Goal: Transaction & Acquisition: Register for event/course

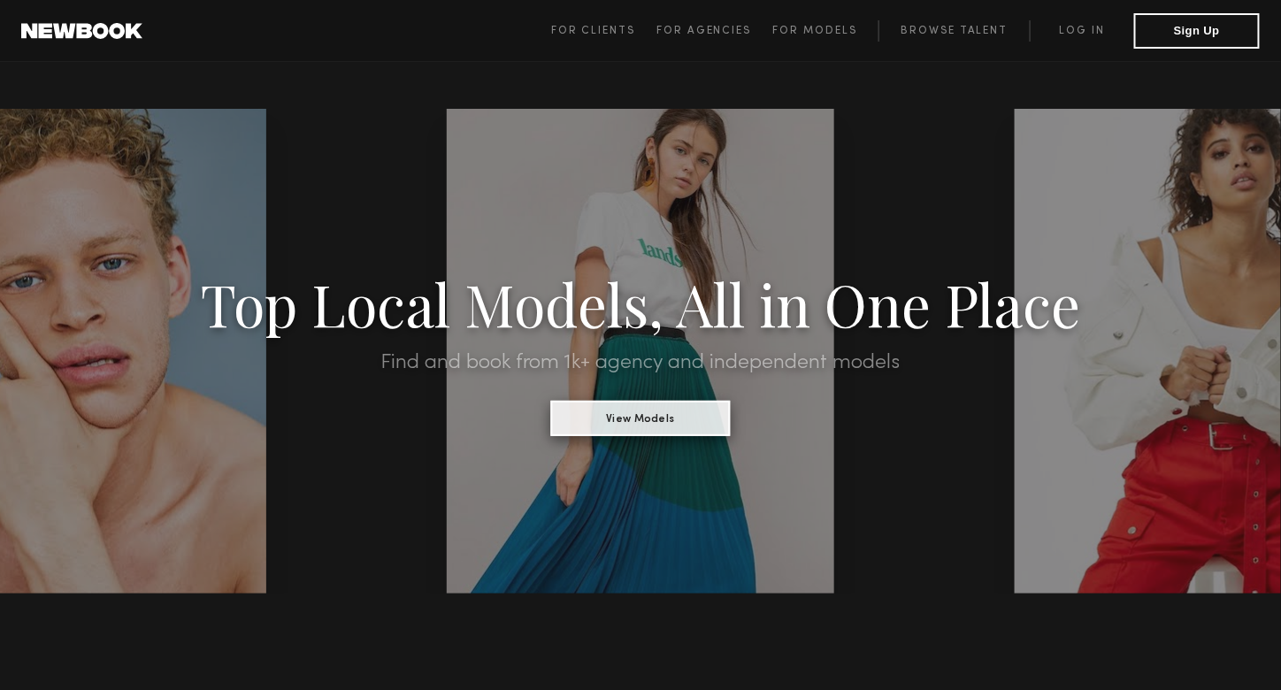
click at [633, 410] on button "View Models" at bounding box center [640, 418] width 180 height 35
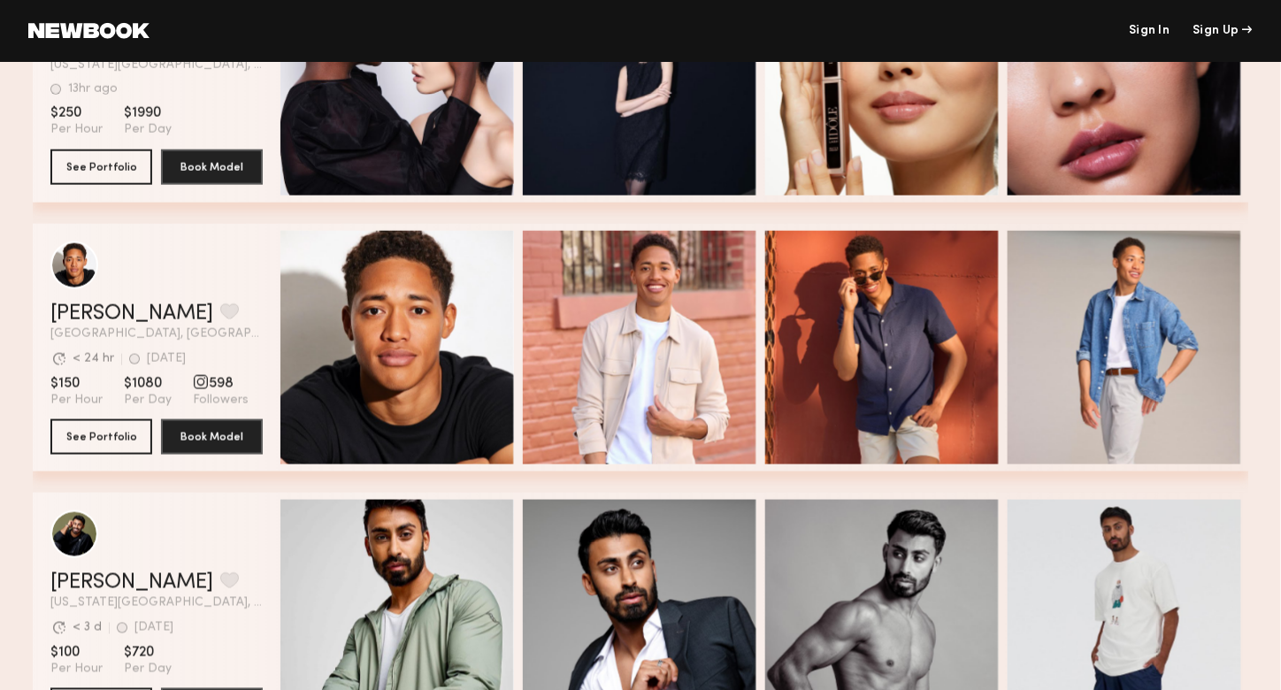
scroll to position [3008, 0]
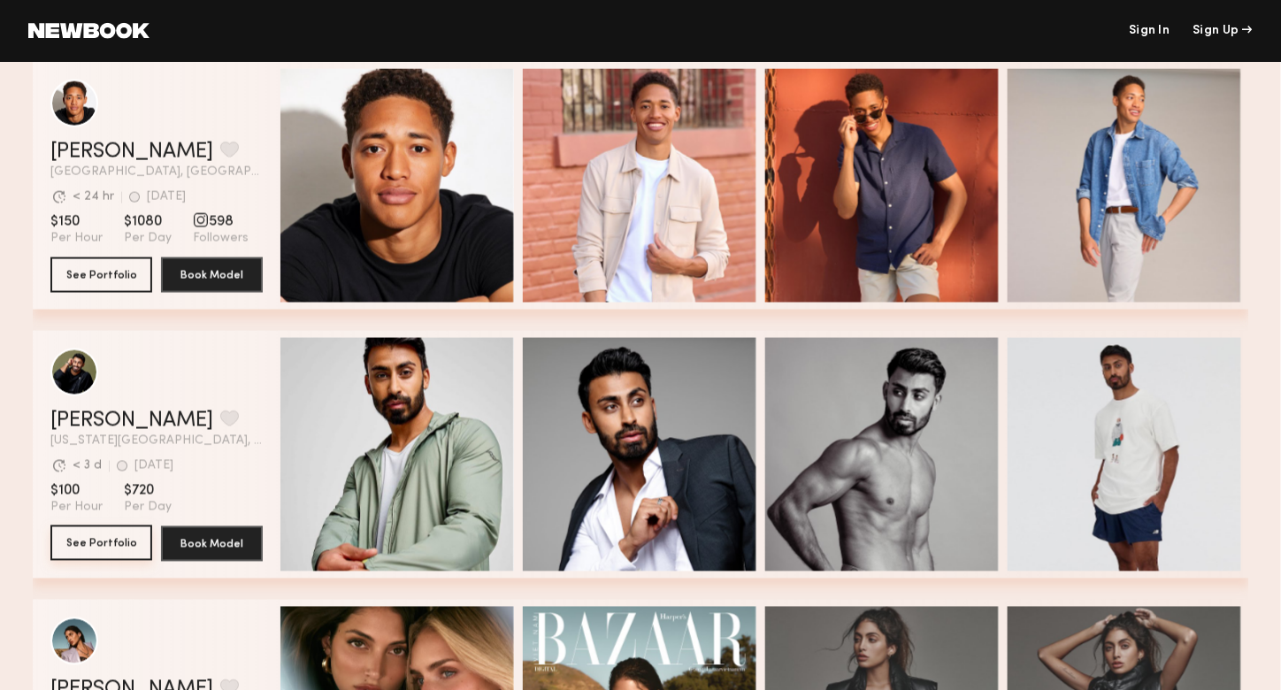
click at [96, 546] on button "See Portfolio" at bounding box center [101, 542] width 102 height 35
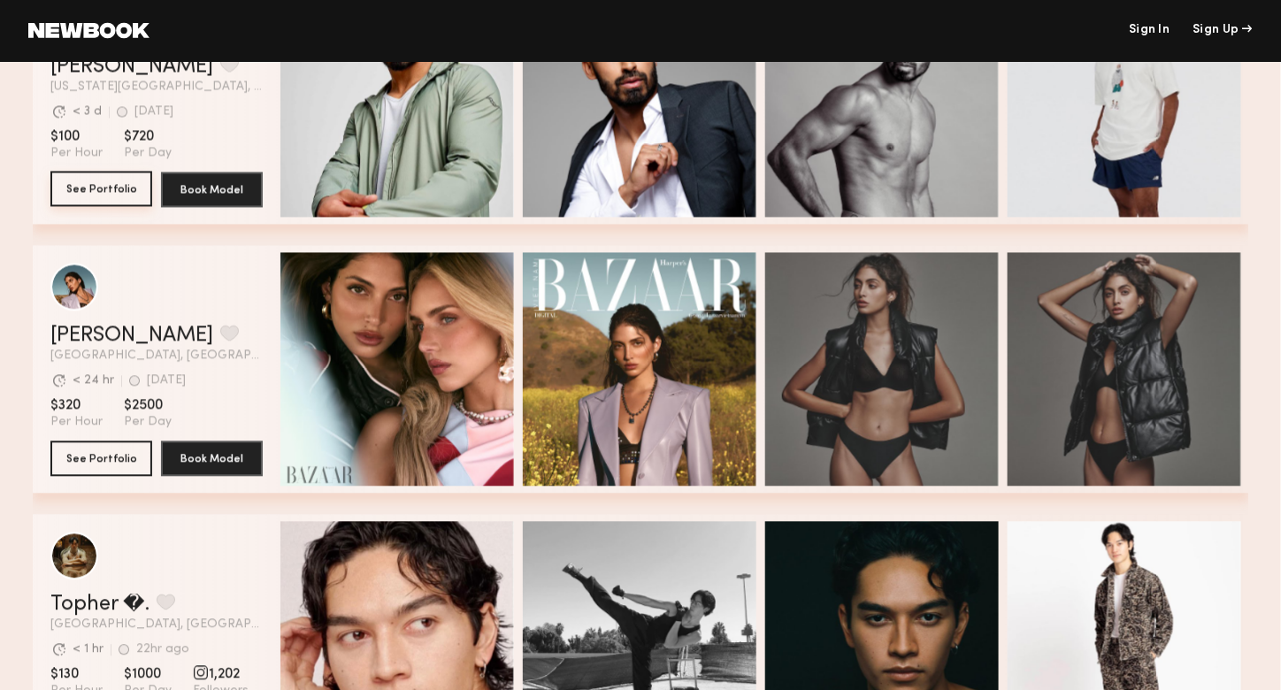
scroll to position [3715, 0]
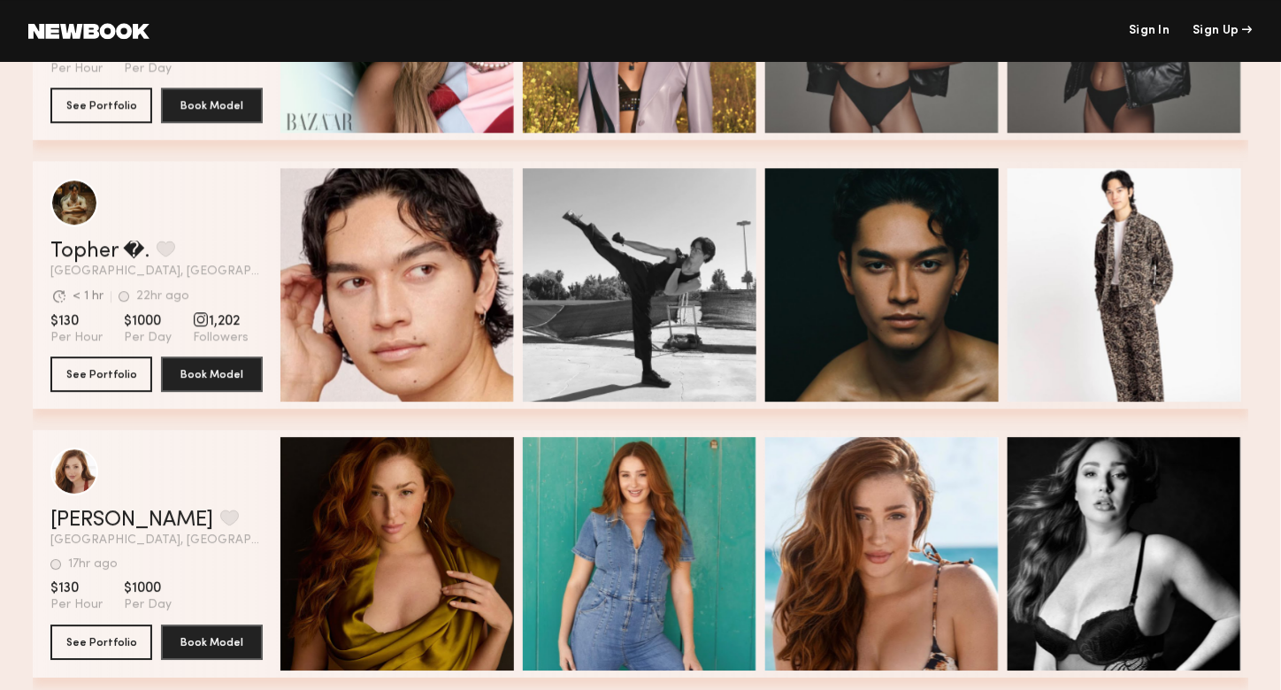
drag, startPoint x: 2, startPoint y: 303, endPoint x: 5, endPoint y: 188, distance: 115.9
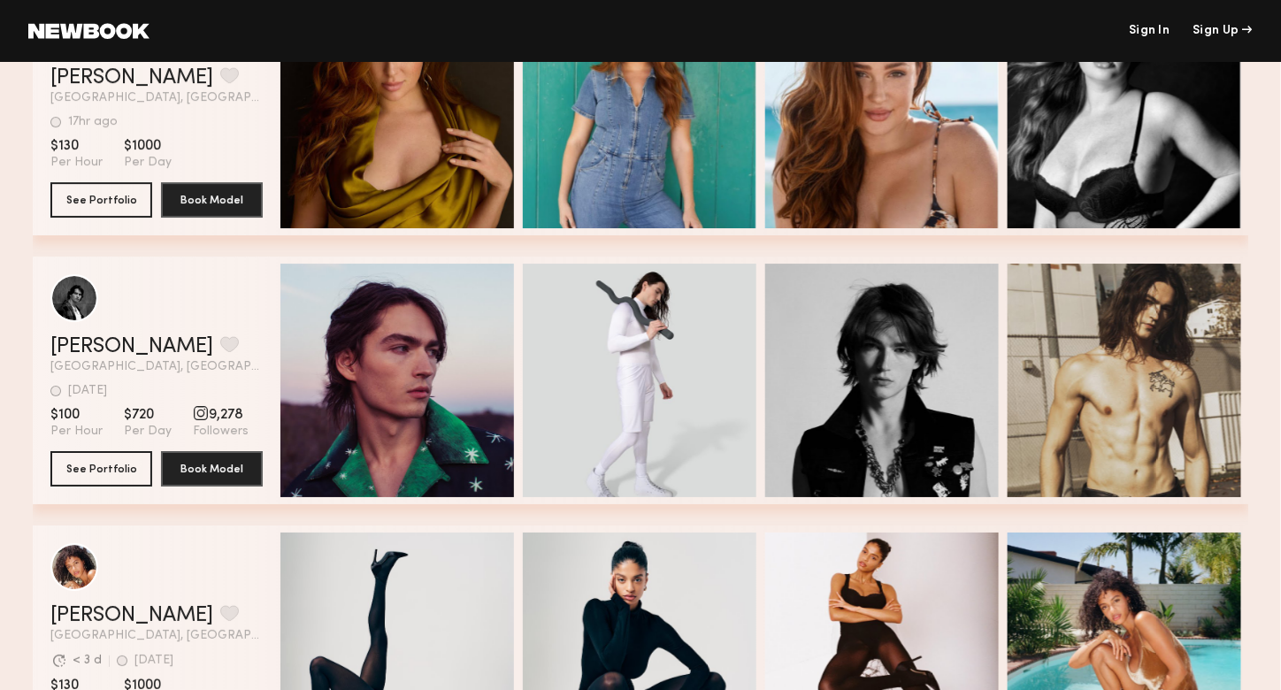
scroll to position [4246, 0]
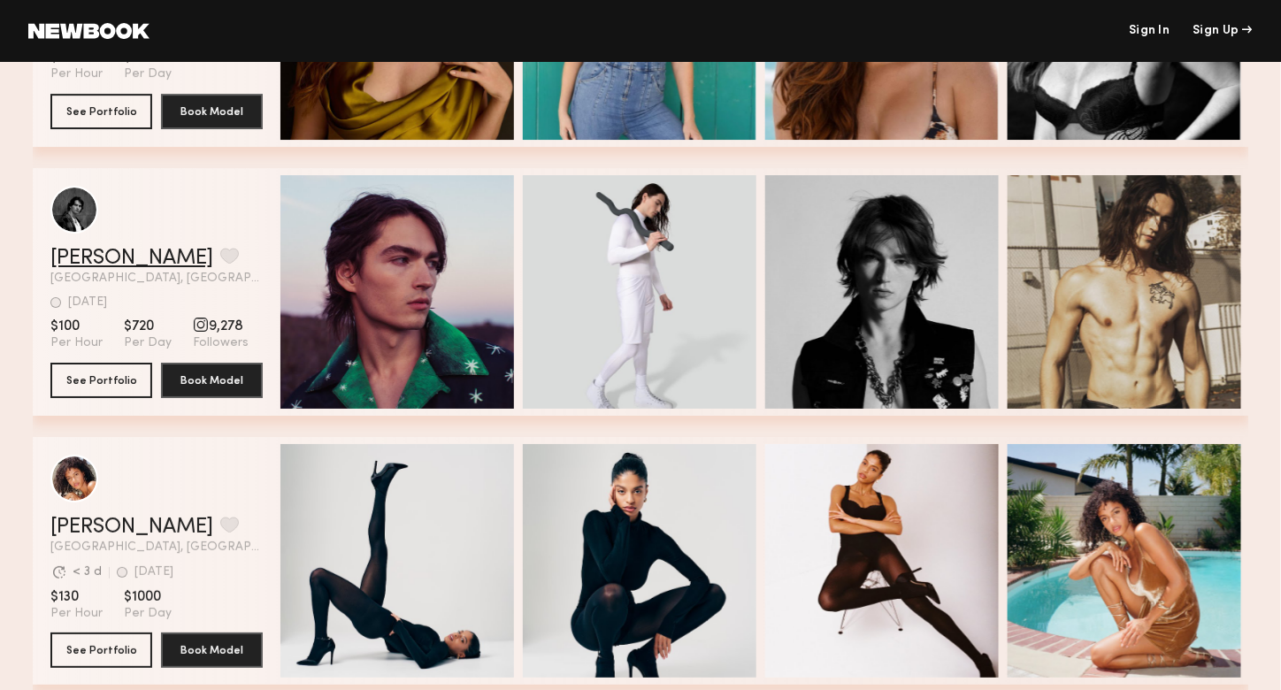
click at [95, 261] on link "Laurence M." at bounding box center [131, 258] width 163 height 21
click at [126, 264] on link "Laurence M." at bounding box center [131, 258] width 163 height 21
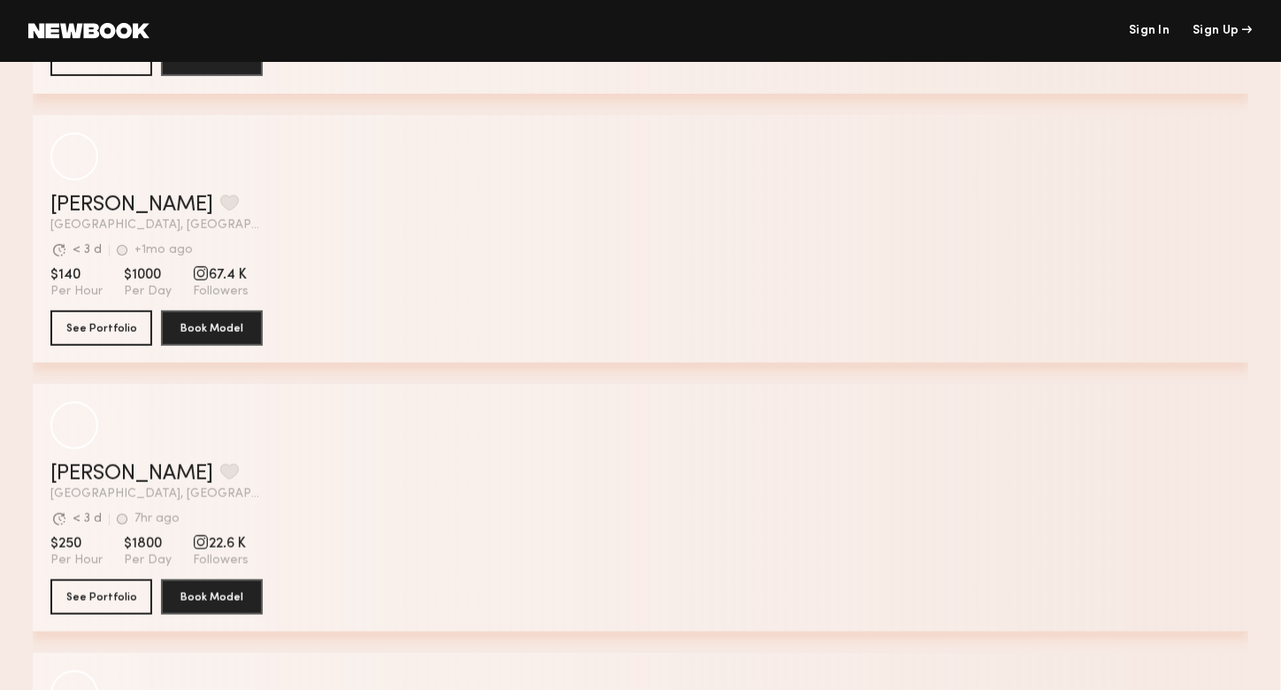
scroll to position [0, 0]
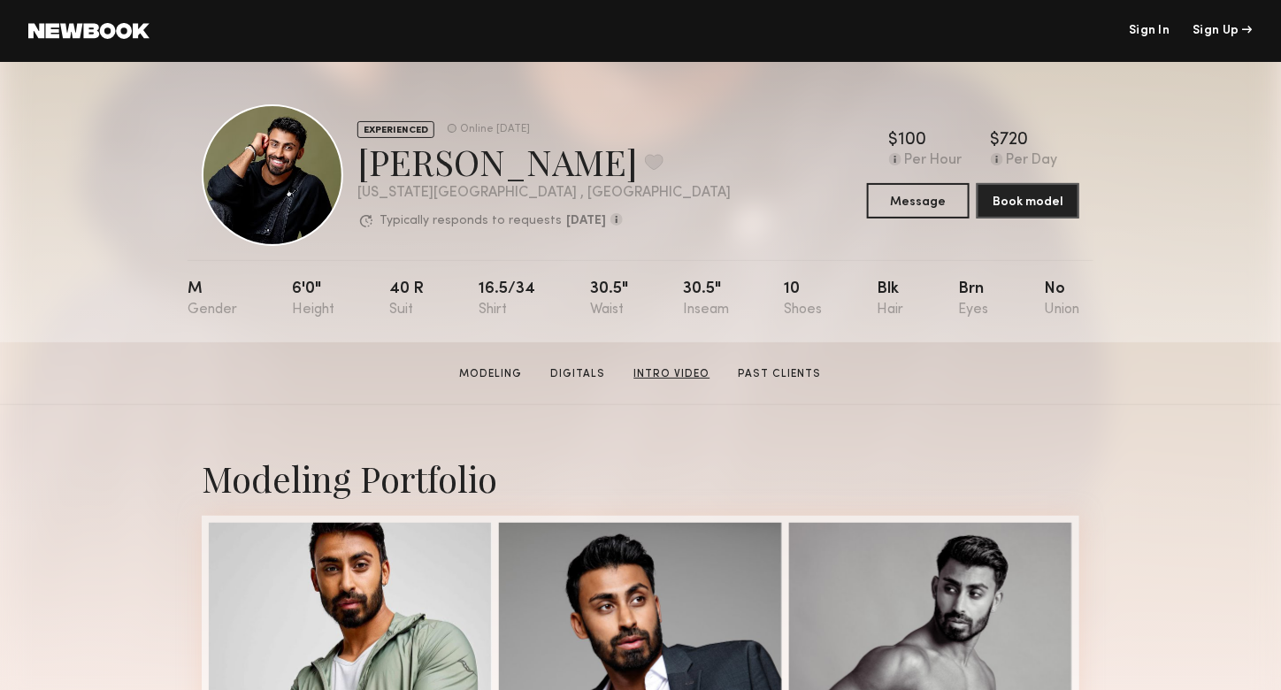
click at [653, 374] on link "Intro Video" at bounding box center [672, 374] width 90 height 16
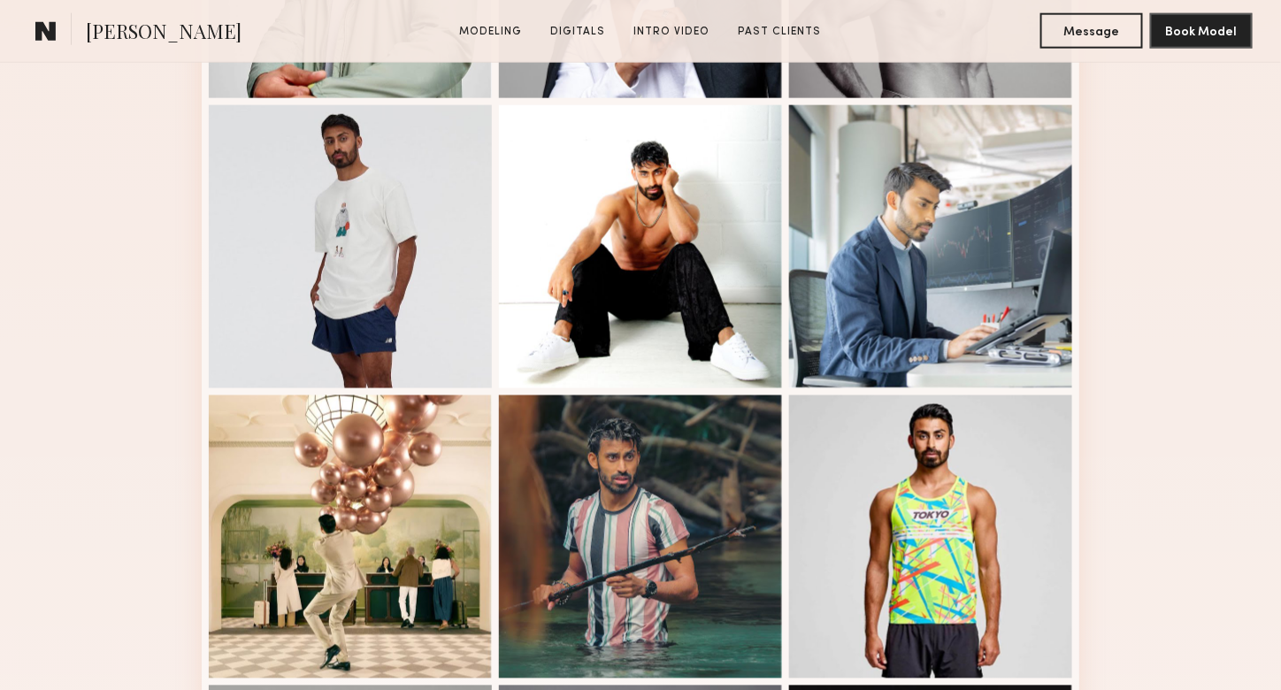
scroll to position [446, 0]
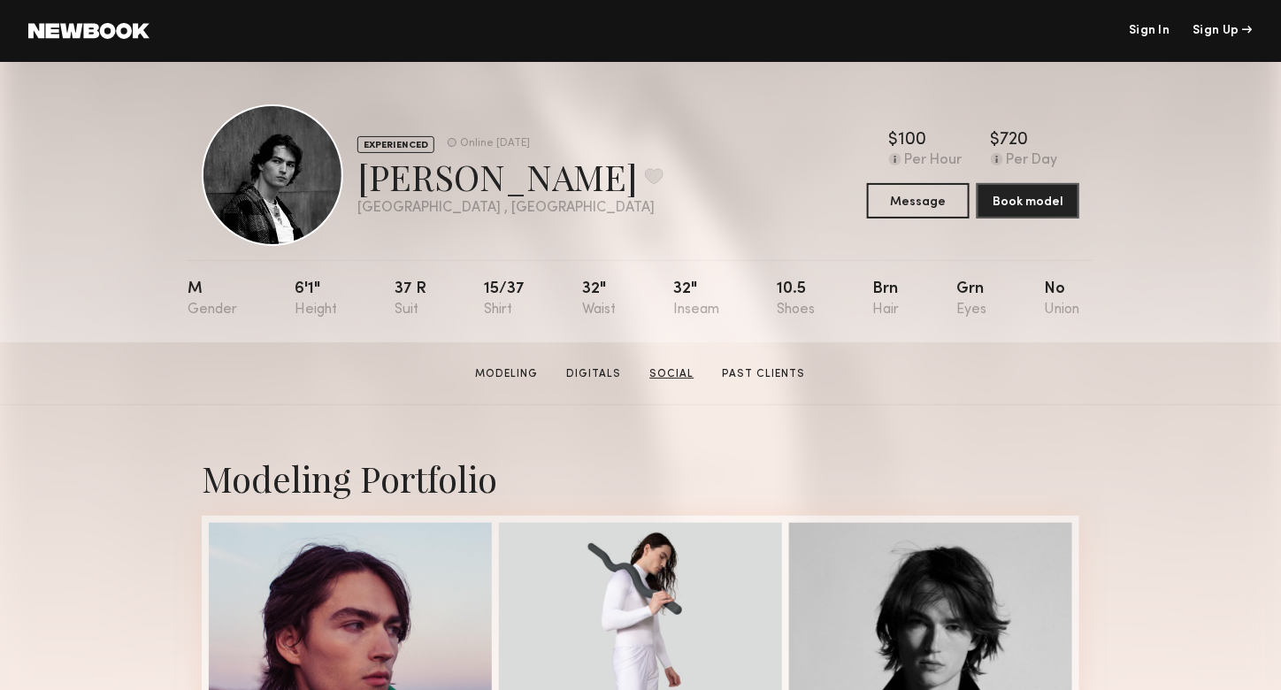
click at [659, 379] on link "Social" at bounding box center [672, 374] width 58 height 16
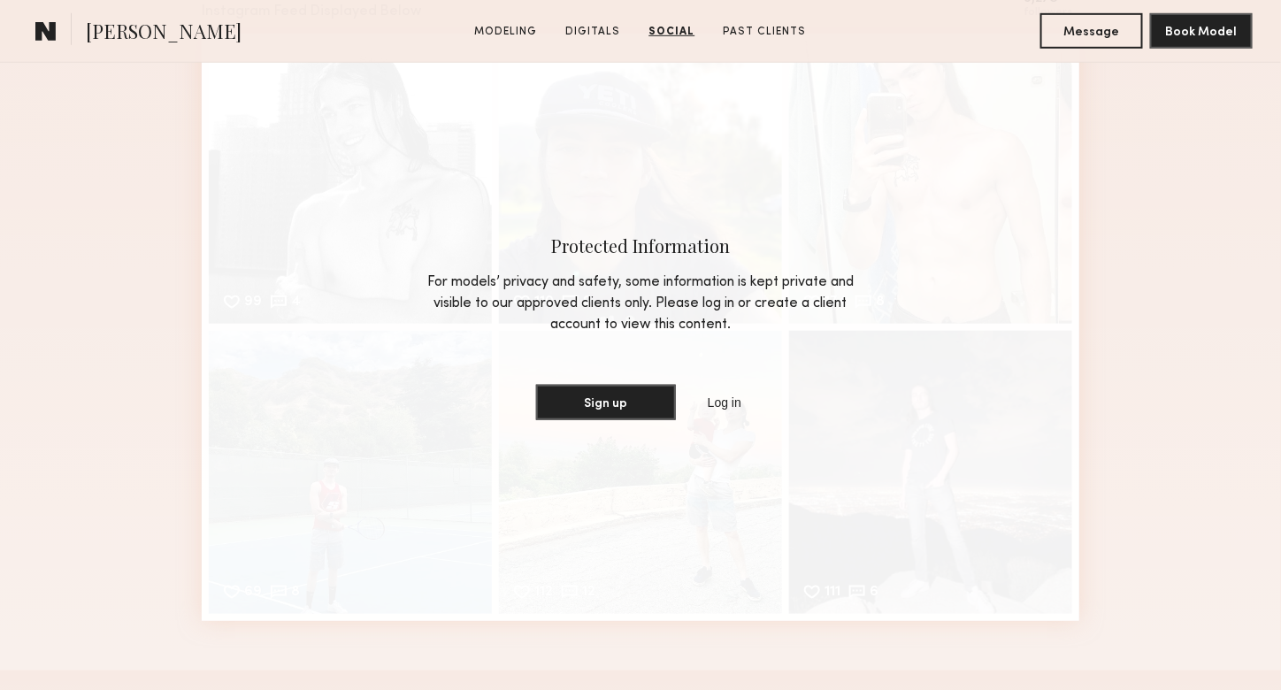
scroll to position [2624, 0]
click at [639, 417] on button "Sign up" at bounding box center [606, 399] width 140 height 35
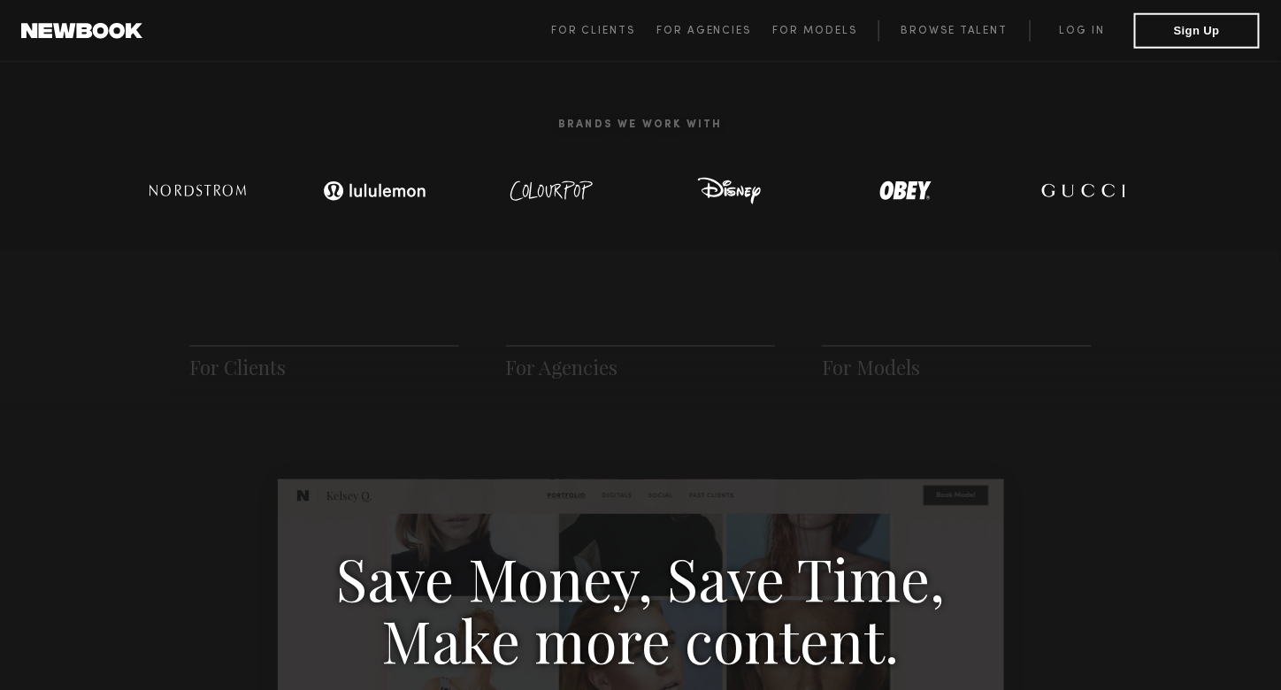
scroll to position [619, 0]
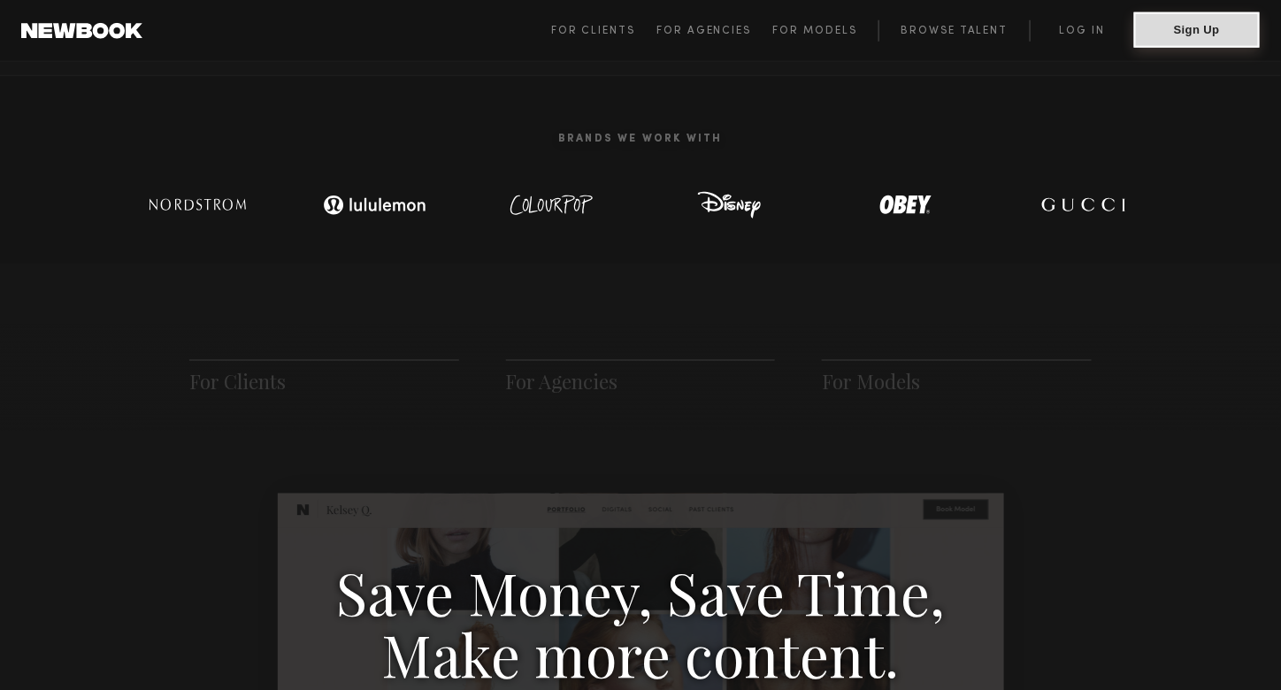
click at [1207, 33] on button "Sign Up" at bounding box center [1197, 29] width 126 height 35
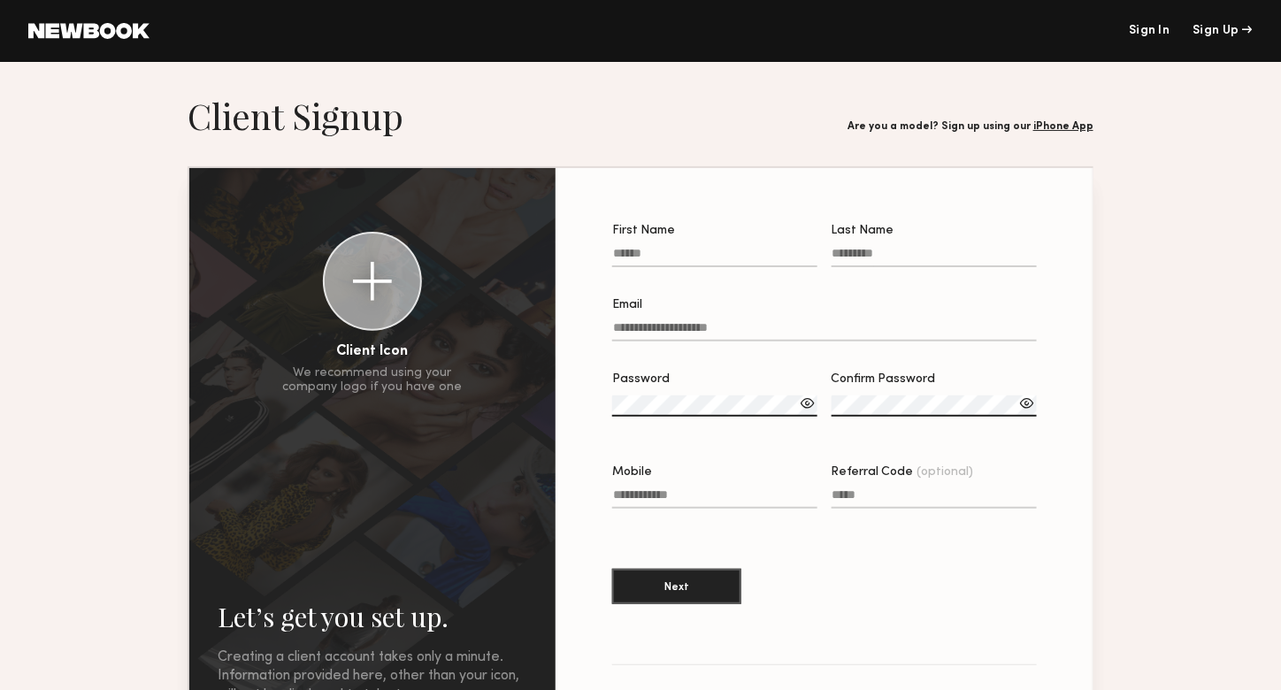
click at [676, 260] on input "First Name" at bounding box center [714, 257] width 205 height 20
type input "*****"
type input "******"
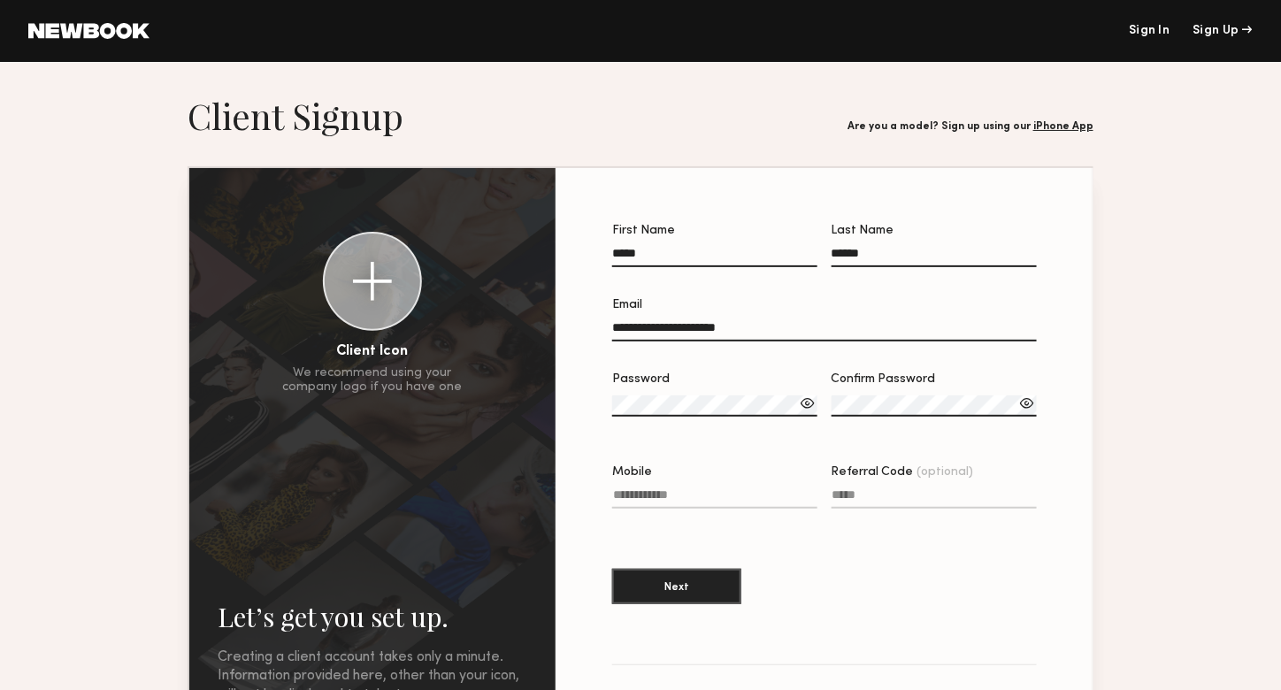
type input "**********"
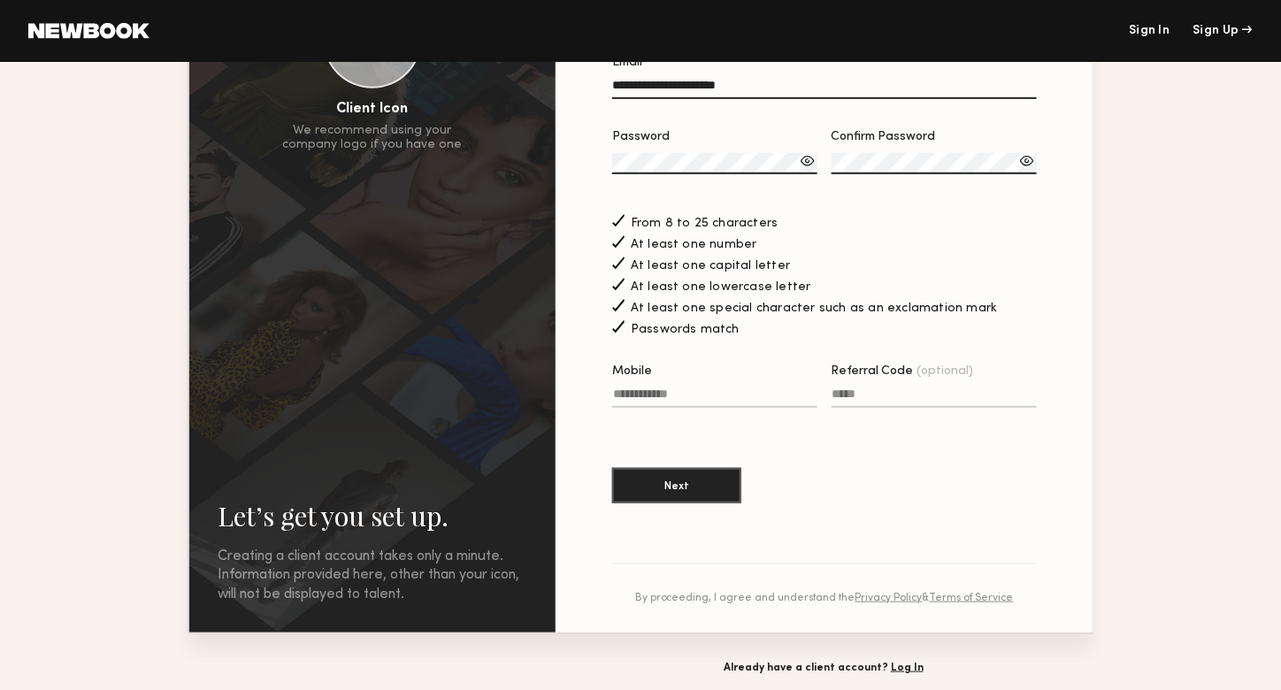
scroll to position [265, 0]
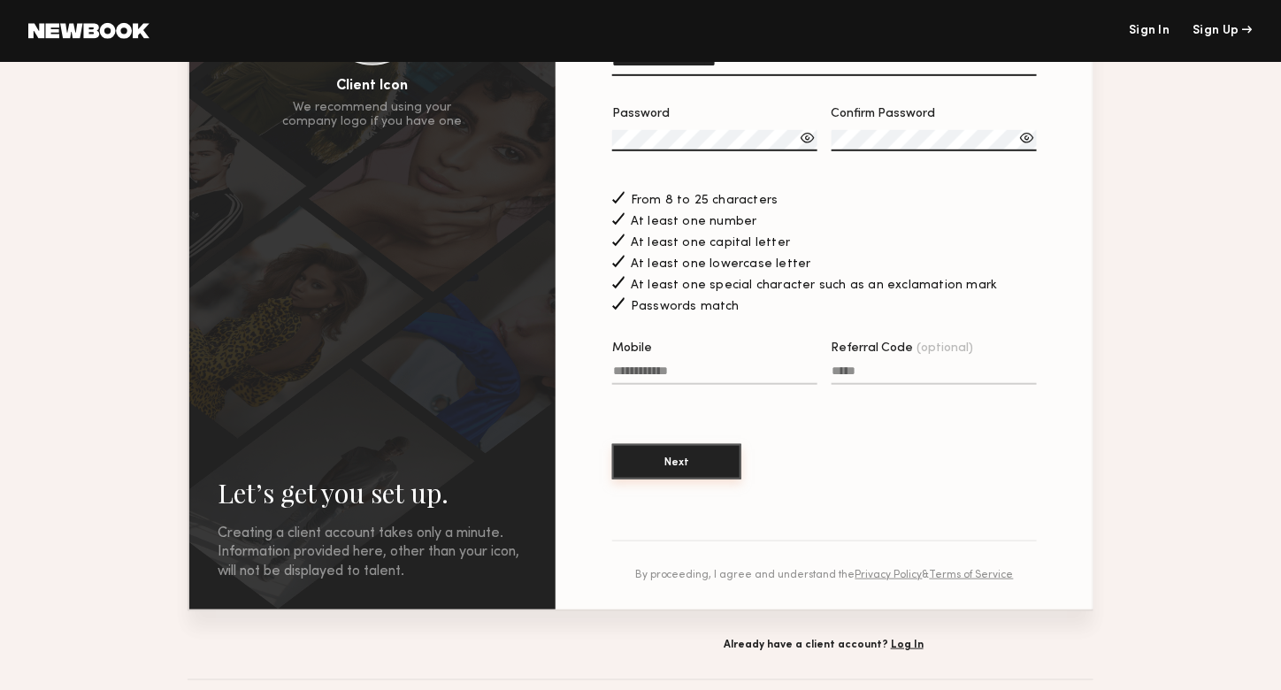
click at [724, 479] on button "Next" at bounding box center [676, 461] width 129 height 35
click at [707, 385] on input "Mobile Invalid phone format" at bounding box center [714, 374] width 205 height 20
type input "**********"
click at [712, 469] on button "Next" at bounding box center [676, 461] width 129 height 35
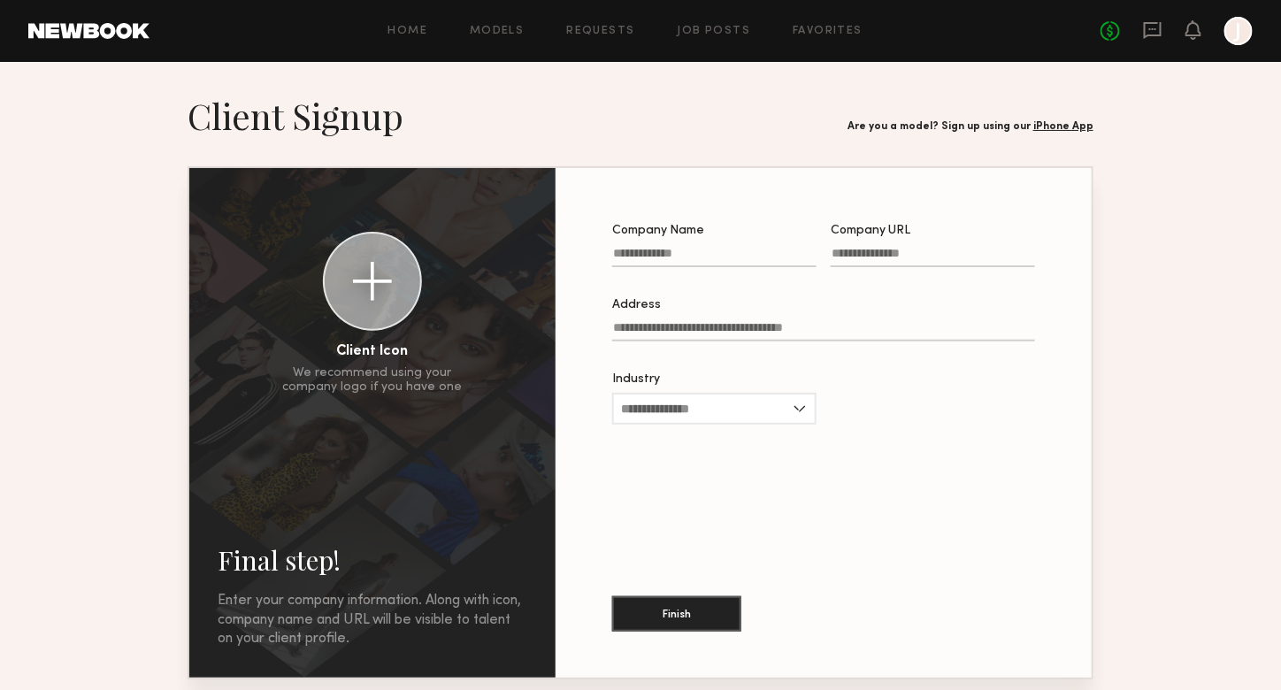
click at [662, 257] on input "Company Name" at bounding box center [714, 257] width 204 height 20
type input "**********"
click at [663, 399] on input "Industry" at bounding box center [714, 409] width 204 height 32
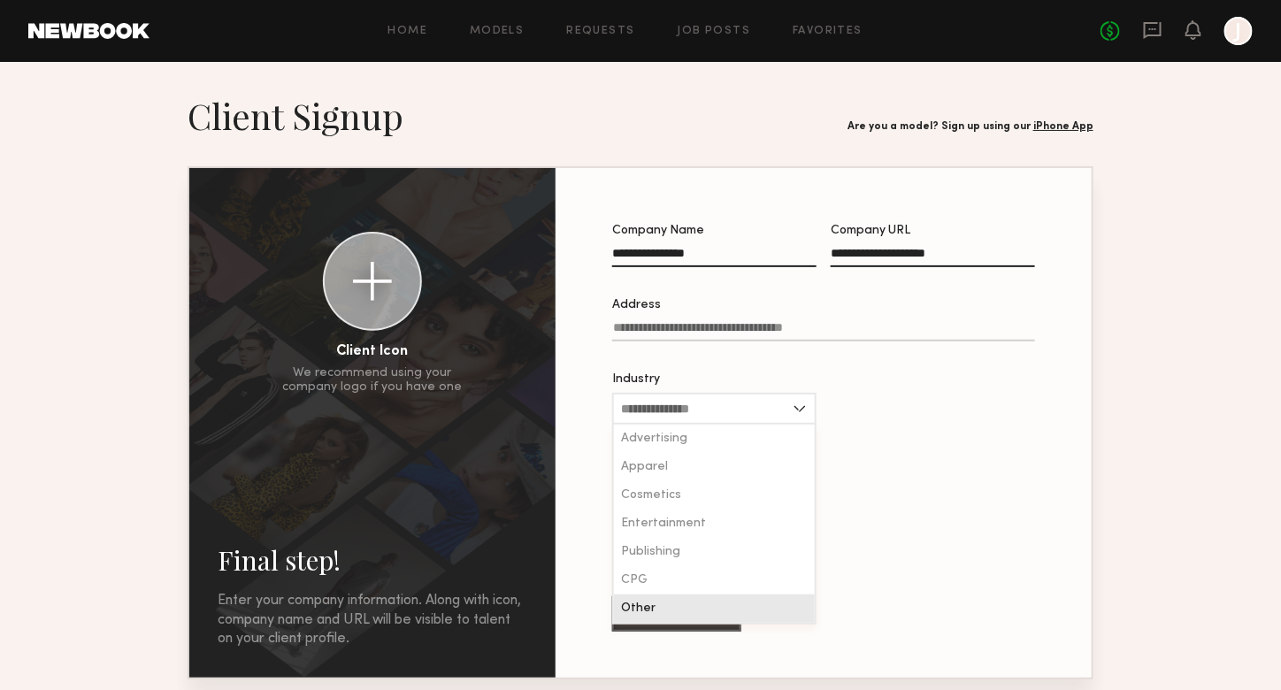
click at [676, 614] on div "Other" at bounding box center [714, 608] width 201 height 28
type input "*****"
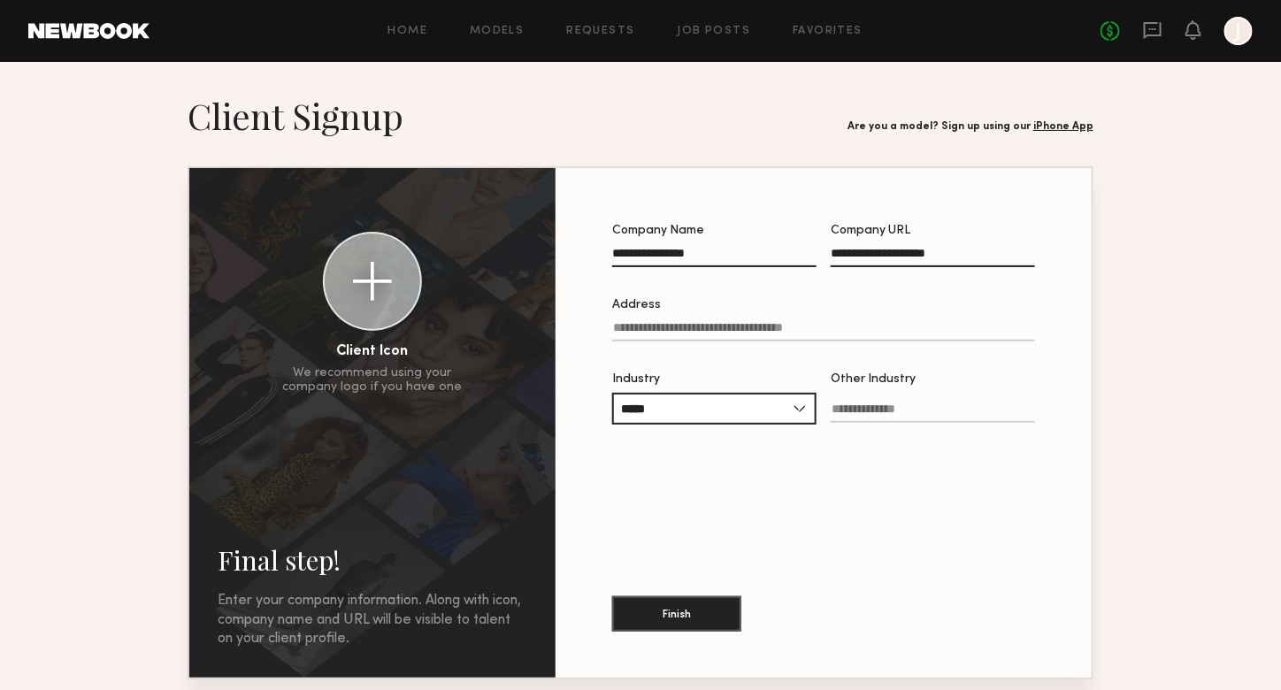
click at [883, 418] on input "Other Industry" at bounding box center [933, 412] width 204 height 20
click at [797, 415] on input "*****" at bounding box center [714, 409] width 204 height 32
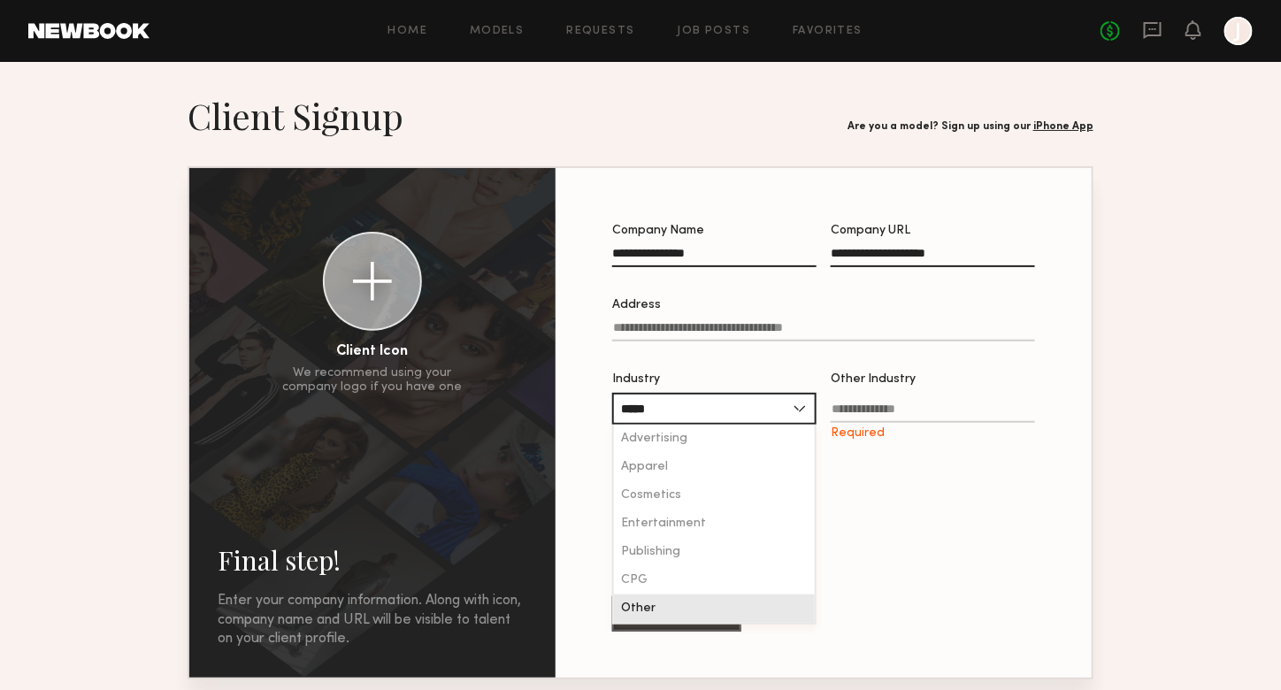
click at [881, 415] on input "Other Industry Required" at bounding box center [933, 412] width 204 height 20
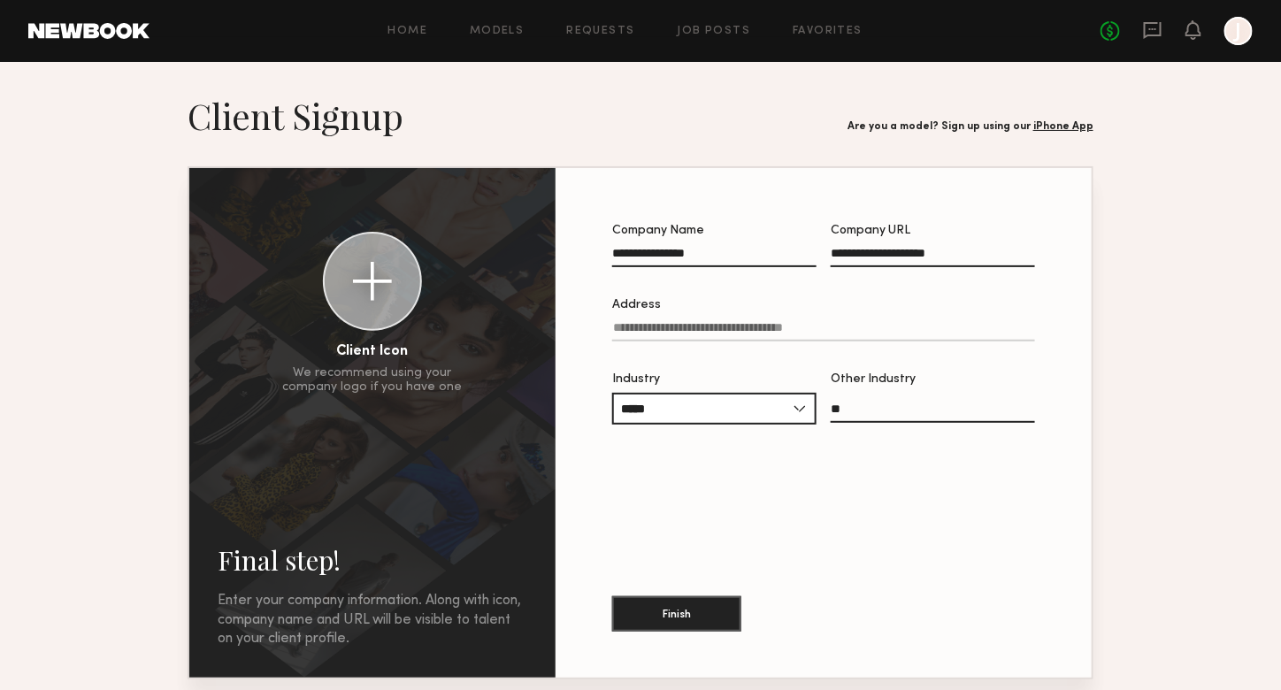
type input "*"
type input "**********"
click at [730, 597] on button "Finish" at bounding box center [676, 612] width 129 height 35
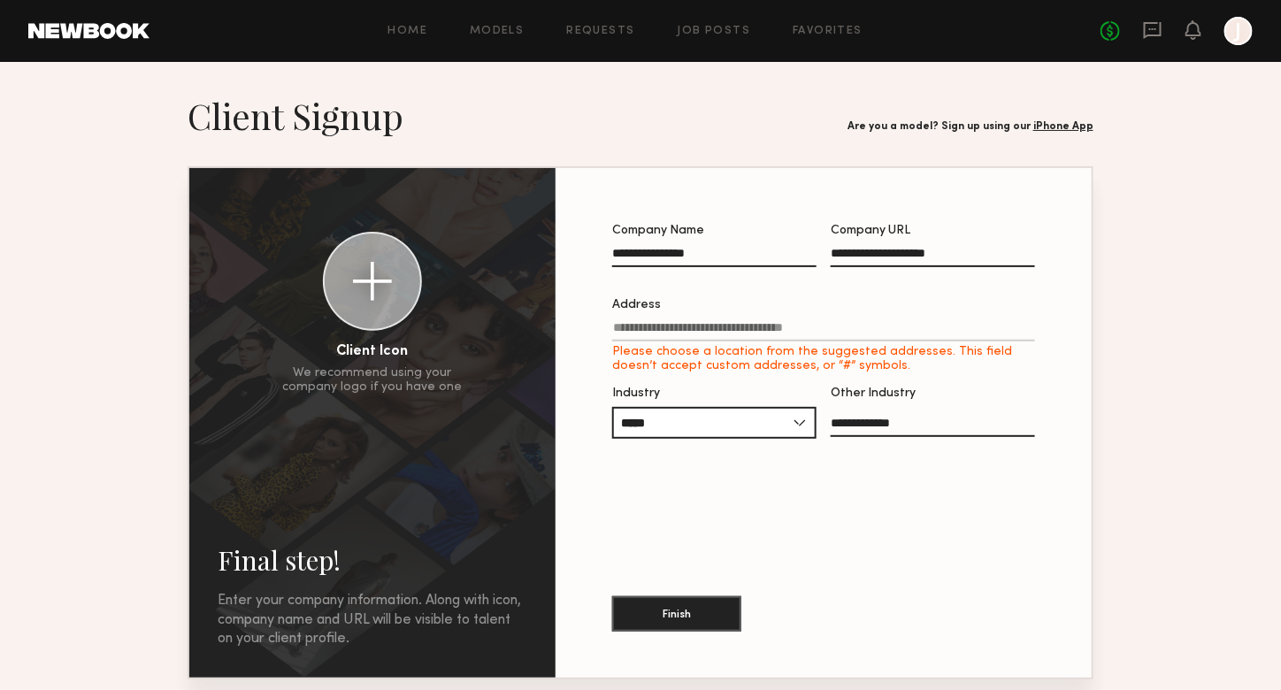
click at [777, 321] on label "Address Please choose a location from the suggested addresses. This field doesn…" at bounding box center [823, 336] width 423 height 74
click at [777, 321] on input "Address Please choose a location from the suggested addresses. This field doesn…" at bounding box center [823, 331] width 423 height 20
paste input "**********"
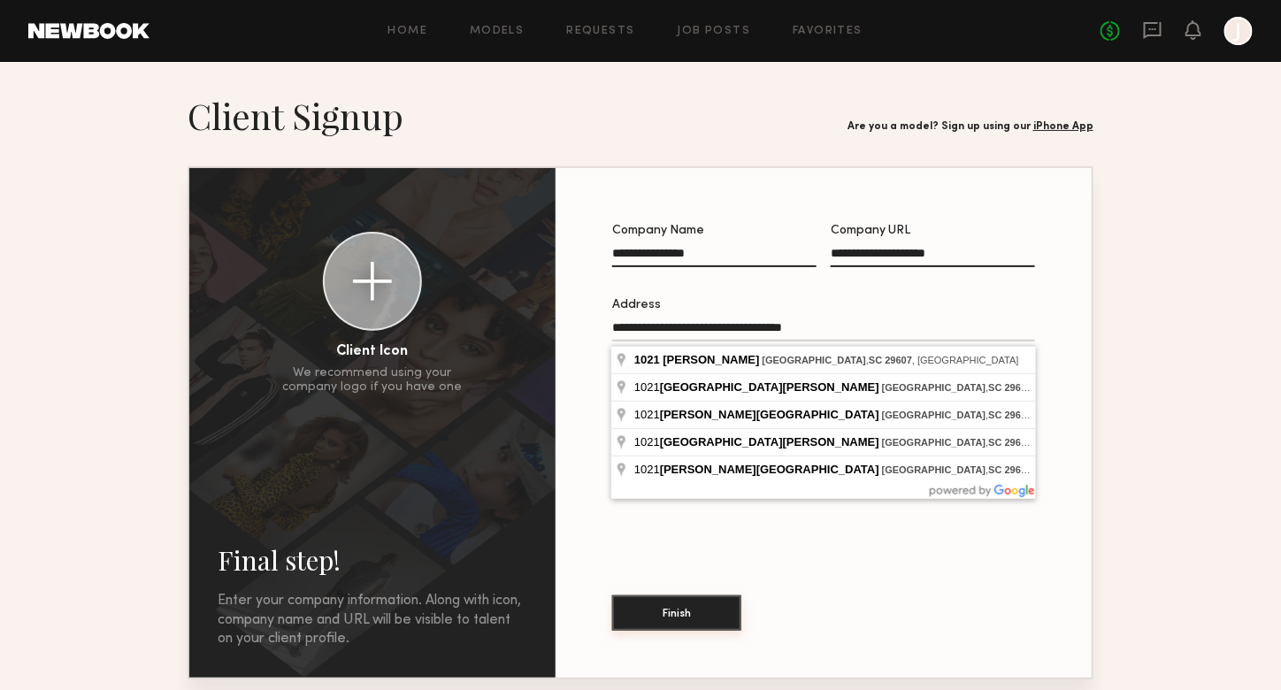
click at [663, 627] on button "Finish" at bounding box center [676, 612] width 129 height 35
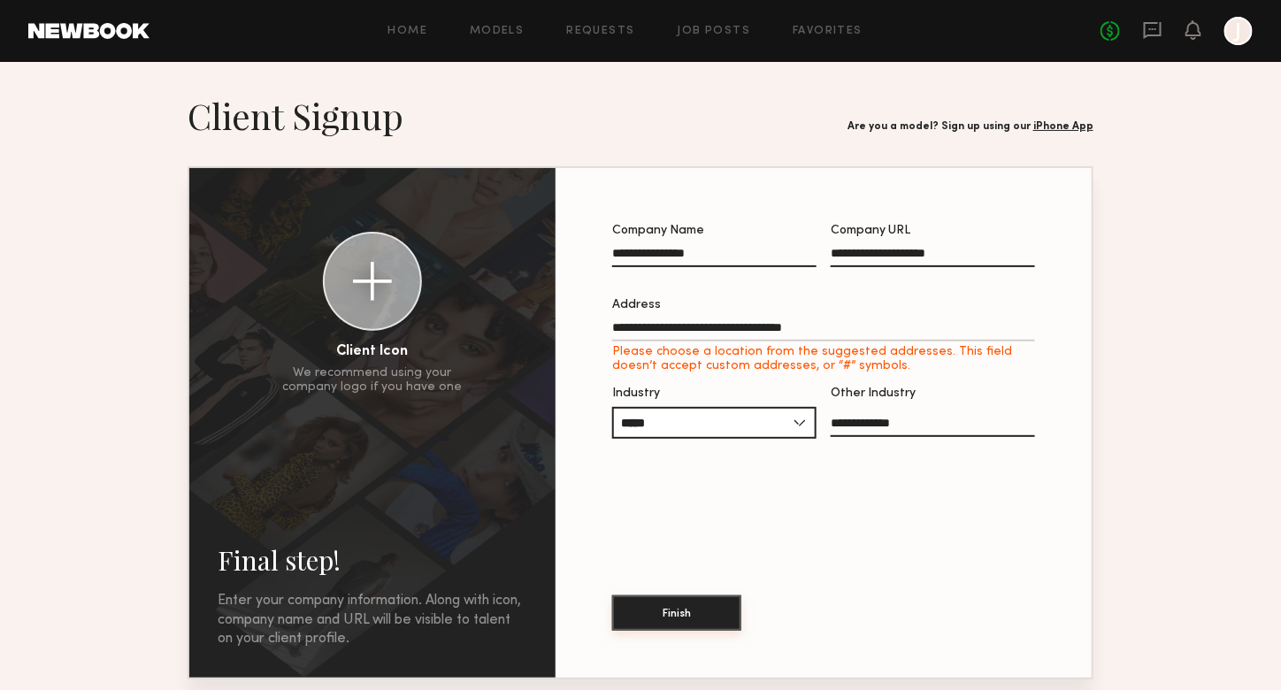
click at [663, 621] on button "Finish" at bounding box center [676, 612] width 129 height 35
click at [726, 334] on input "**********" at bounding box center [823, 331] width 423 height 20
type input "**********"
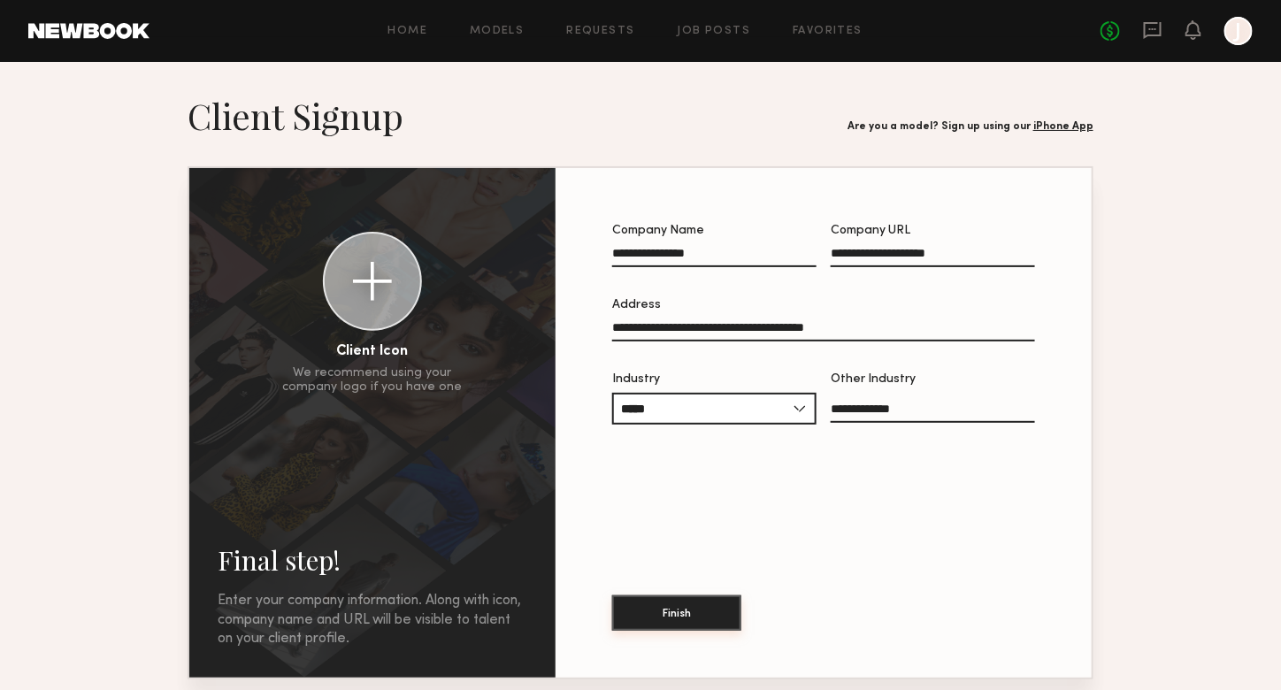
click at [680, 602] on button "Finish" at bounding box center [676, 612] width 129 height 35
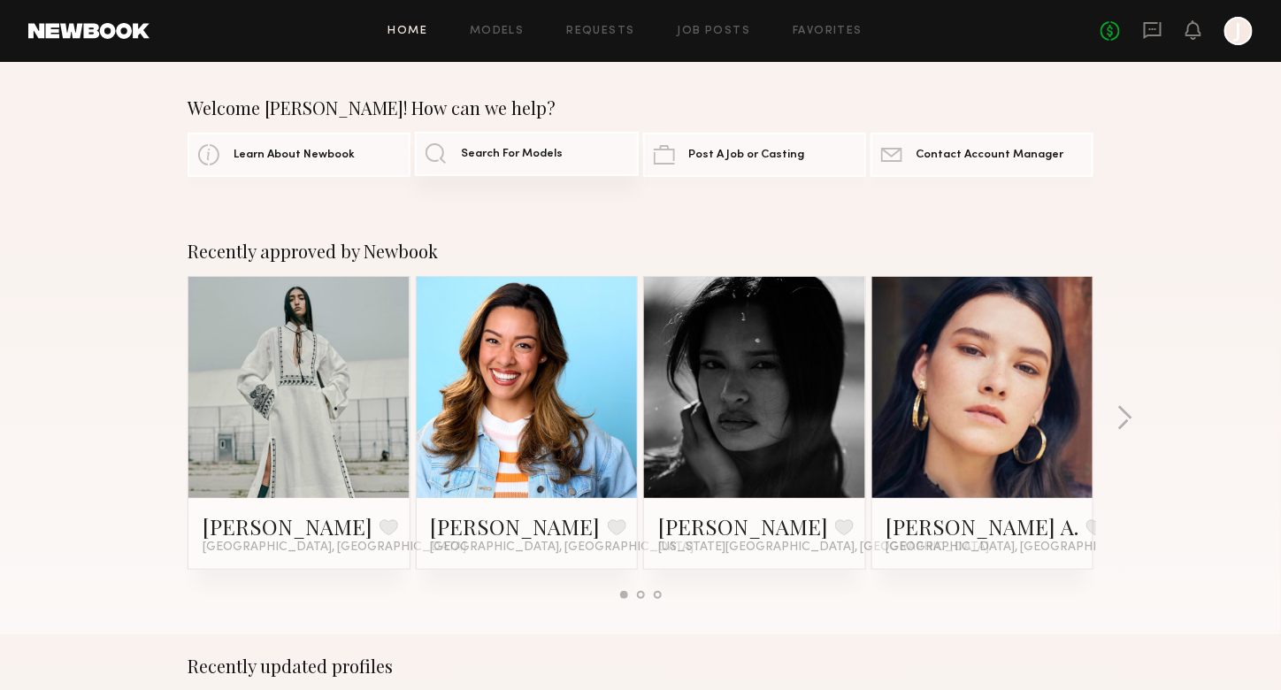
click at [573, 143] on link "Search For Models" at bounding box center [526, 154] width 223 height 44
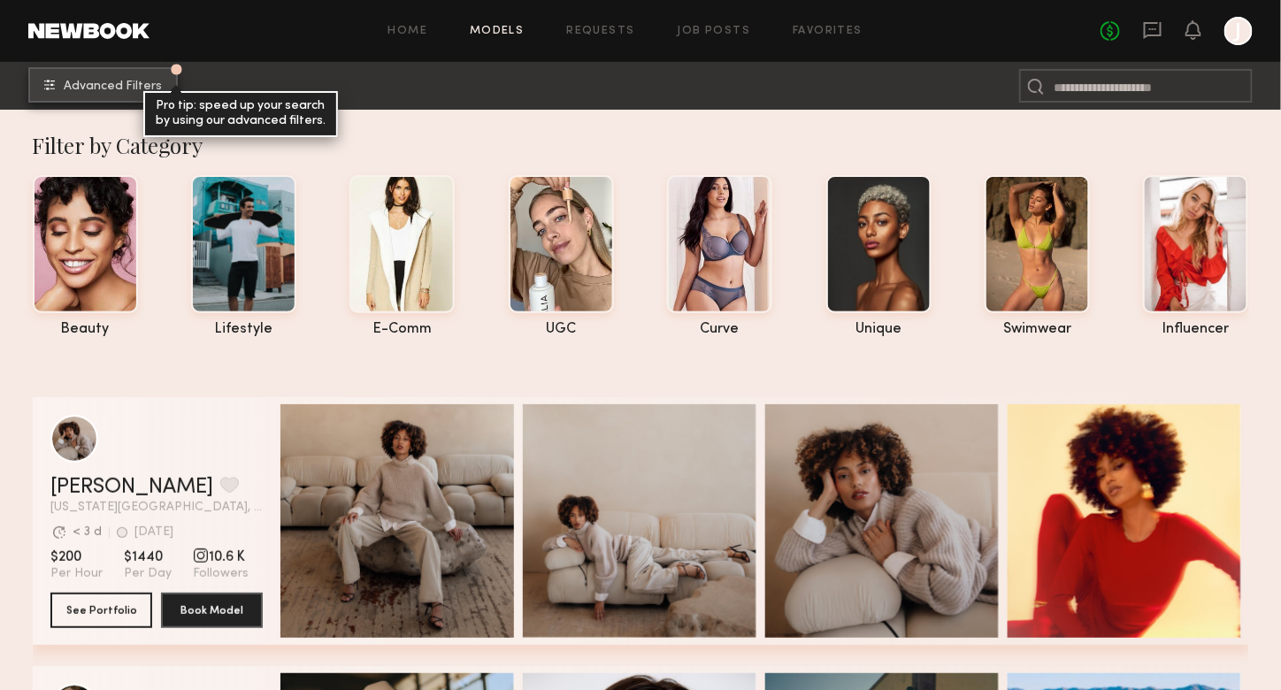
click at [121, 91] on span "Advanced Filters" at bounding box center [113, 86] width 98 height 12
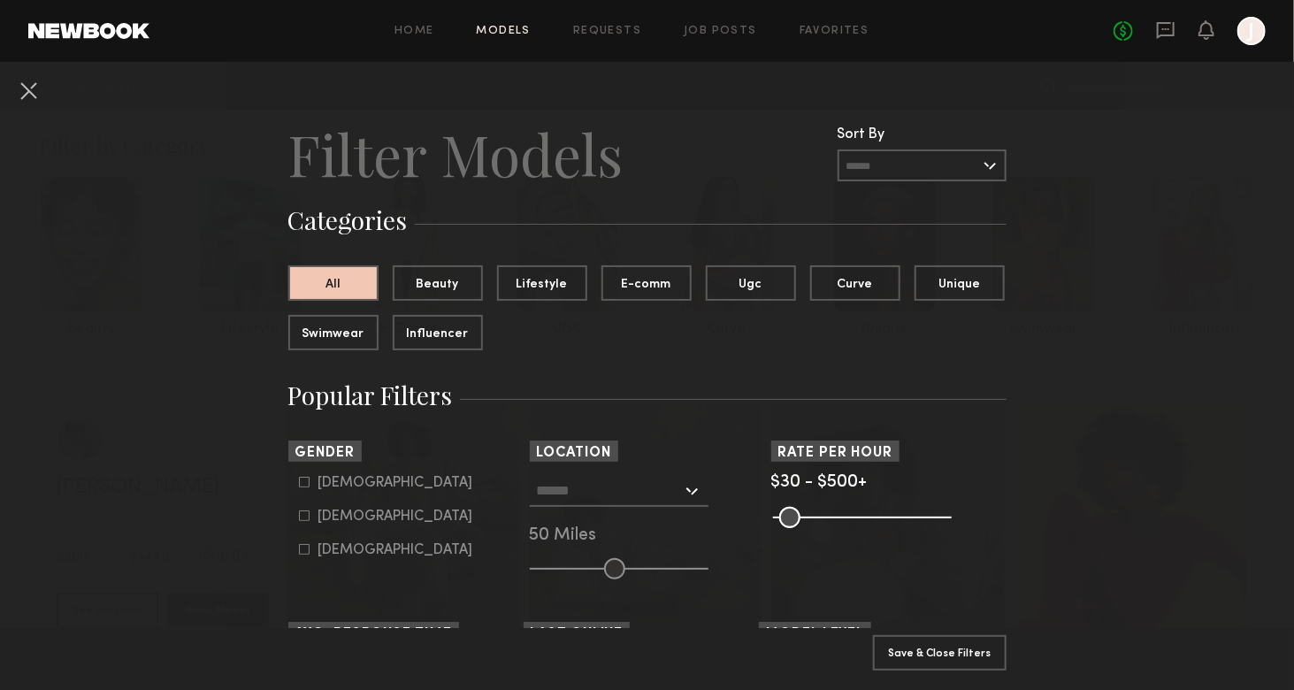
click at [575, 441] on span "Location" at bounding box center [574, 451] width 88 height 21
click at [552, 479] on input "text" at bounding box center [609, 490] width 145 height 30
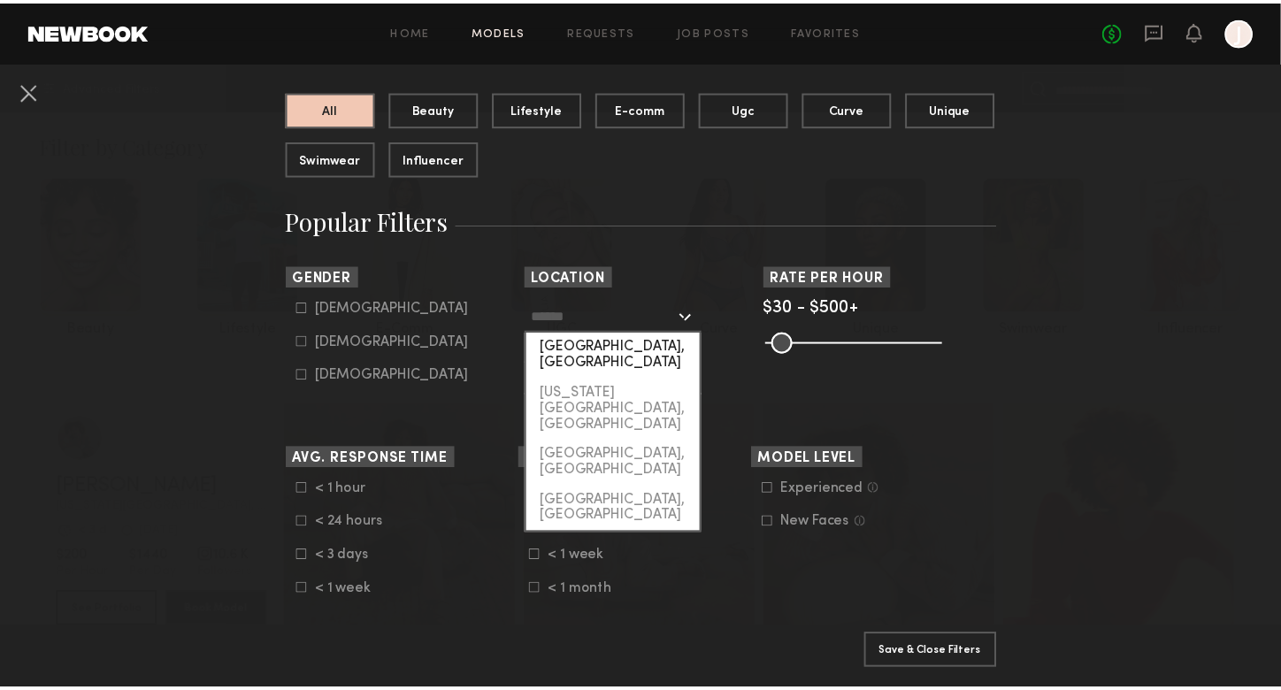
scroll to position [88, 0]
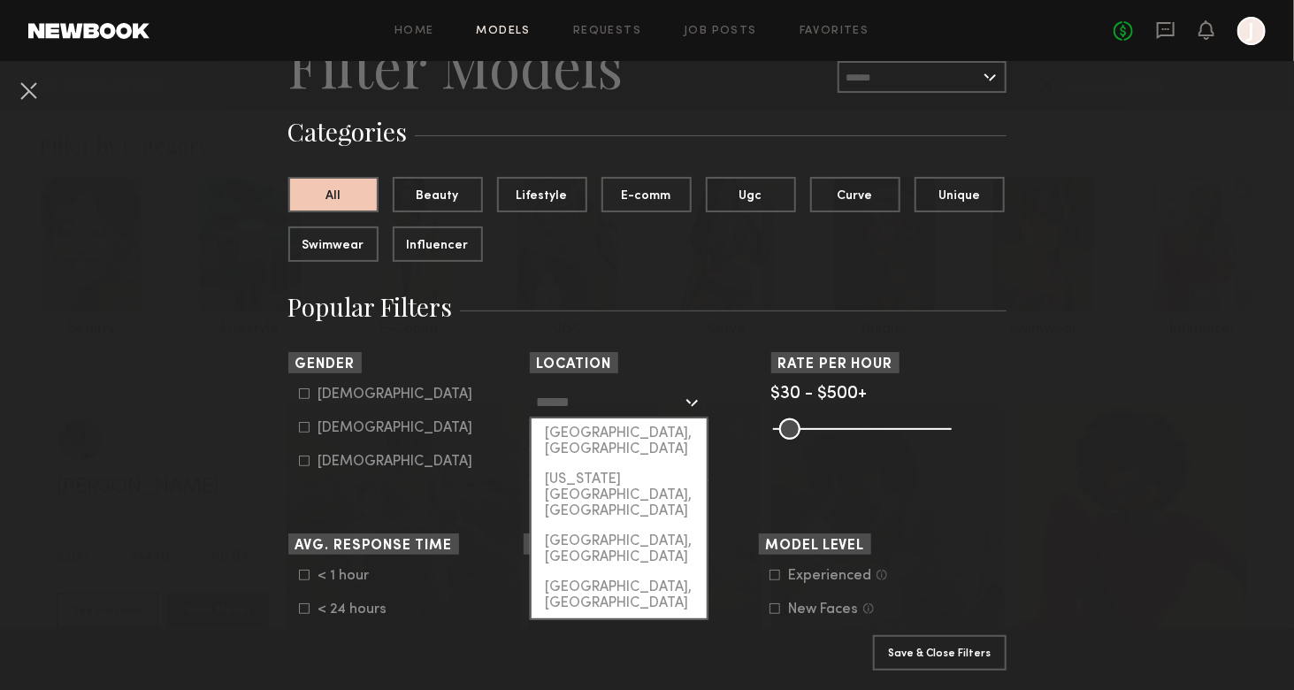
click at [599, 408] on input "text" at bounding box center [609, 402] width 145 height 30
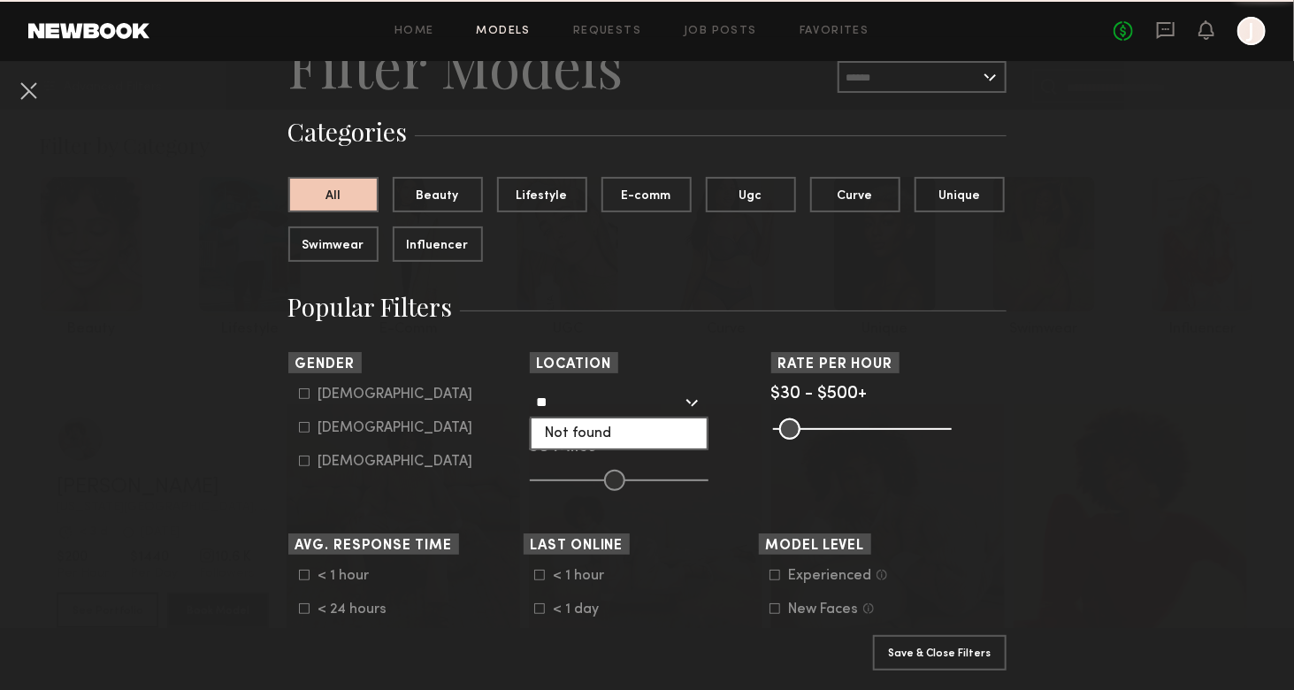
type input "*"
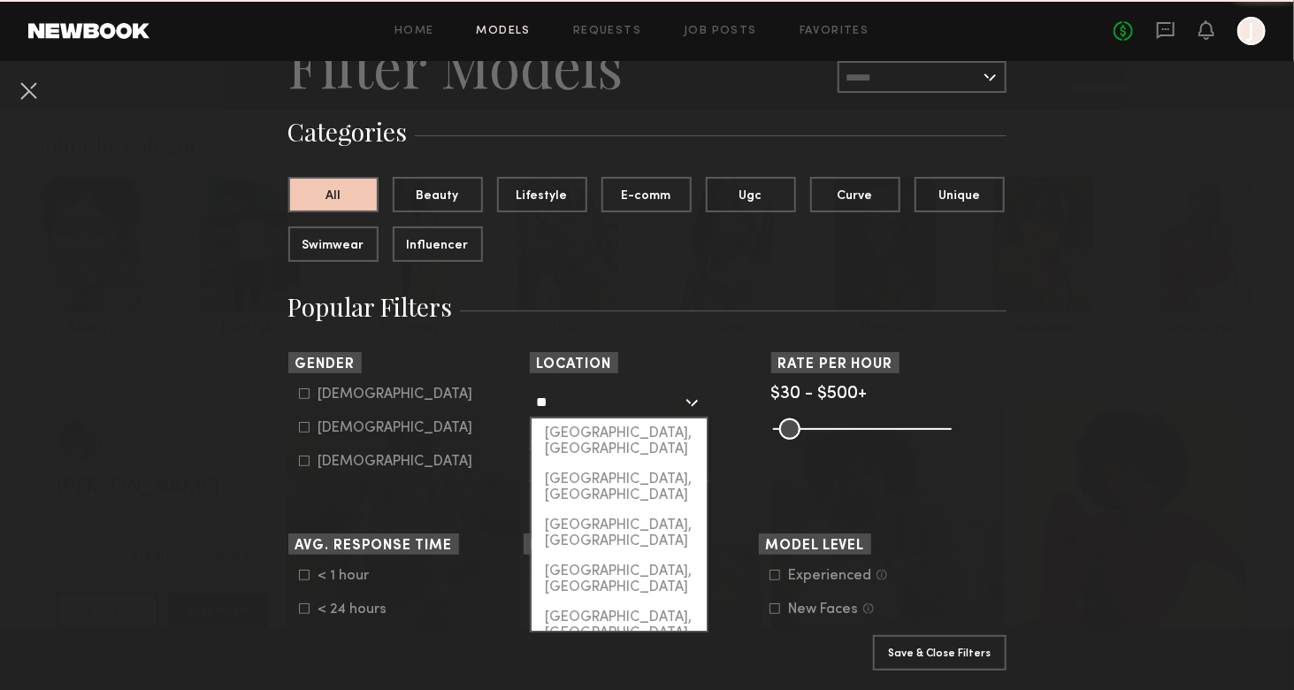
type input "*"
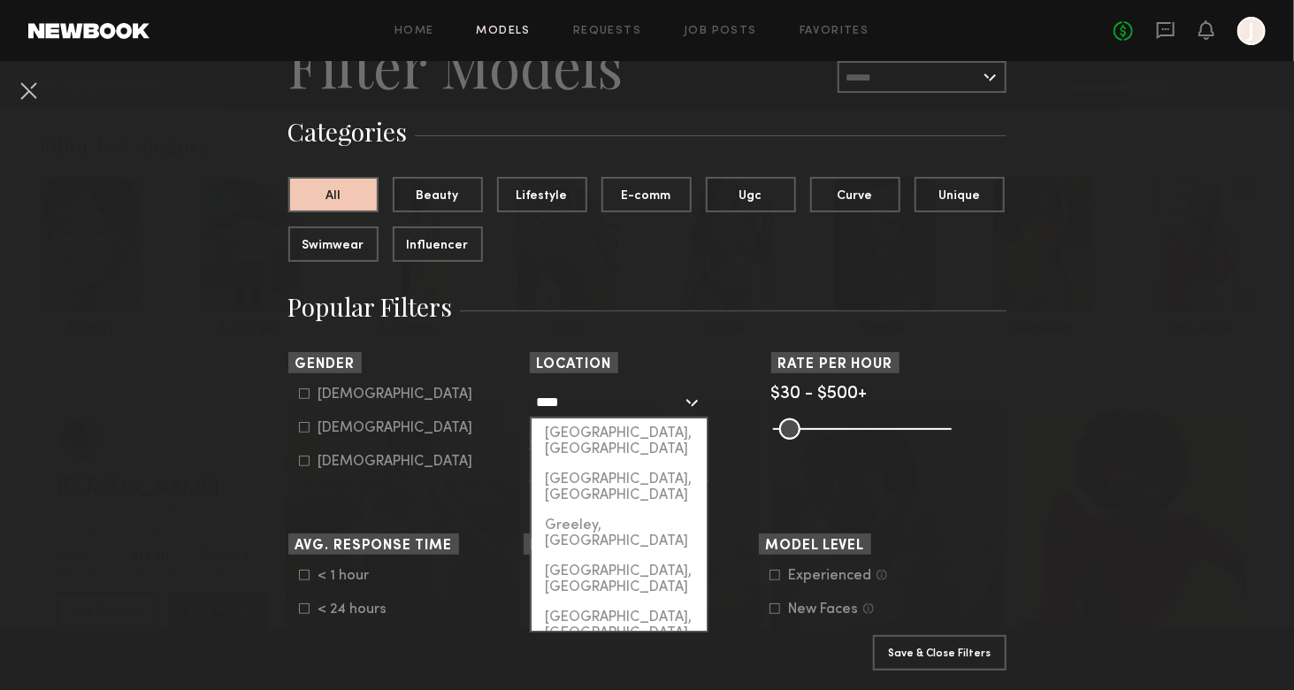
click at [610, 648] on div "Greenville, SC" at bounding box center [619, 671] width 175 height 46
type input "**********"
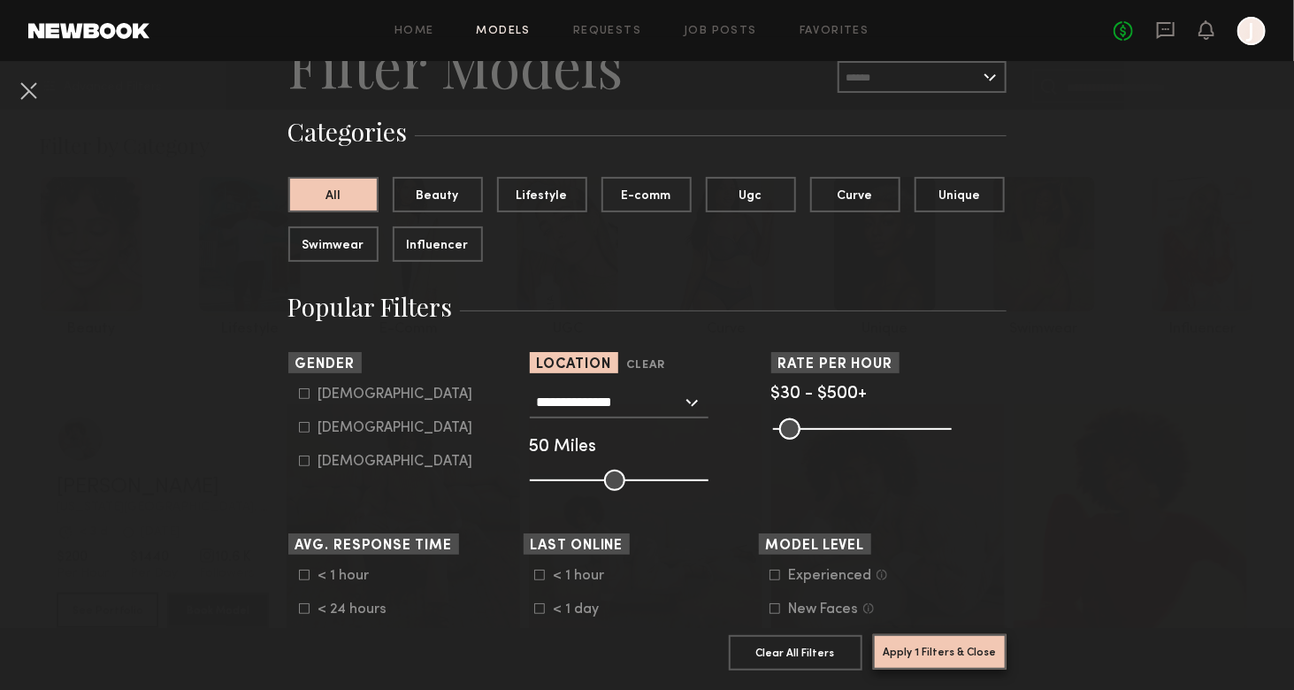
click at [906, 634] on button "Apply 1 Filters & Close" at bounding box center [940, 651] width 134 height 35
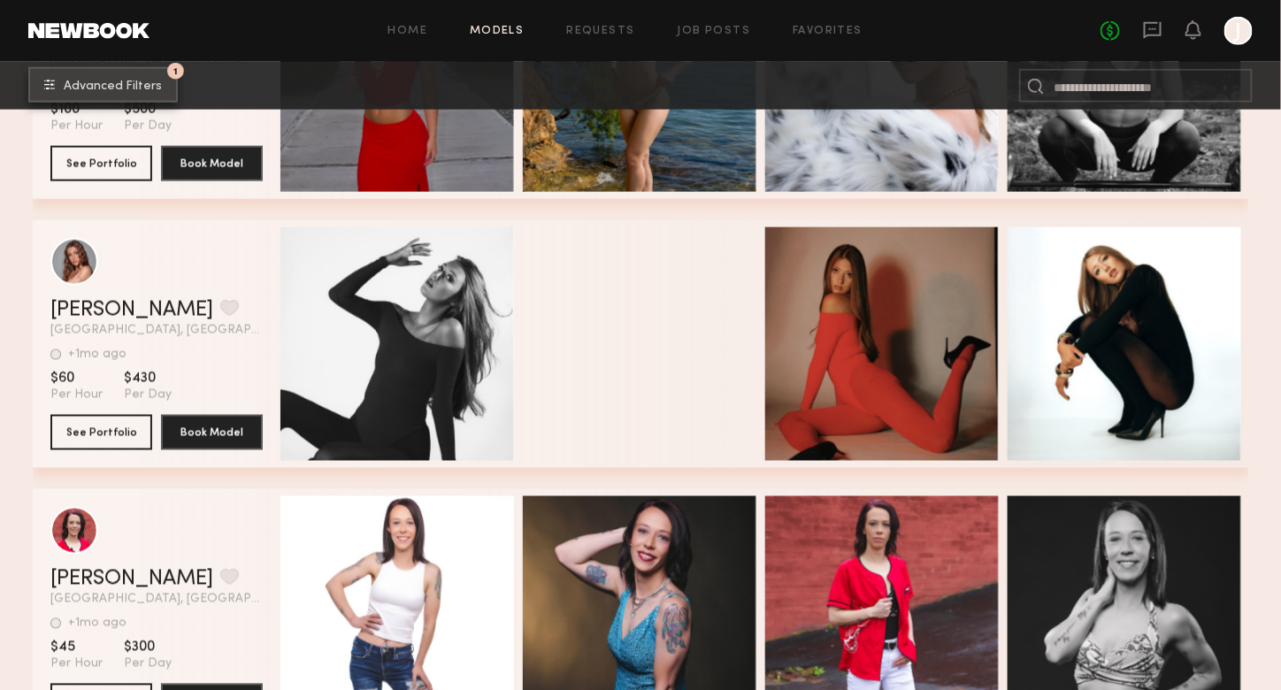
scroll to position [730, 0]
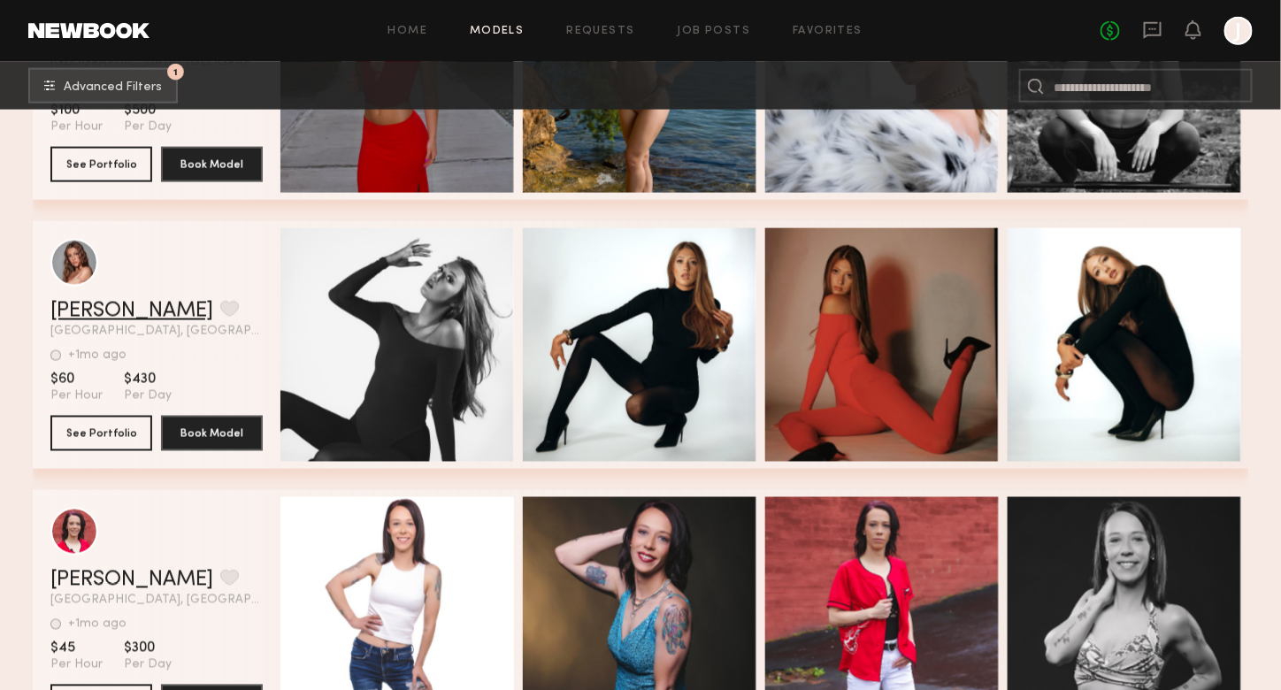
click at [80, 321] on link "Ashton C." at bounding box center [131, 311] width 163 height 21
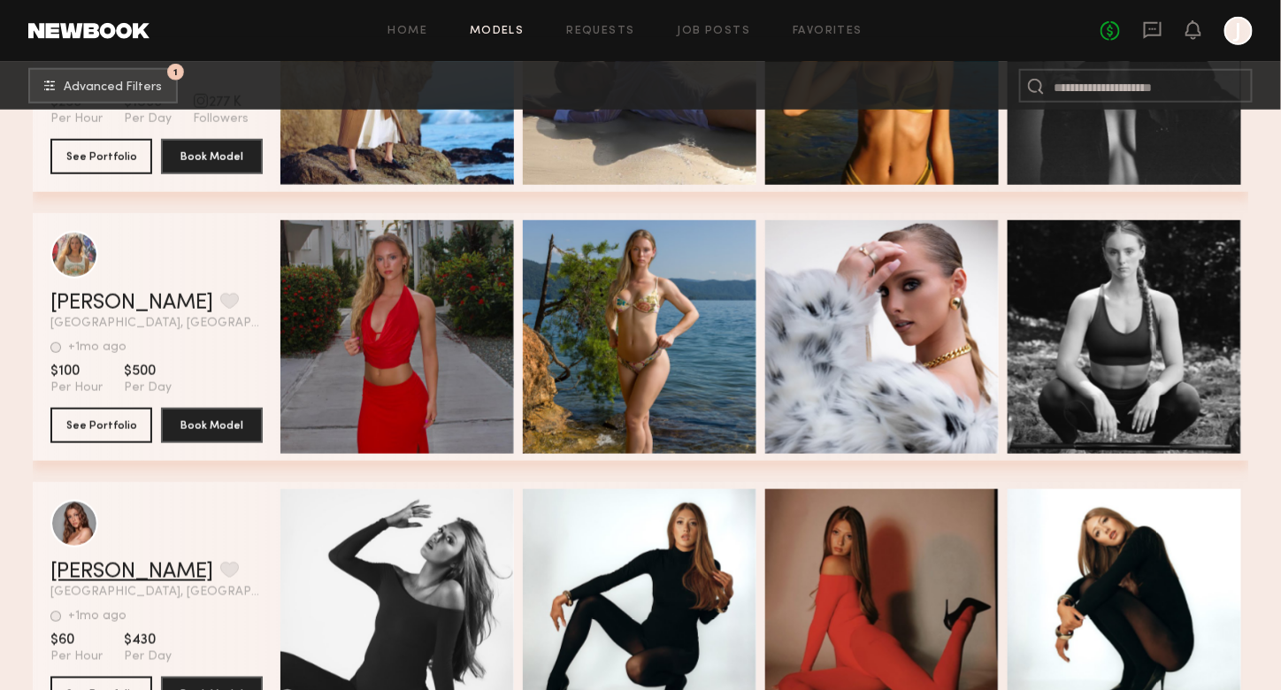
scroll to position [464, 0]
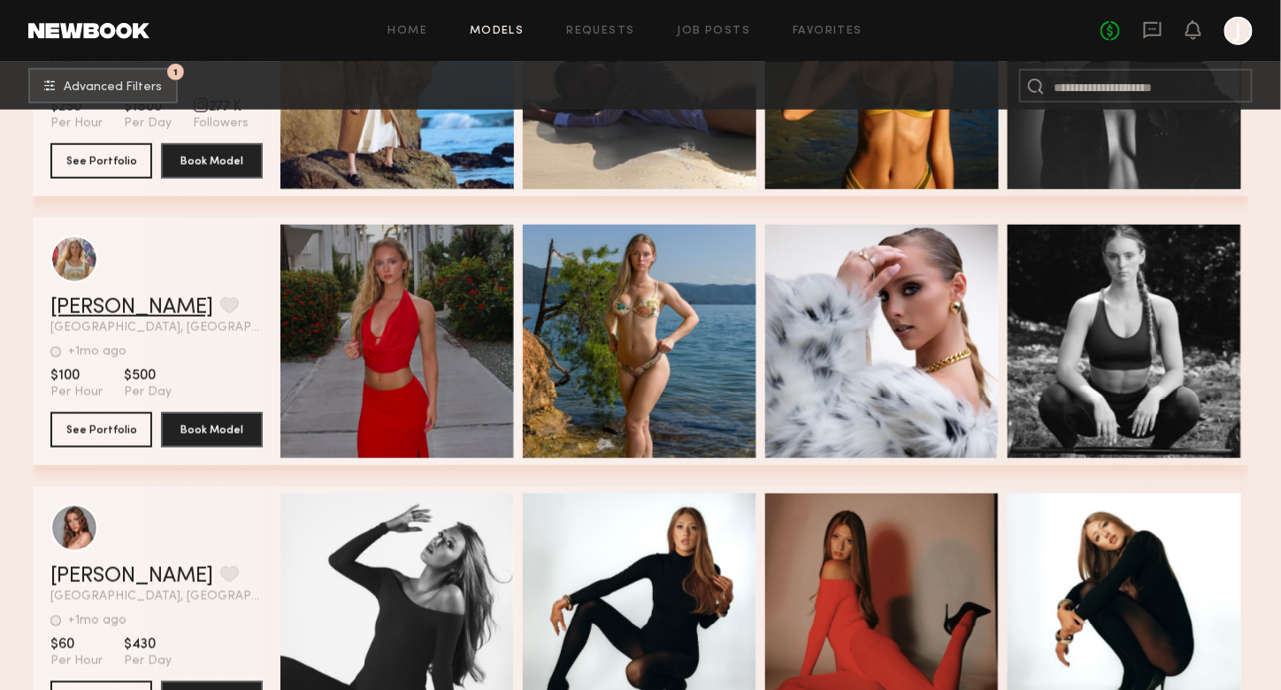
click at [99, 318] on link "Bella M." at bounding box center [131, 307] width 163 height 21
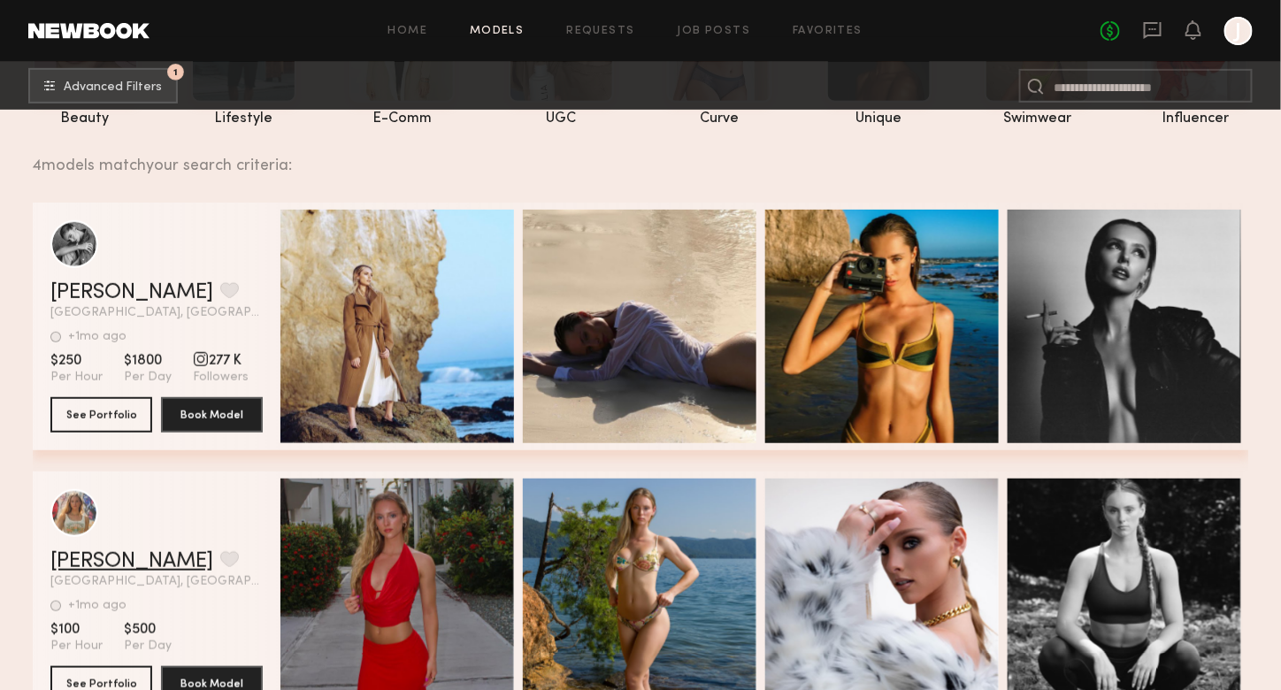
scroll to position [199, 0]
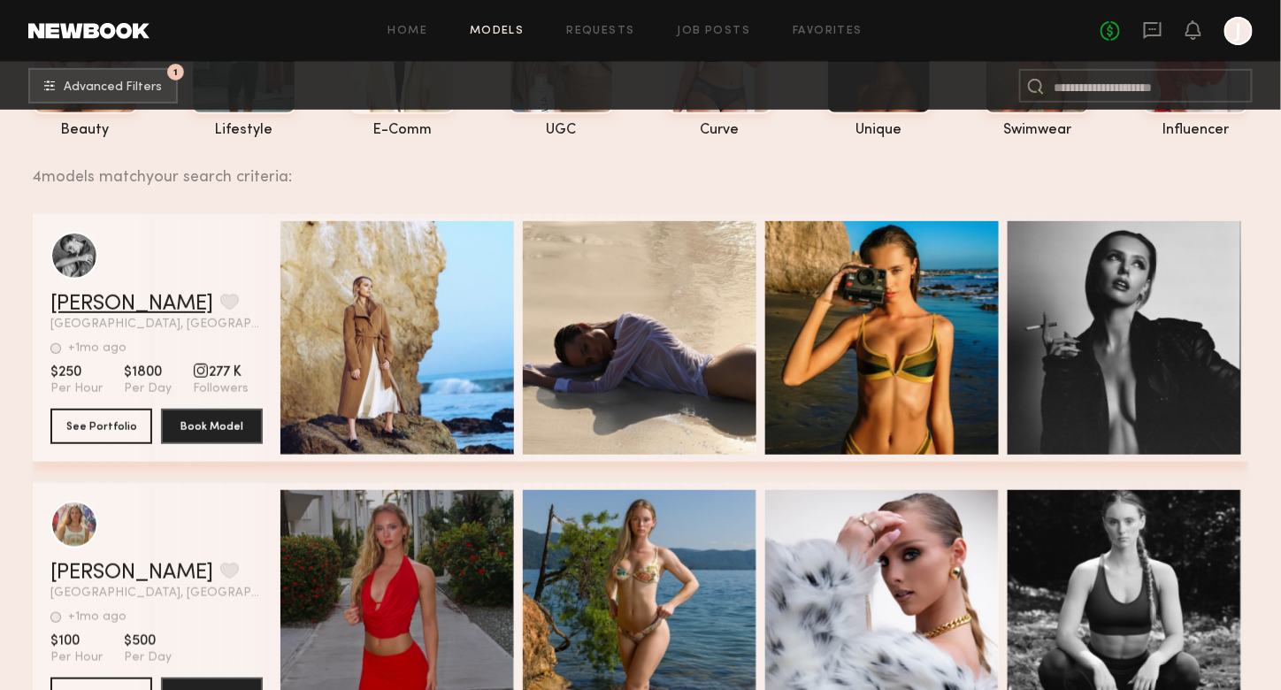
click at [53, 309] on link "Alexis B." at bounding box center [131, 304] width 163 height 21
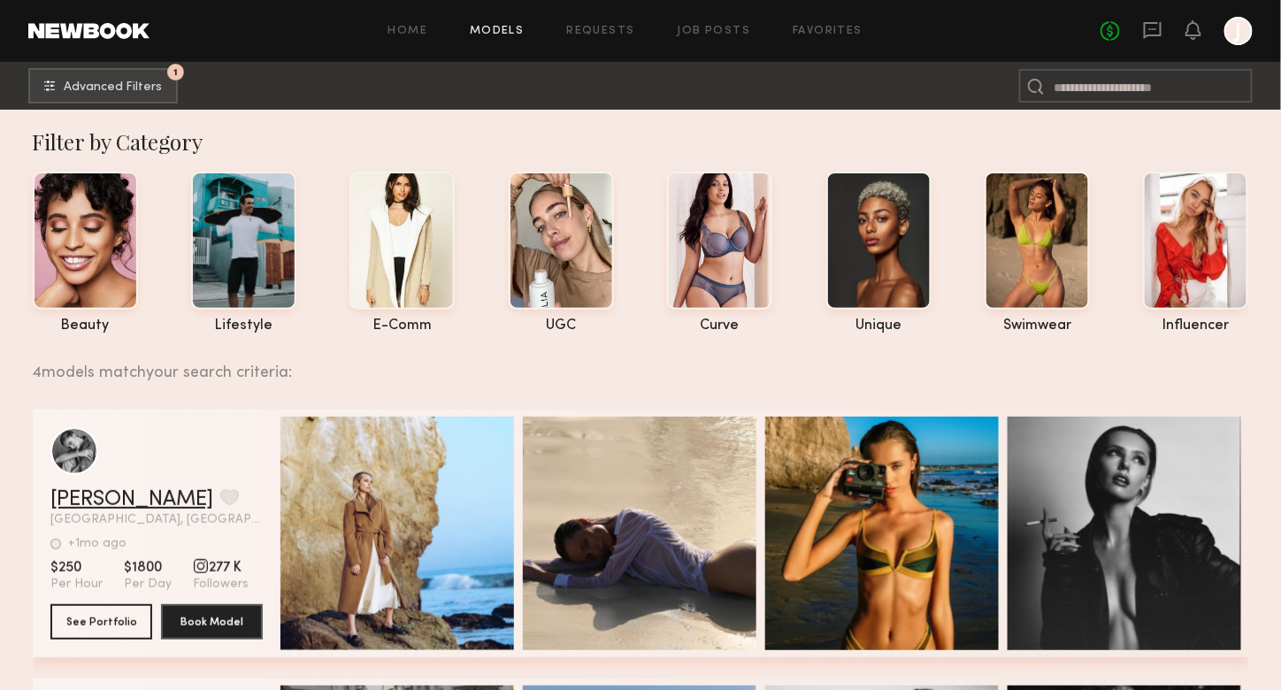
scroll to position [0, 0]
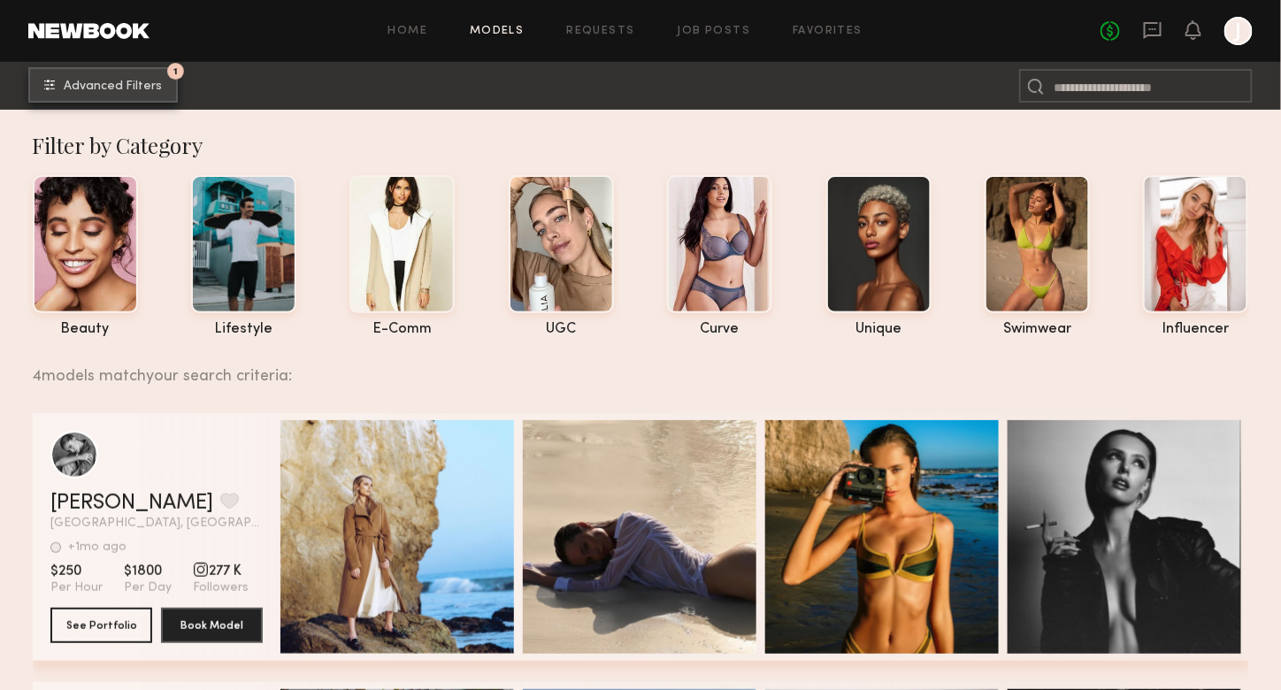
click at [80, 81] on span "Advanced Filters" at bounding box center [113, 86] width 98 height 12
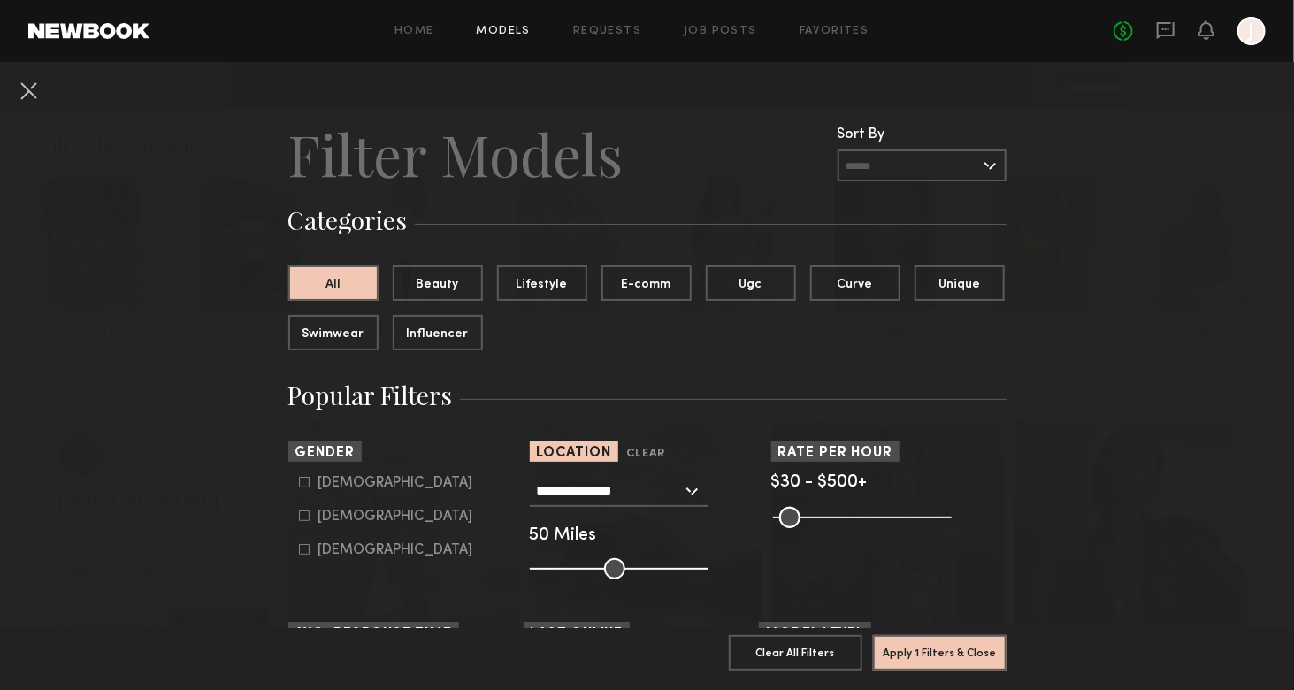
click at [585, 484] on input "**********" at bounding box center [609, 490] width 145 height 30
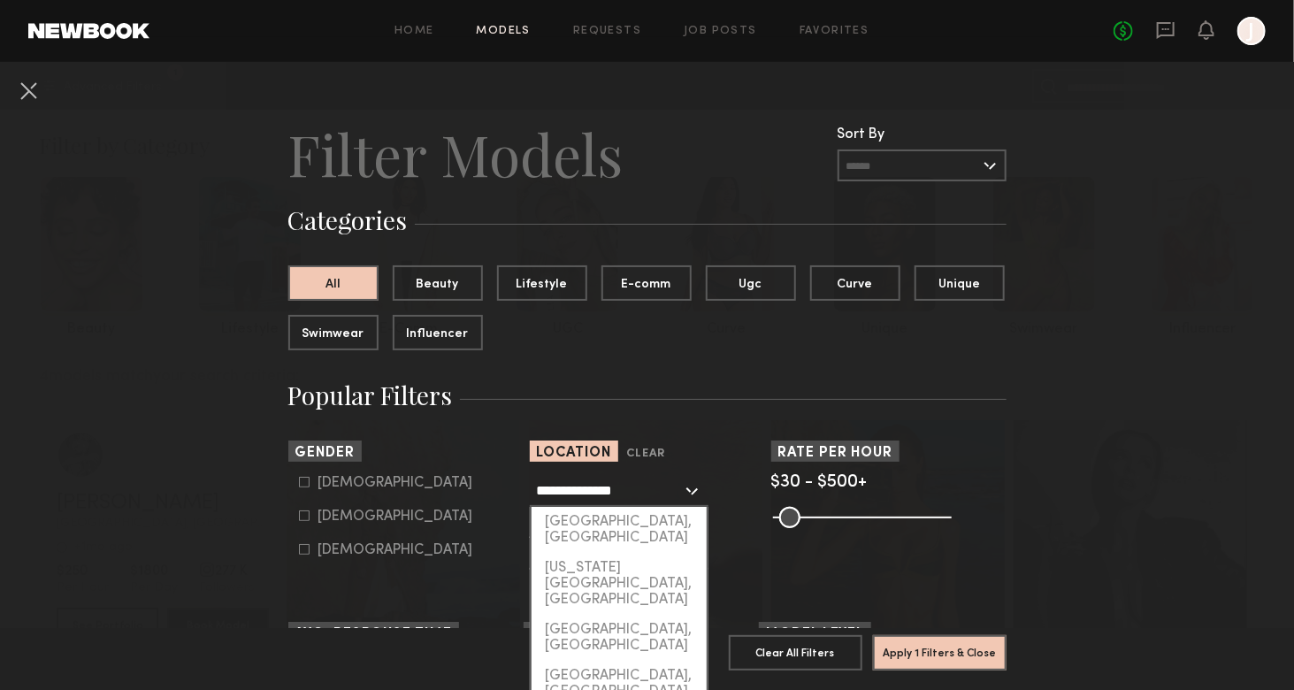
click at [585, 484] on input "**********" at bounding box center [609, 490] width 145 height 30
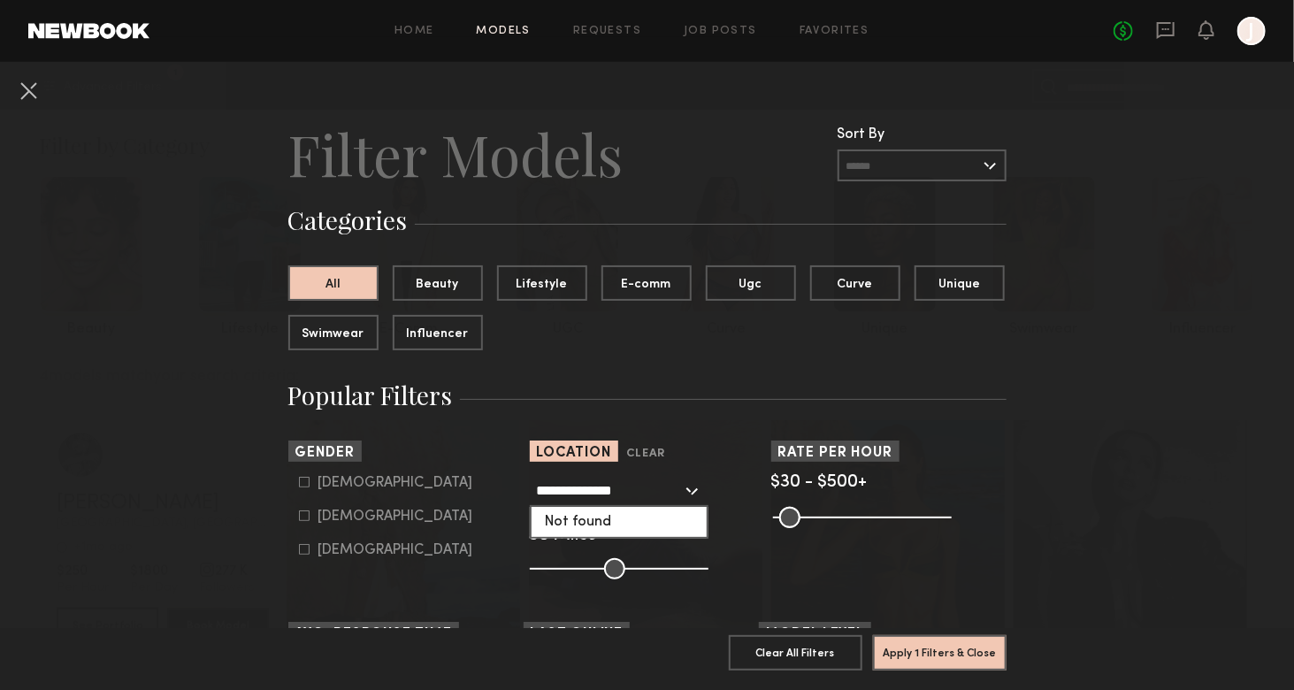
click button "Clear" at bounding box center [0, 0] width 0 height 0
click at [627, 489] on input "**********" at bounding box center [609, 490] width 145 height 30
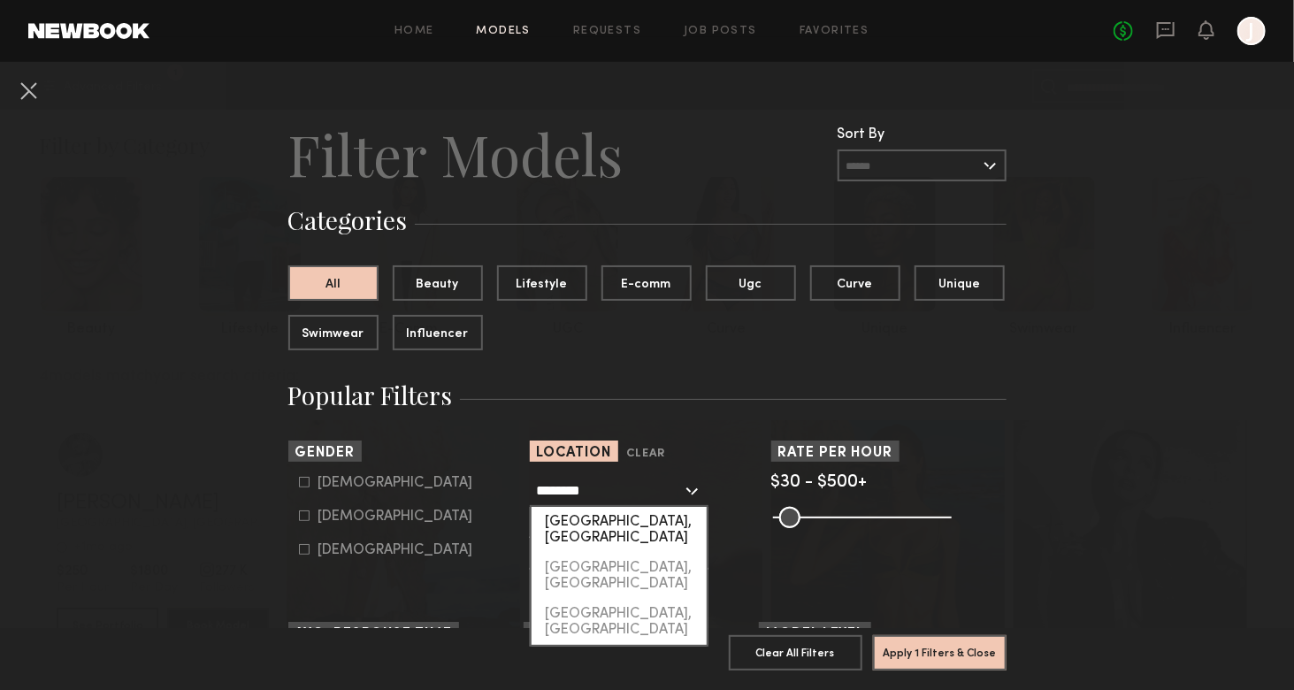
click at [592, 515] on div "Charleston, SC" at bounding box center [619, 530] width 175 height 46
type input "**********"
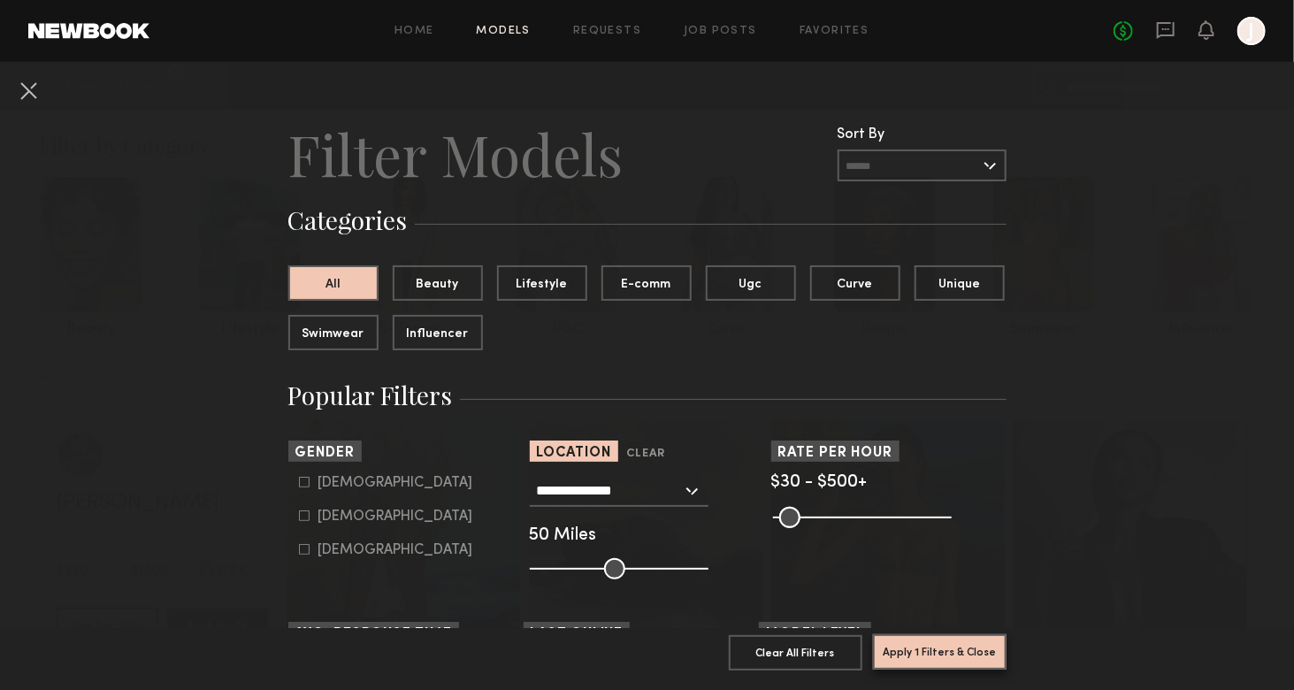
click at [932, 652] on button "Apply 1 Filters & Close" at bounding box center [940, 651] width 134 height 35
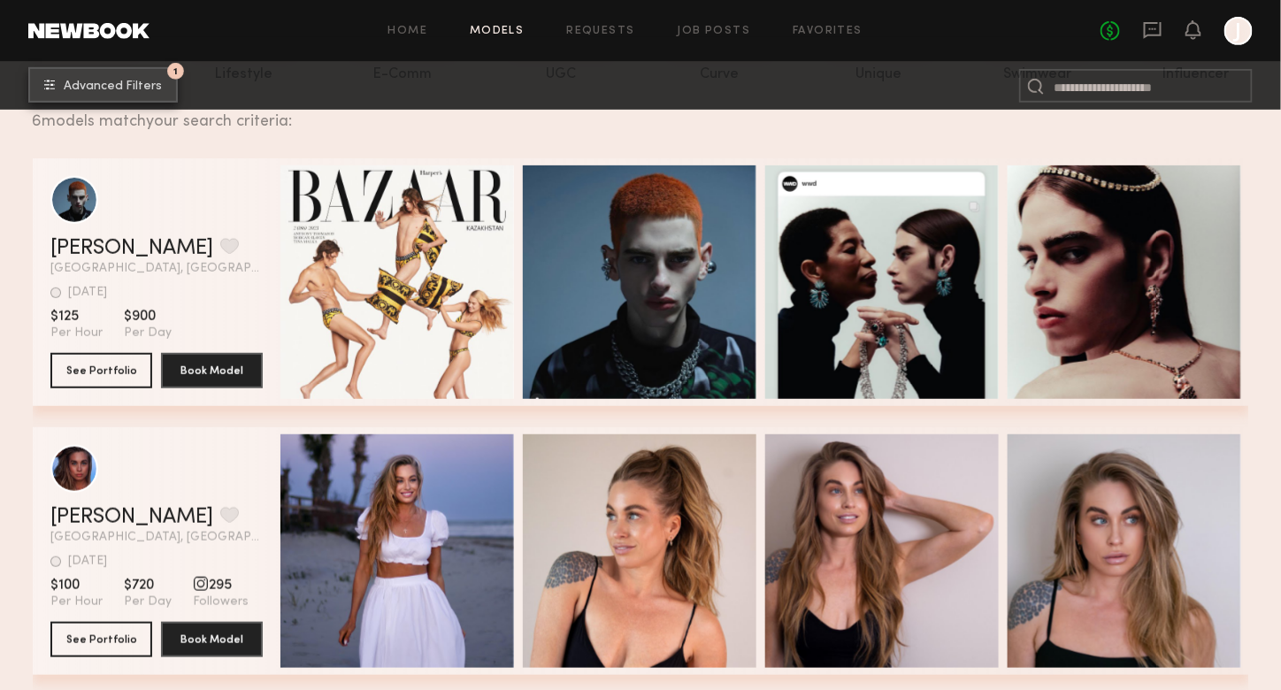
scroll to position [265, 0]
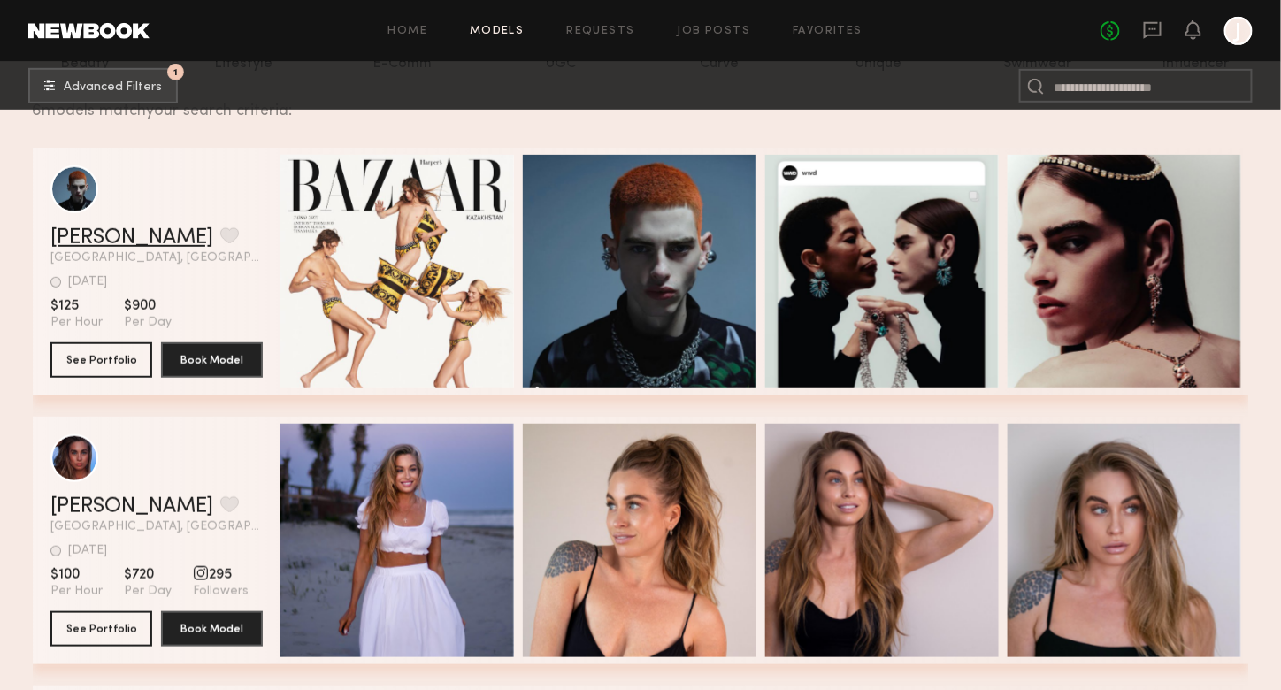
click at [108, 236] on link "Morgan S." at bounding box center [131, 237] width 163 height 21
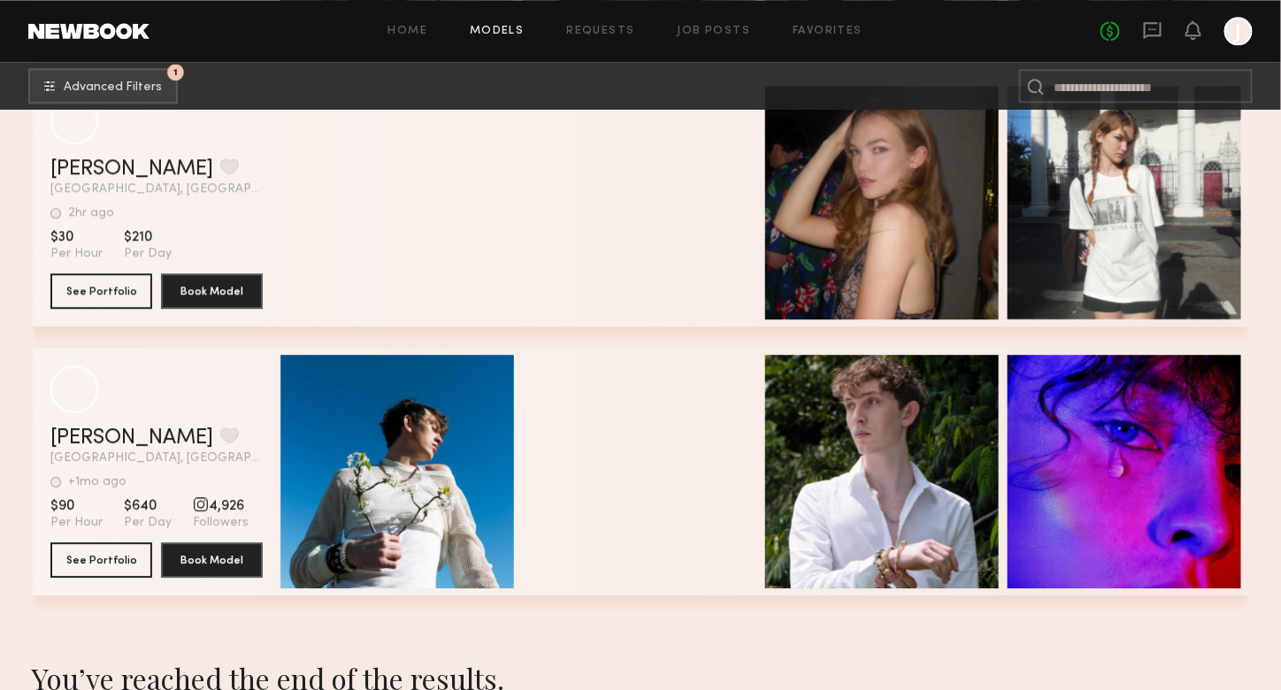
scroll to position [1415, 0]
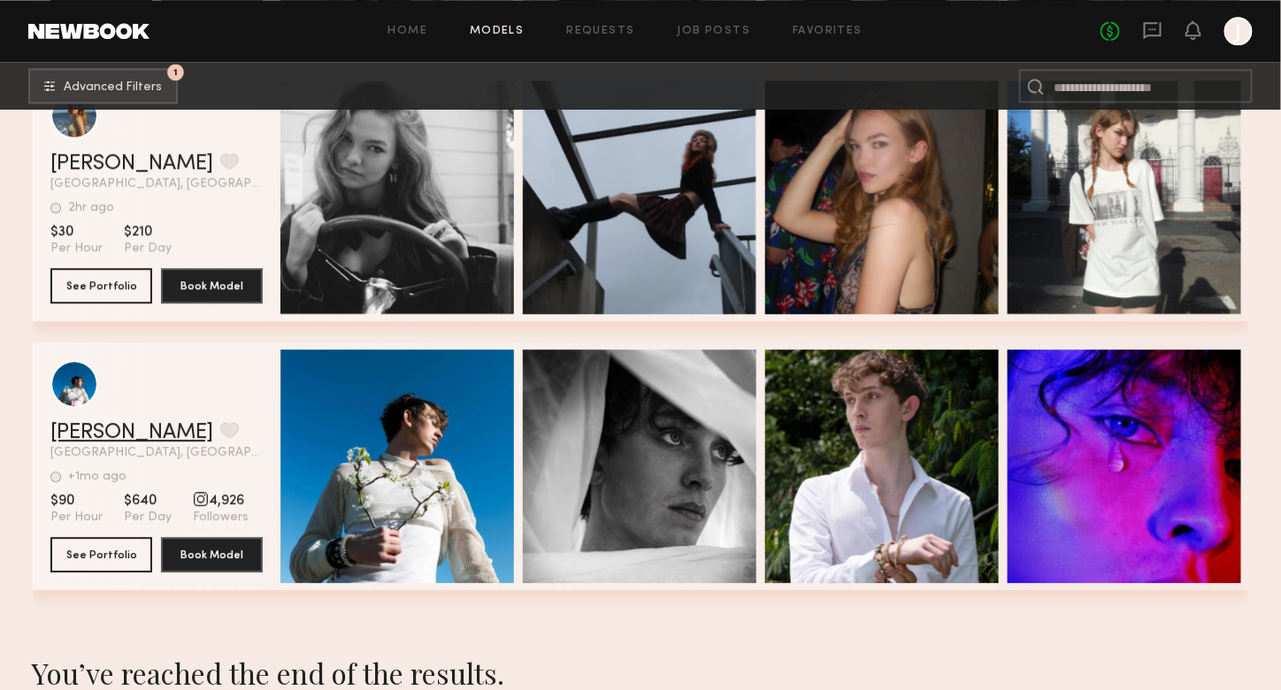
click at [78, 439] on link "Gavyn T." at bounding box center [131, 432] width 163 height 21
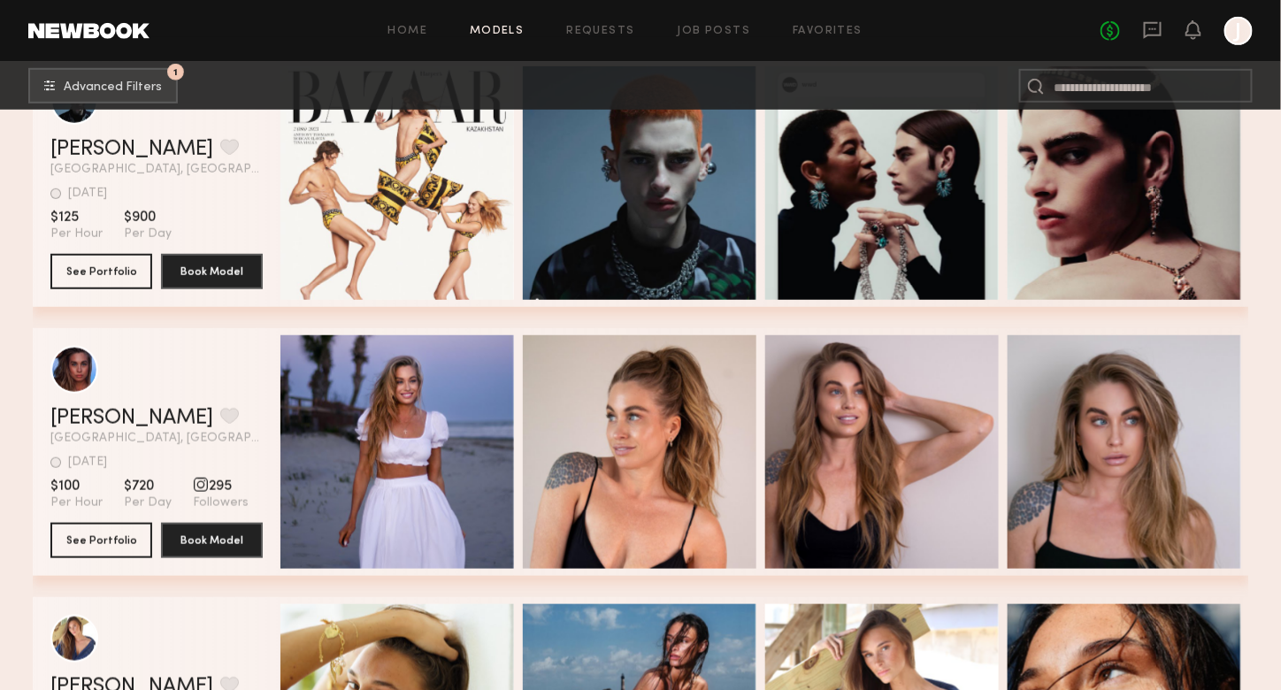
scroll to position [0, 0]
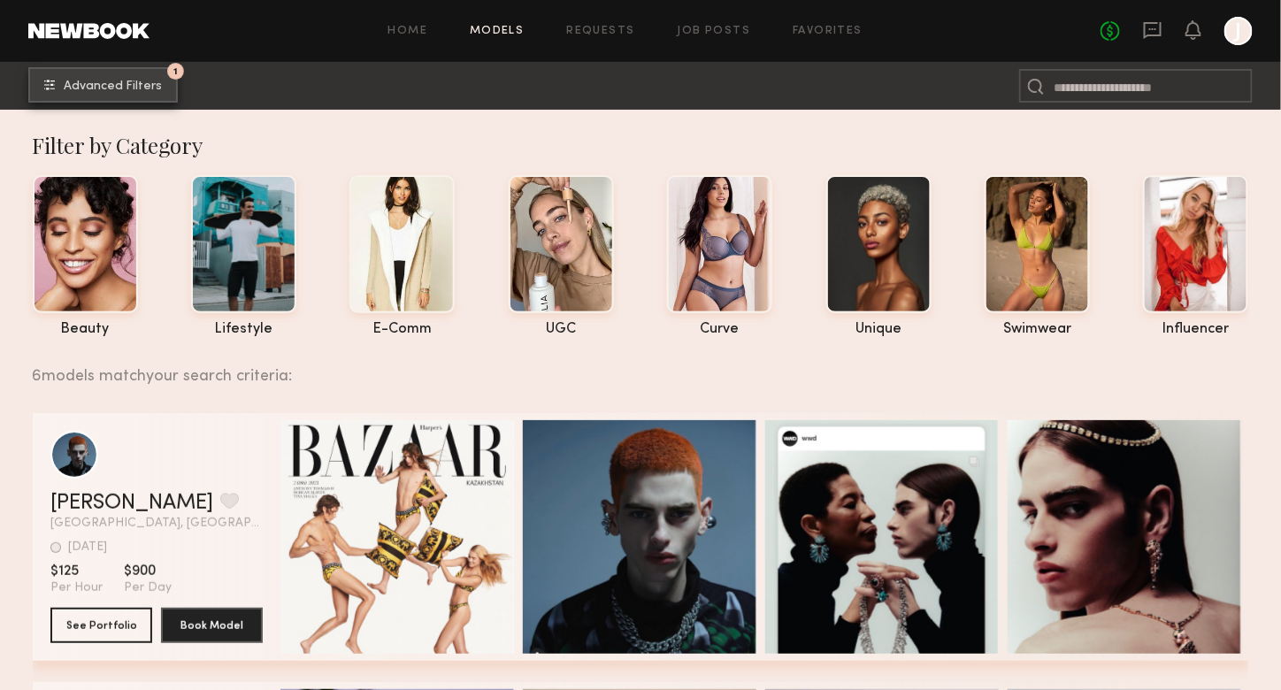
click at [115, 89] on span "Advanced Filters" at bounding box center [113, 86] width 98 height 12
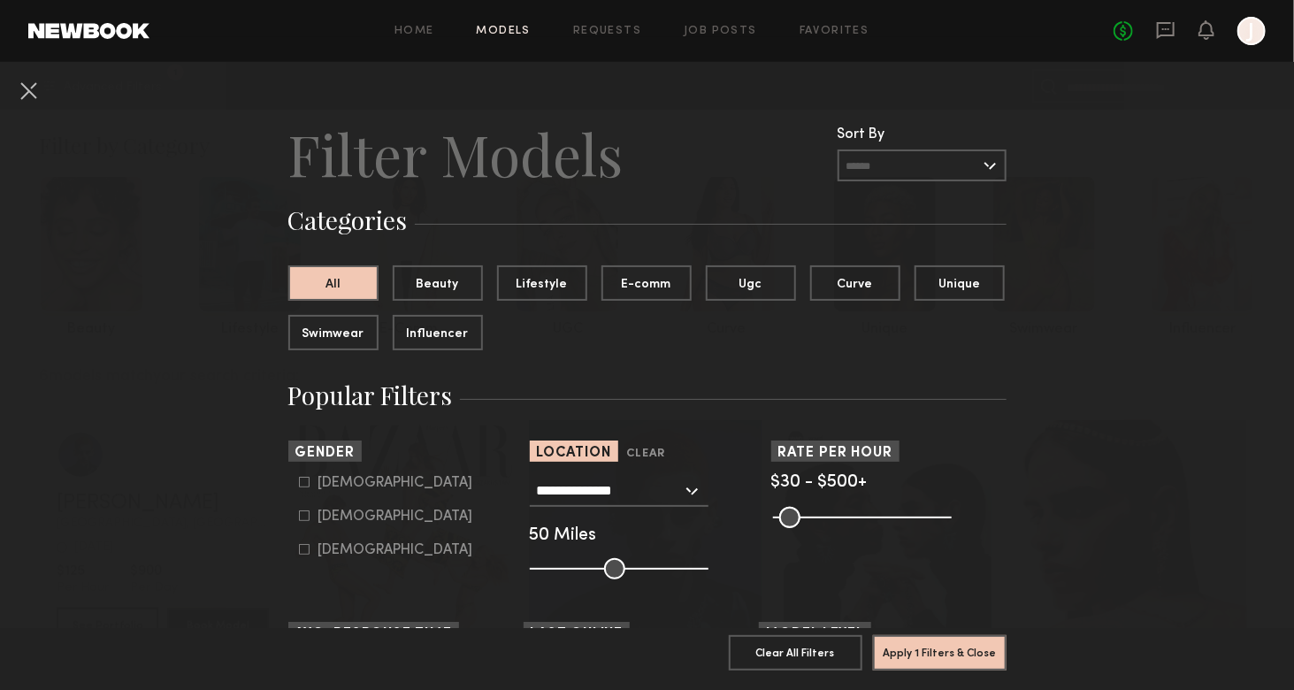
click at [626, 488] on input "**********" at bounding box center [609, 490] width 145 height 30
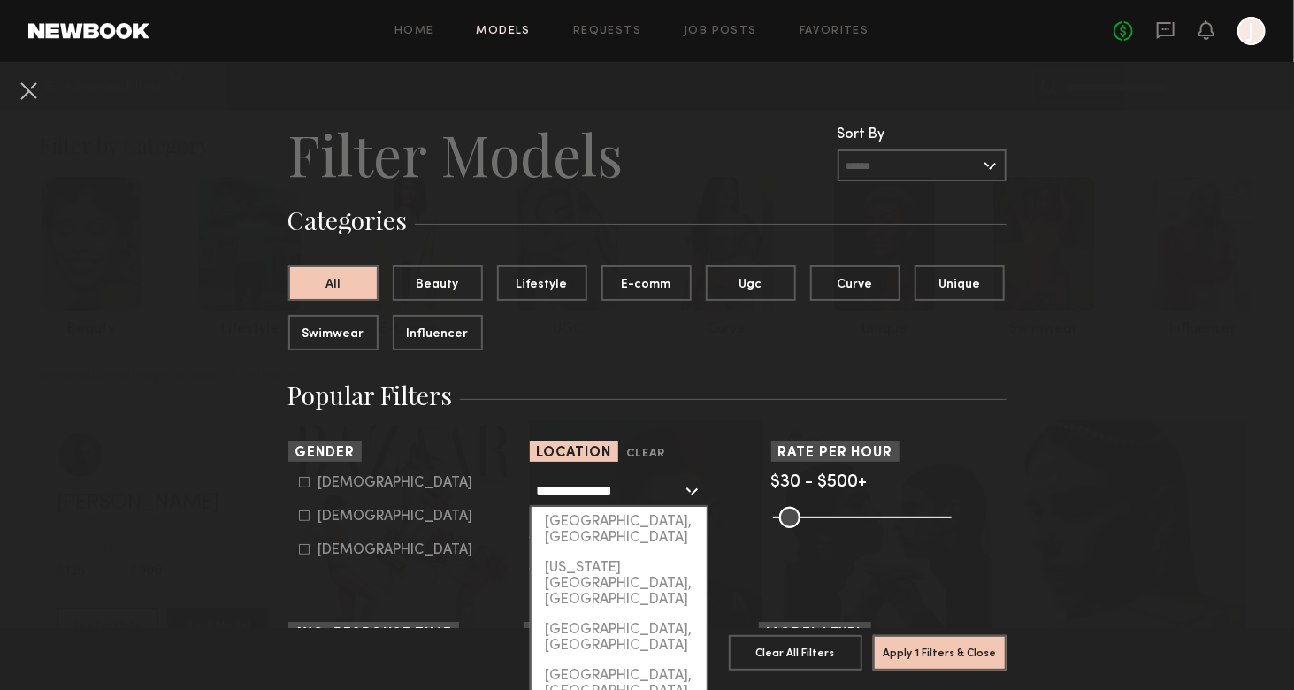
click at [625, 487] on input "**********" at bounding box center [609, 490] width 145 height 30
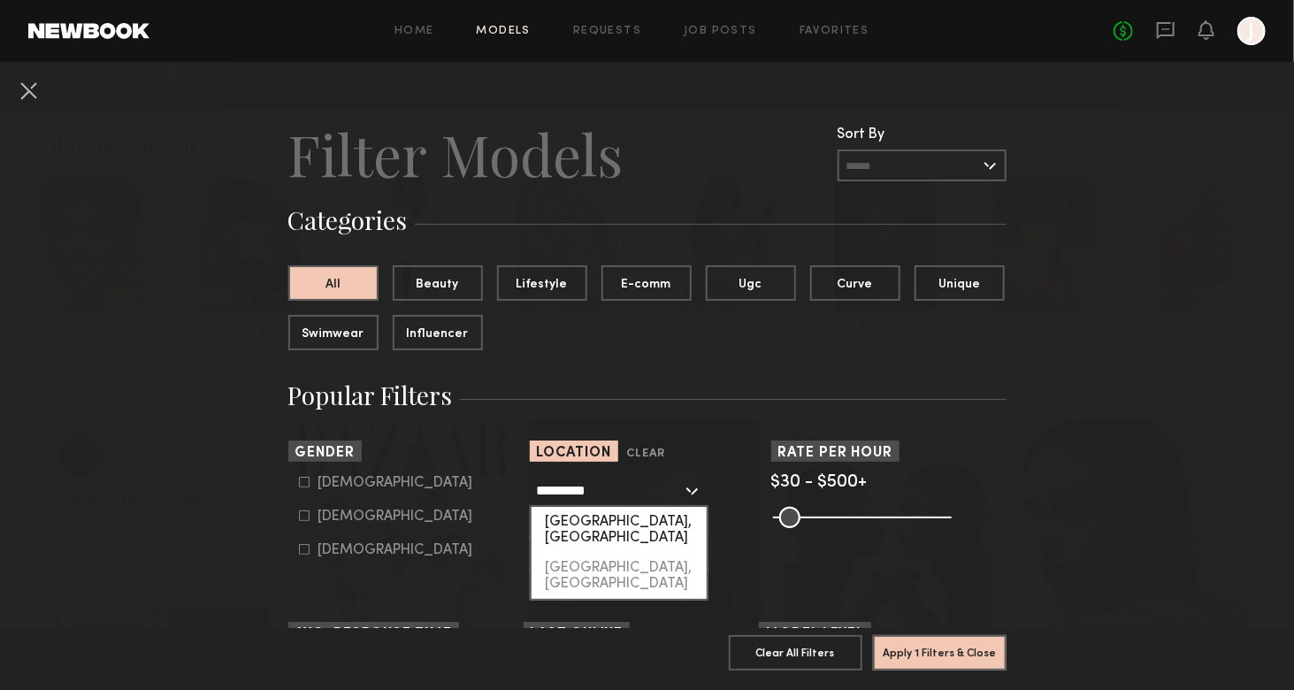
click at [586, 525] on div "Charlotte, NC" at bounding box center [619, 530] width 175 height 46
type input "**********"
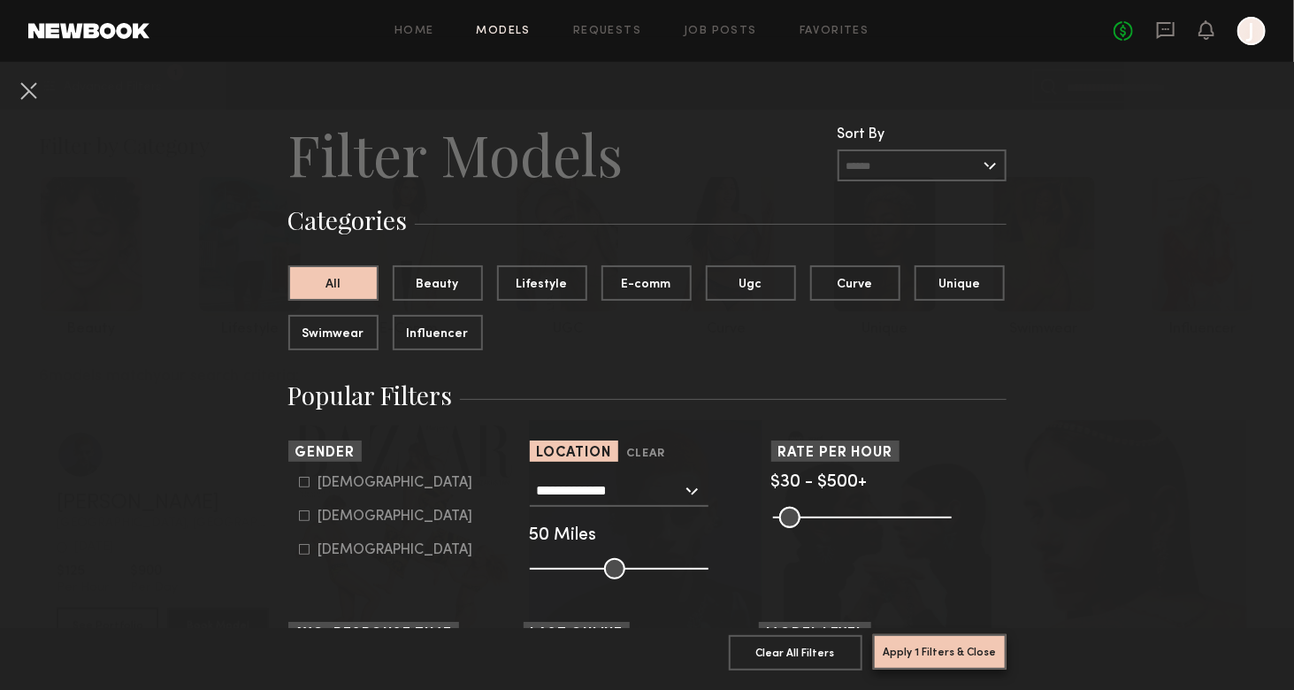
click at [921, 634] on button "Apply 1 Filters & Close" at bounding box center [940, 651] width 134 height 35
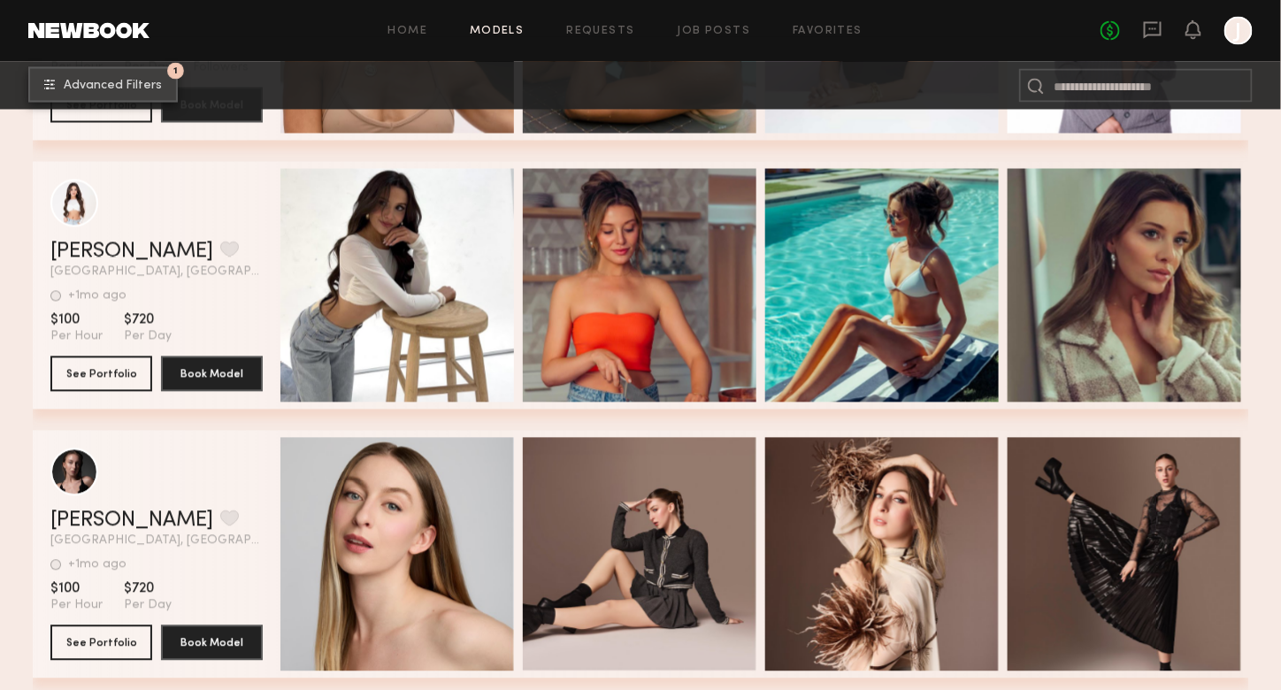
scroll to position [1062, 0]
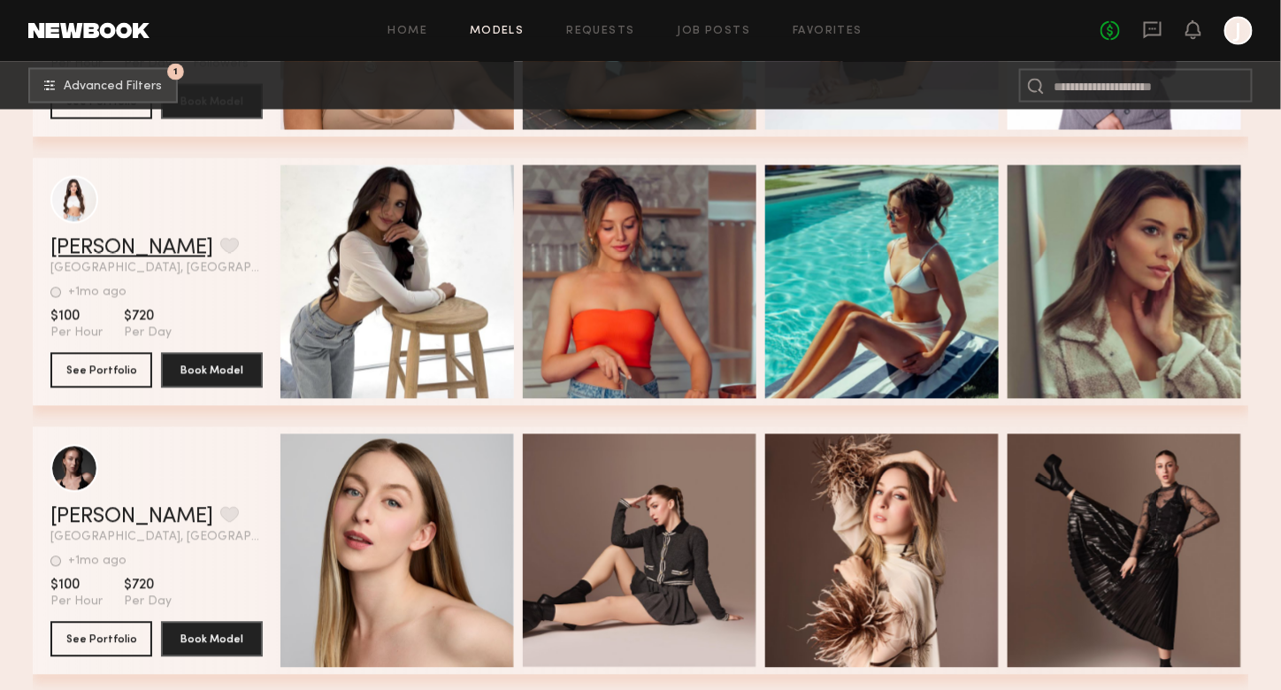
click at [99, 256] on link "Hunter H." at bounding box center [131, 248] width 163 height 21
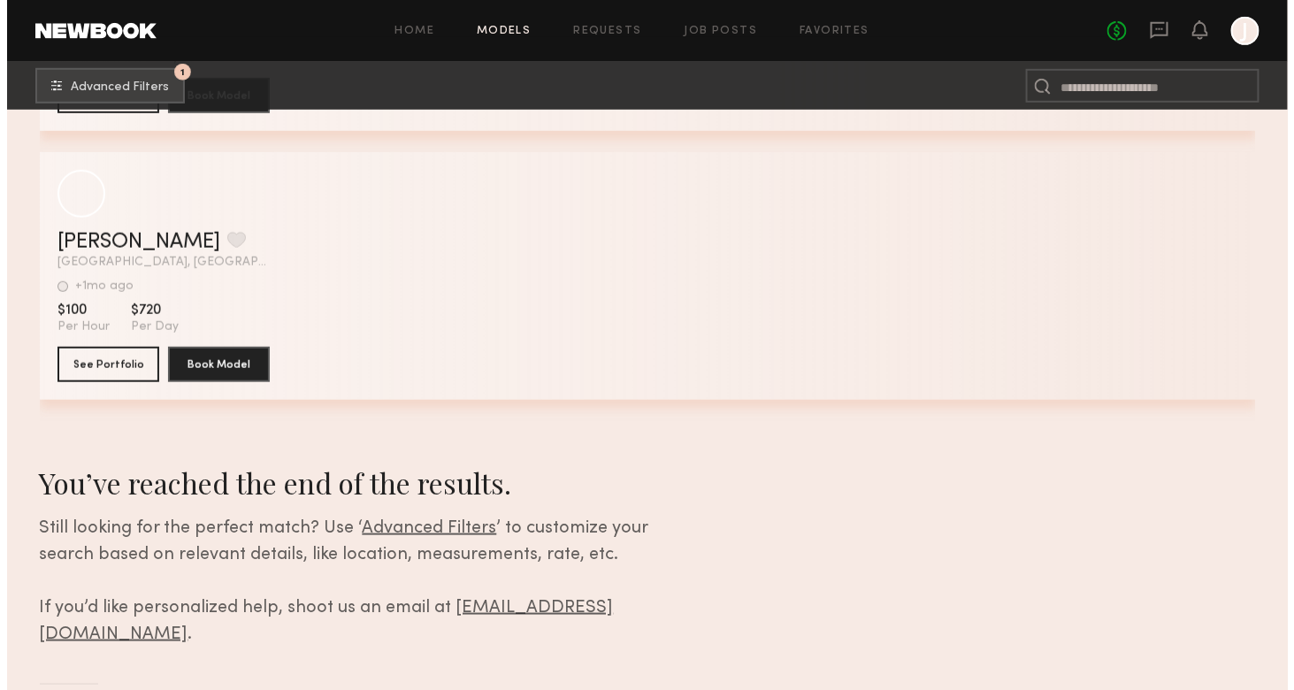
scroll to position [4849, 0]
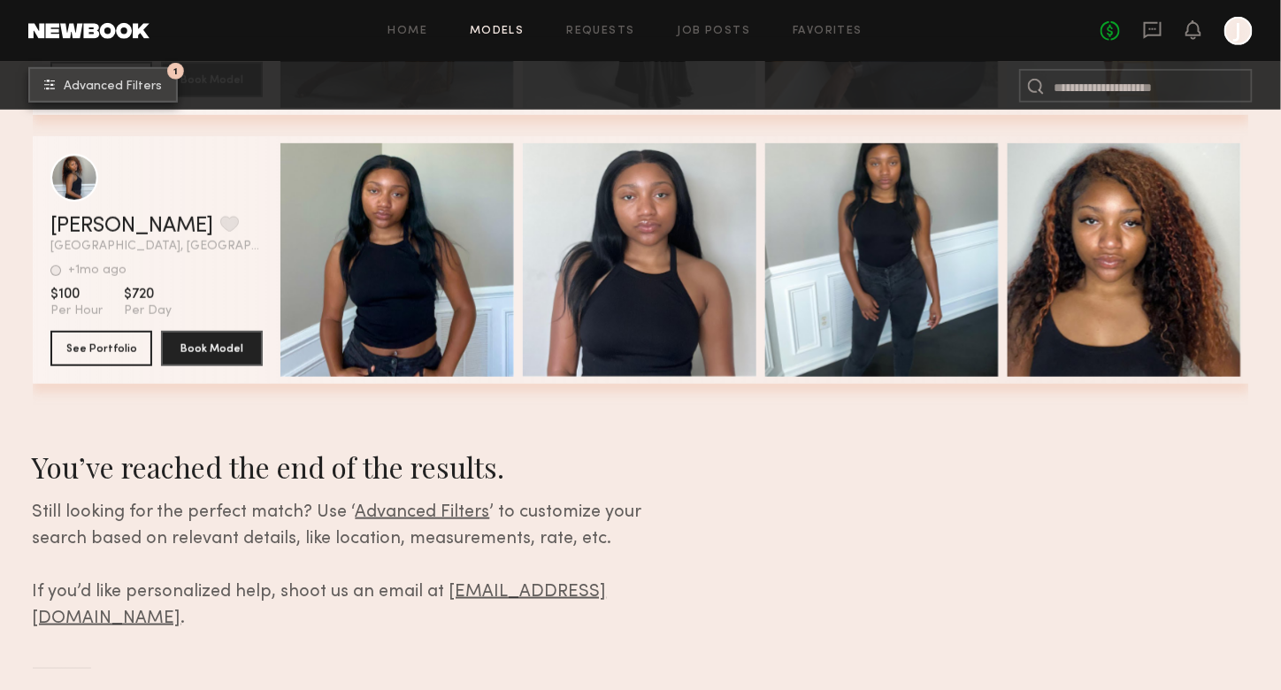
click at [90, 83] on span "Advanced Filters" at bounding box center [113, 86] width 98 height 12
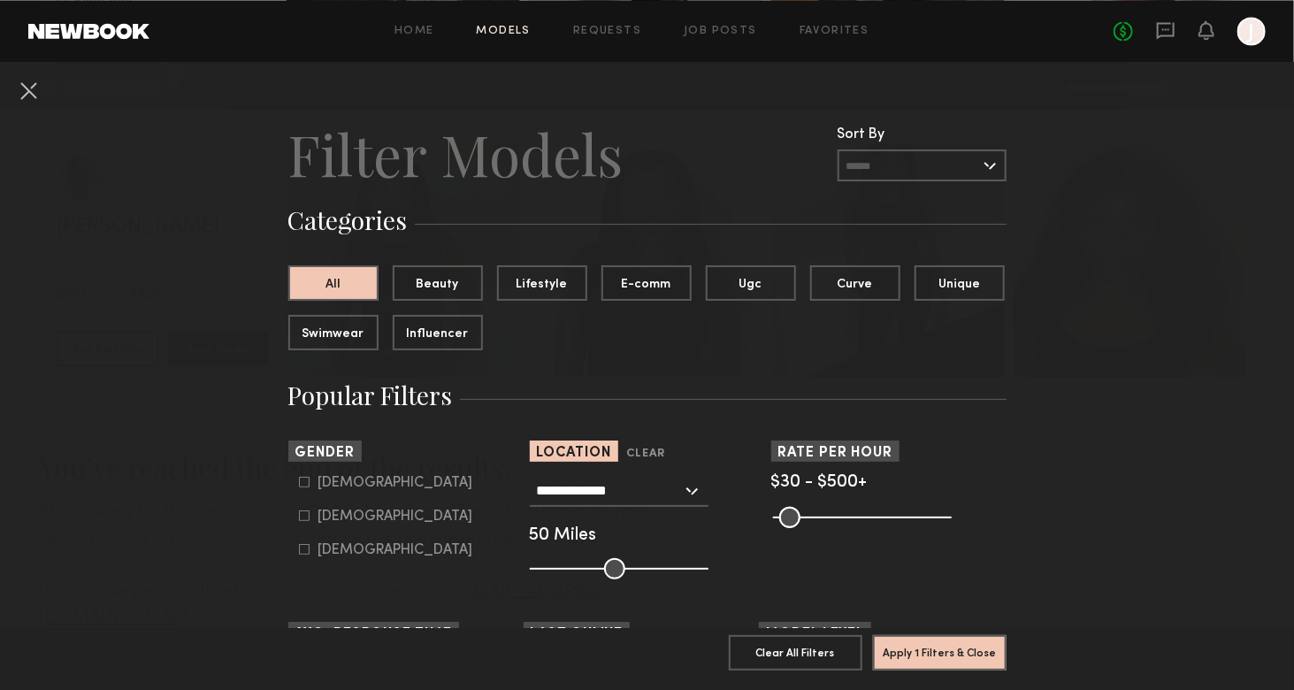
click at [601, 487] on input "**********" at bounding box center [609, 490] width 145 height 30
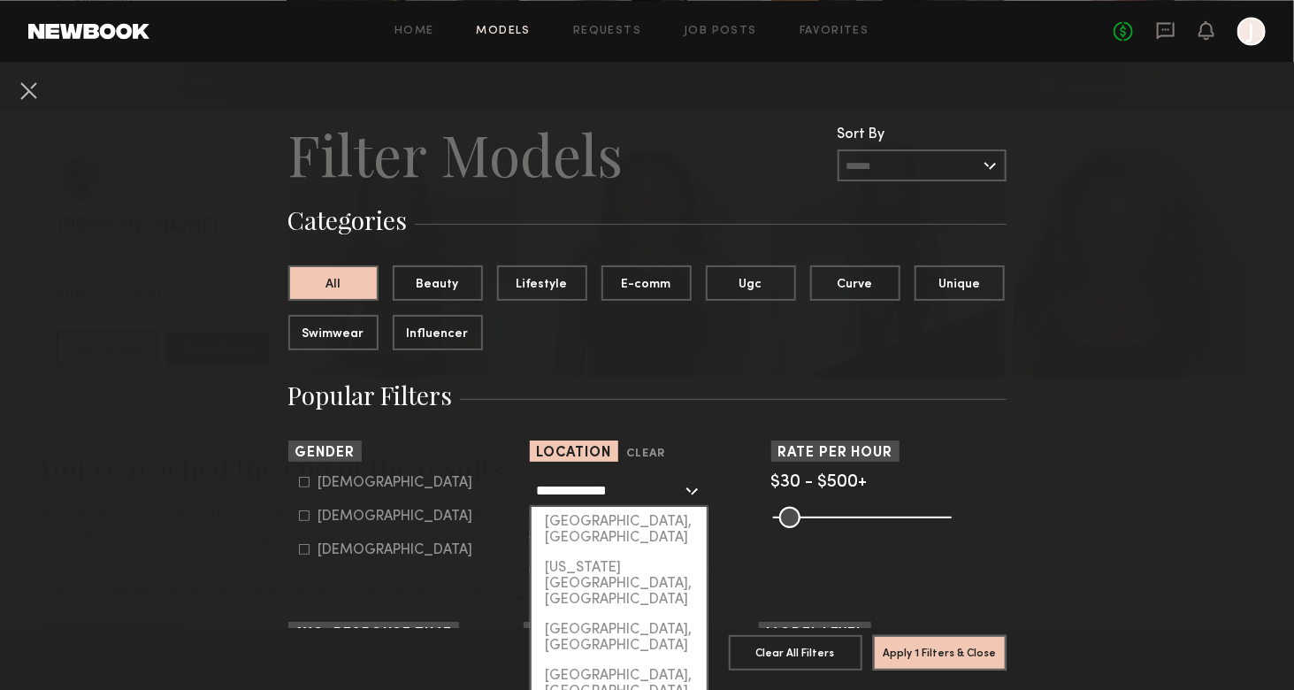
click at [601, 487] on input "**********" at bounding box center [609, 490] width 145 height 30
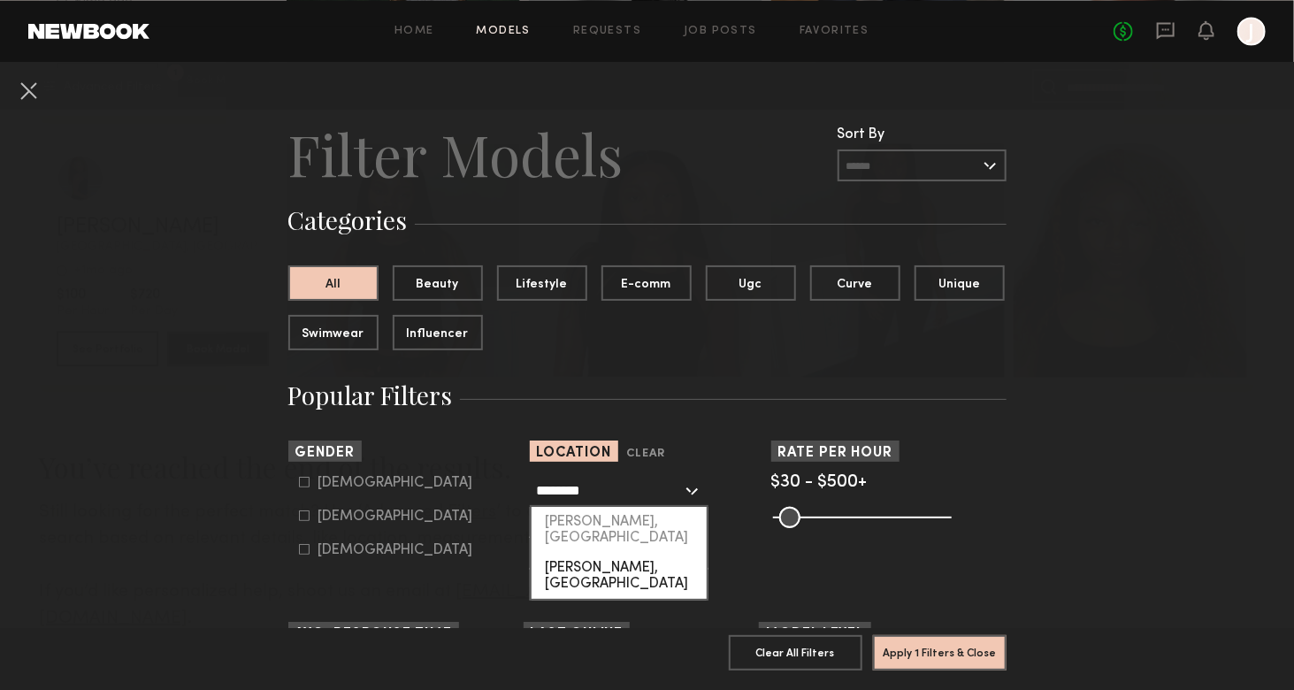
click at [605, 553] on div "Anderson, SC" at bounding box center [619, 576] width 175 height 46
type input "**********"
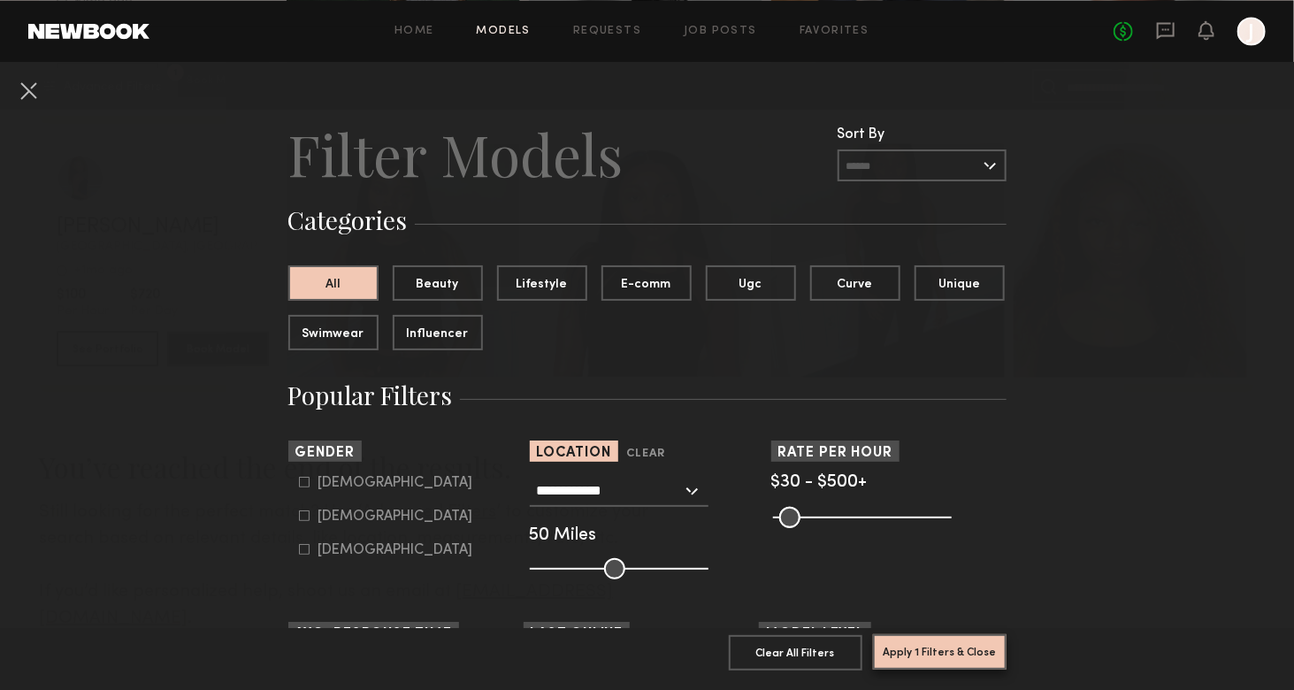
click at [914, 634] on button "Apply 1 Filters & Close" at bounding box center [940, 651] width 134 height 35
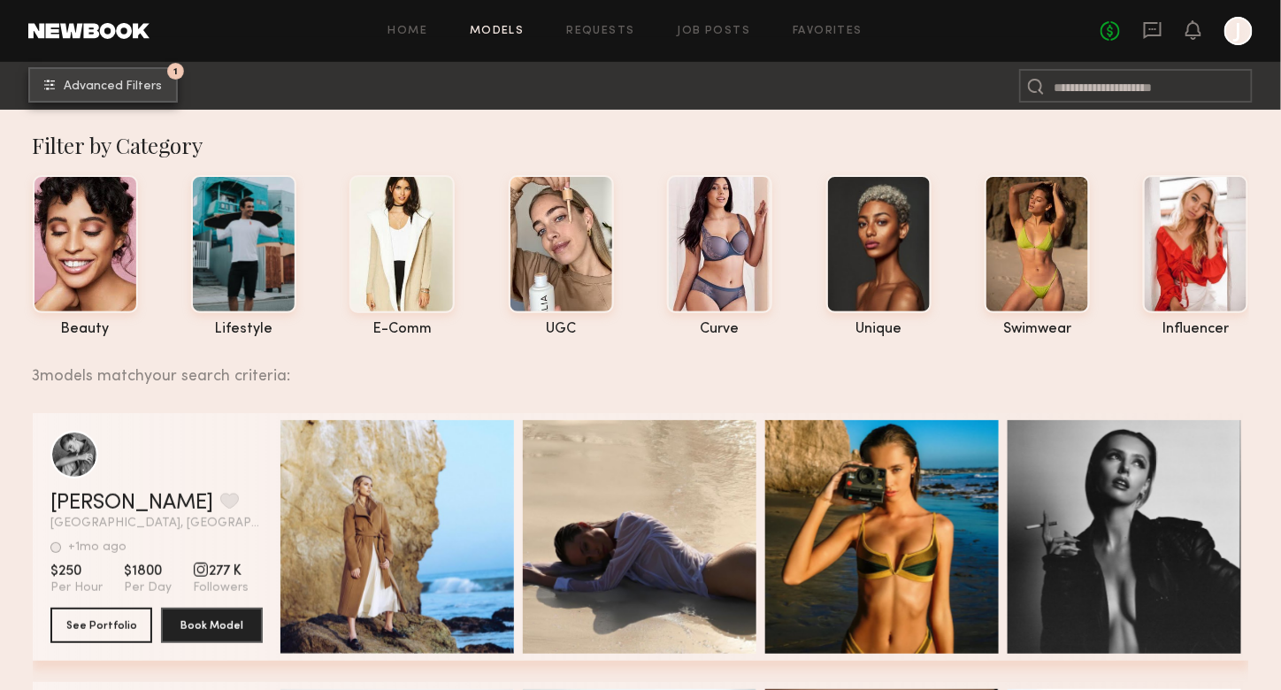
click at [155, 92] on span "Advanced Filters" at bounding box center [113, 86] width 98 height 12
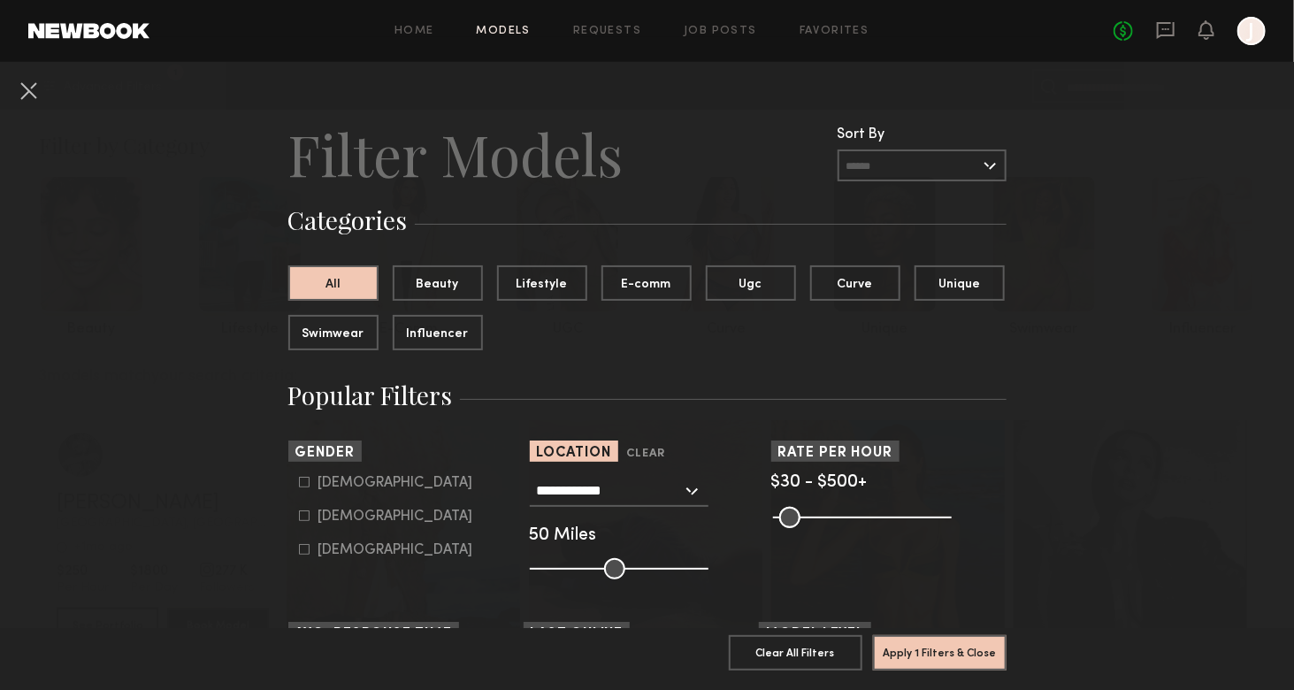
click at [686, 487] on div "**********" at bounding box center [619, 491] width 179 height 32
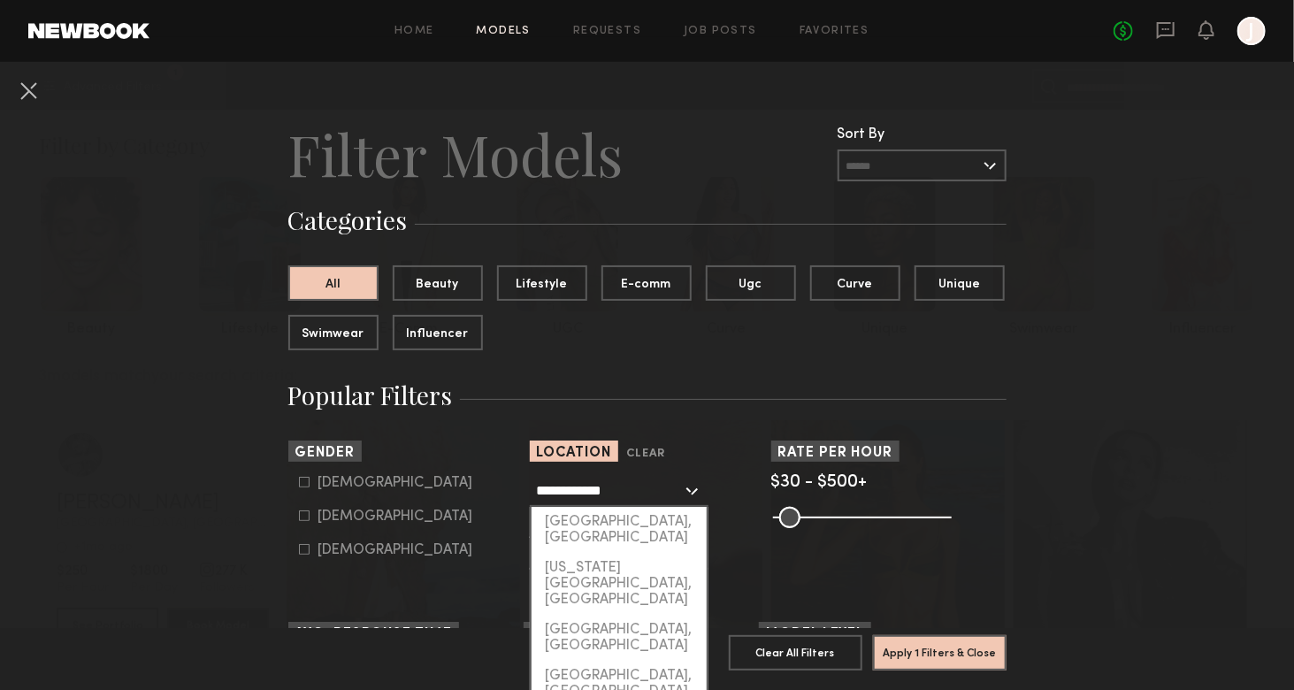
click at [640, 493] on input "**********" at bounding box center [609, 490] width 145 height 30
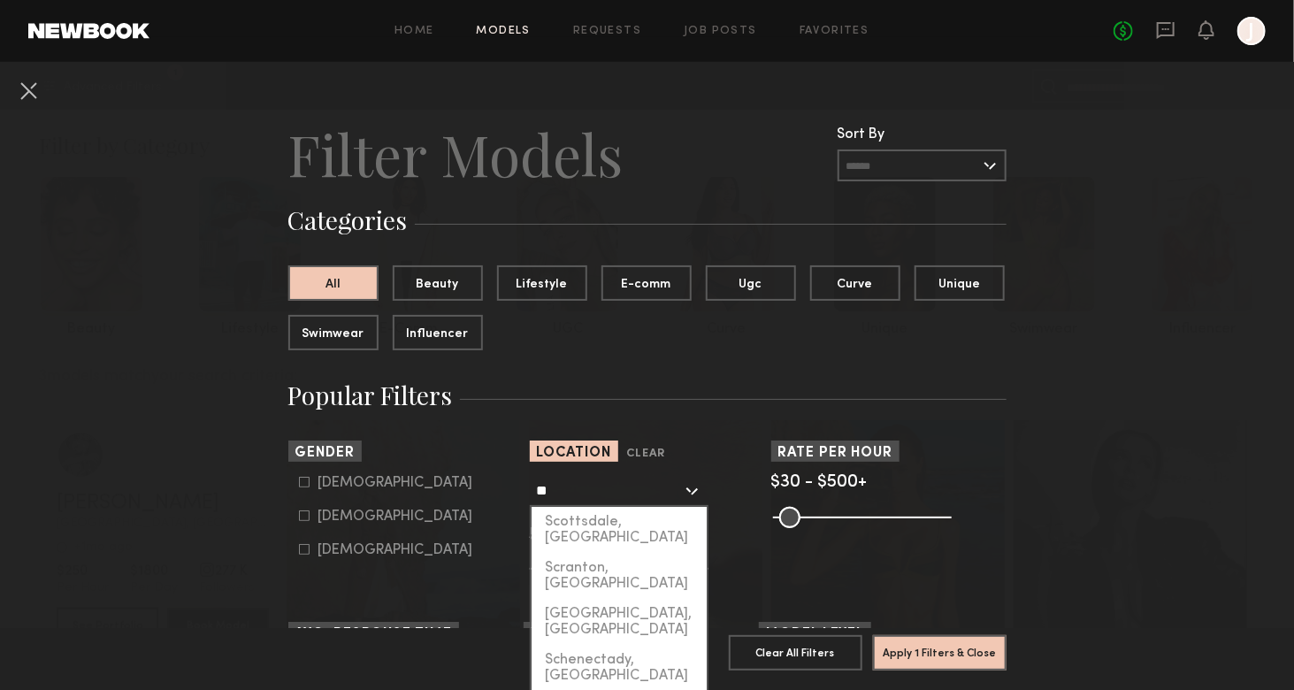
type input "*"
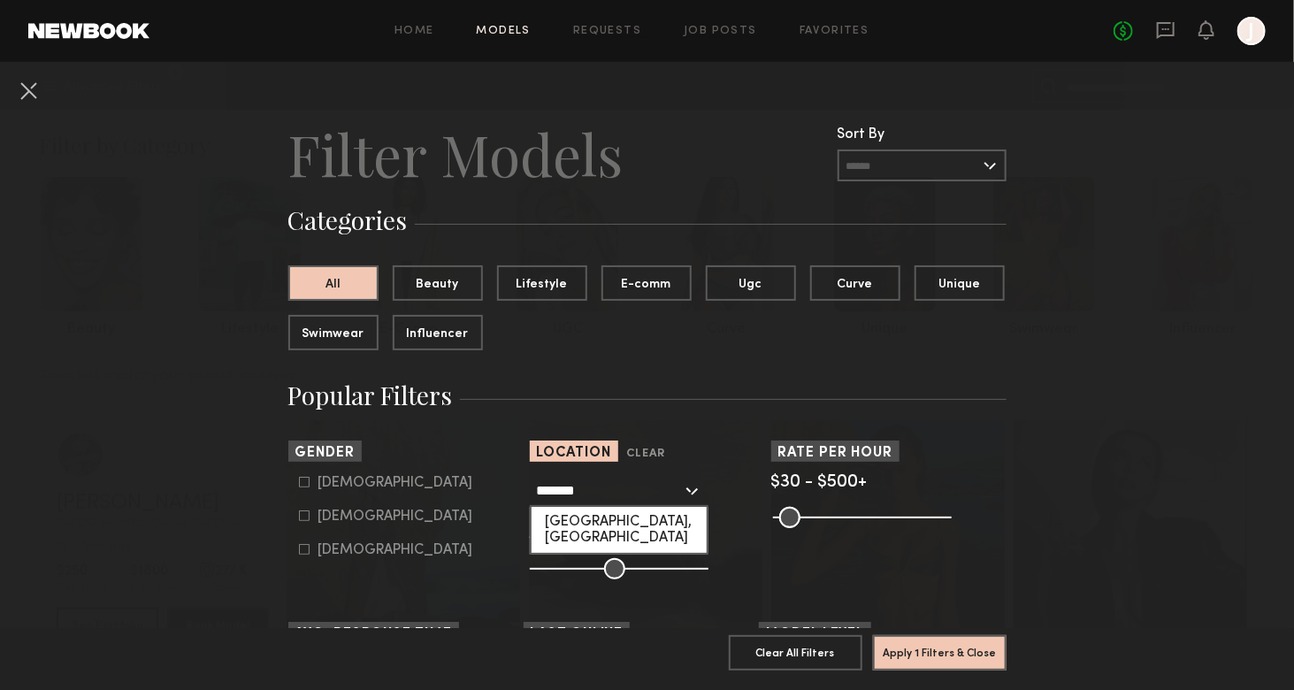
click at [626, 525] on div "Atlanta, GA" at bounding box center [619, 530] width 175 height 46
type input "**********"
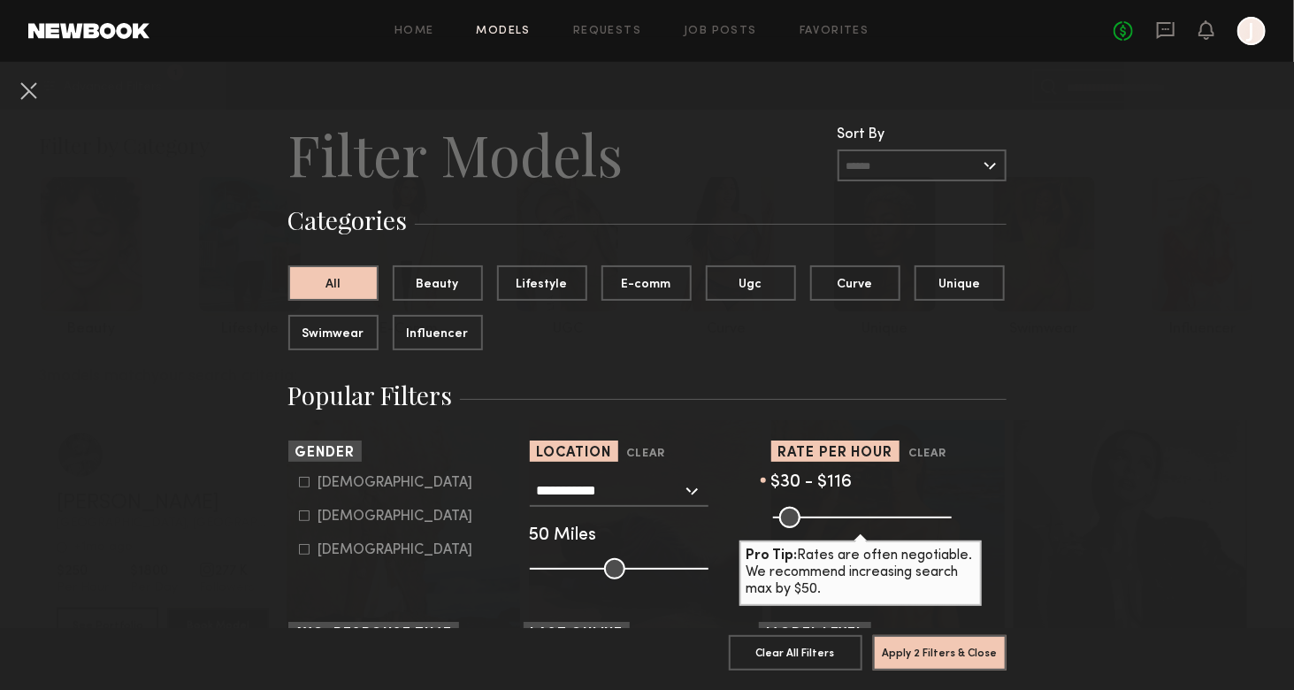
drag, startPoint x: 939, startPoint y: 510, endPoint x: 805, endPoint y: 509, distance: 134.5
type input "***"
click at [805, 509] on input "range" at bounding box center [862, 517] width 179 height 21
click at [927, 642] on button "Apply 2 Filters & Close" at bounding box center [940, 651] width 134 height 35
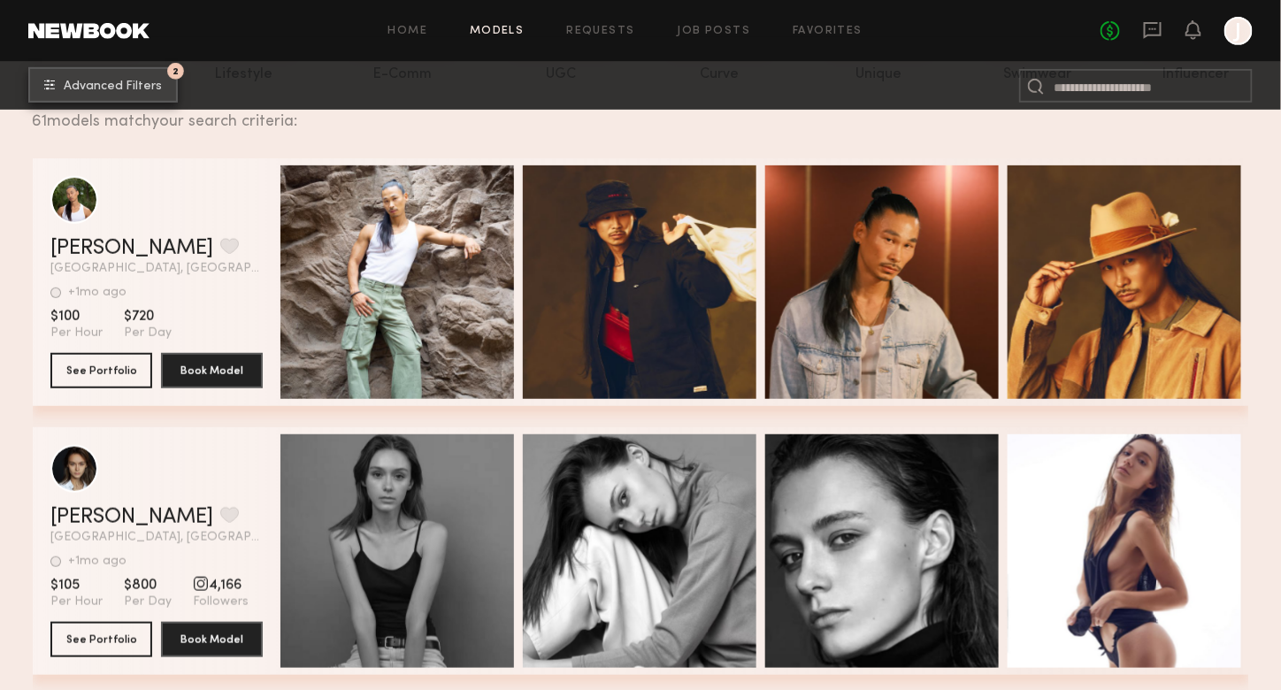
scroll to position [265, 0]
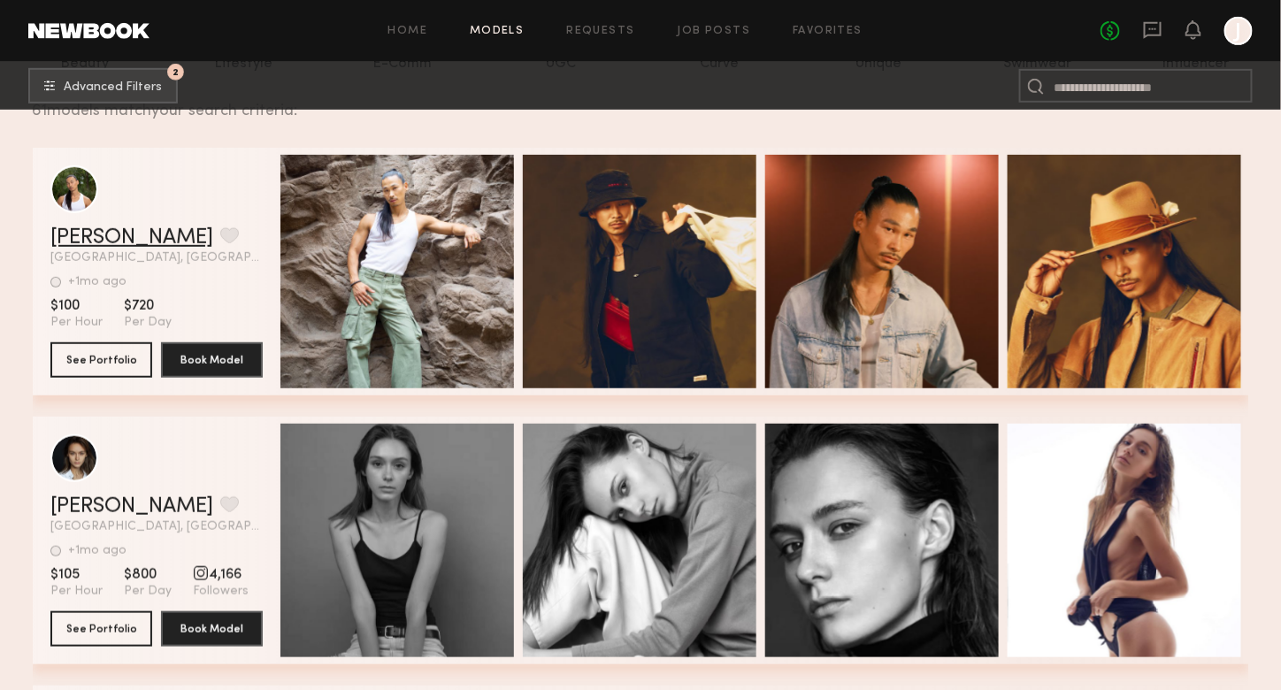
click at [88, 243] on link "Goichi O." at bounding box center [131, 237] width 163 height 21
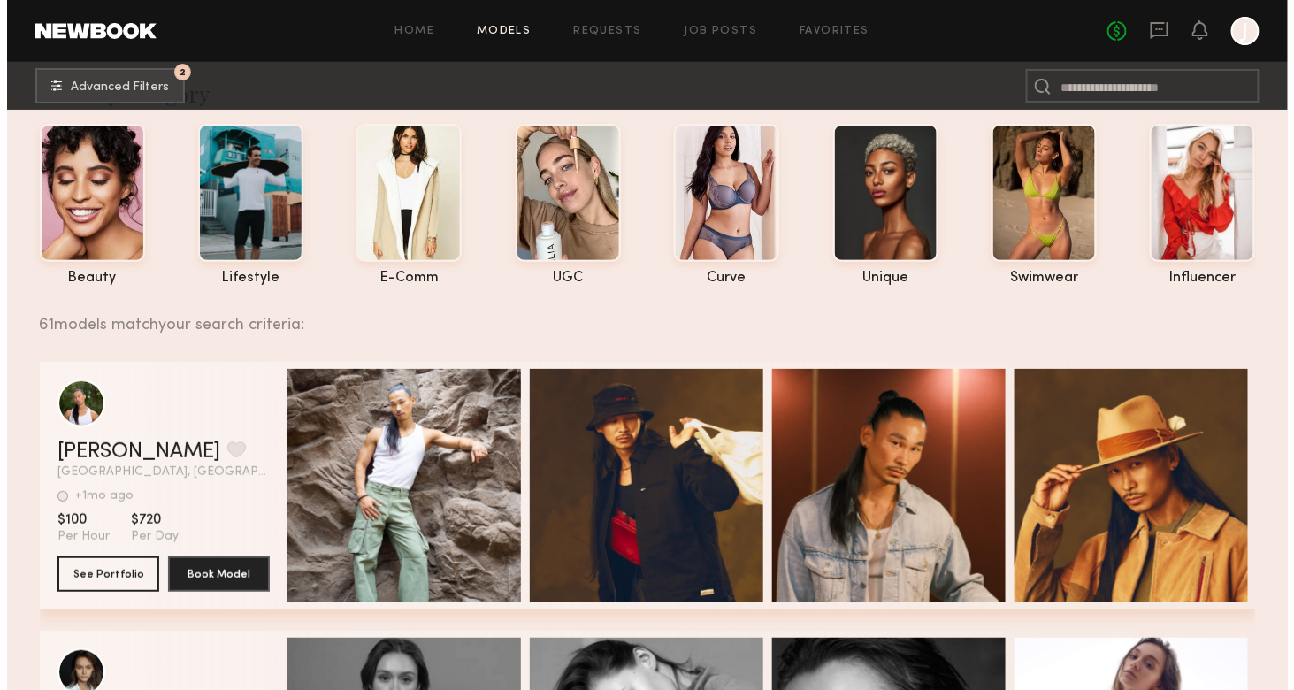
scroll to position [0, 0]
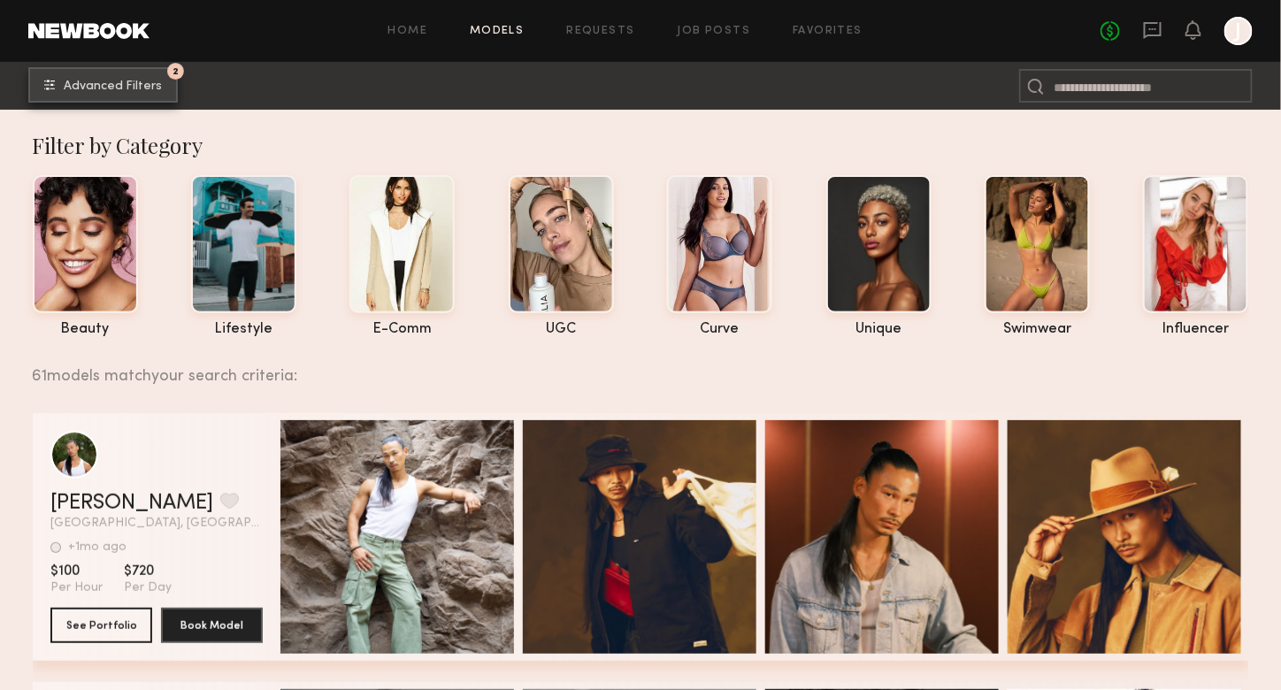
click at [109, 96] on button "2 Advanced Filters" at bounding box center [102, 84] width 149 height 35
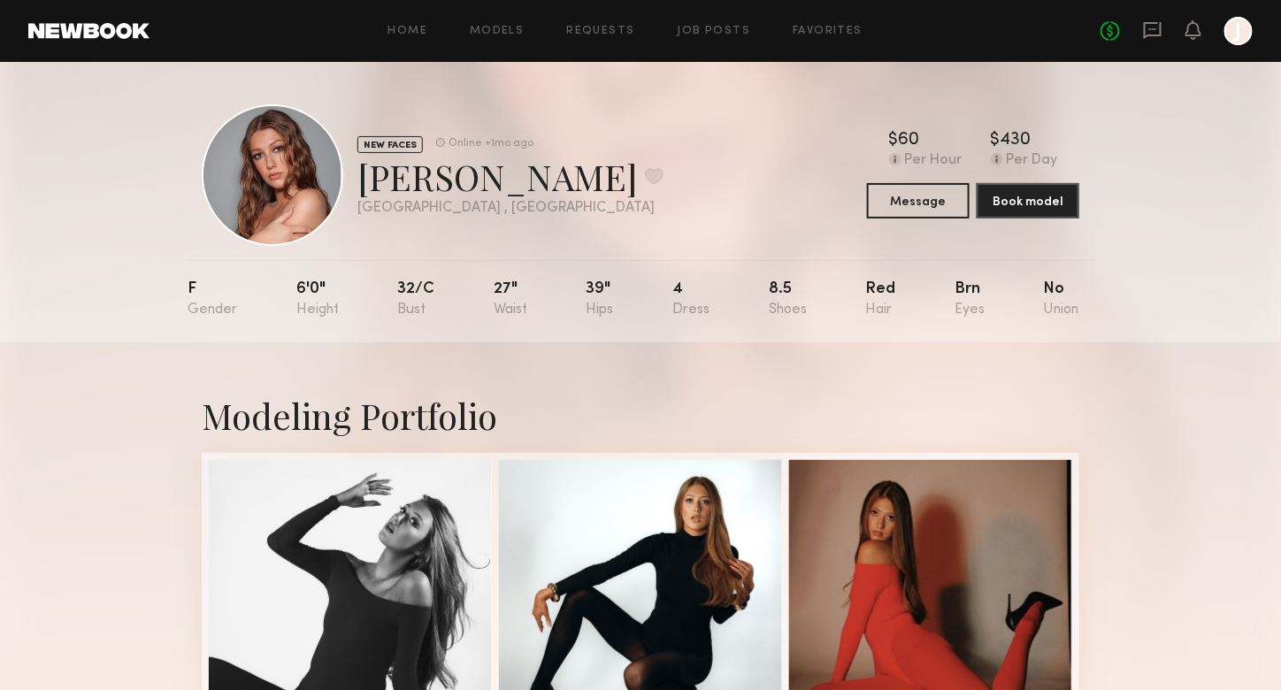
click at [278, 157] on div at bounding box center [273, 175] width 142 height 142
click at [412, 174] on div "Ashton C. Favorite" at bounding box center [510, 176] width 306 height 47
click at [1034, 216] on button "Book model" at bounding box center [1028, 199] width 103 height 35
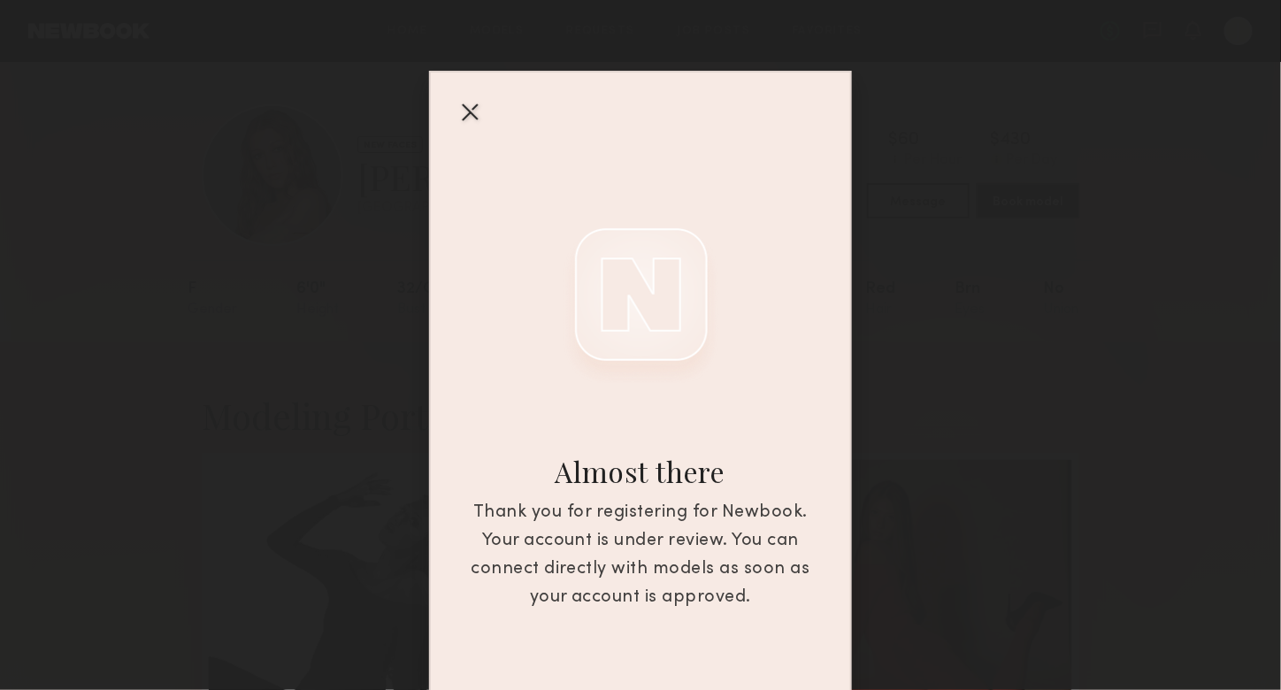
click at [456, 116] on div at bounding box center [470, 111] width 28 height 28
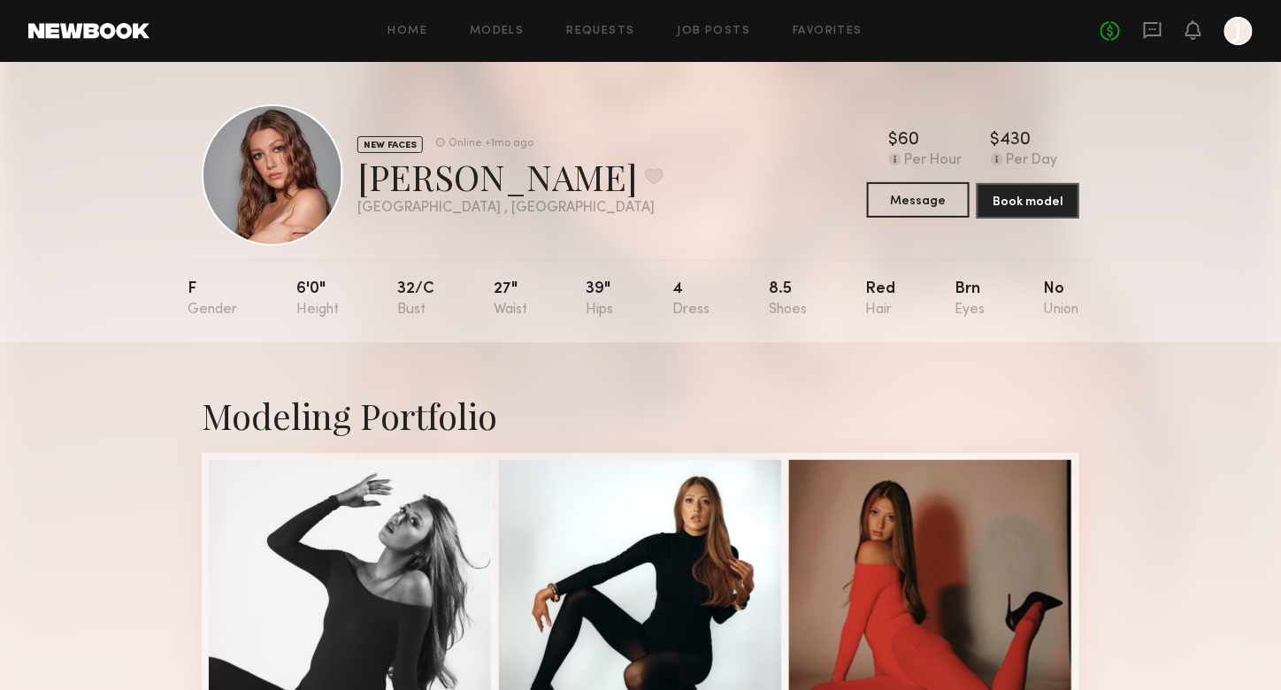
click at [943, 200] on button "Message" at bounding box center [918, 199] width 103 height 35
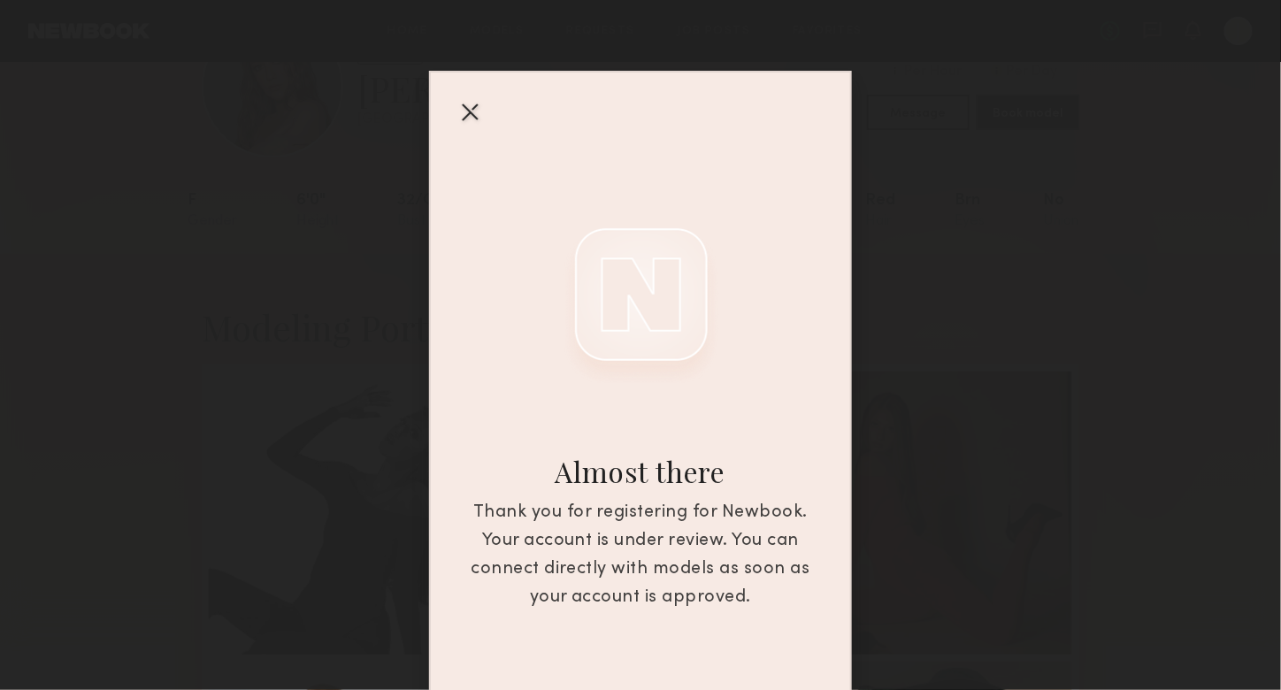
click at [456, 103] on div at bounding box center [470, 111] width 28 height 28
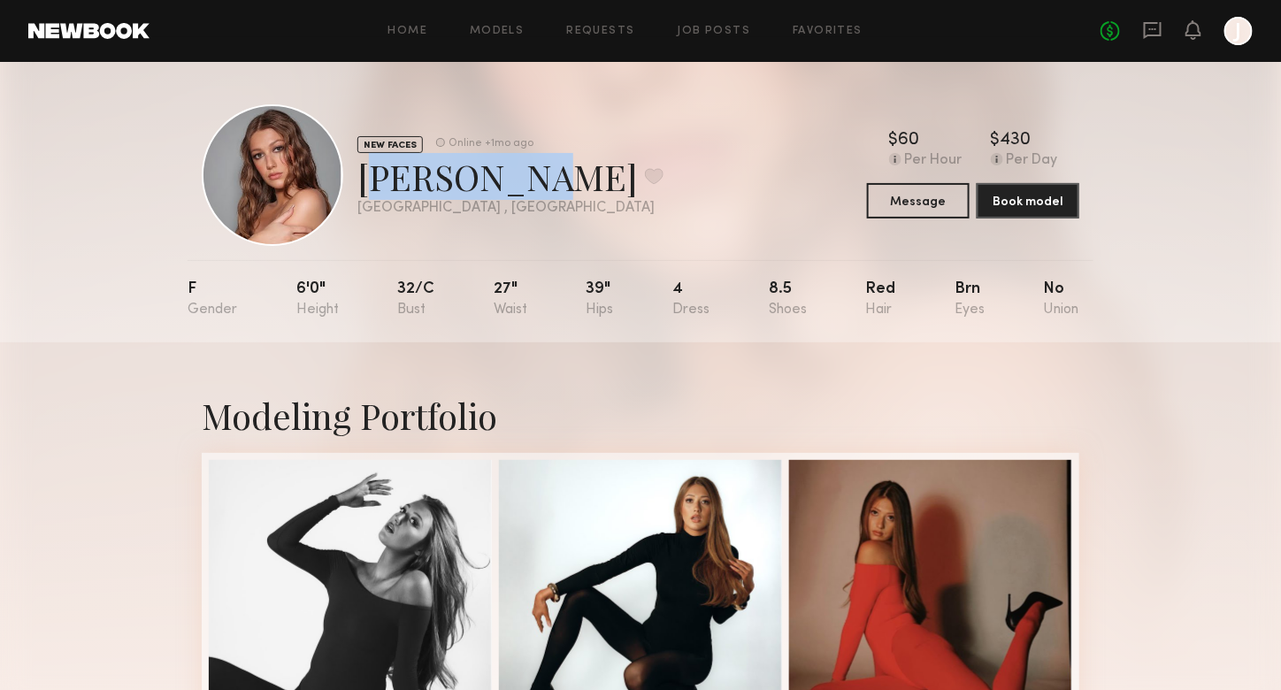
drag, startPoint x: 360, startPoint y: 174, endPoint x: 510, endPoint y: 175, distance: 150.4
click at [510, 175] on div "Ashton C. Favorite" at bounding box center [510, 176] width 306 height 47
click at [653, 175] on div "NEW FACES Online +1mo ago Ashton C. Favorite Greenville , SC Online +1mo ago $ …" at bounding box center [641, 175] width 878 height 142
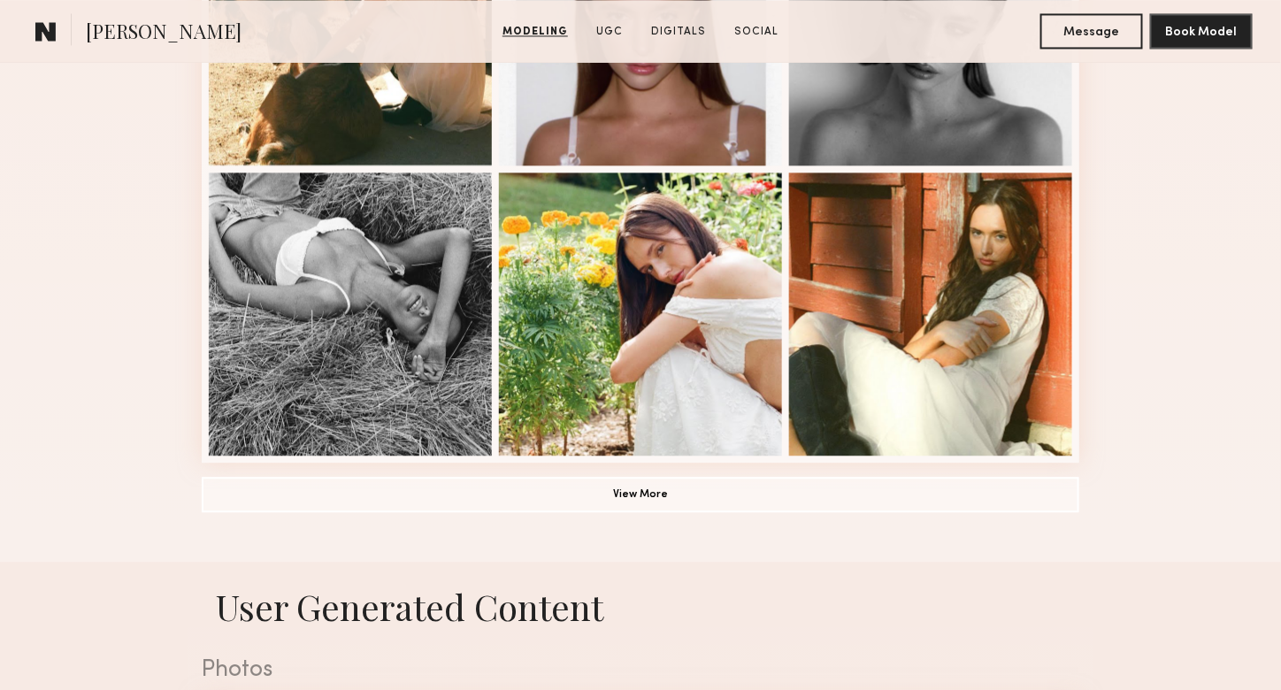
scroll to position [1327, 0]
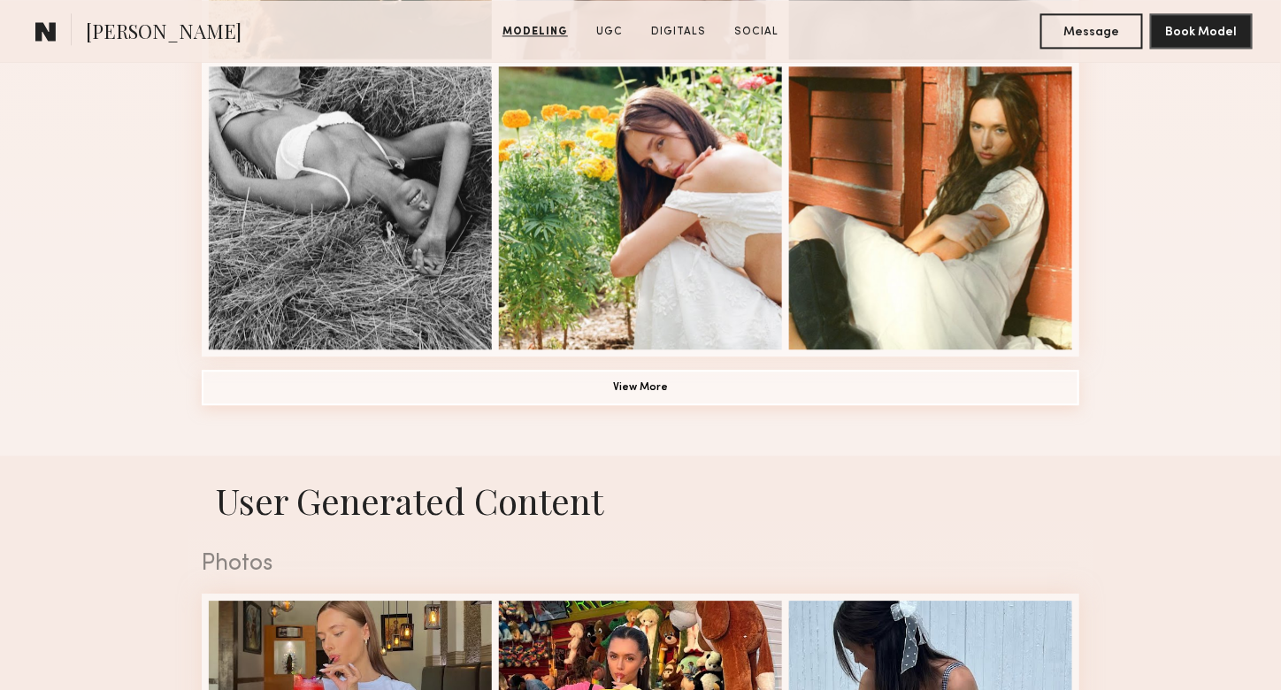
click at [852, 397] on button "View More" at bounding box center [641, 387] width 878 height 35
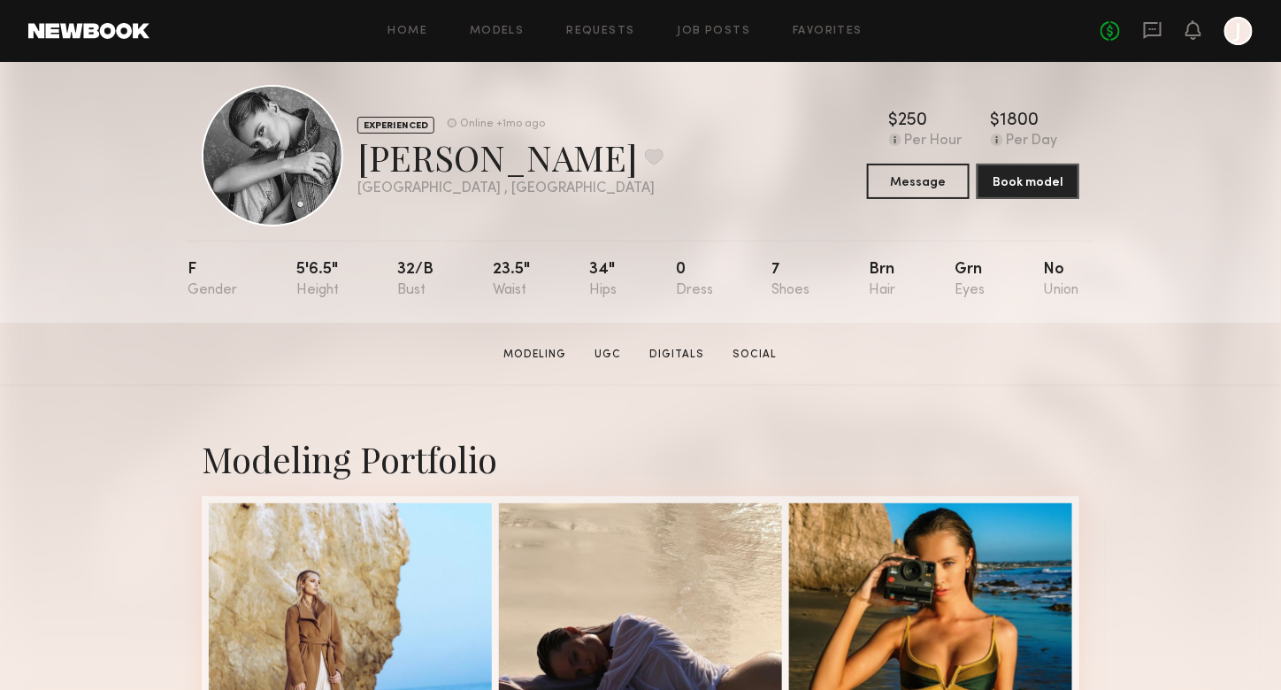
scroll to position [0, 0]
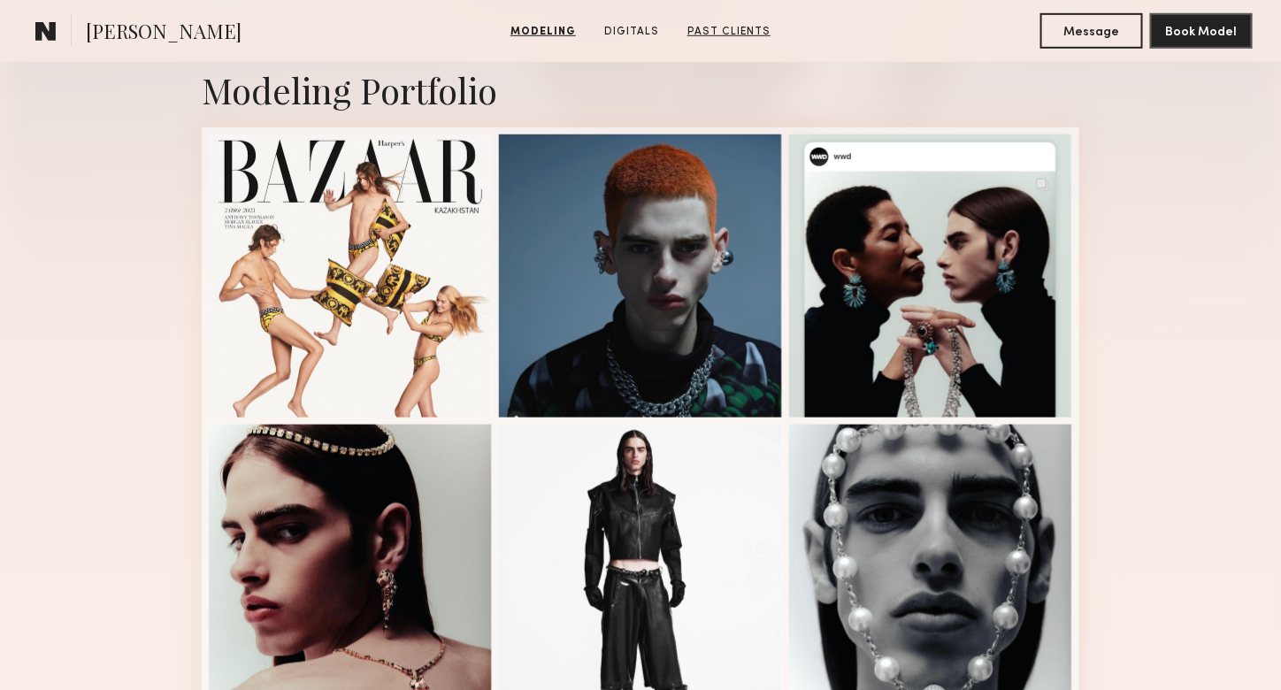
scroll to position [531, 0]
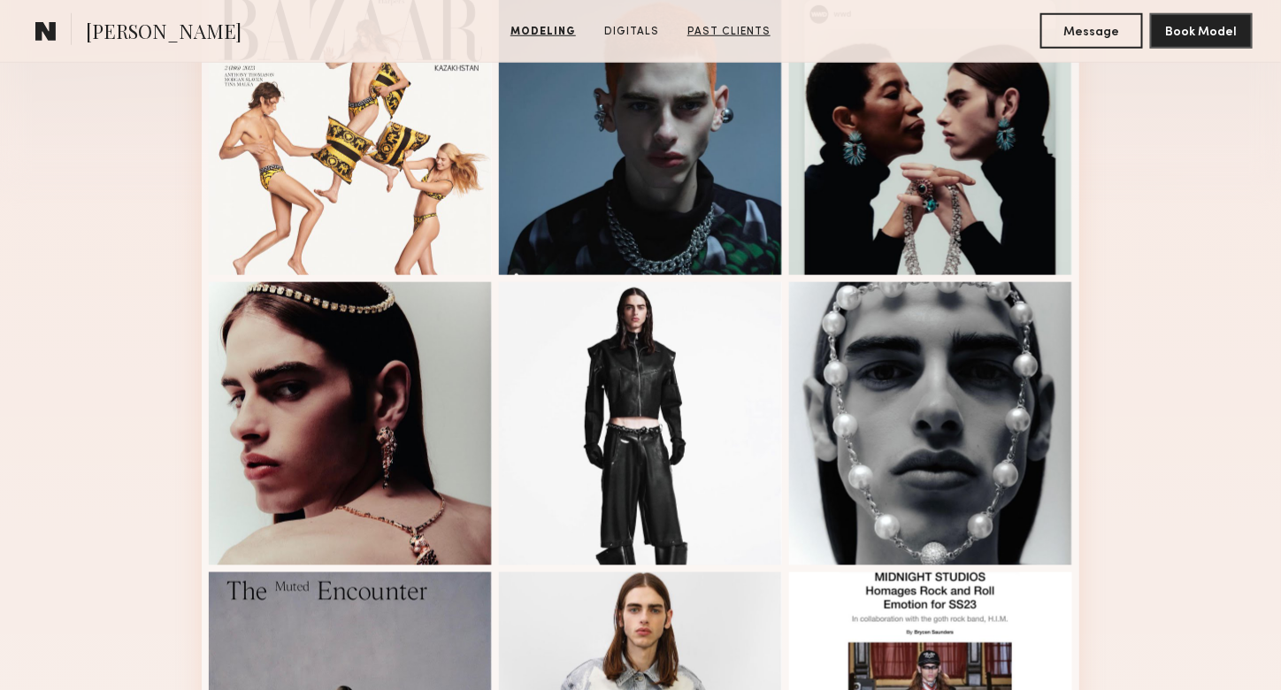
click at [725, 372] on div at bounding box center [640, 423] width 283 height 283
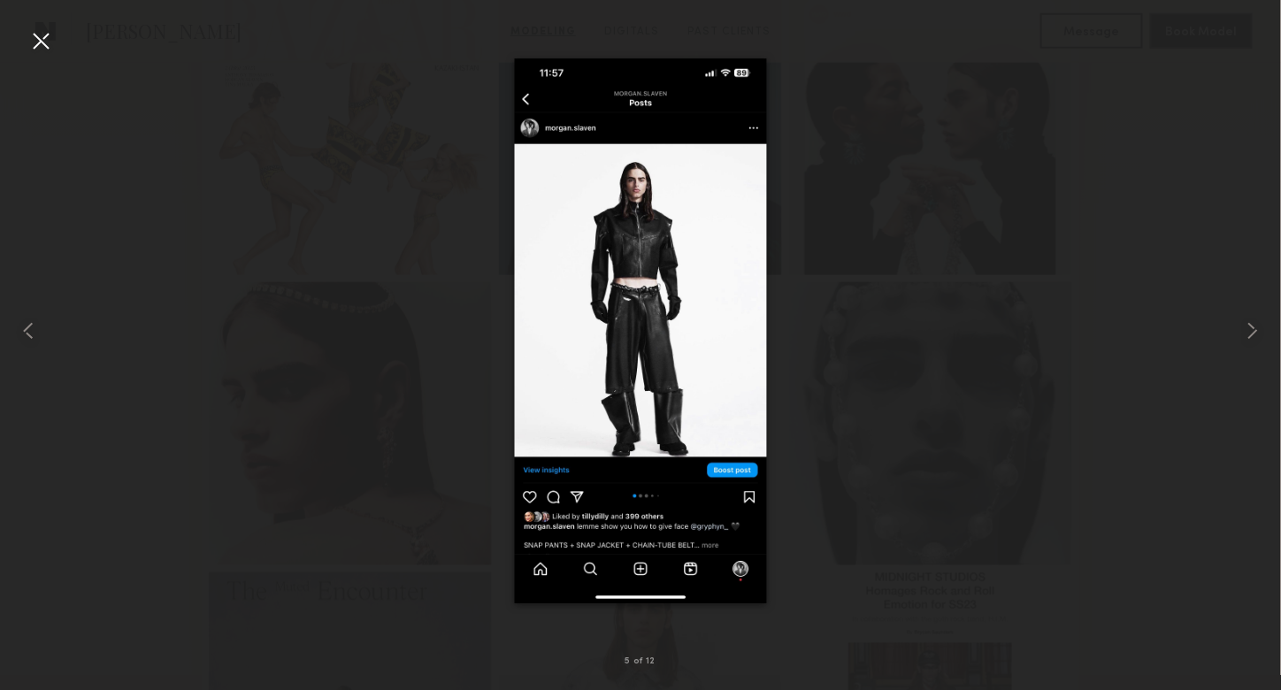
click at [40, 34] on div at bounding box center [41, 41] width 28 height 28
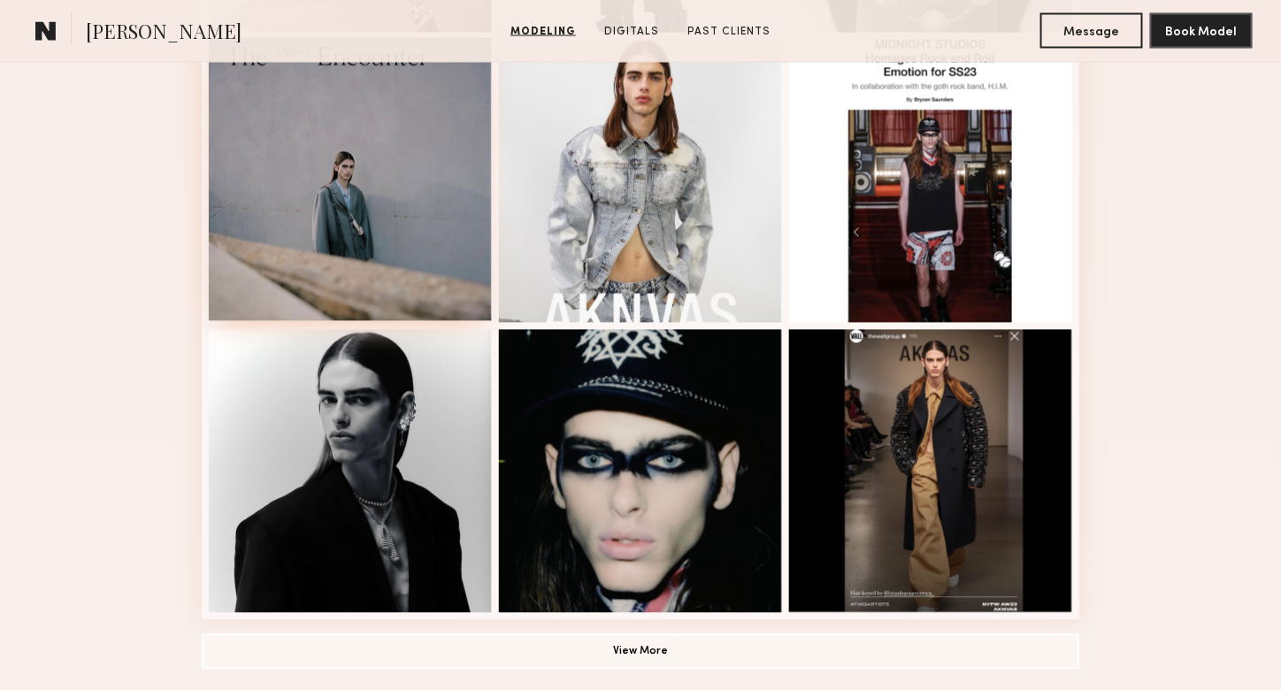
scroll to position [1062, 0]
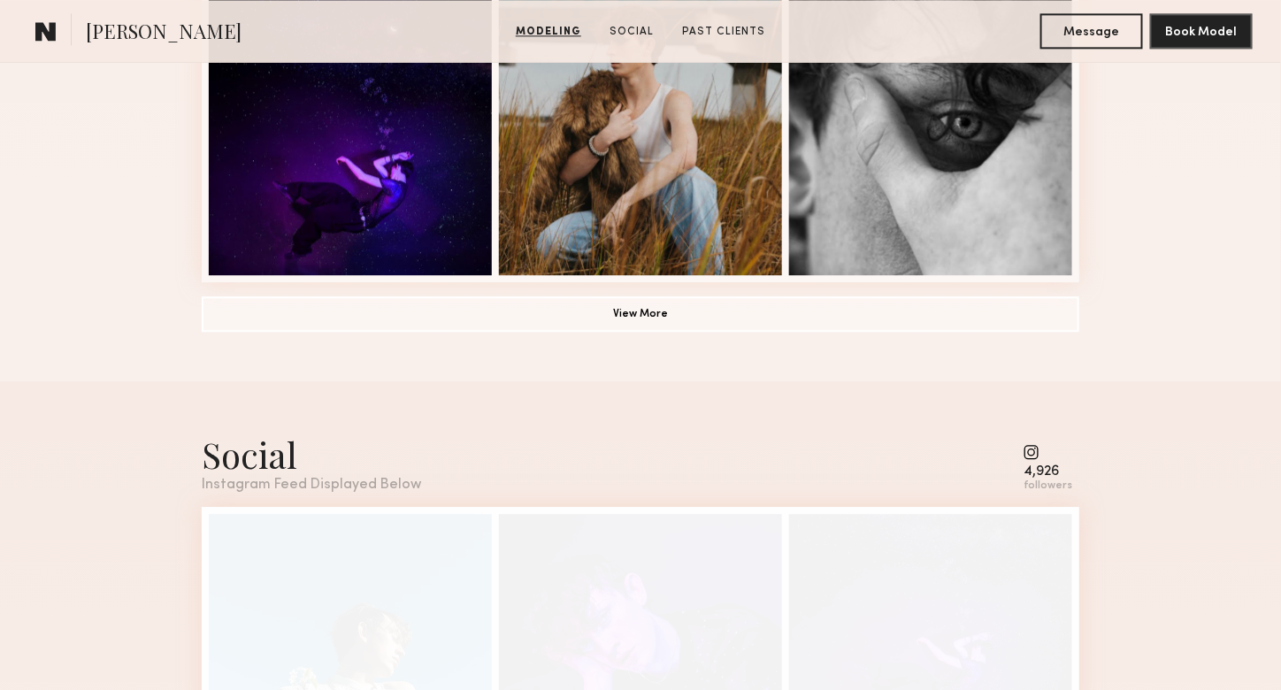
scroll to position [1415, 0]
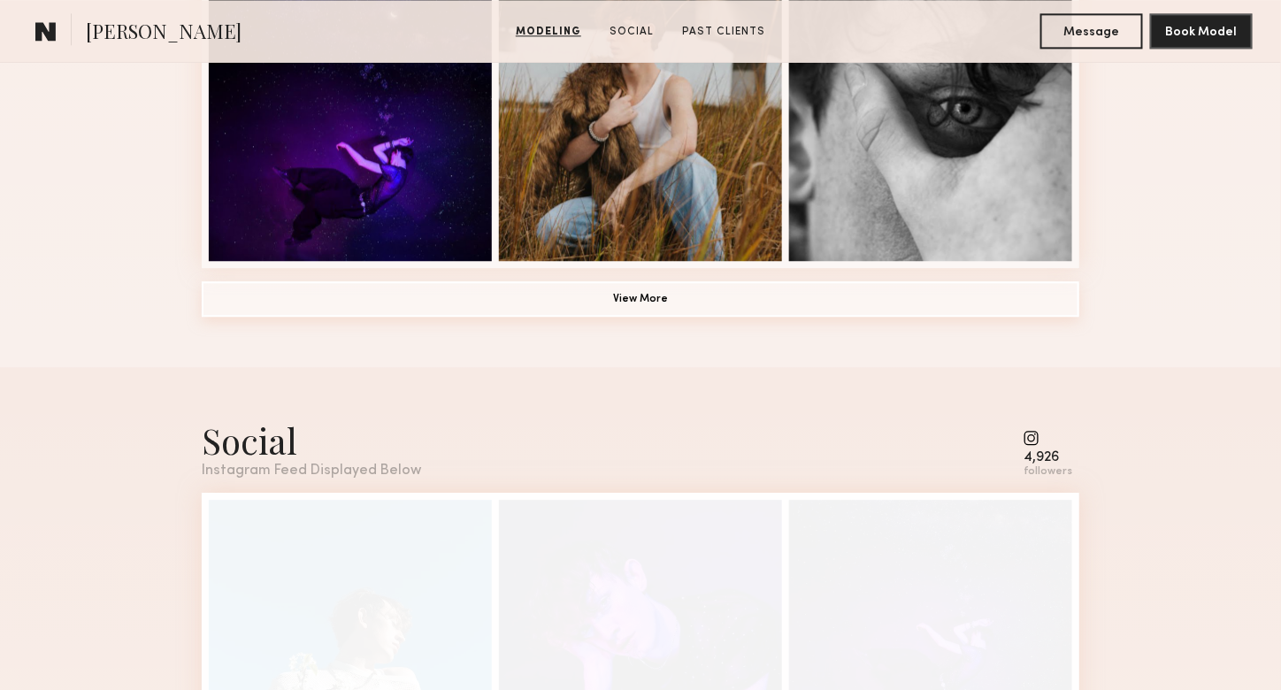
click at [294, 305] on button "View More" at bounding box center [641, 298] width 878 height 35
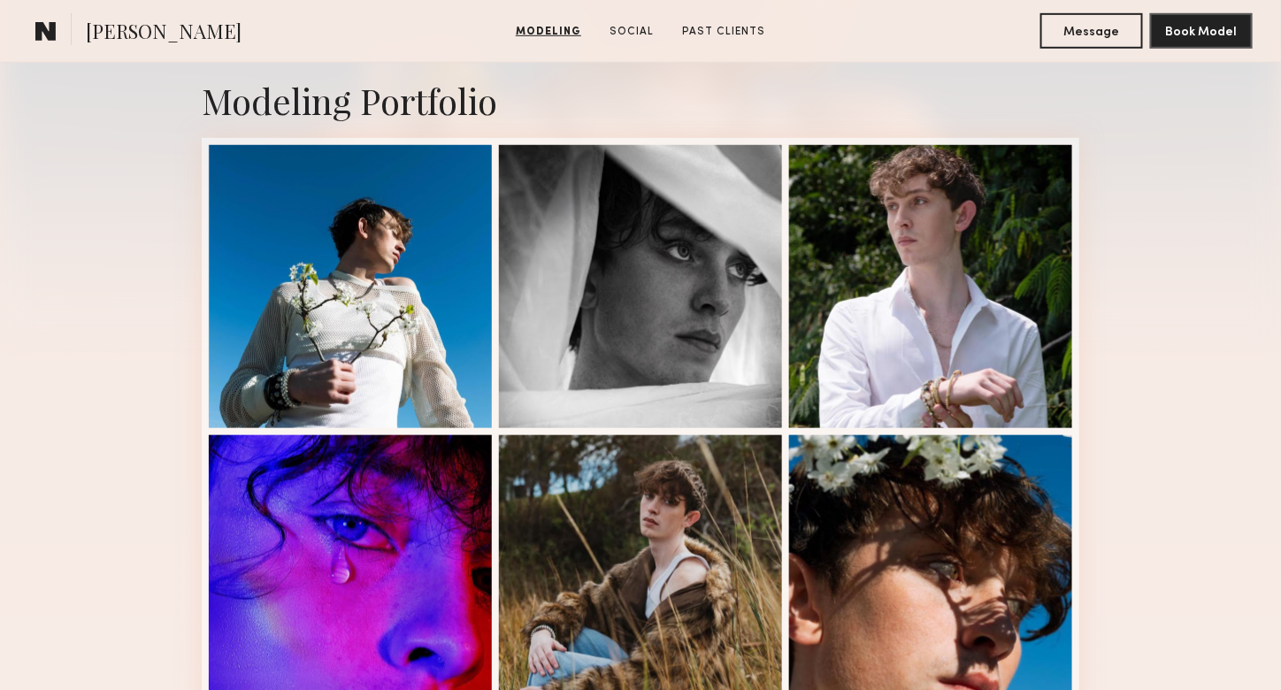
scroll to position [265, 0]
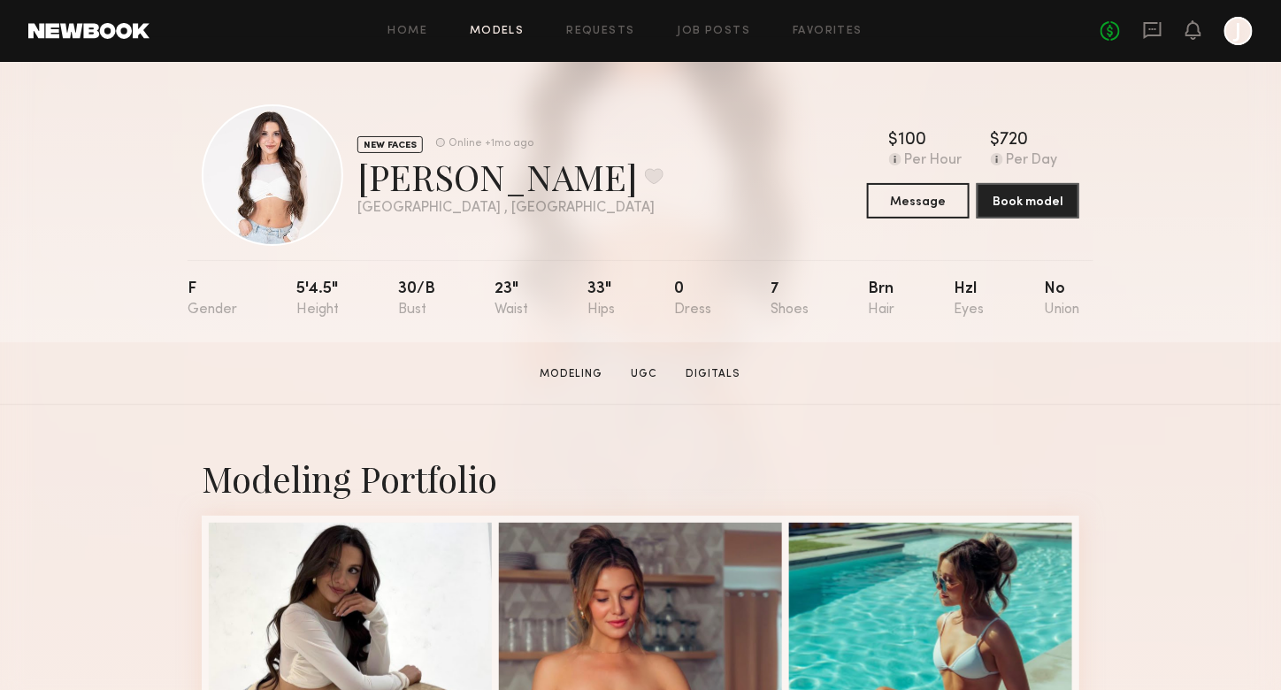
click at [508, 34] on link "Models" at bounding box center [497, 31] width 54 height 11
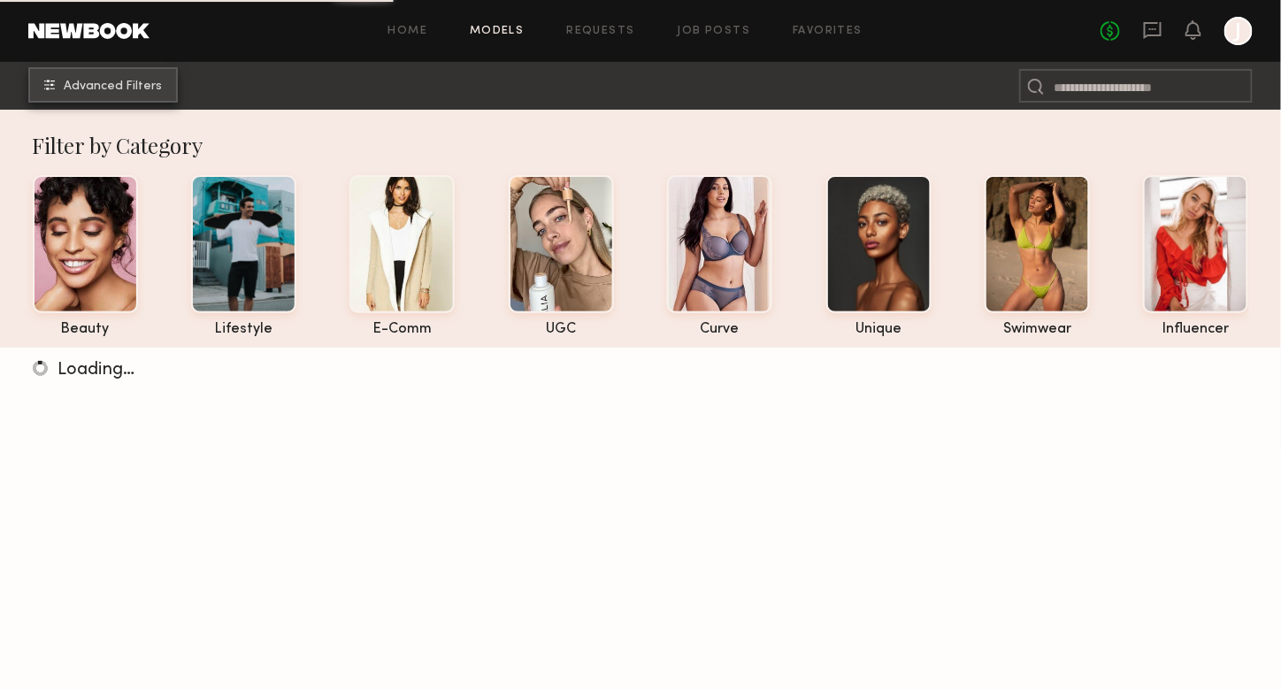
click at [83, 98] on button "Advanced Filters" at bounding box center [102, 84] width 149 height 35
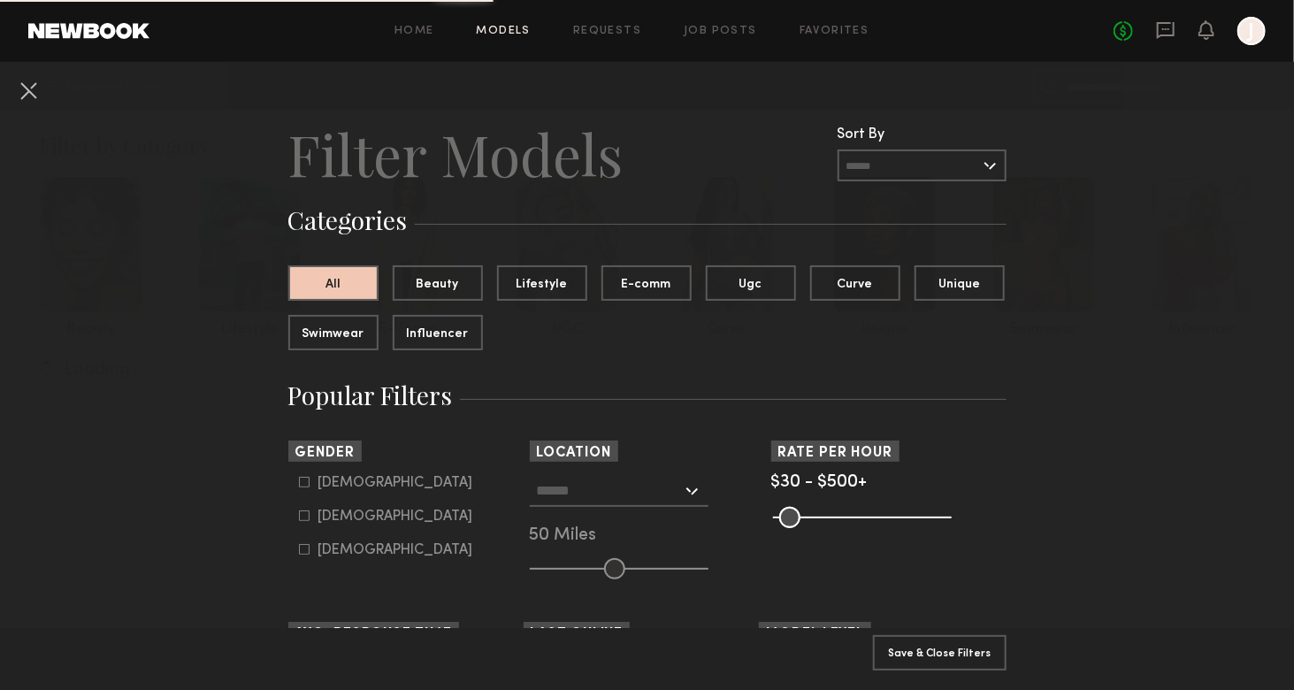
click at [571, 502] on input "text" at bounding box center [609, 490] width 145 height 30
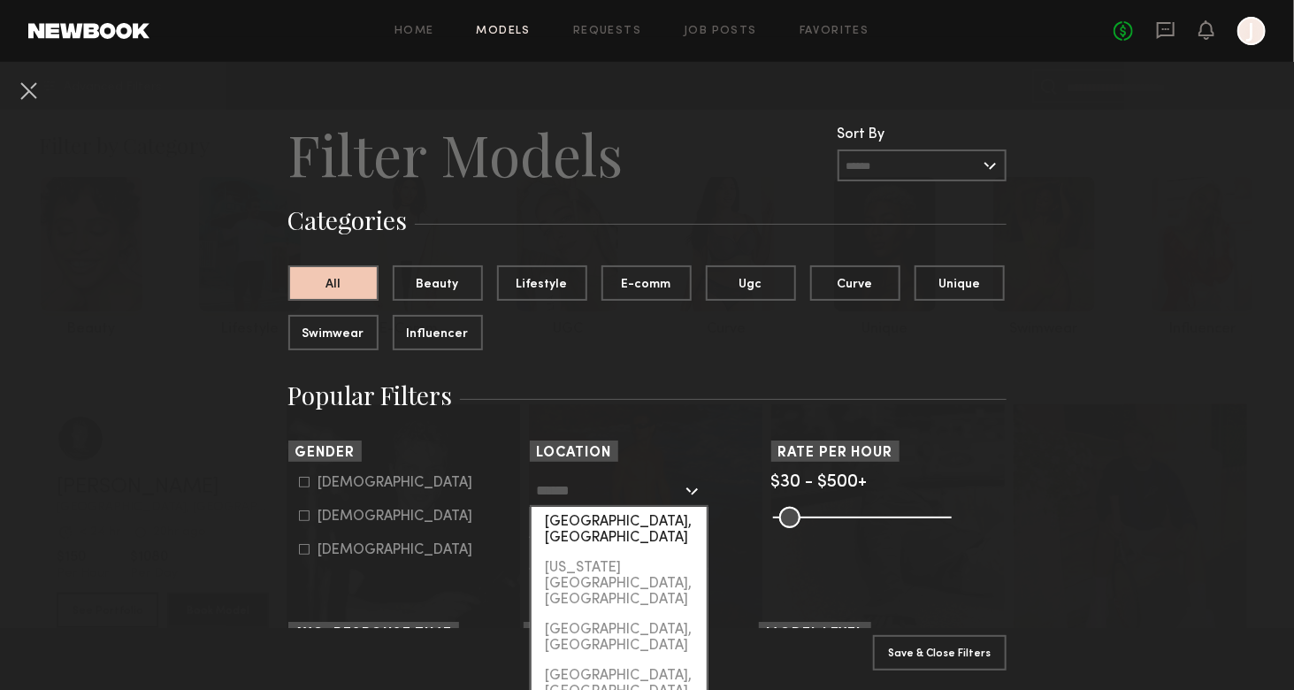
click at [591, 521] on div "[GEOGRAPHIC_DATA], [GEOGRAPHIC_DATA]" at bounding box center [619, 530] width 175 height 46
type input "**********"
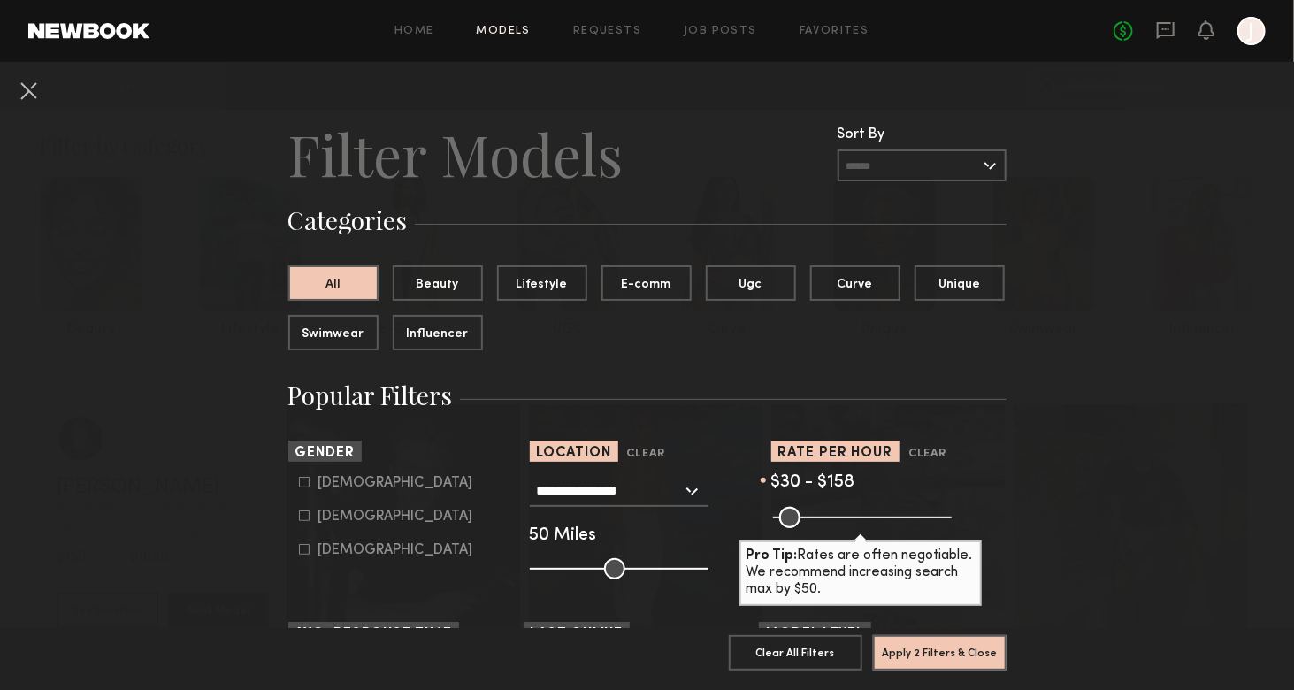
drag, startPoint x: 941, startPoint y: 521, endPoint x: 819, endPoint y: 519, distance: 122.1
type input "***"
click at [819, 519] on input "range" at bounding box center [862, 517] width 179 height 21
click at [963, 634] on button "Apply 2 Filters & Close" at bounding box center [940, 651] width 134 height 35
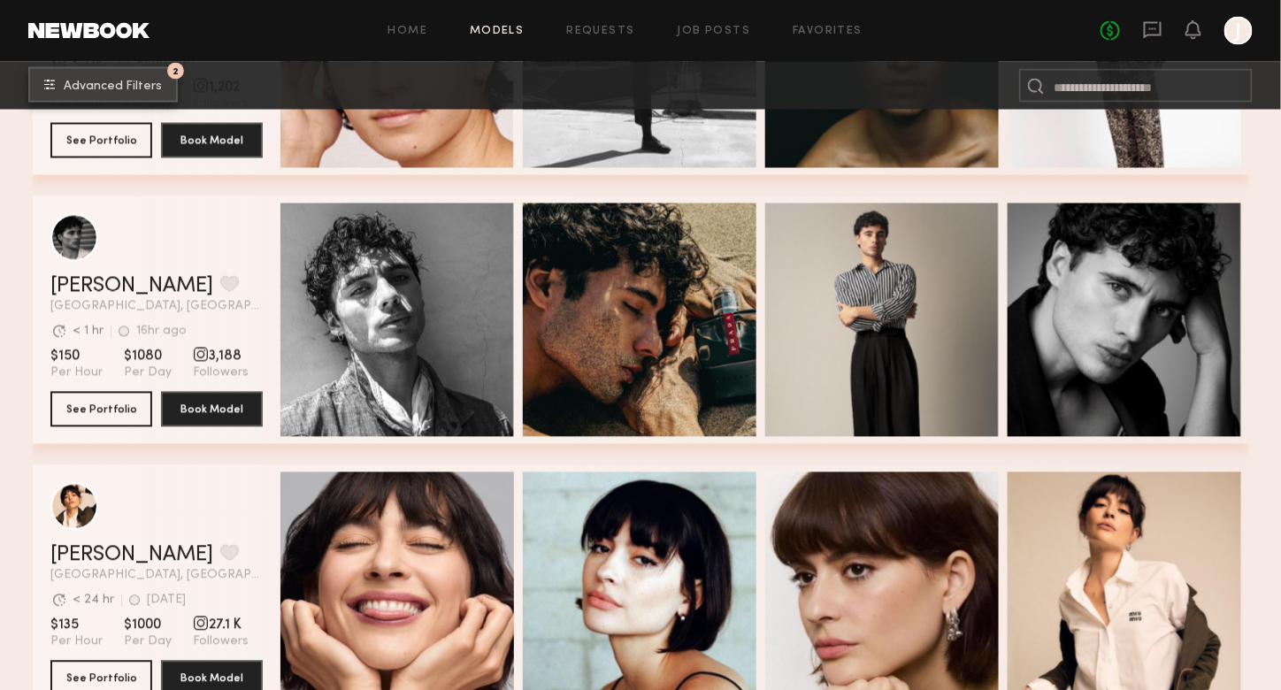
scroll to position [1062, 0]
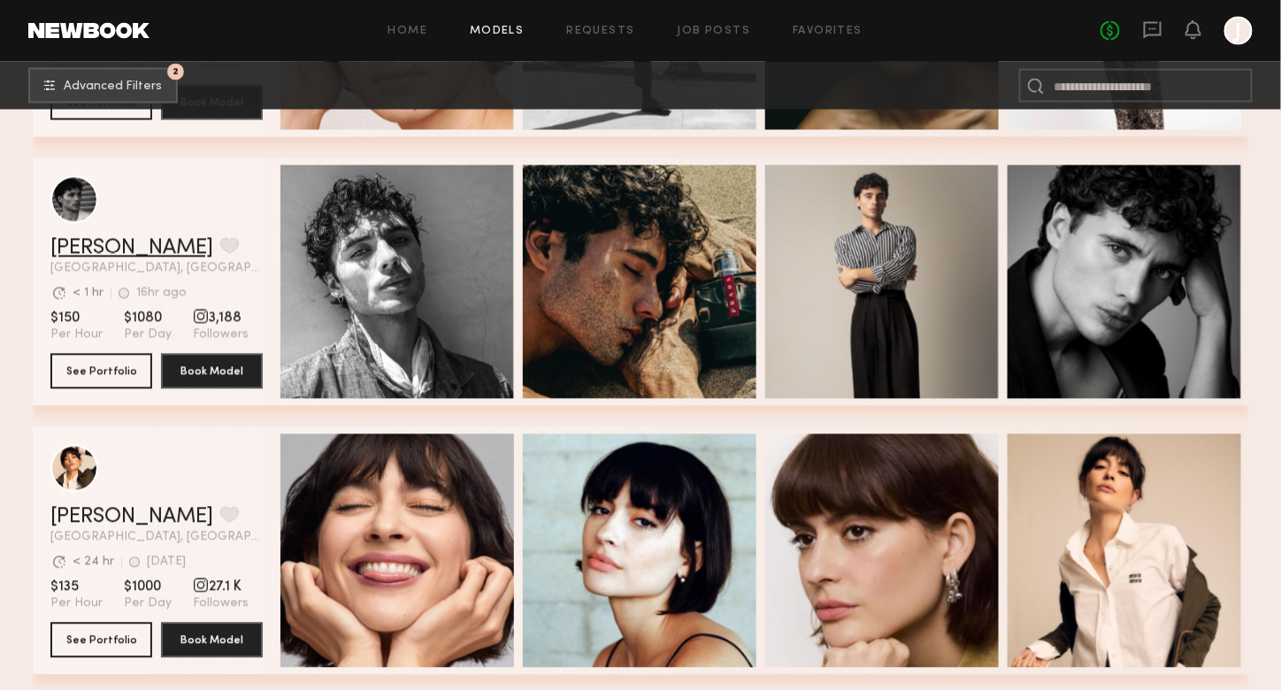
click at [100, 254] on link "Maximilian S." at bounding box center [131, 248] width 163 height 21
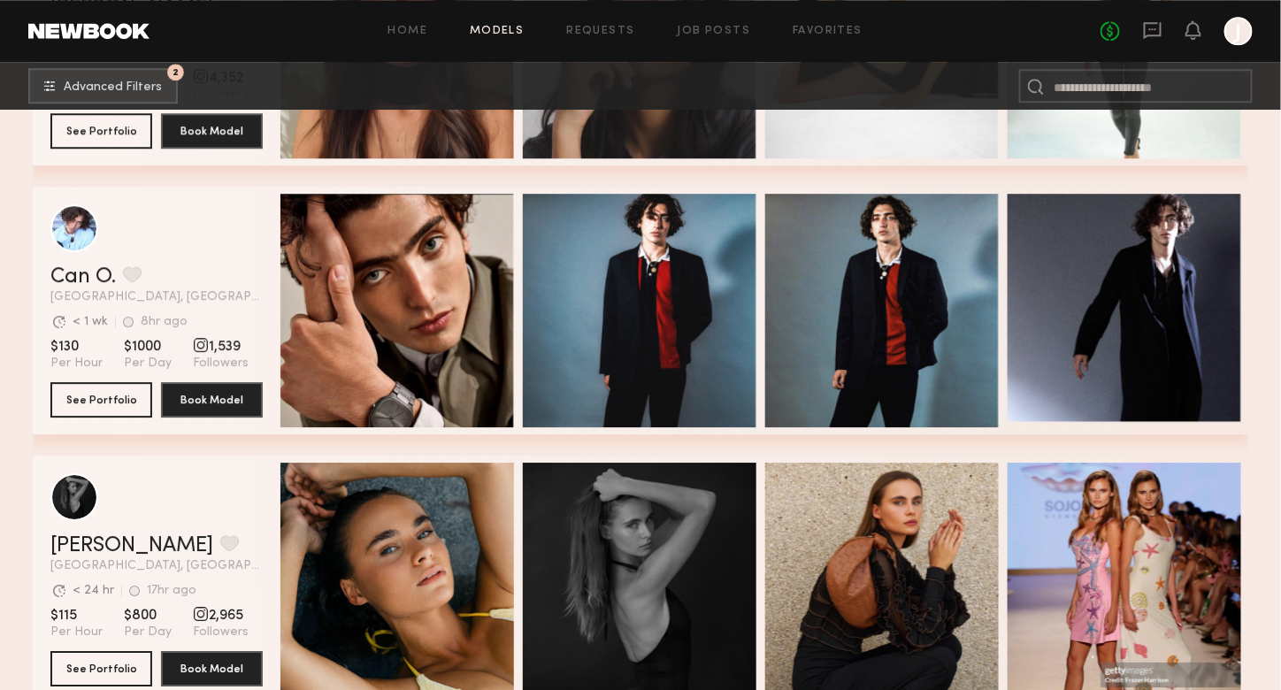
scroll to position [6140, 0]
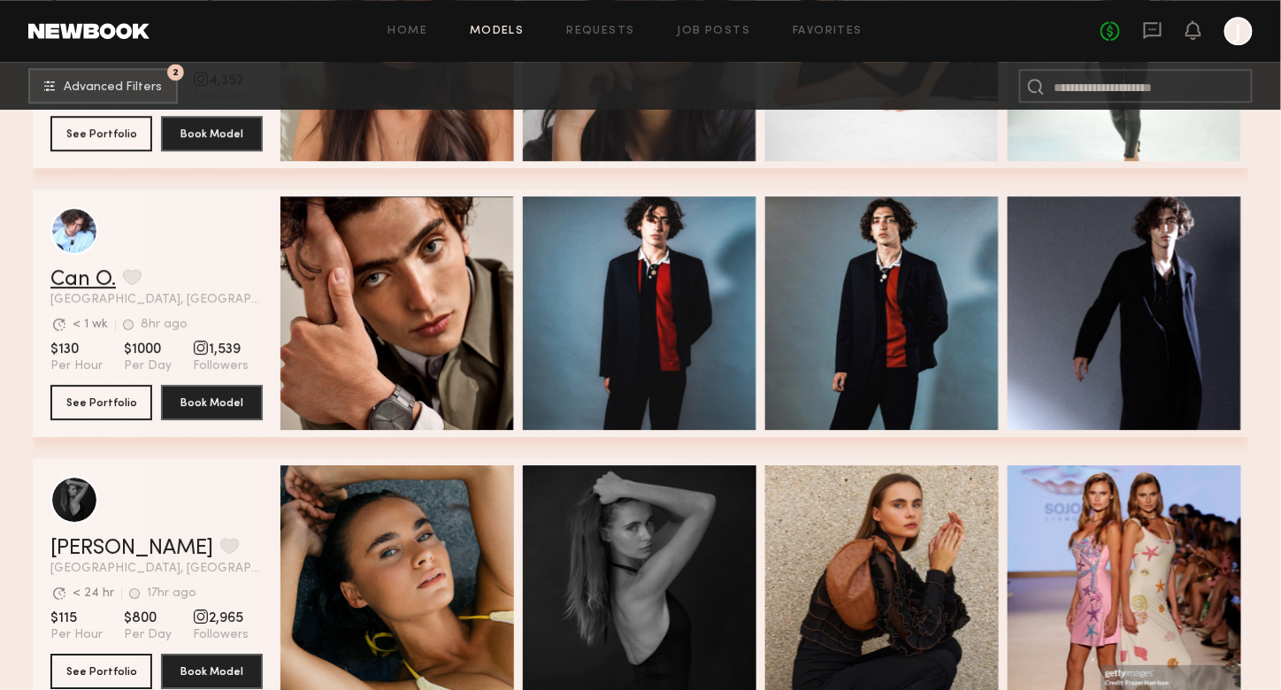
click at [70, 289] on link "Can O." at bounding box center [82, 279] width 65 height 21
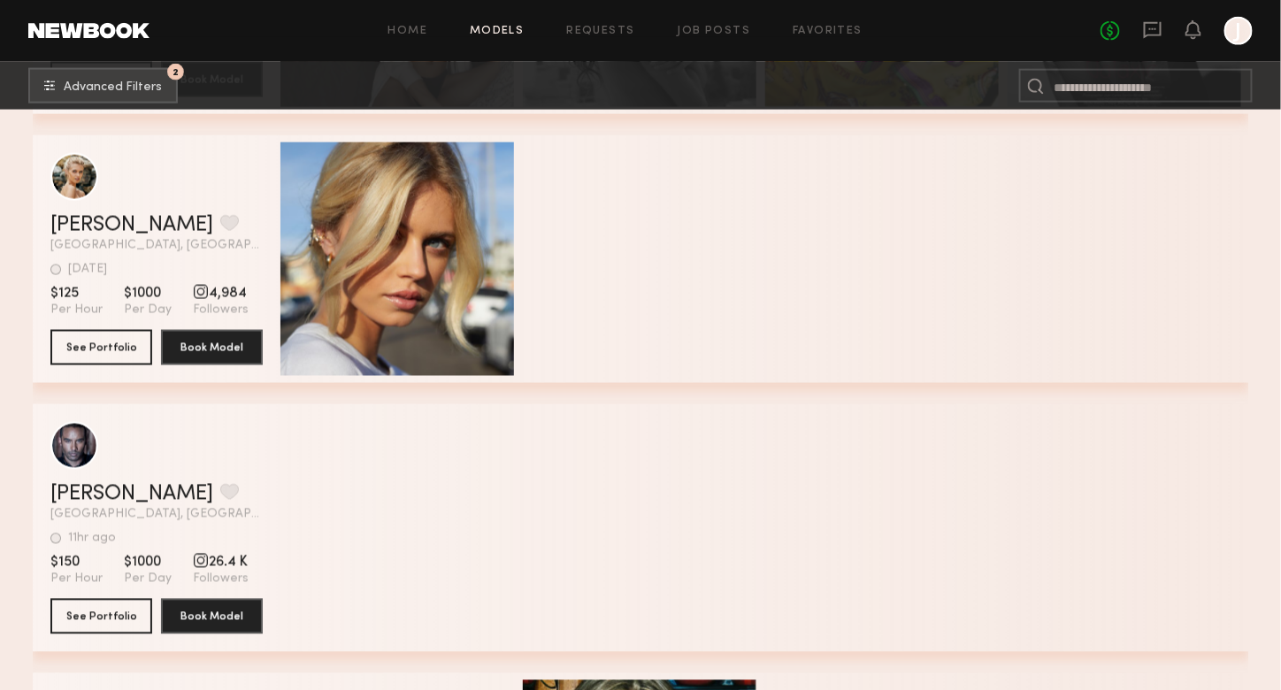
scroll to position [14275, 0]
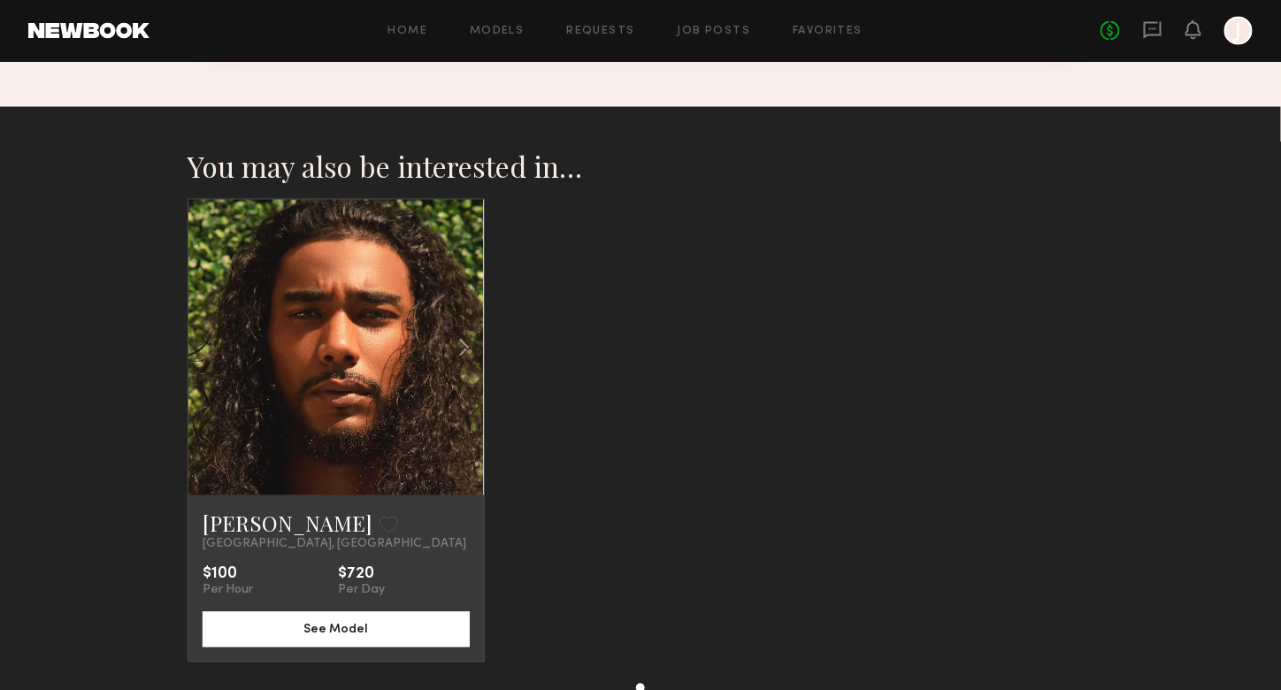
scroll to position [1016, 0]
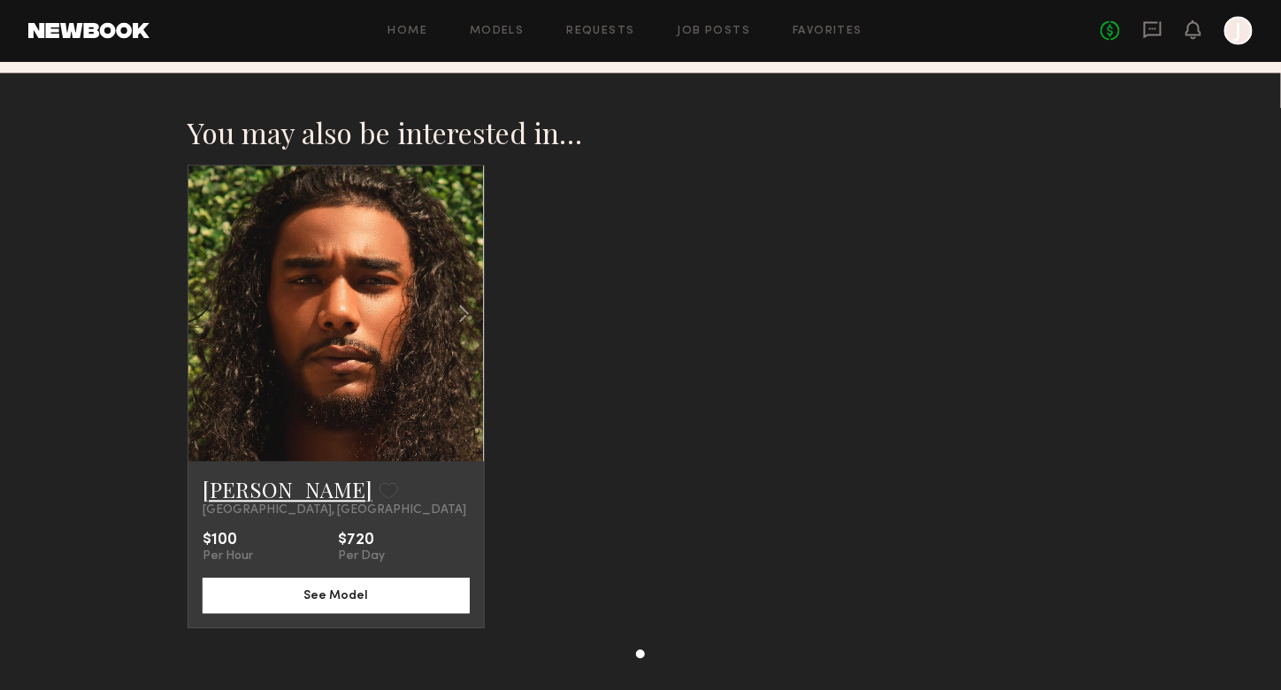
click at [252, 493] on link "[PERSON_NAME]" at bounding box center [288, 490] width 170 height 28
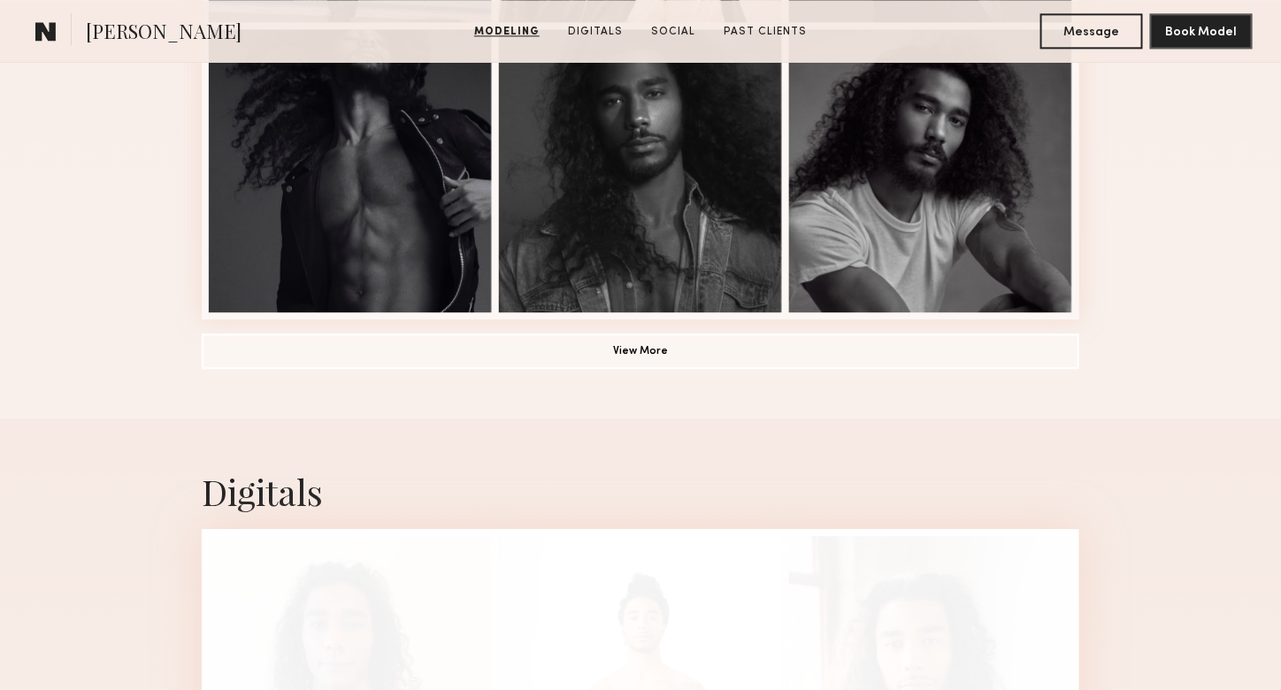
scroll to position [1415, 0]
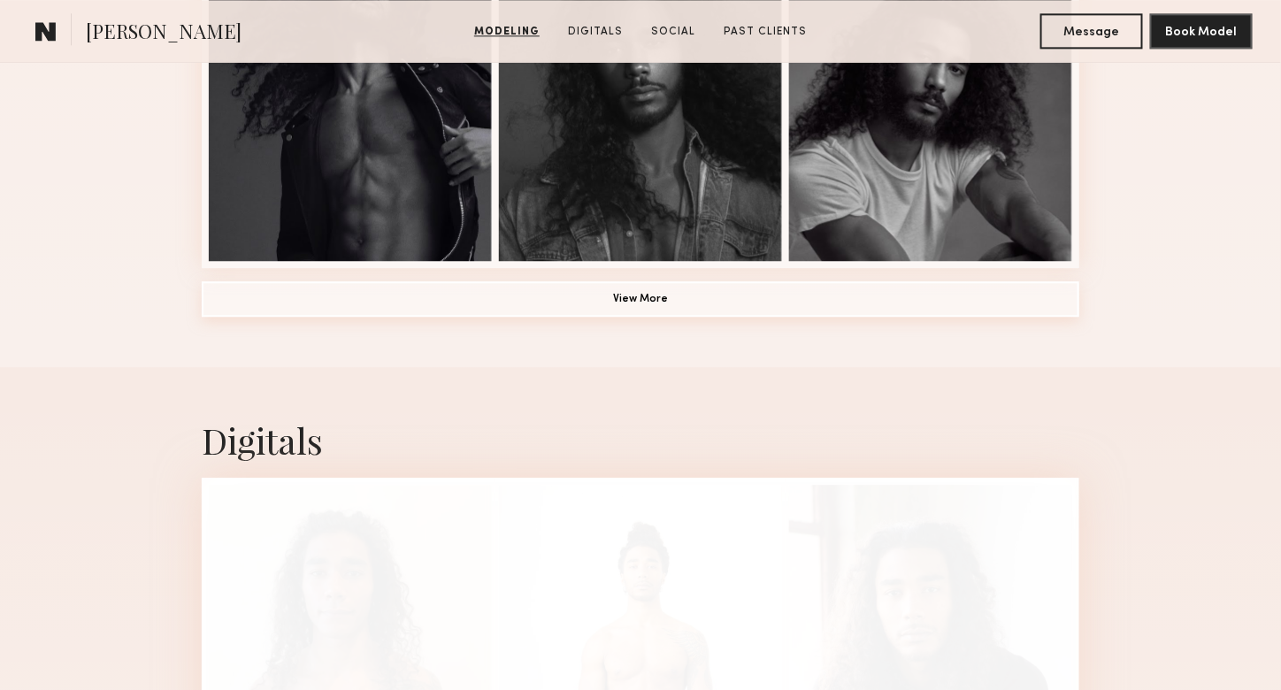
click at [308, 313] on button "View More" at bounding box center [641, 298] width 878 height 35
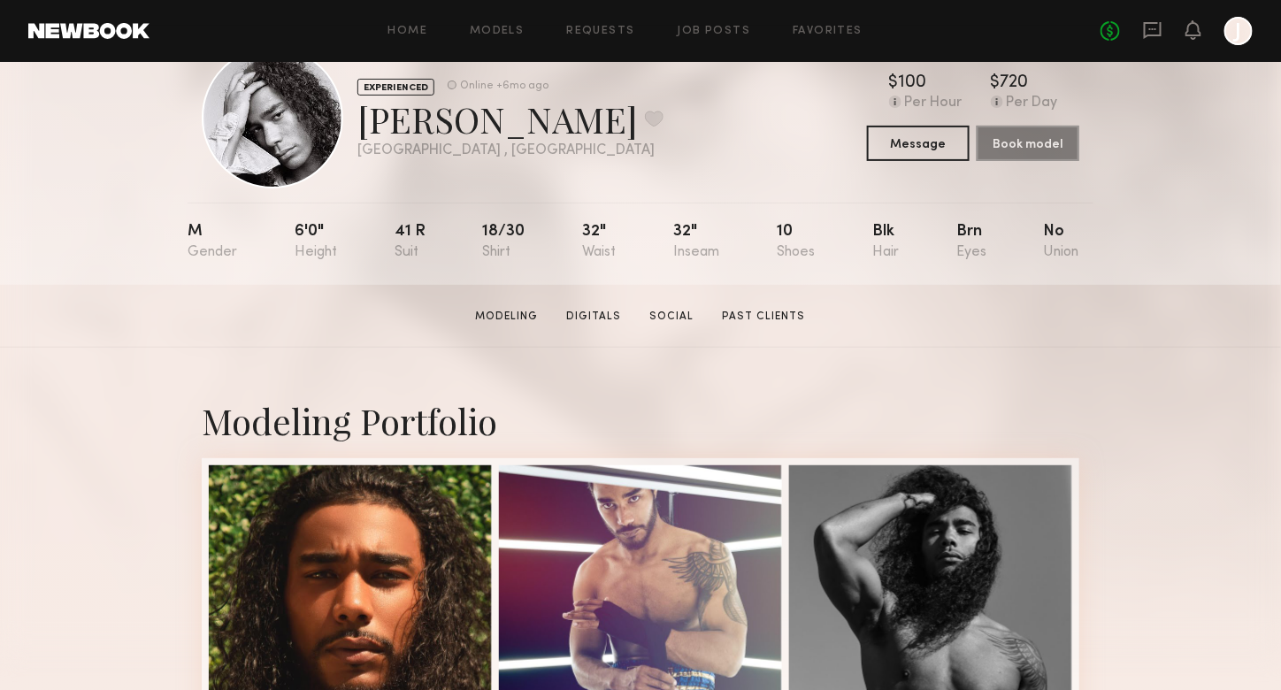
scroll to position [0, 0]
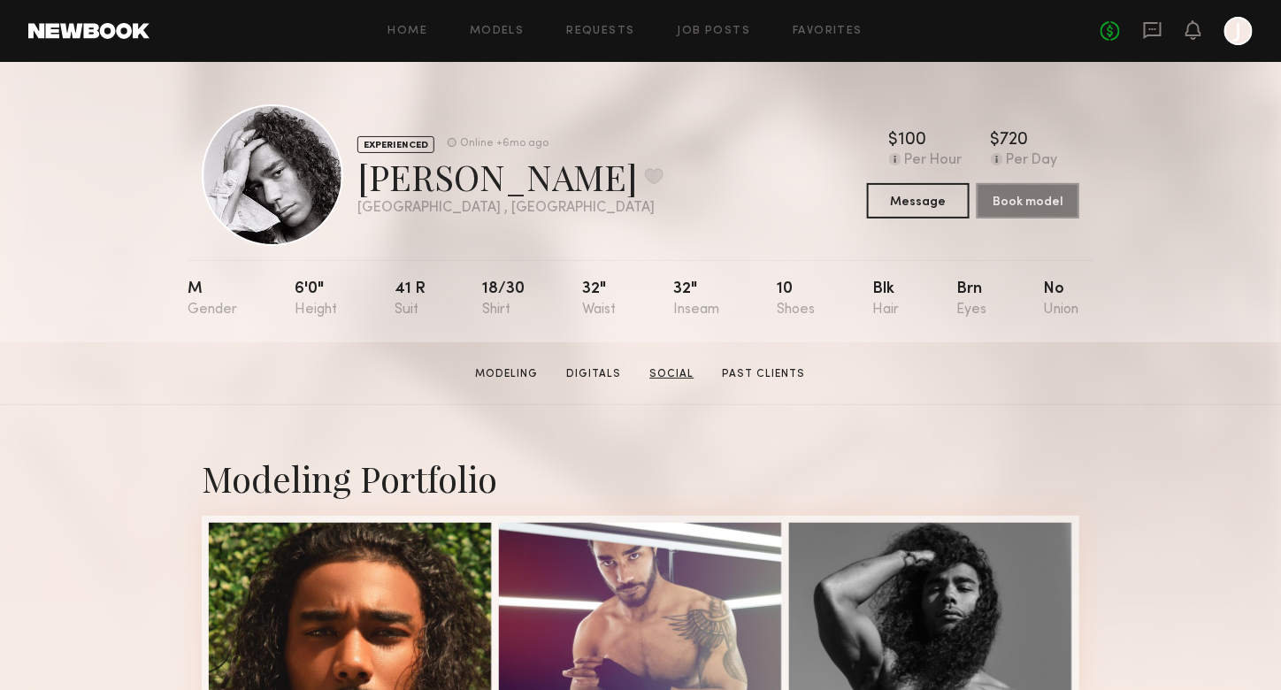
click at [694, 374] on link "Social" at bounding box center [672, 374] width 58 height 16
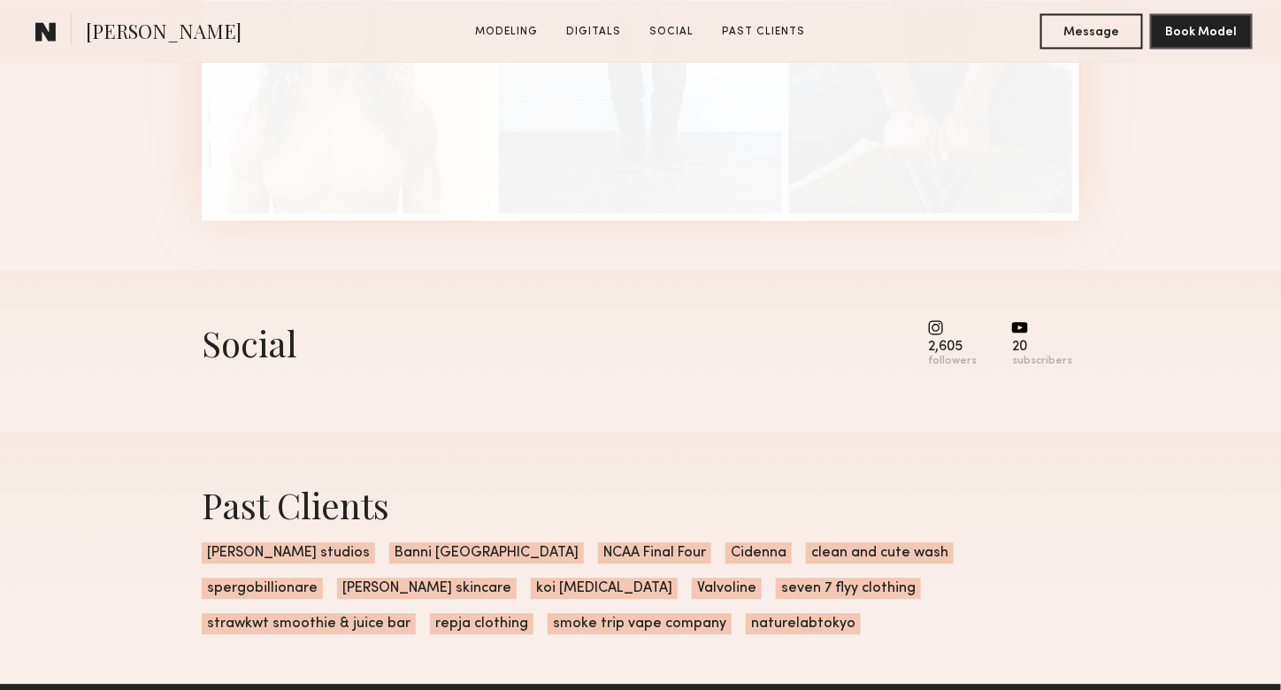
scroll to position [3542, 0]
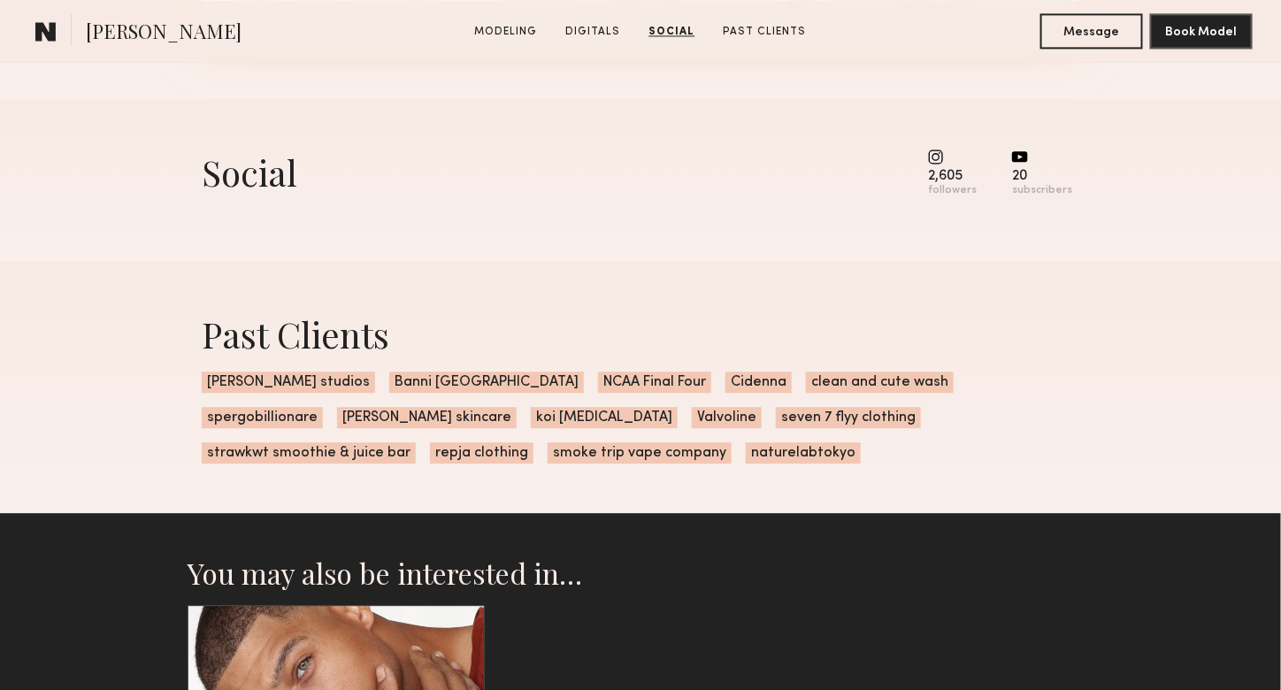
click at [945, 165] on common-icon at bounding box center [952, 157] width 49 height 16
click at [947, 195] on div "followers" at bounding box center [952, 190] width 49 height 13
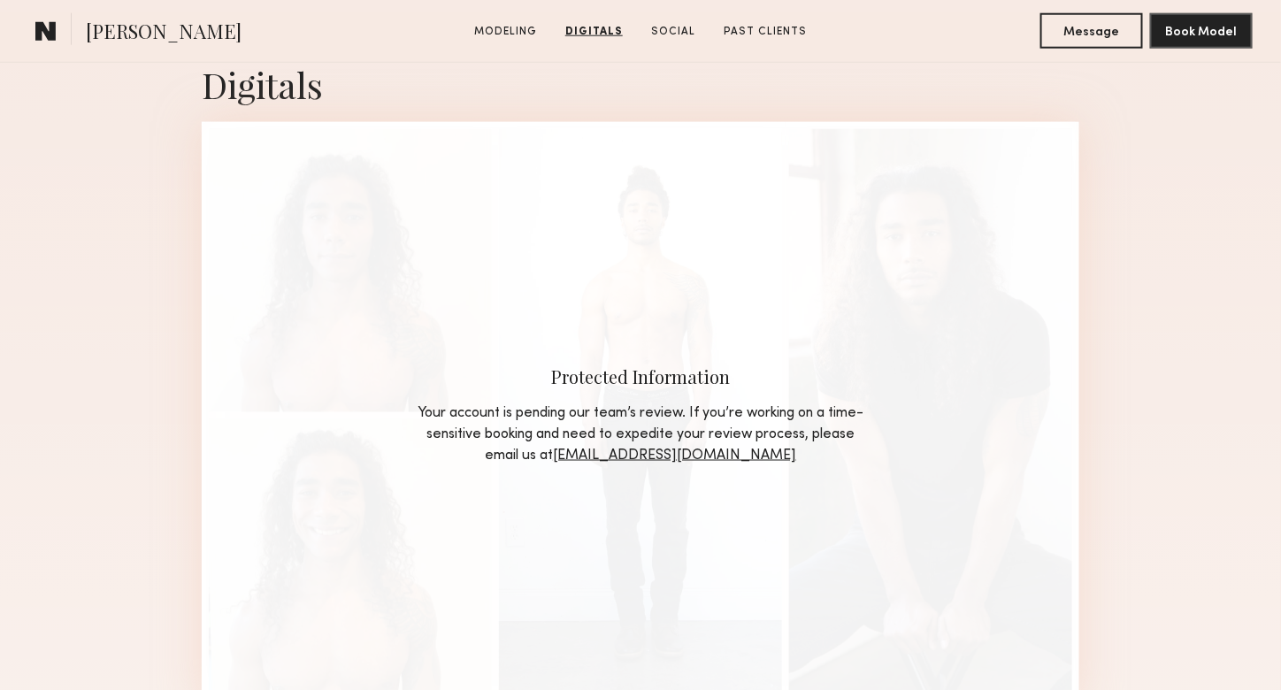
scroll to position [2834, 0]
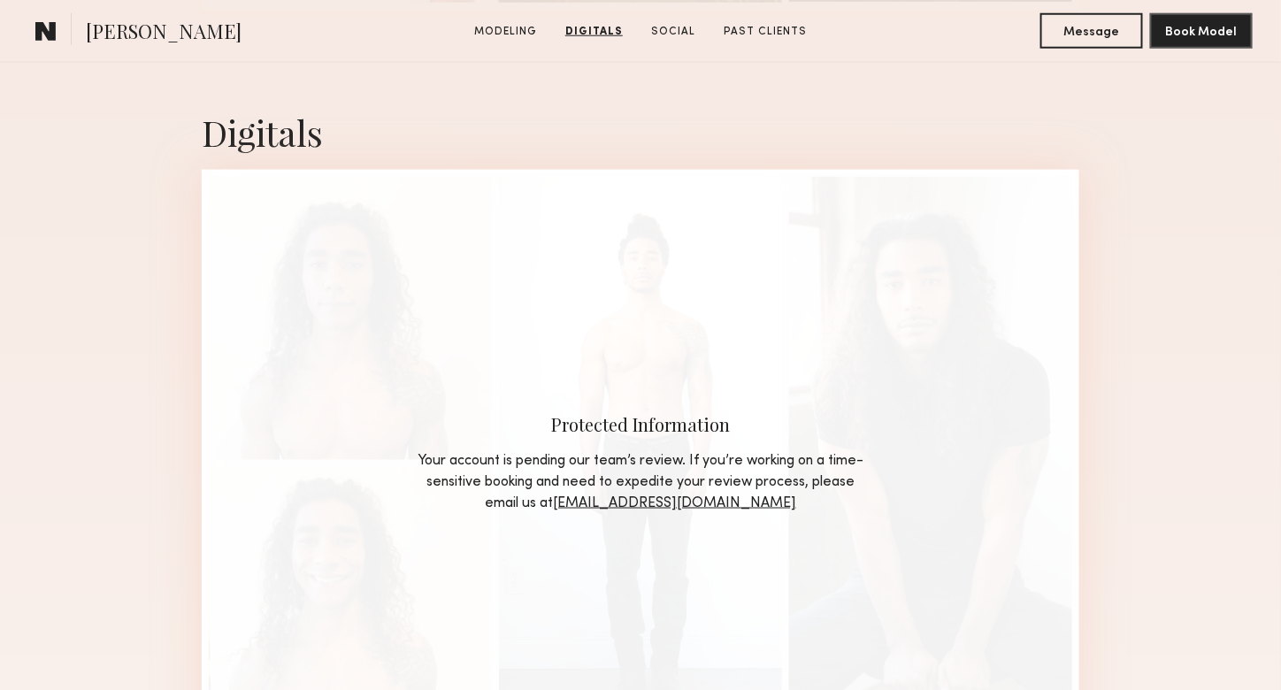
click at [681, 510] on link "[EMAIL_ADDRESS][DOMAIN_NAME]" at bounding box center [674, 503] width 243 height 14
click at [315, 487] on div "Protected Information Your account is pending our team’s review. If you’re work…" at bounding box center [641, 463] width 878 height 587
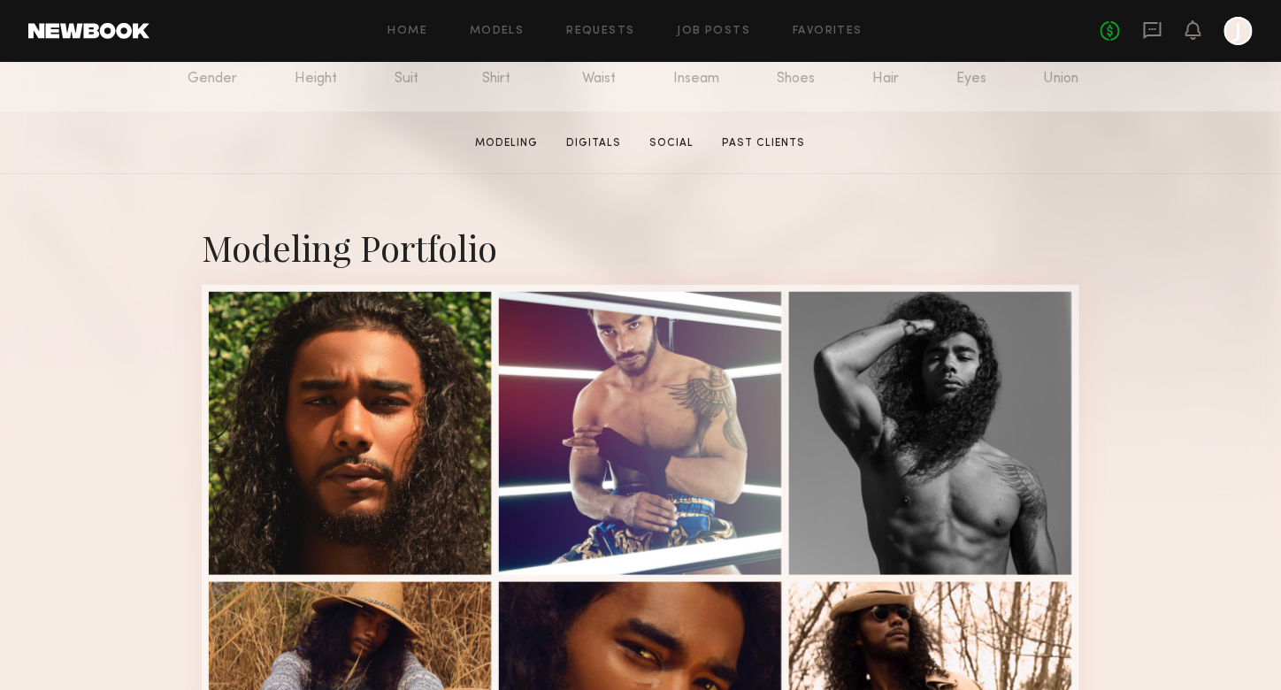
scroll to position [265, 0]
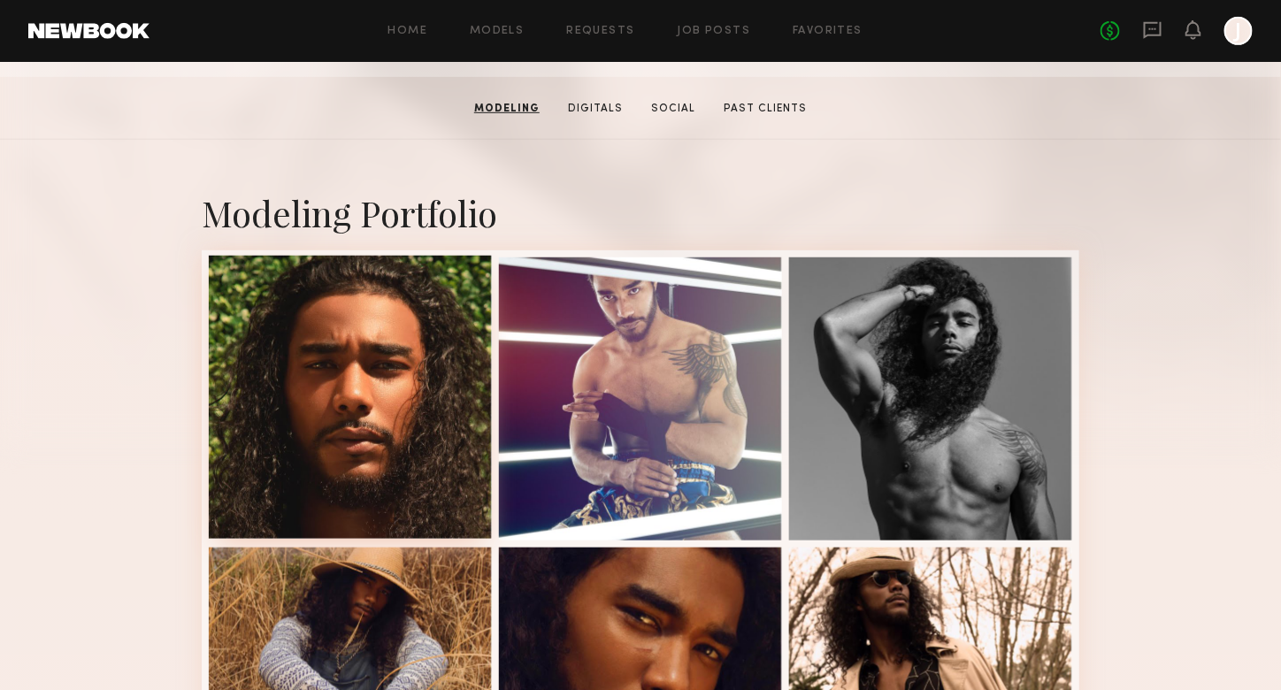
click at [433, 418] on div at bounding box center [350, 397] width 283 height 283
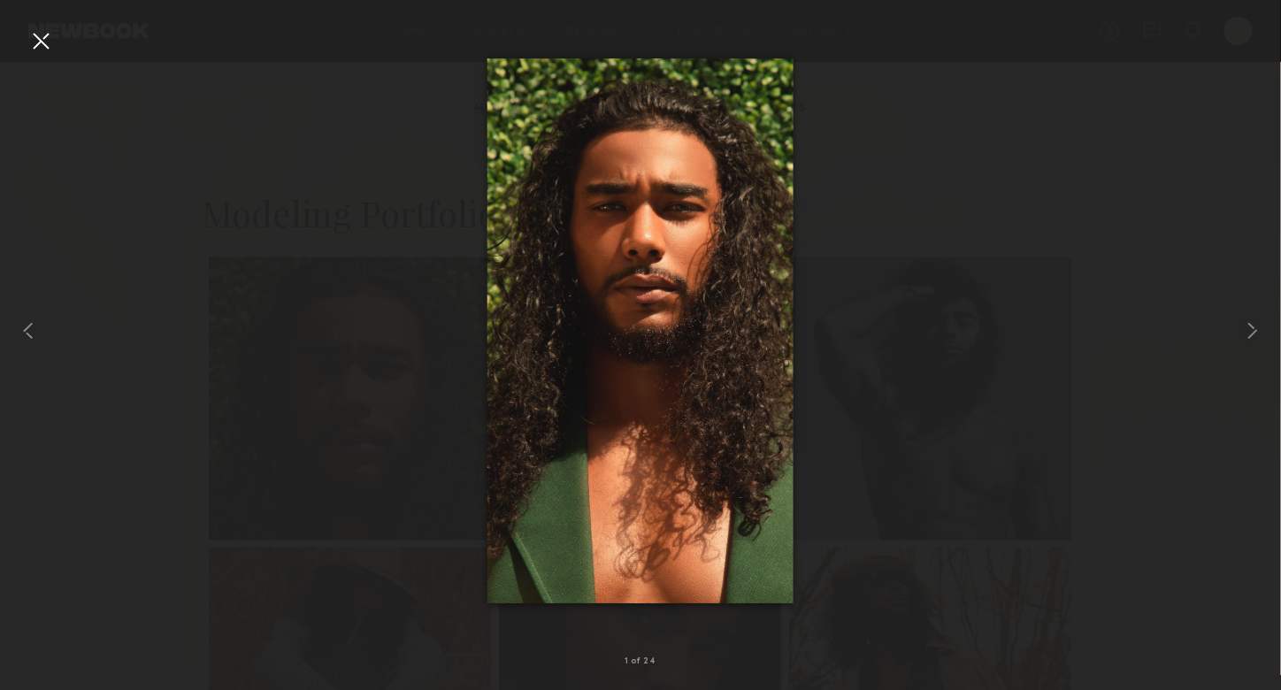
click at [45, 44] on div at bounding box center [41, 41] width 28 height 28
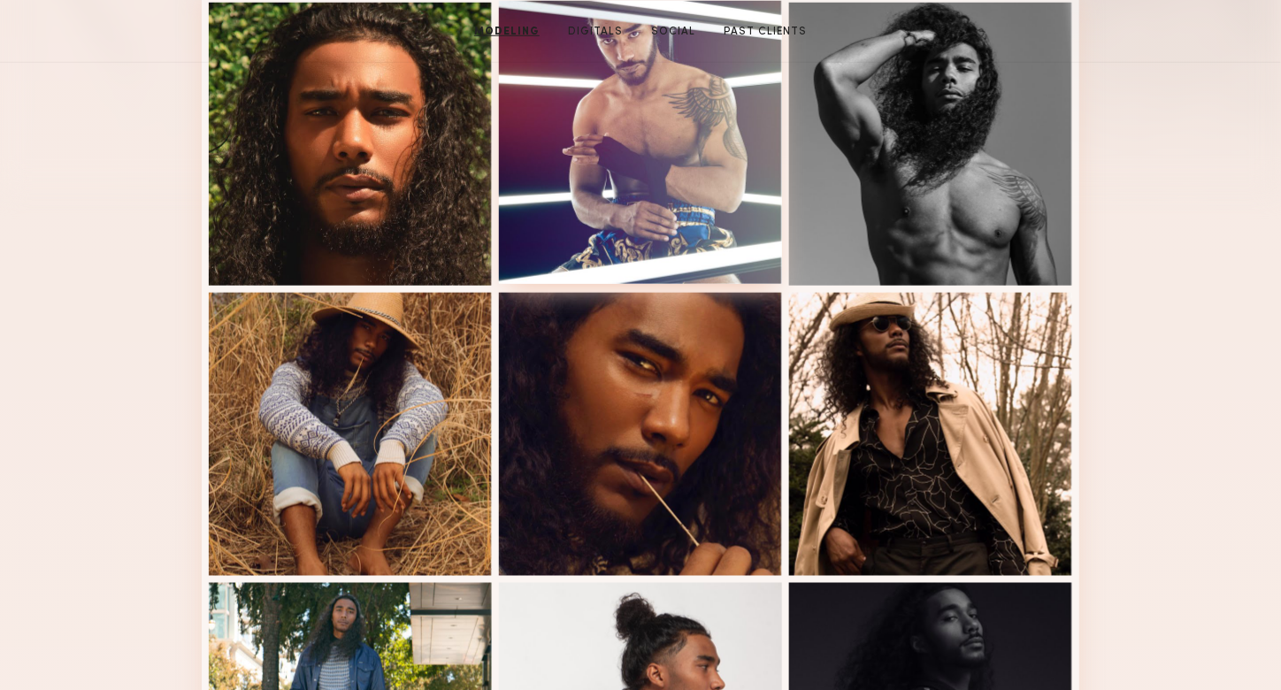
scroll to position [531, 0]
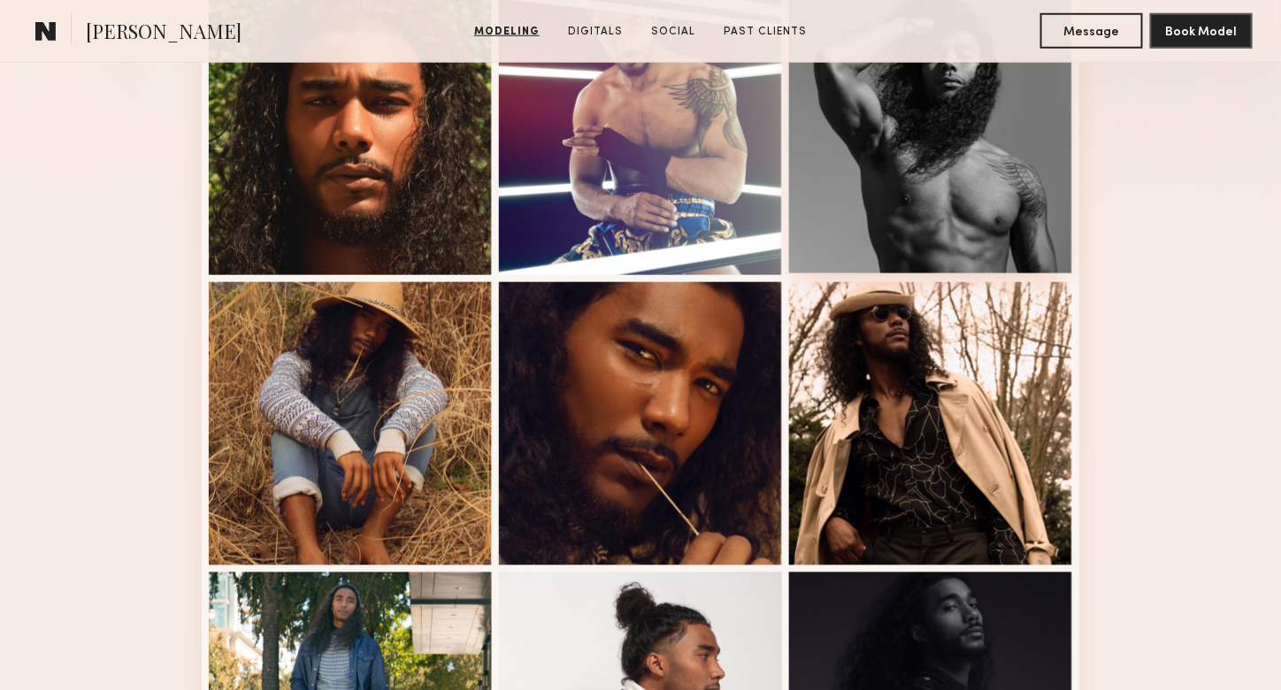
click at [888, 172] on div at bounding box center [930, 131] width 283 height 283
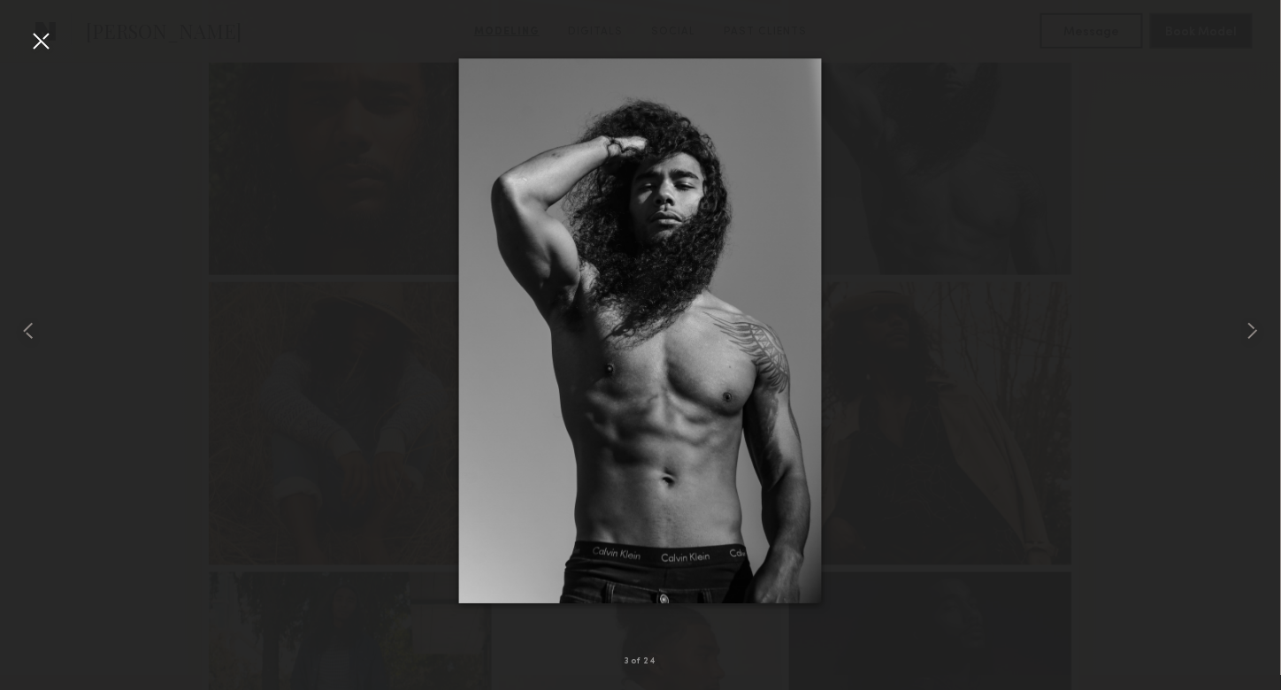
click at [33, 36] on div at bounding box center [41, 41] width 28 height 28
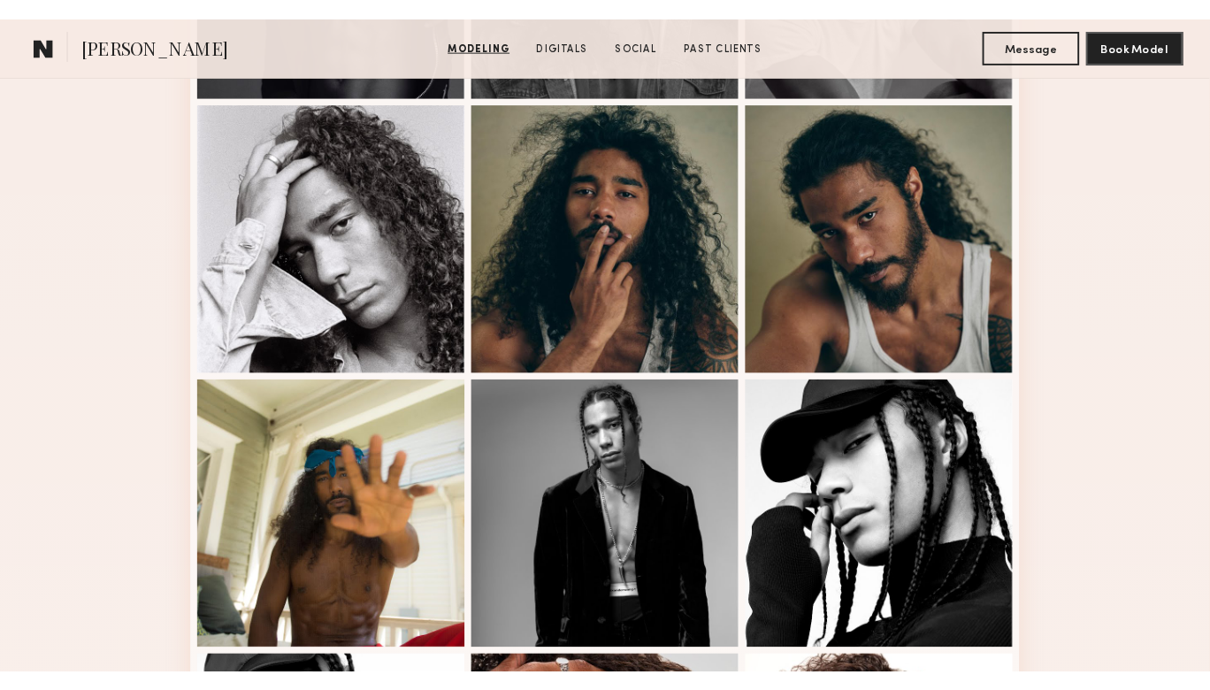
scroll to position [1946, 0]
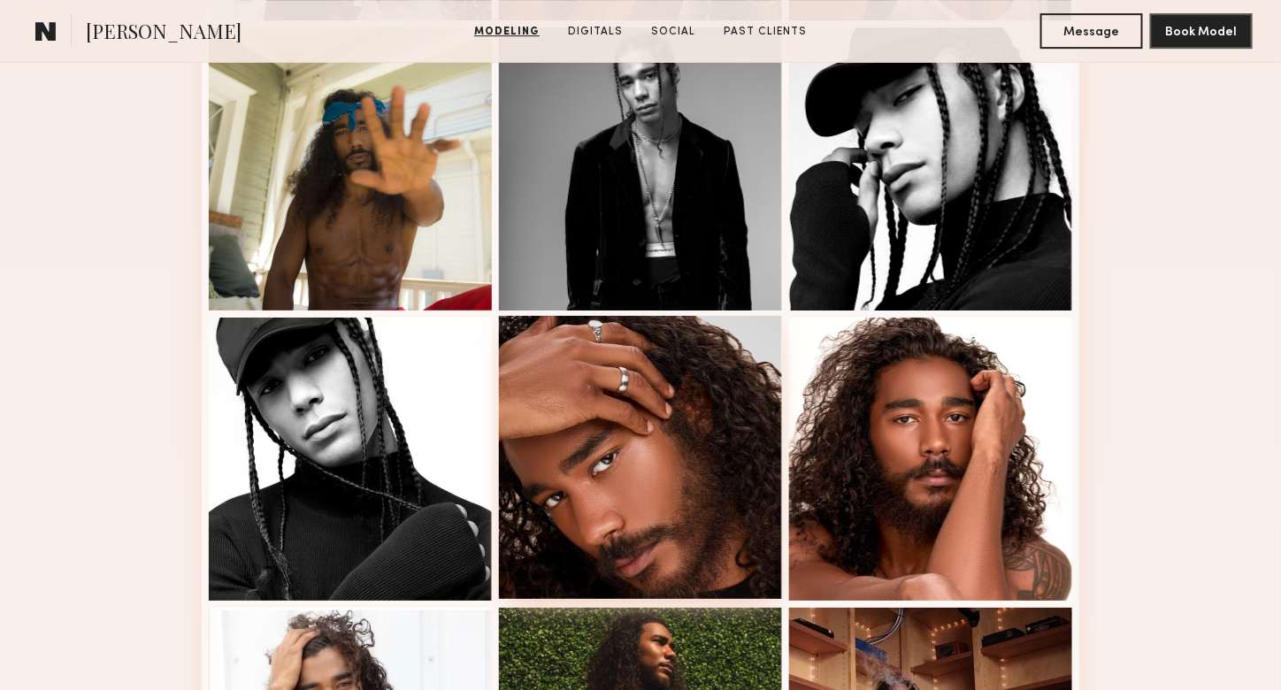
click at [672, 456] on div at bounding box center [640, 457] width 283 height 283
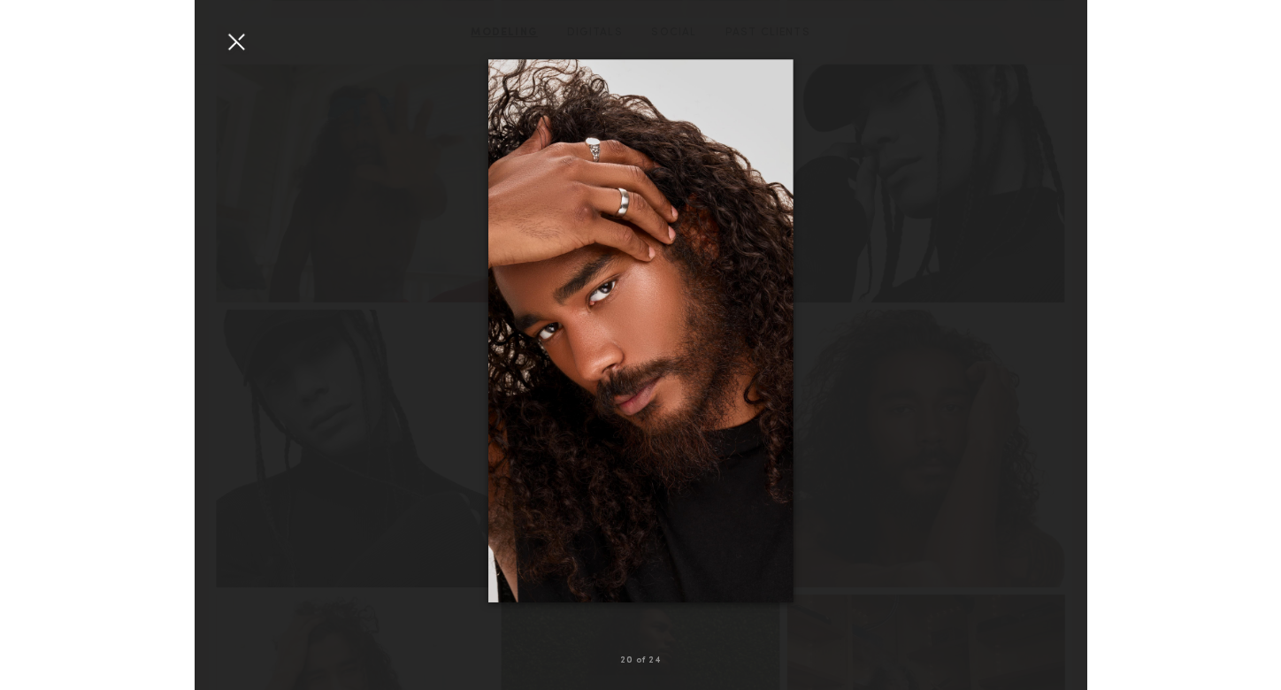
scroll to position [1934, 0]
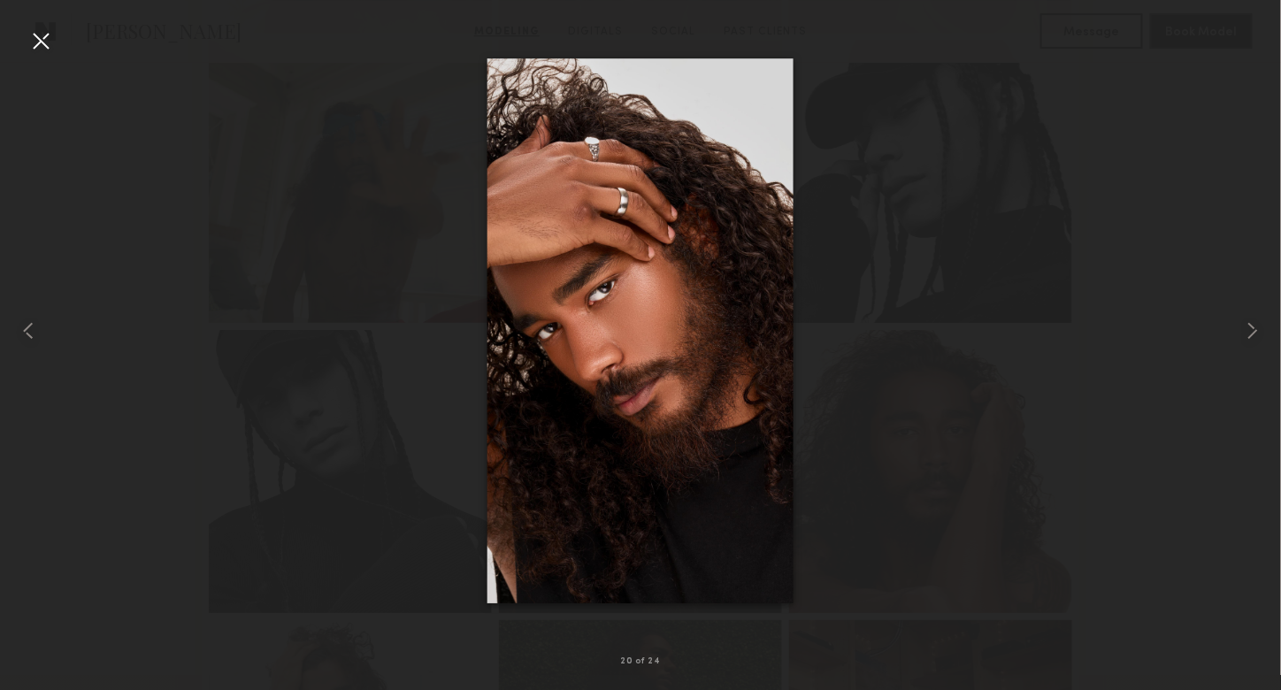
click at [60, 40] on div at bounding box center [640, 330] width 1281 height 605
click at [48, 40] on div at bounding box center [41, 41] width 28 height 28
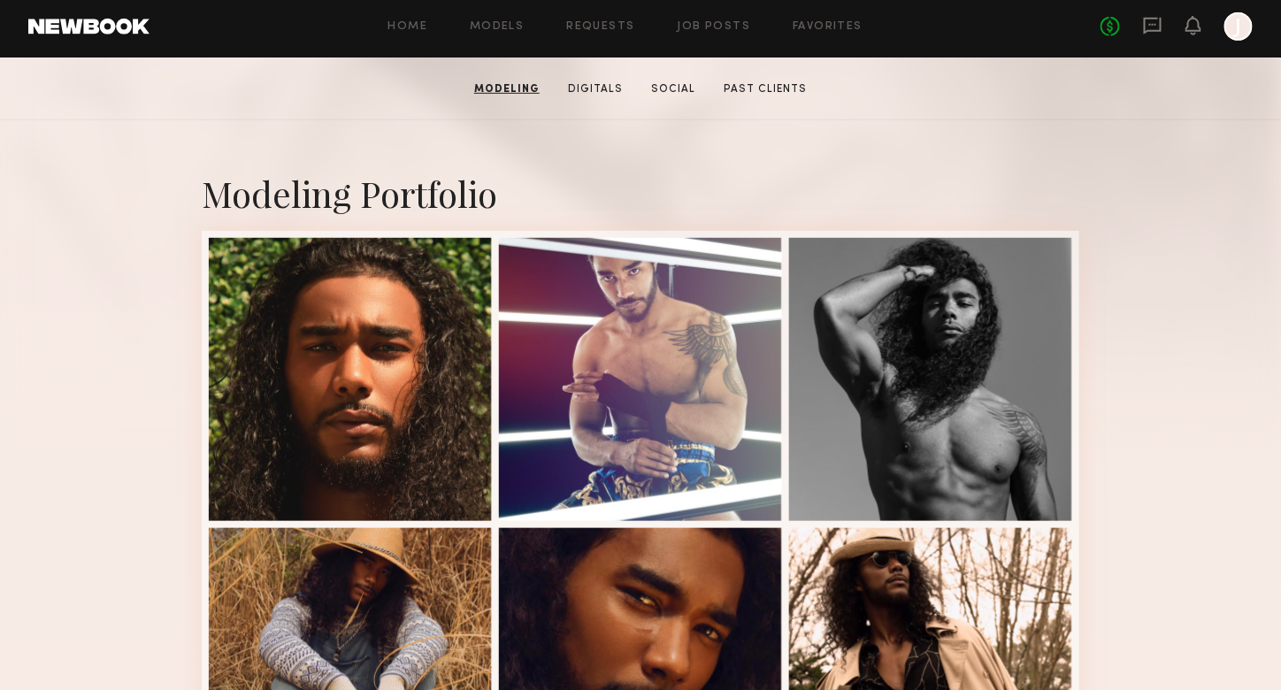
scroll to position [0, 0]
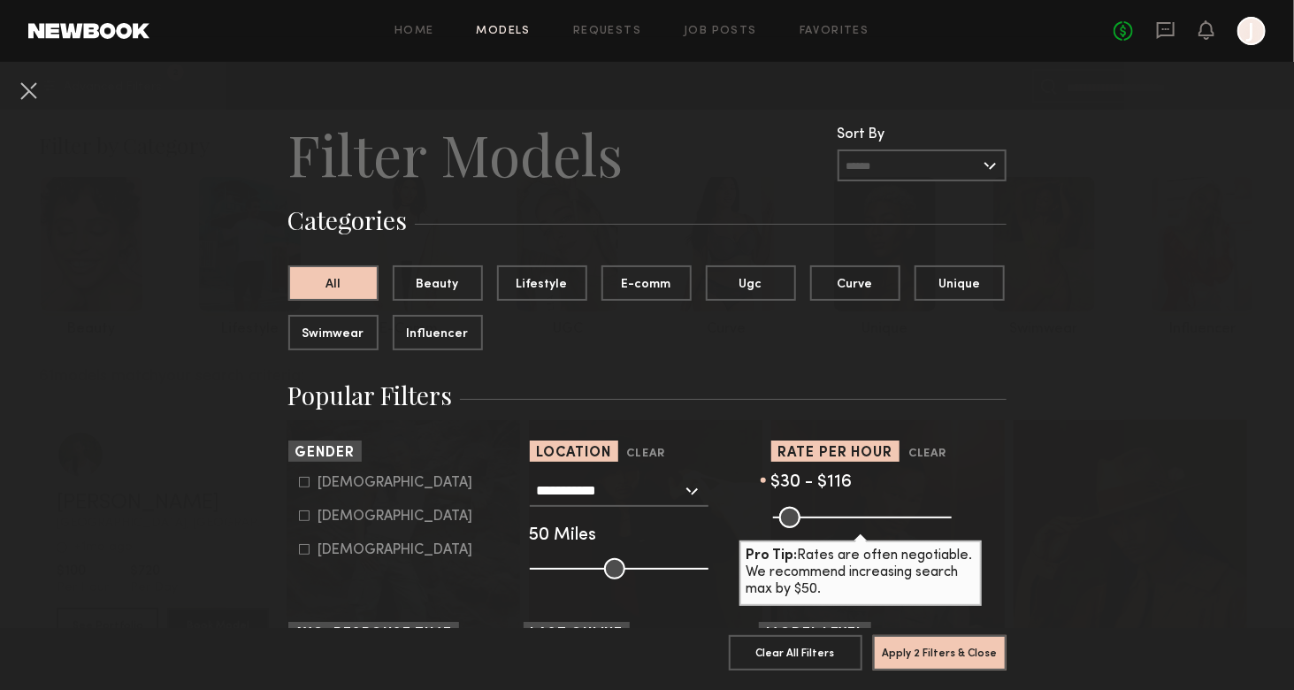
click at [678, 490] on div "**********" at bounding box center [619, 491] width 179 height 32
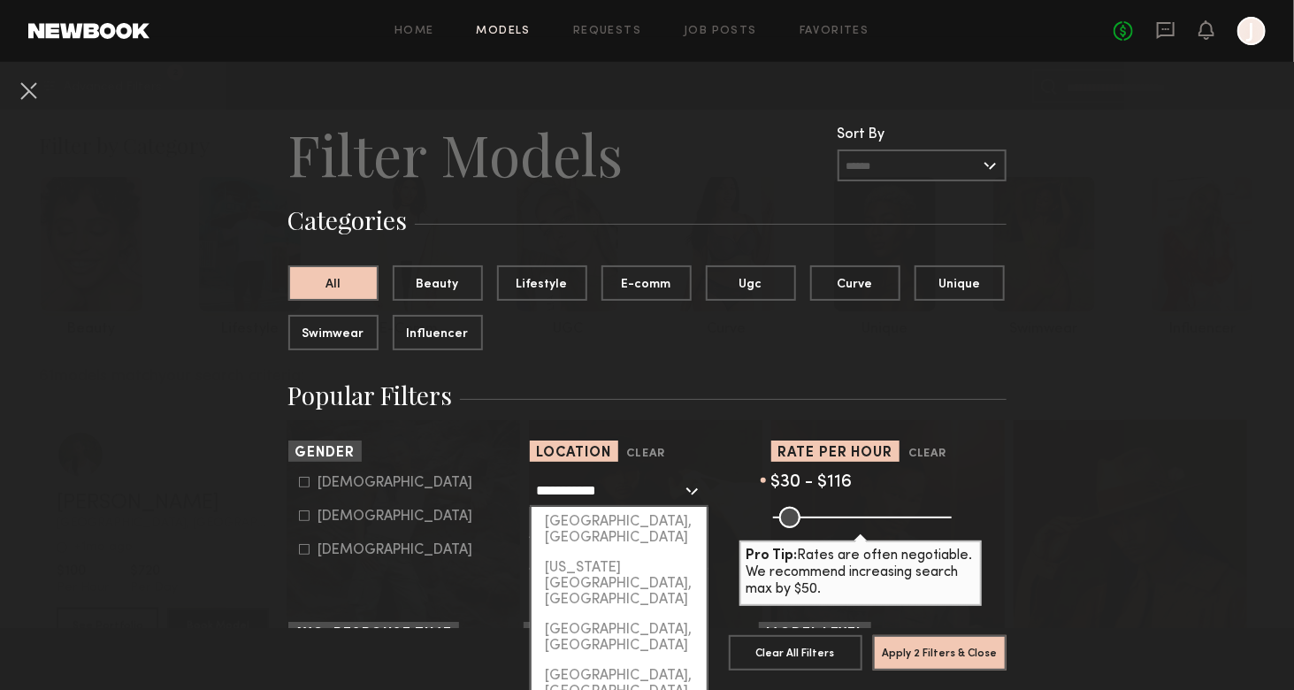
click at [602, 489] on input "**********" at bounding box center [609, 490] width 145 height 30
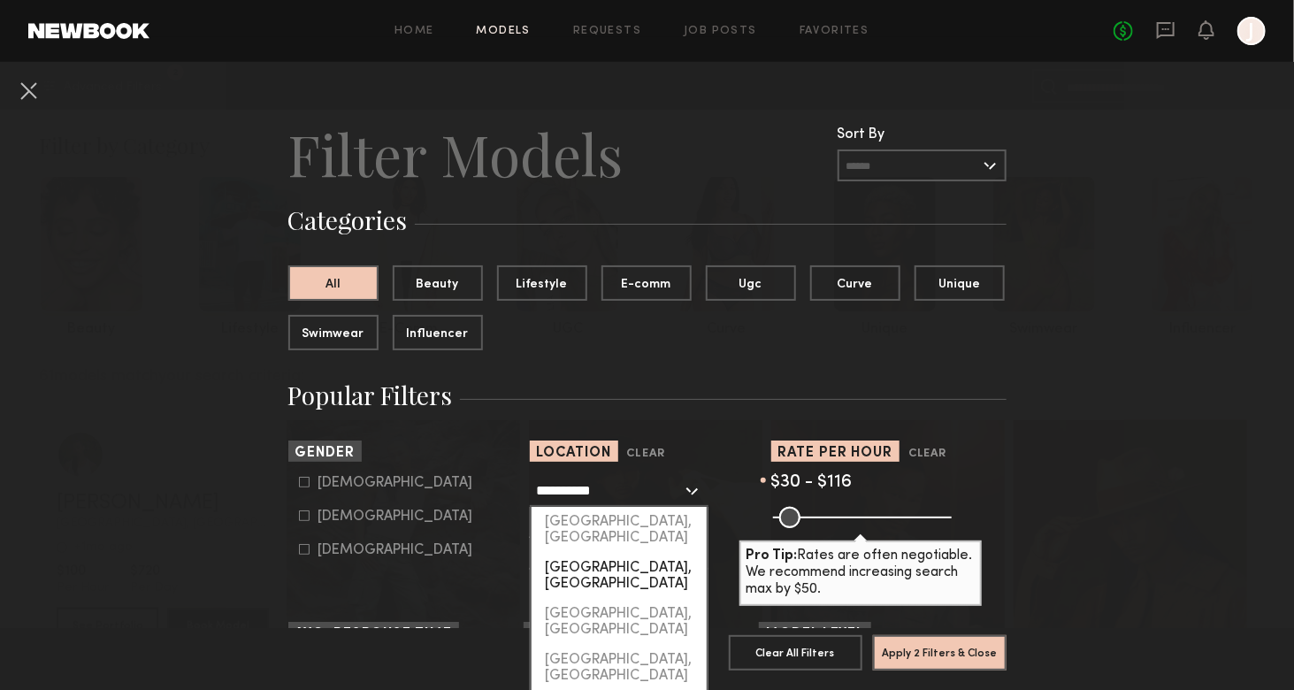
click at [575, 553] on div "Greenville, SC" at bounding box center [619, 576] width 175 height 46
type input "**********"
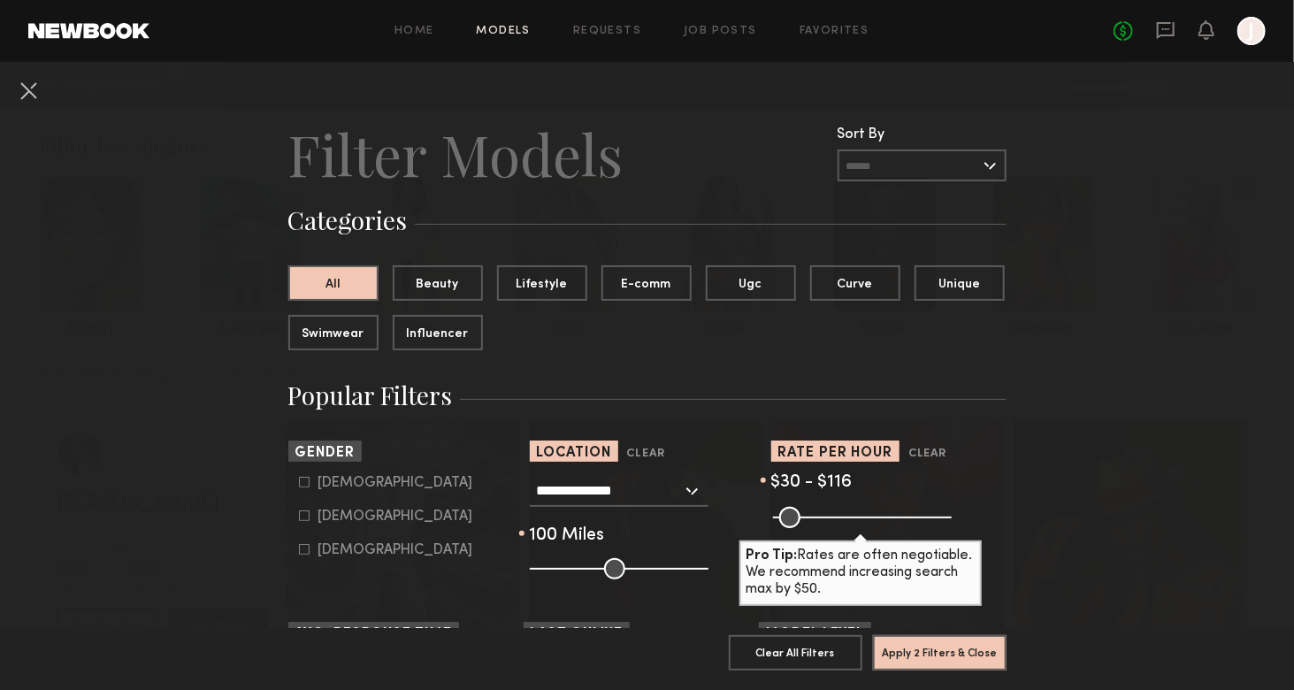
drag, startPoint x: 610, startPoint y: 567, endPoint x: 699, endPoint y: 570, distance: 88.5
type input "***"
click at [699, 570] on input "range" at bounding box center [619, 568] width 179 height 21
click at [941, 643] on button "Apply 2 Filters & Close" at bounding box center [940, 651] width 134 height 35
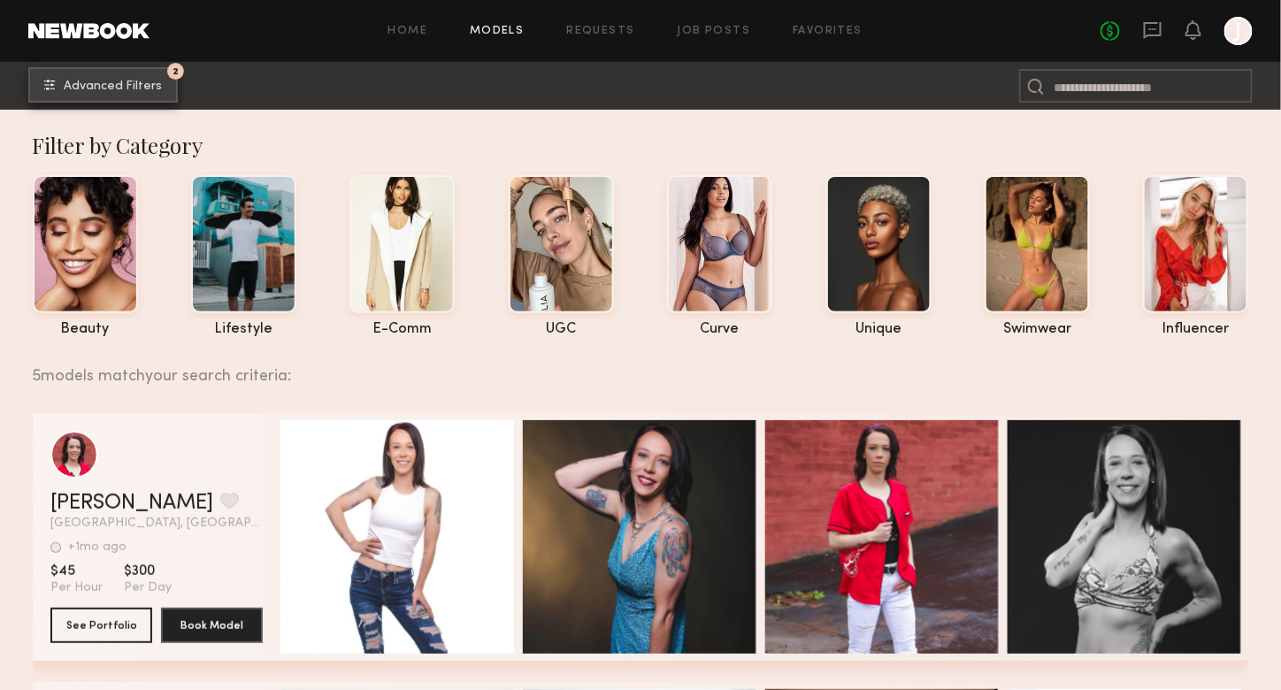
click at [107, 87] on span "Advanced Filters" at bounding box center [113, 86] width 98 height 12
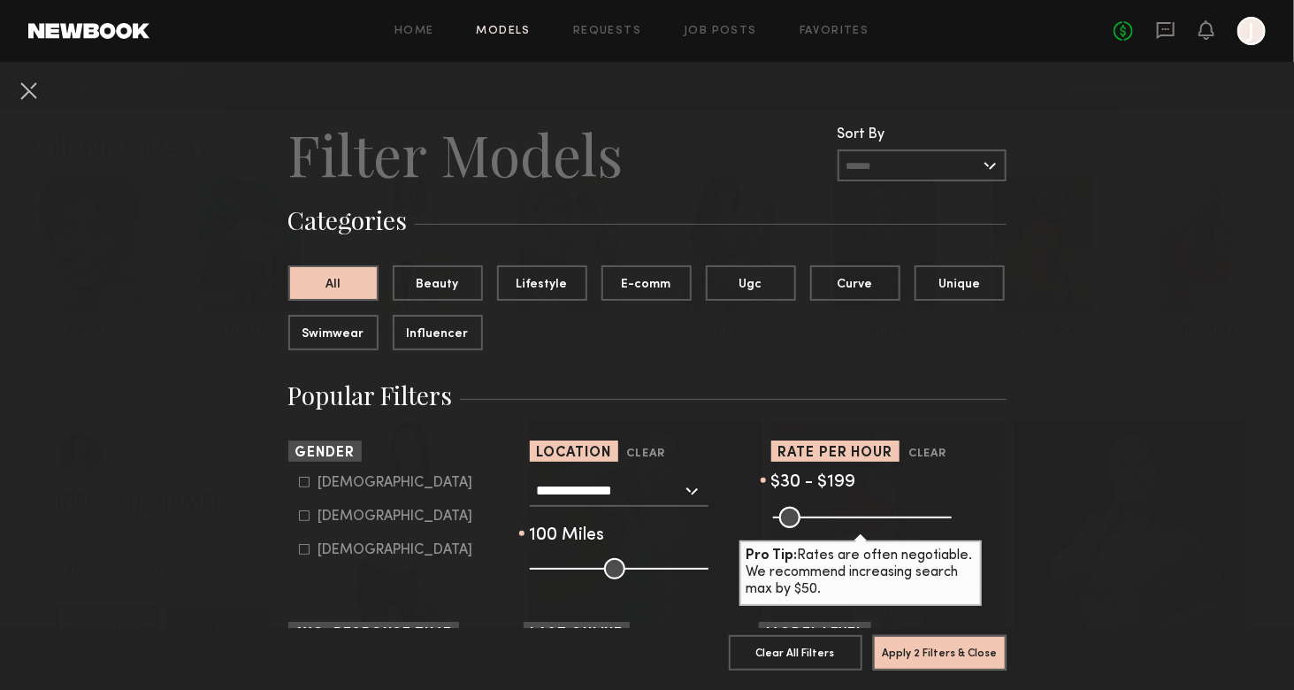
drag, startPoint x: 809, startPoint y: 512, endPoint x: 833, endPoint y: 515, distance: 24.0
type input "***"
click at [833, 515] on input "range" at bounding box center [862, 517] width 179 height 21
click at [923, 634] on button "Apply 2 Filters & Close" at bounding box center [940, 651] width 134 height 35
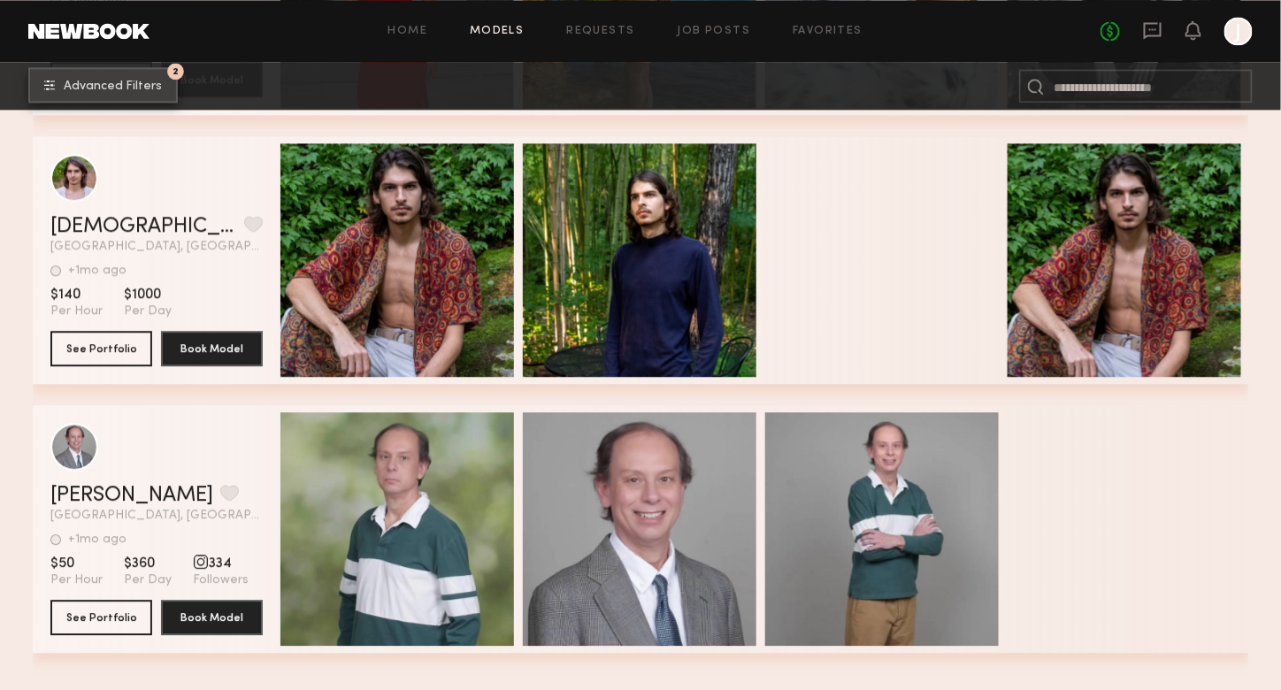
scroll to position [1327, 0]
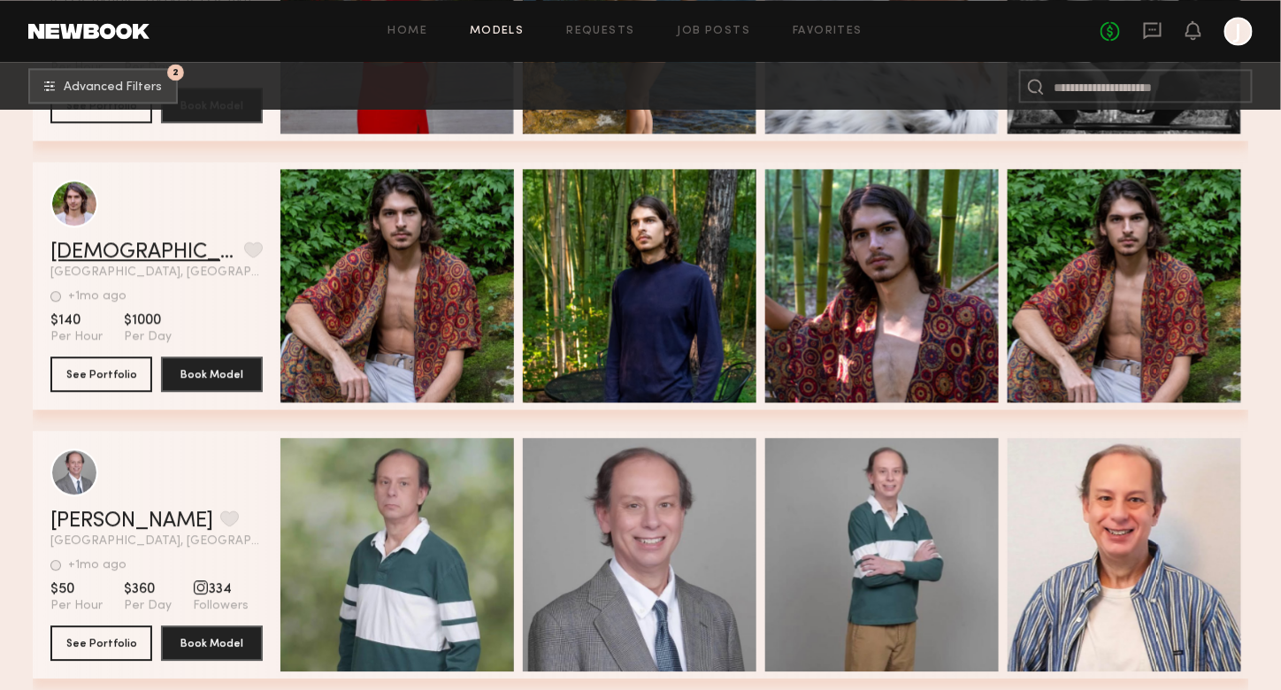
click at [129, 263] on link "Christian C." at bounding box center [143, 251] width 187 height 21
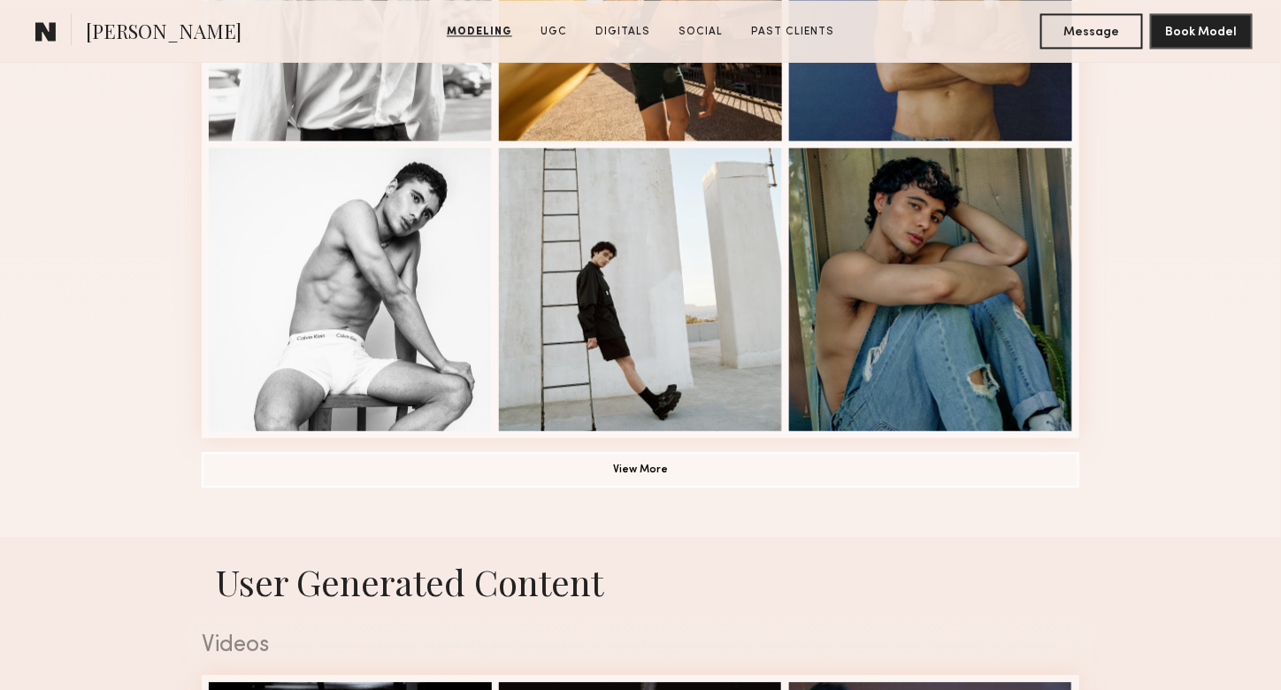
scroll to position [1327, 0]
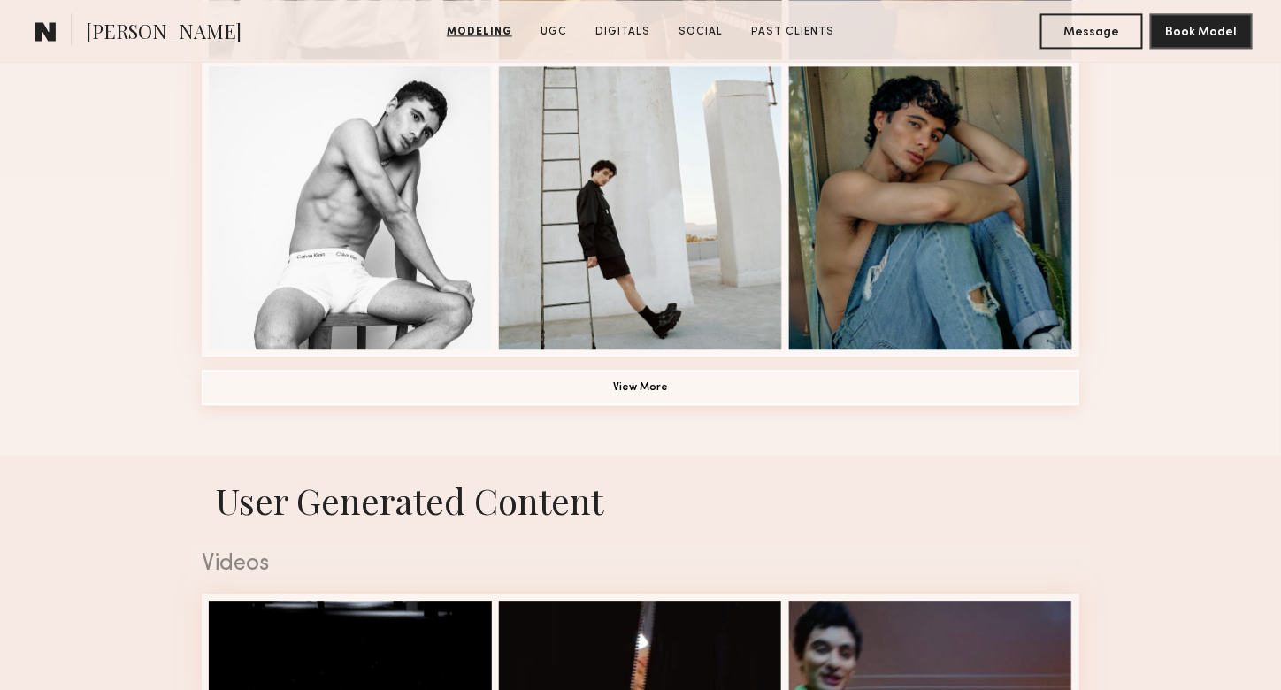
click at [269, 390] on button "View More" at bounding box center [641, 387] width 878 height 35
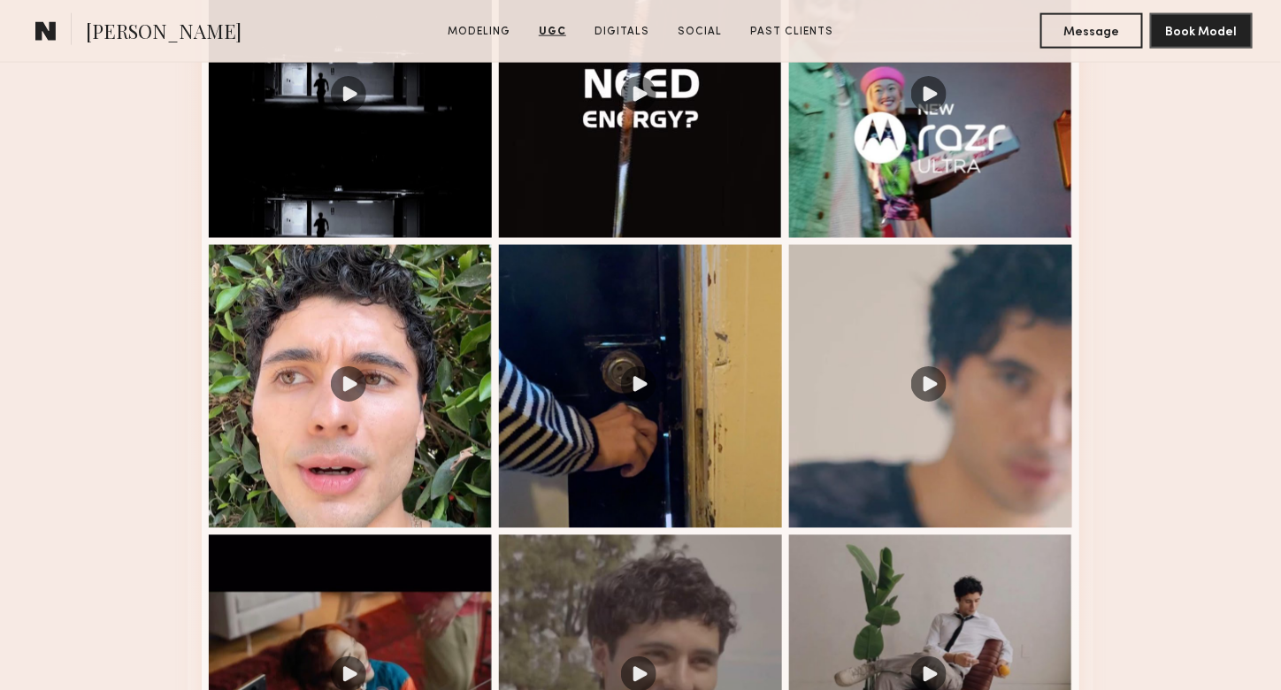
scroll to position [3096, 0]
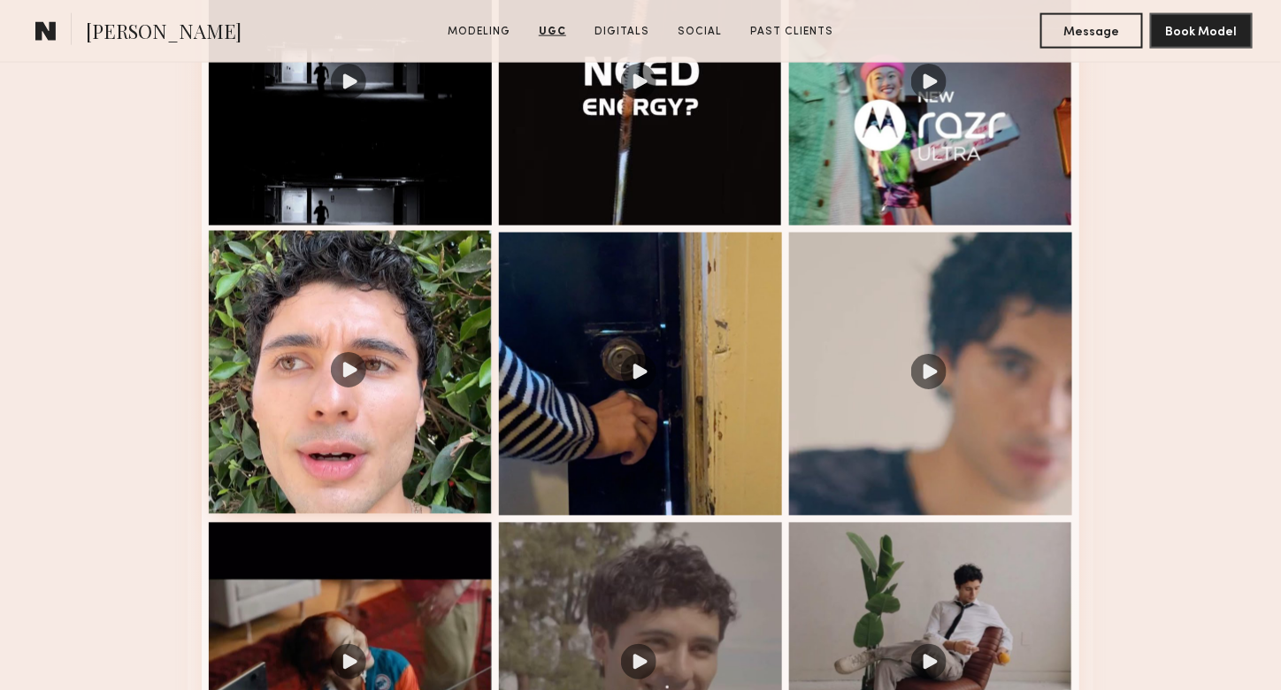
click at [343, 378] on div at bounding box center [350, 372] width 283 height 283
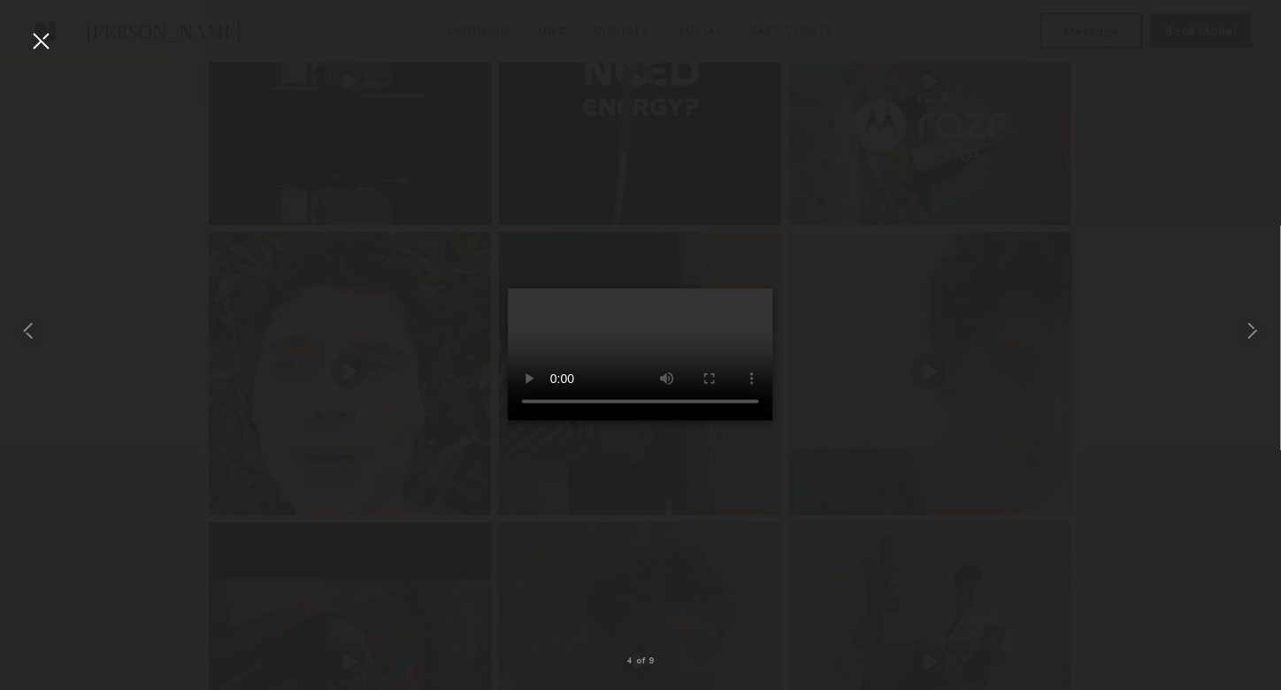
click at [42, 45] on div at bounding box center [41, 41] width 28 height 28
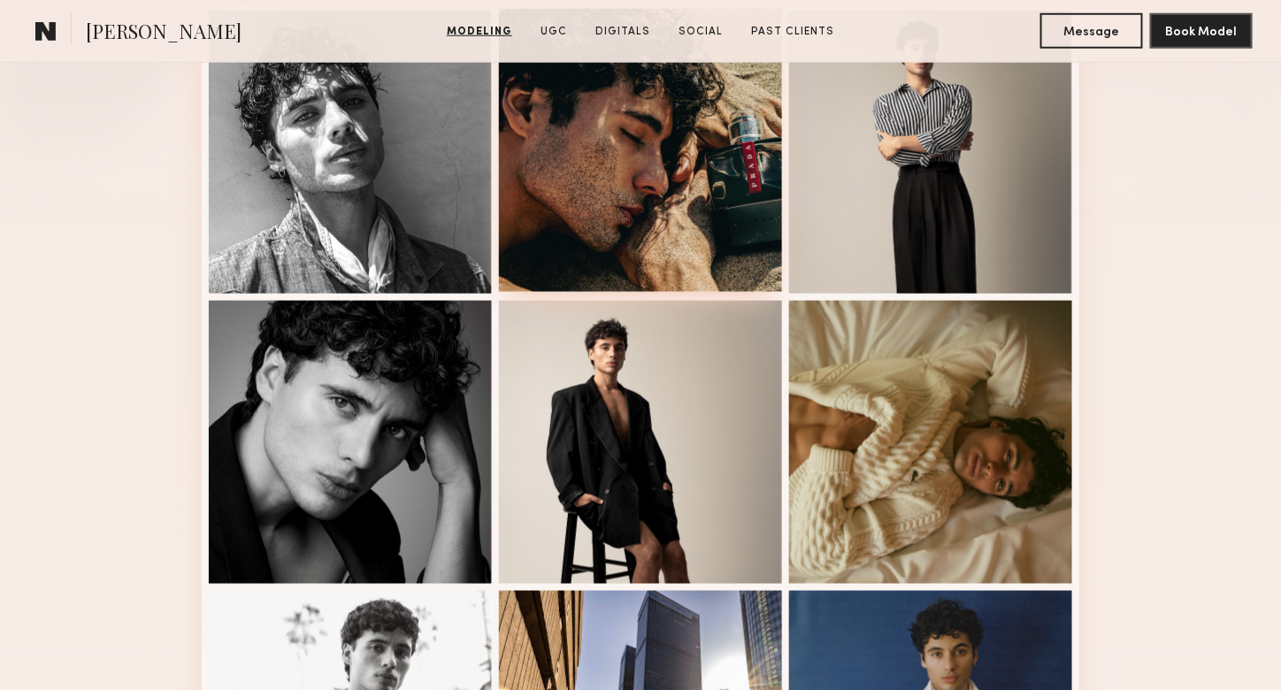
scroll to position [531, 0]
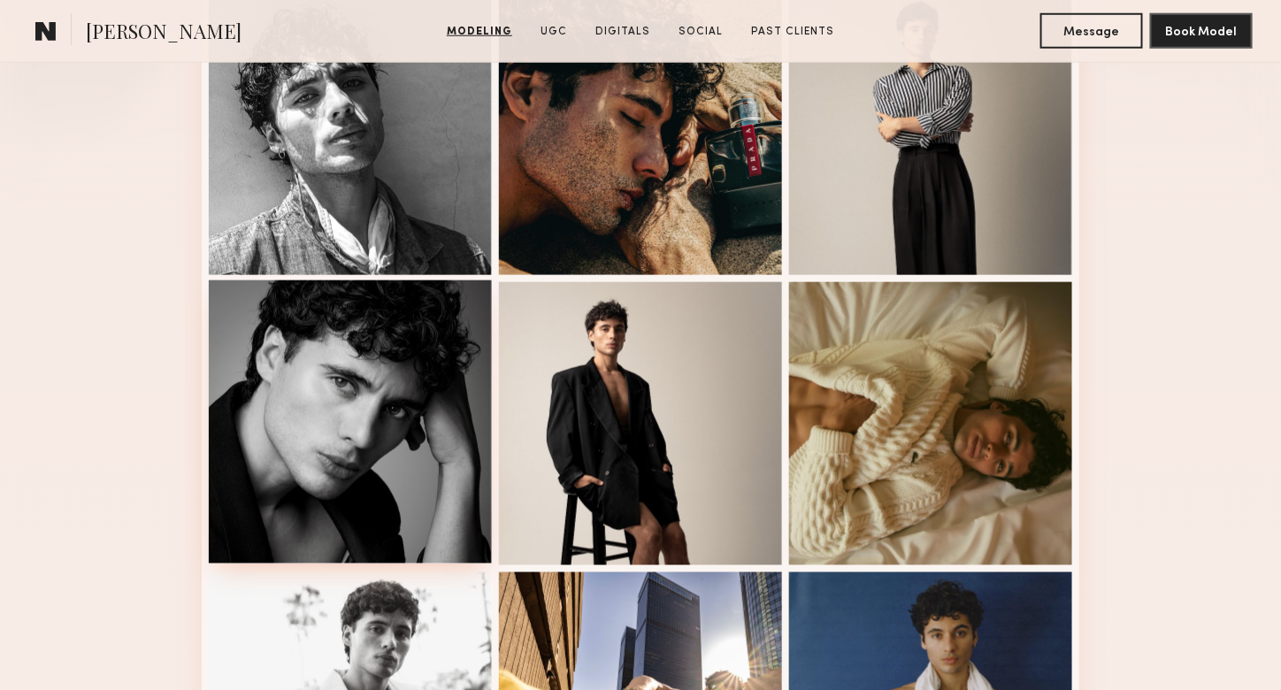
click at [362, 413] on div at bounding box center [350, 421] width 283 height 283
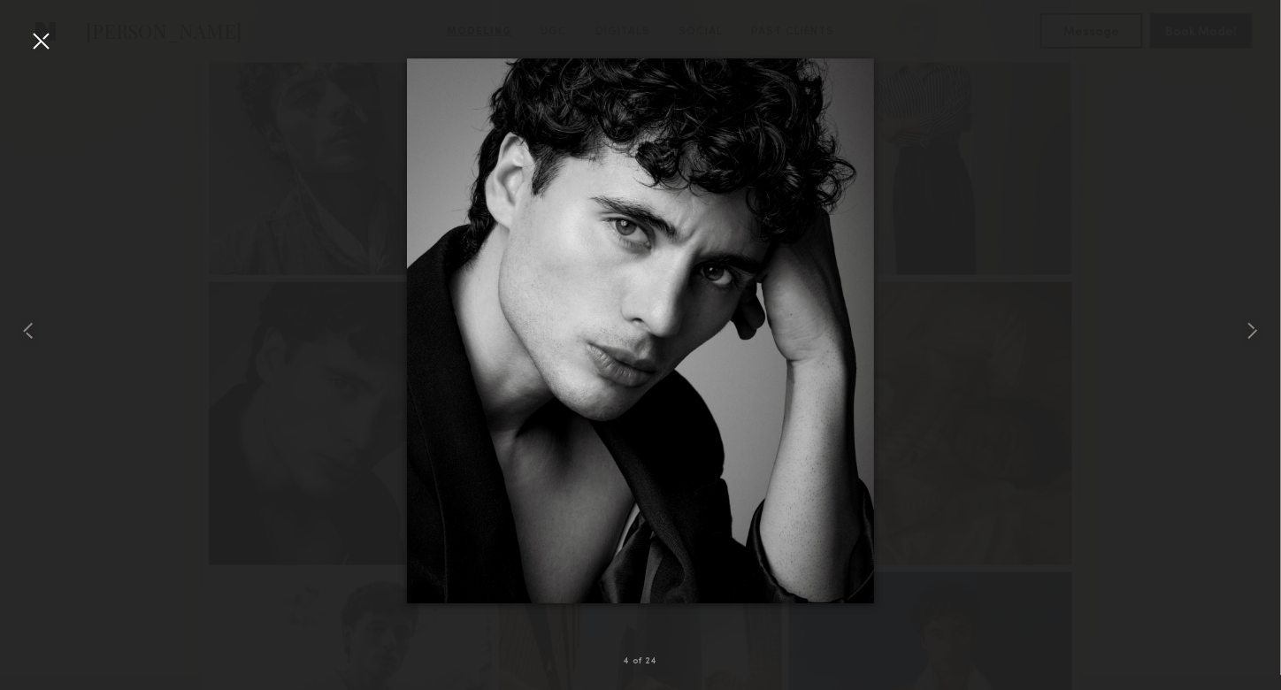
click at [29, 44] on div at bounding box center [41, 41] width 28 height 28
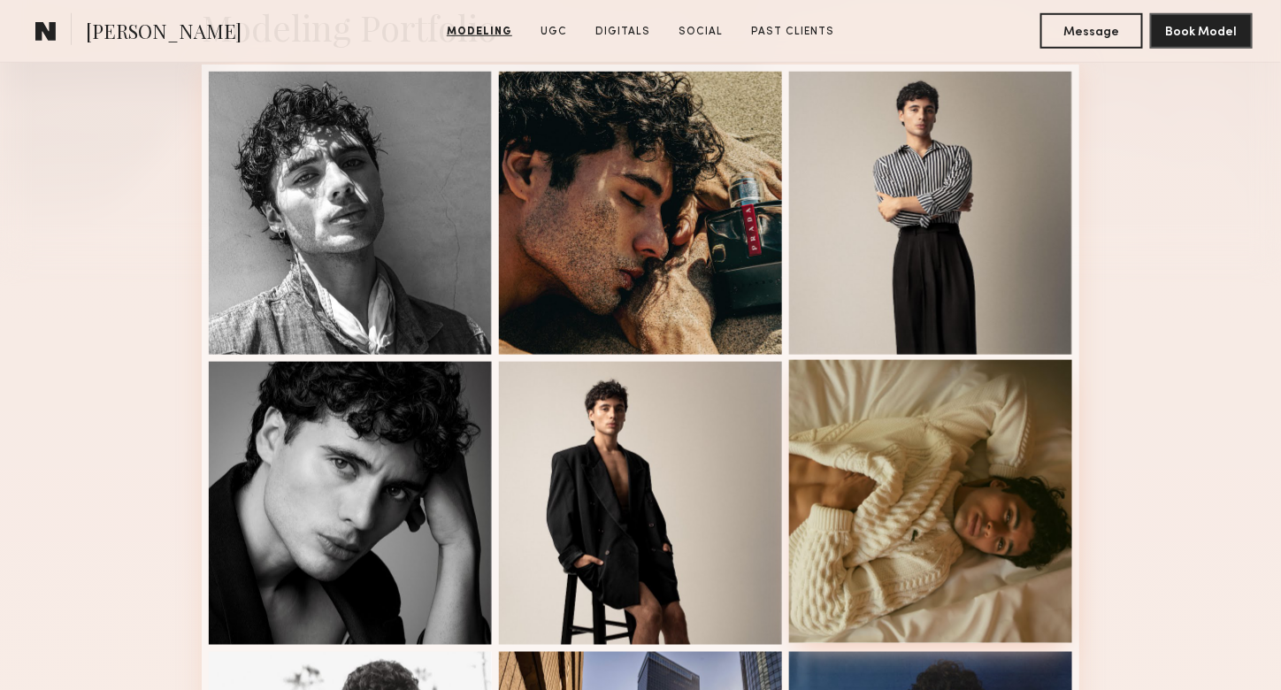
scroll to position [442, 0]
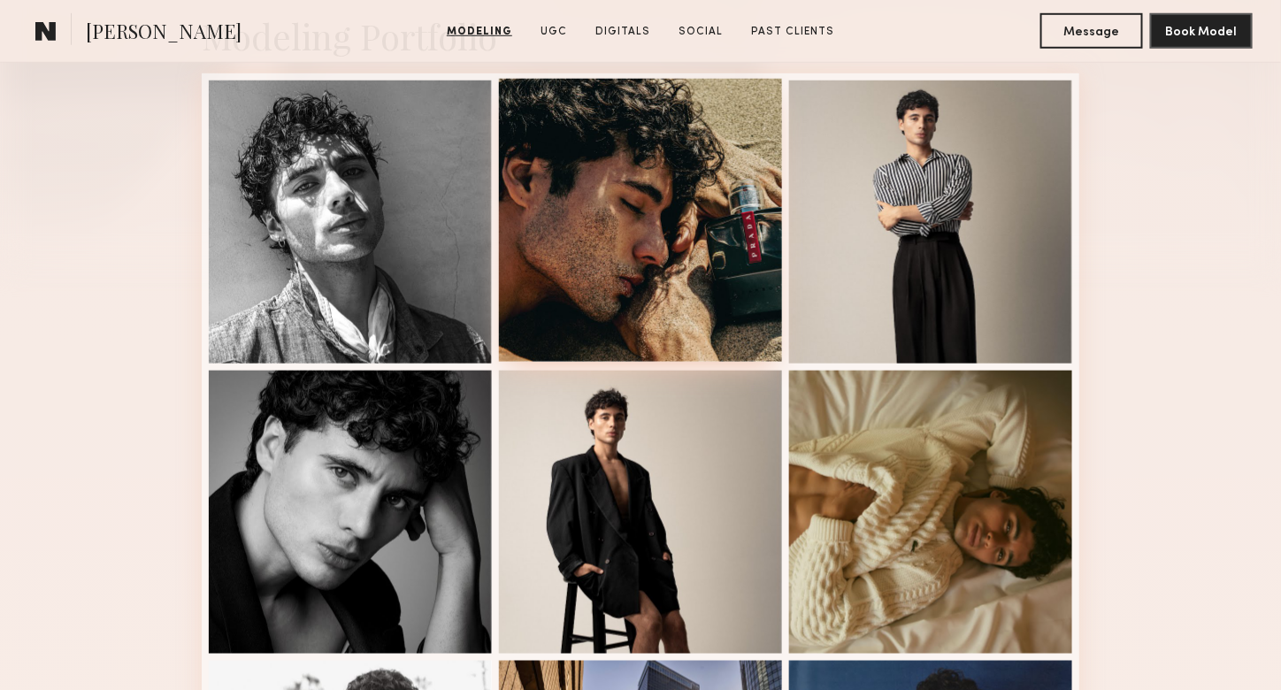
click at [617, 278] on div at bounding box center [640, 220] width 283 height 283
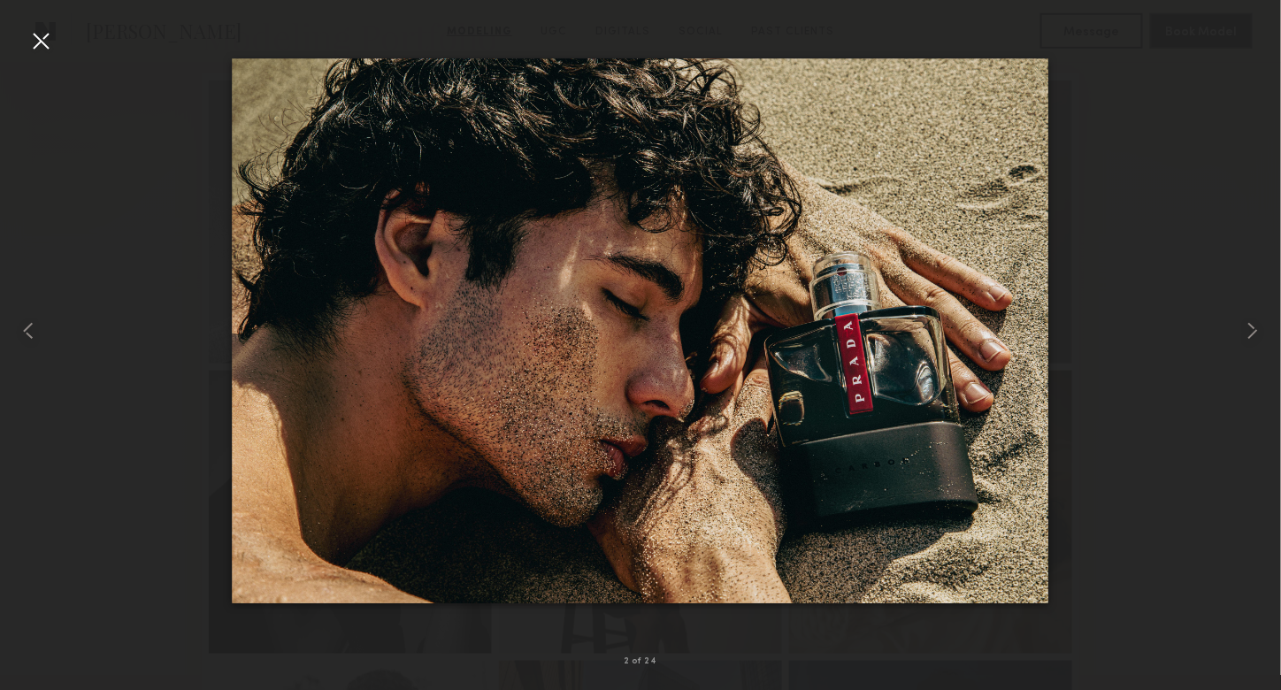
click at [37, 44] on div at bounding box center [41, 41] width 28 height 28
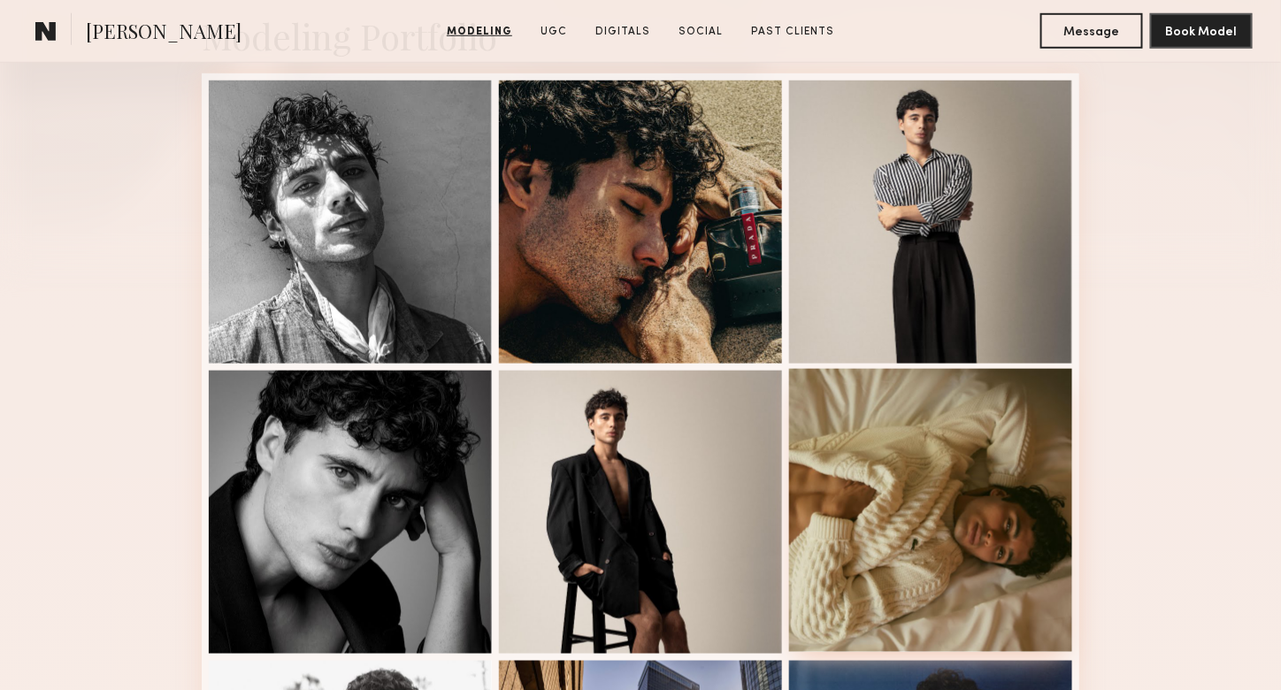
click at [881, 467] on div at bounding box center [930, 510] width 283 height 283
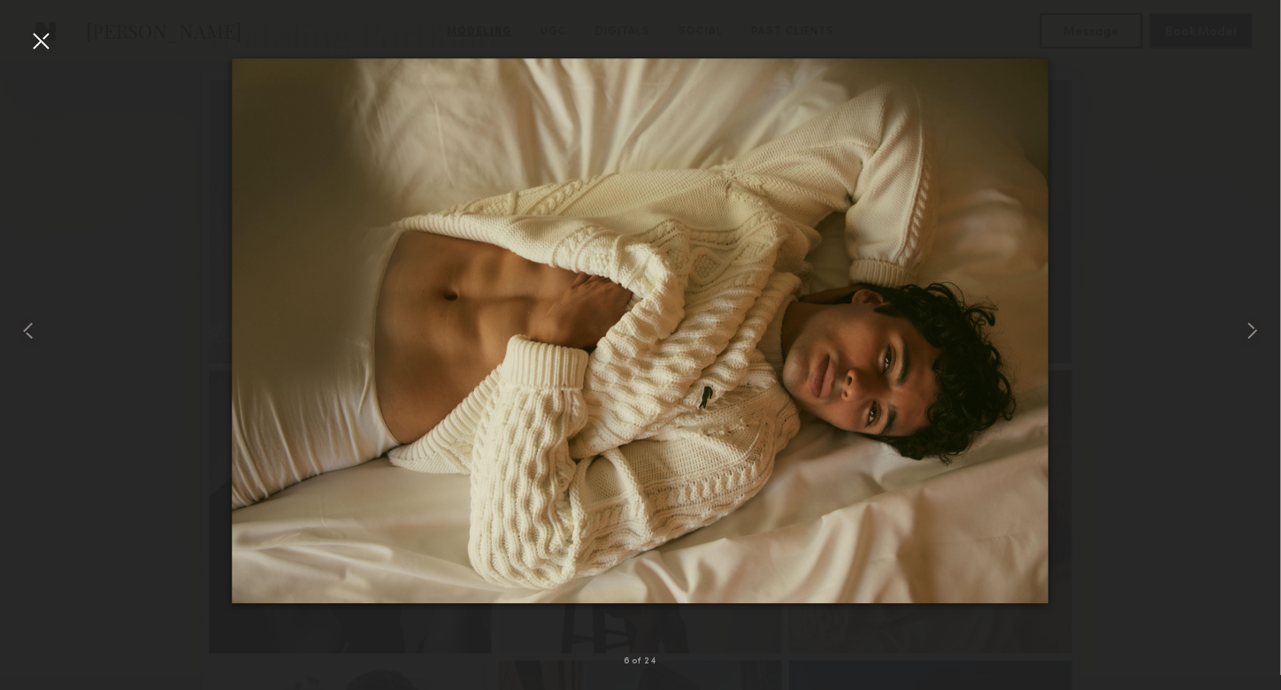
click at [27, 41] on div at bounding box center [41, 41] width 28 height 28
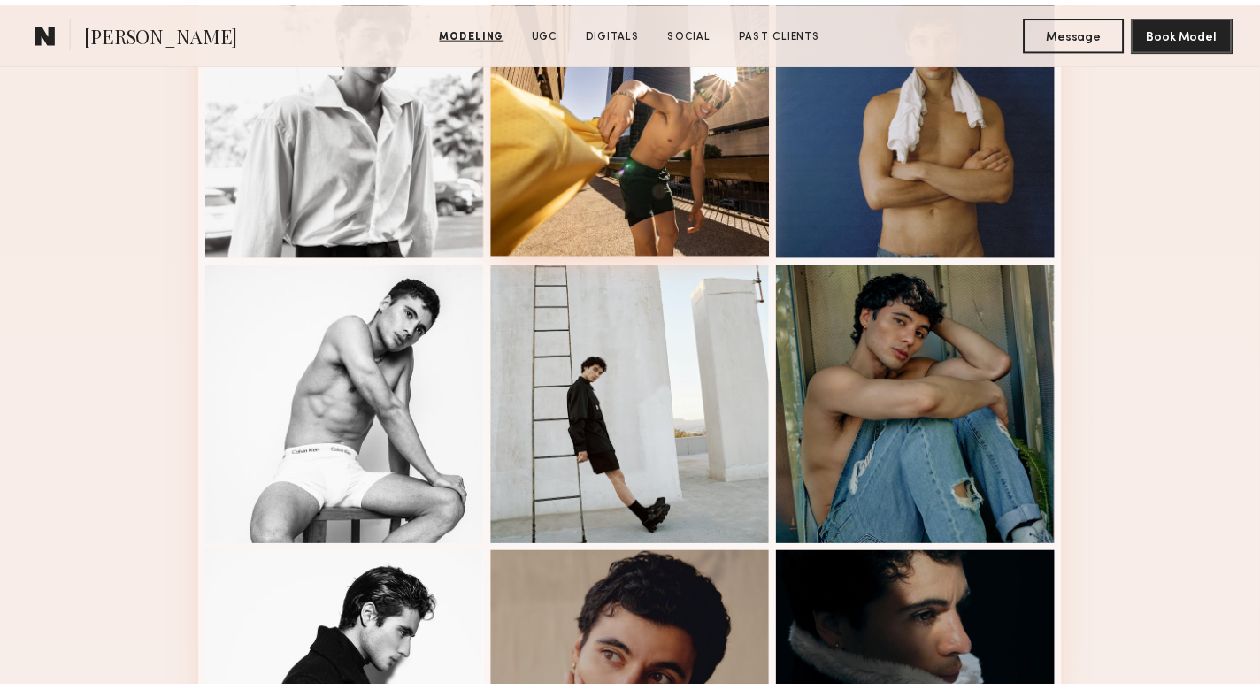
scroll to position [1150, 0]
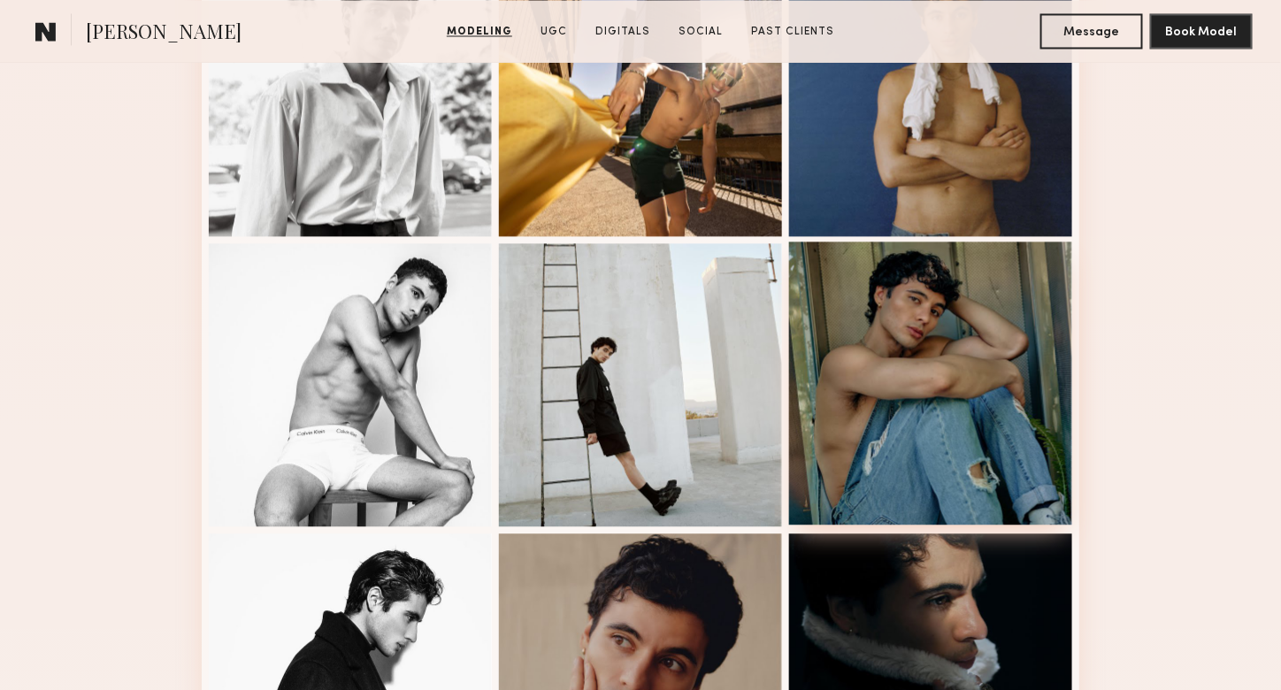
click at [909, 349] on div at bounding box center [930, 382] width 283 height 283
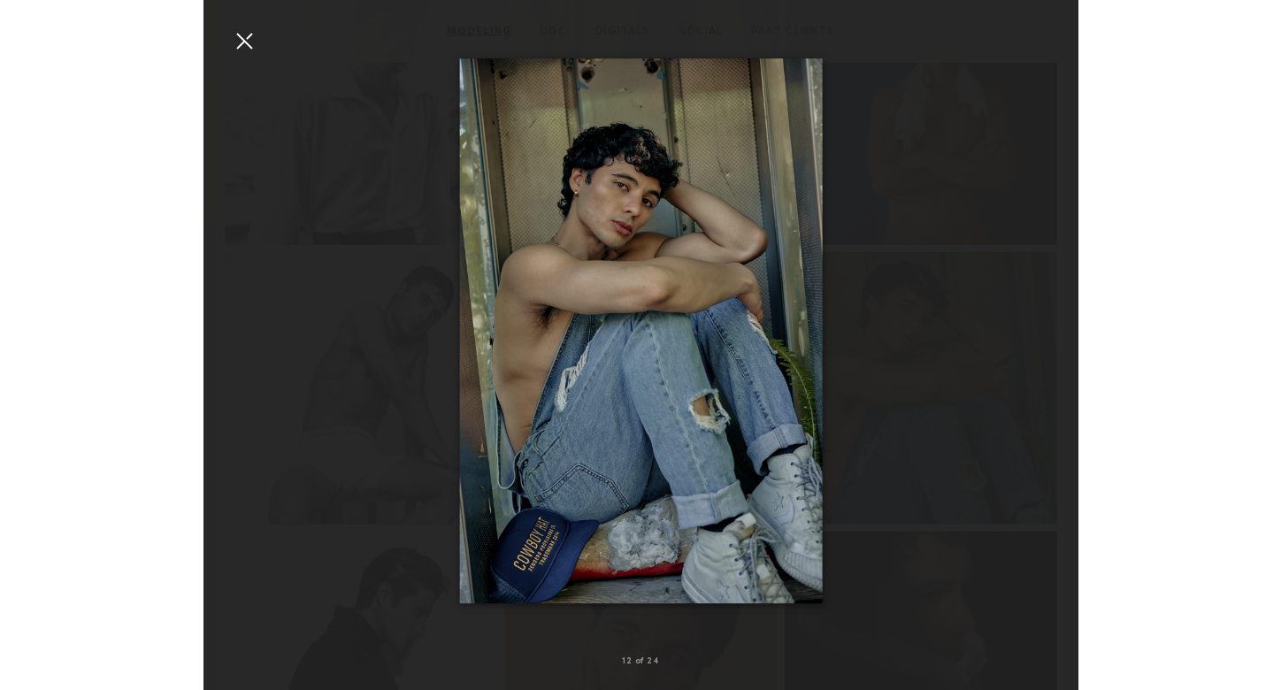
scroll to position [1143, 0]
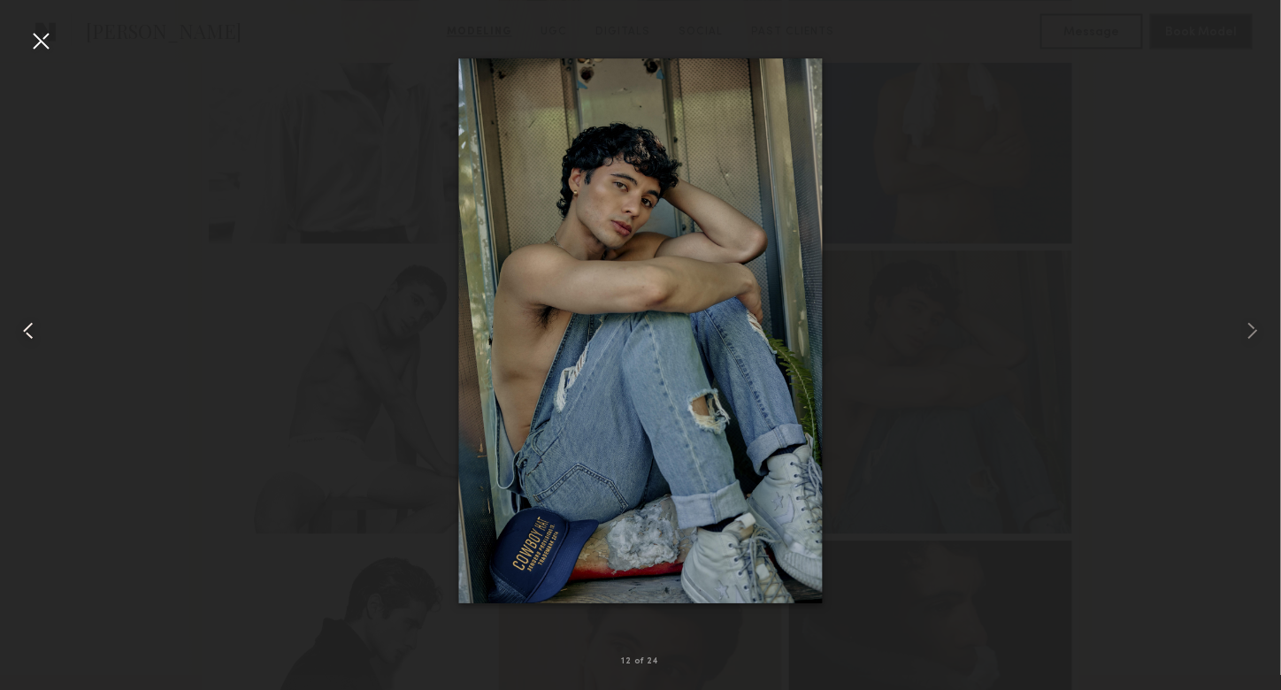
click at [19, 49] on div at bounding box center [25, 330] width 51 height 605
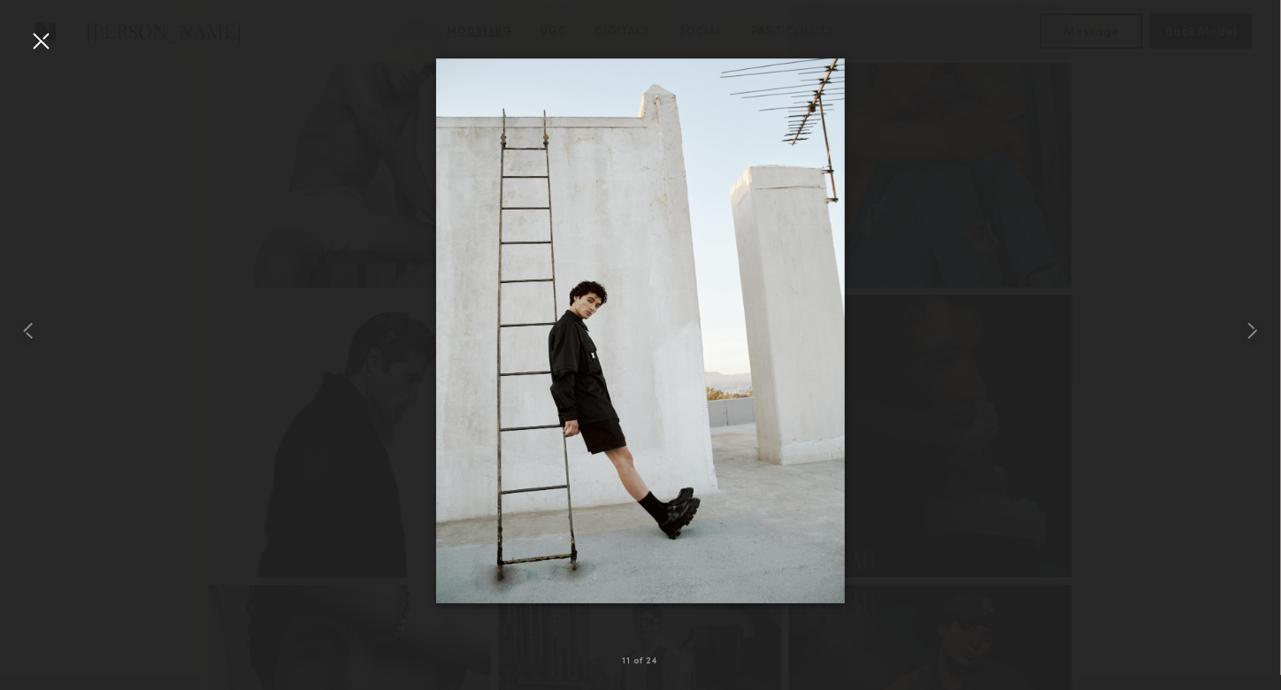
scroll to position [1497, 0]
click at [38, 47] on div at bounding box center [41, 41] width 28 height 28
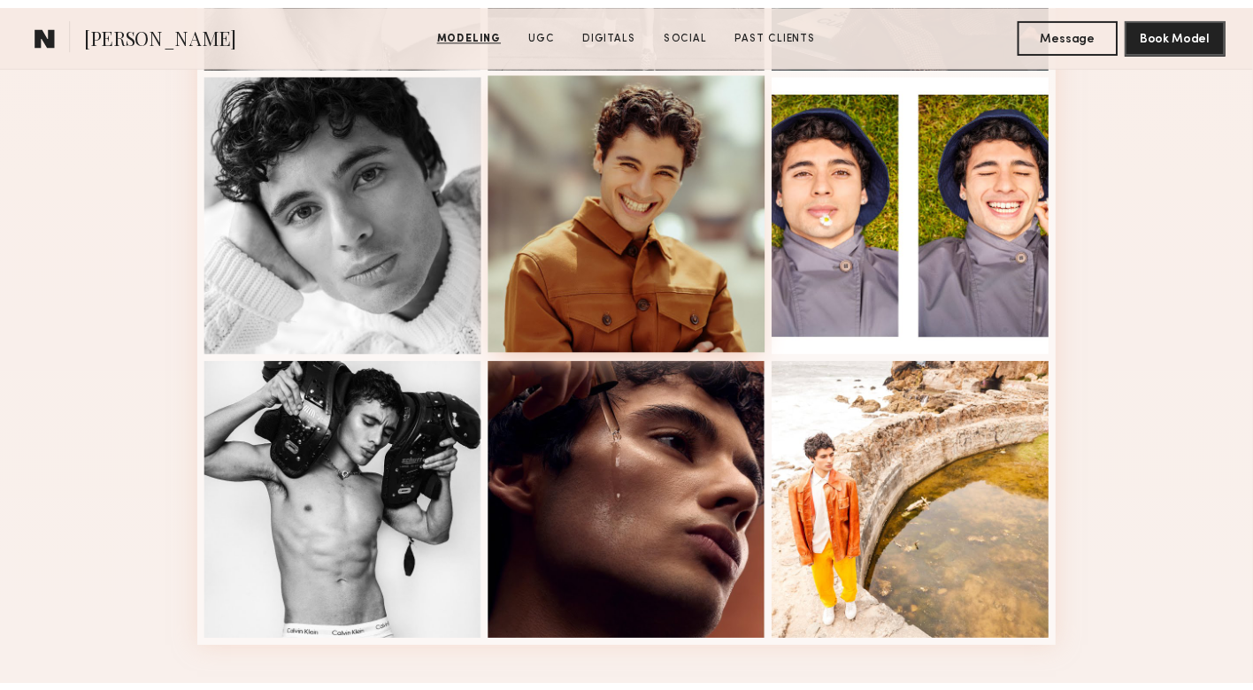
scroll to position [2204, 0]
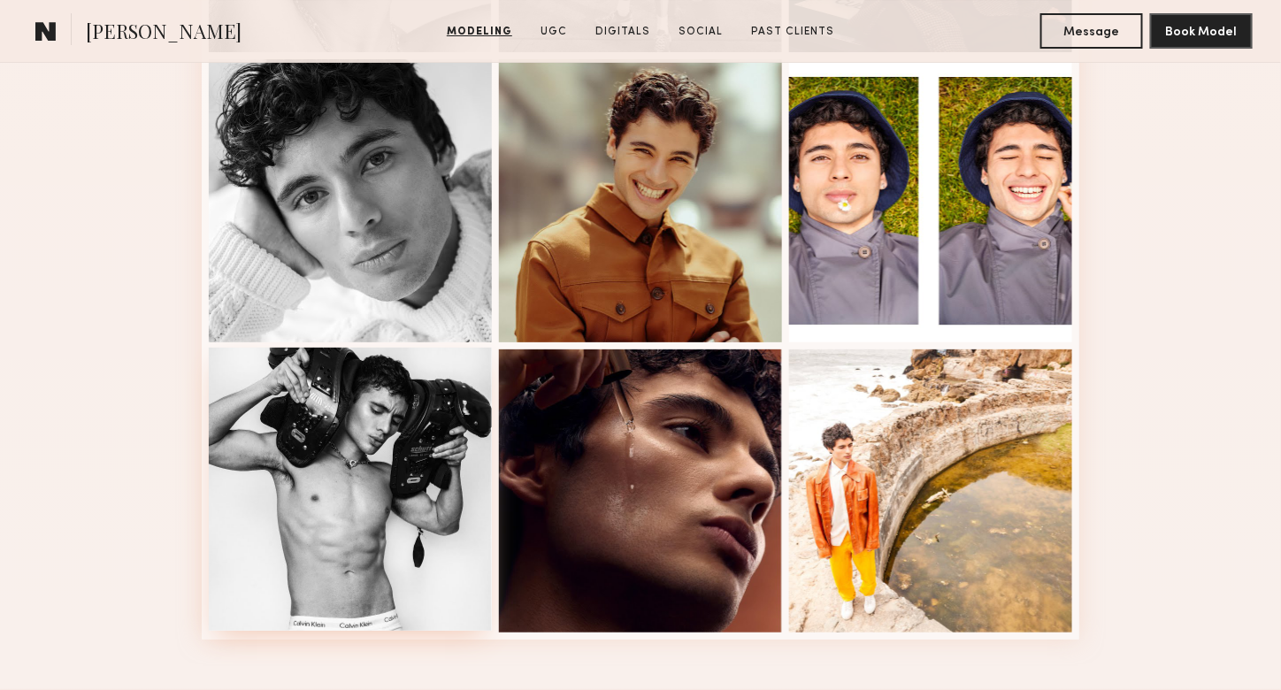
click at [347, 483] on div at bounding box center [350, 489] width 283 height 283
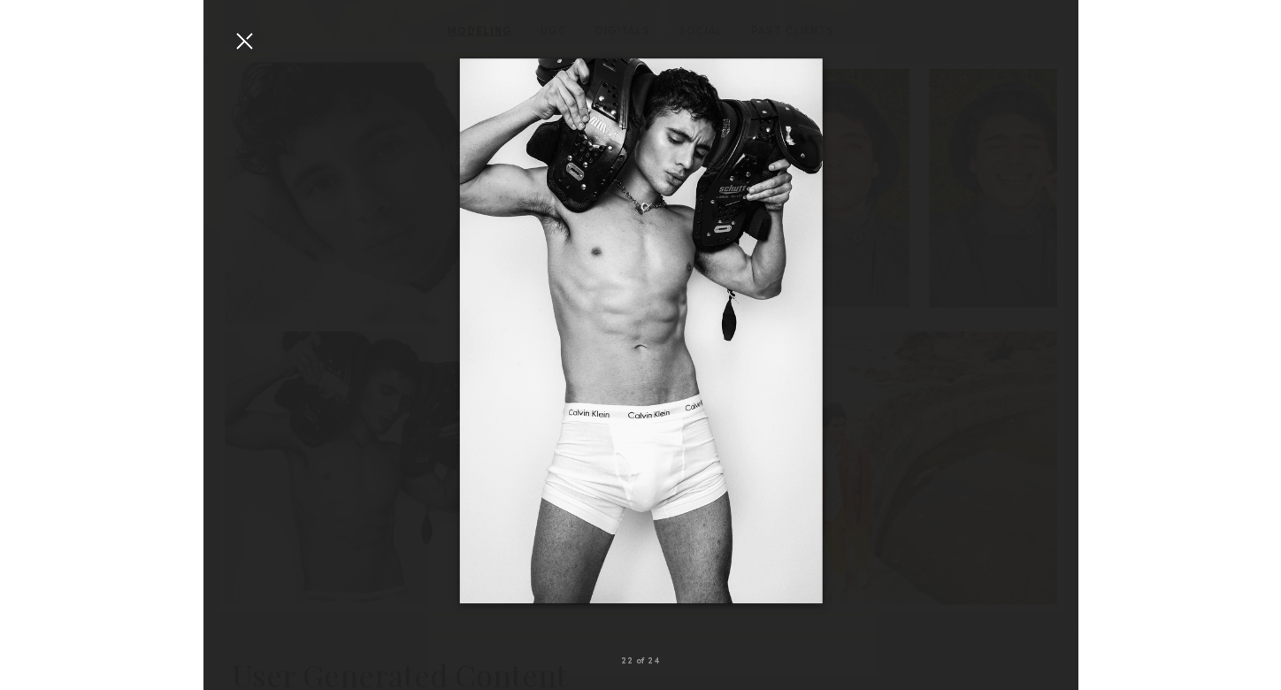
scroll to position [2189, 0]
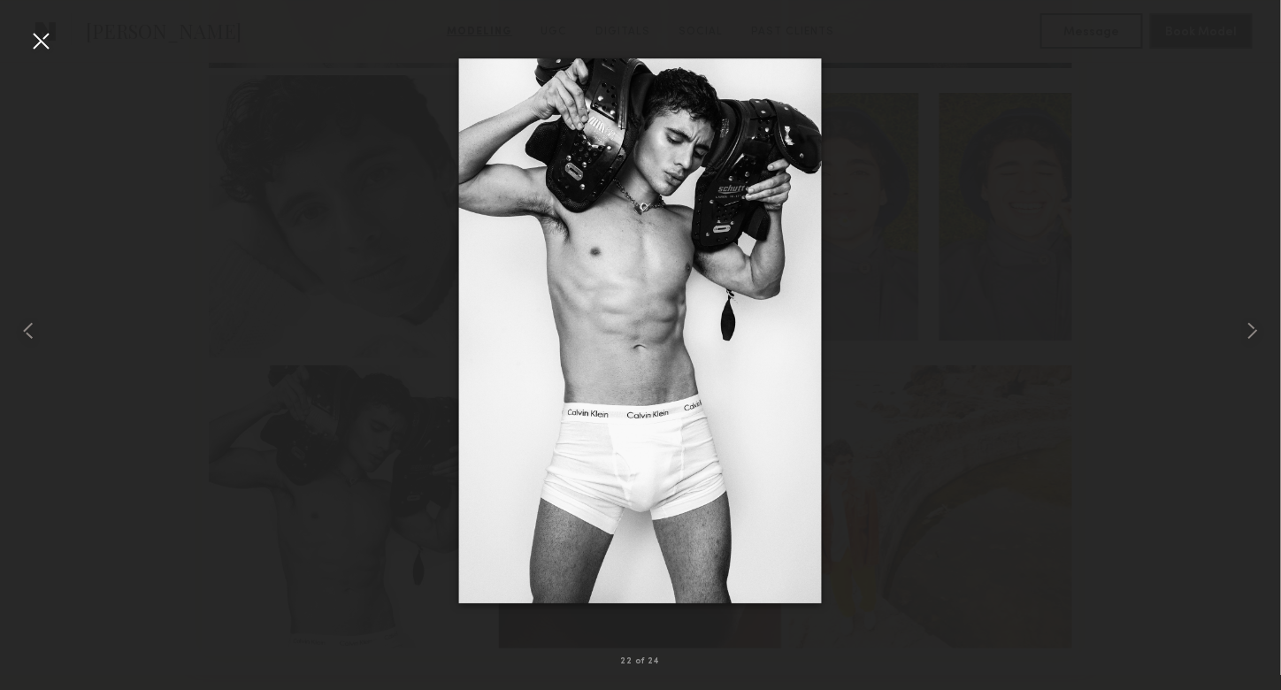
click at [38, 38] on div at bounding box center [41, 41] width 28 height 28
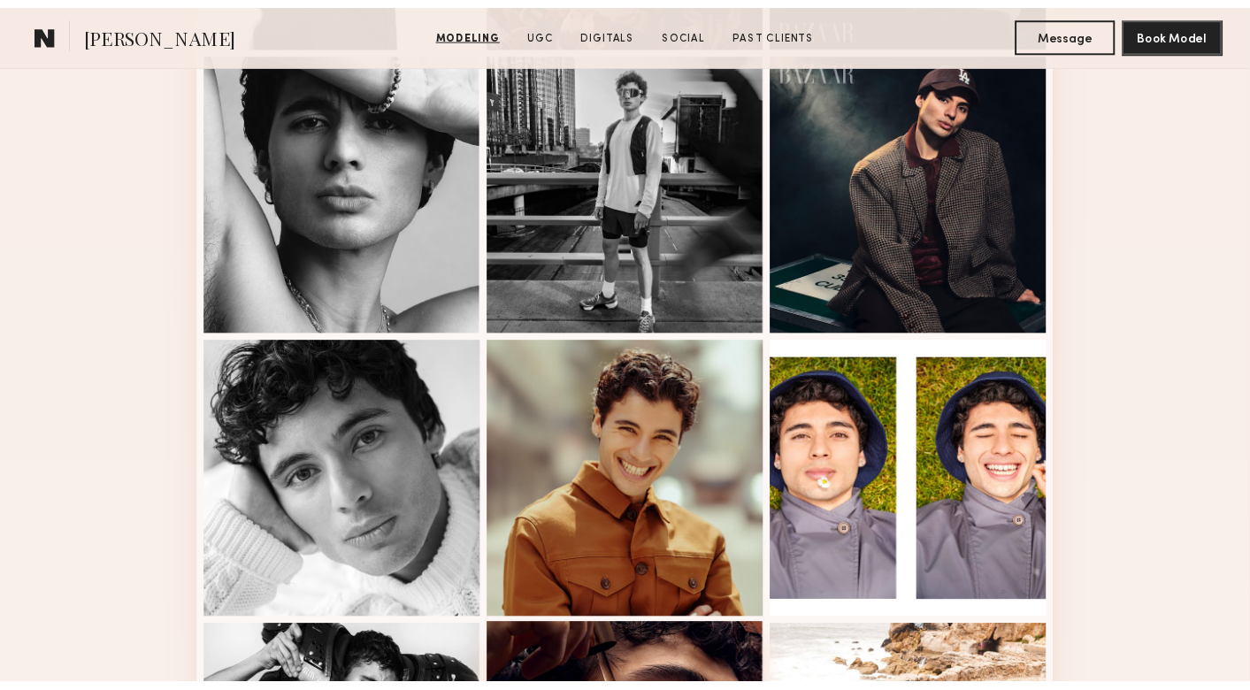
scroll to position [1746, 0]
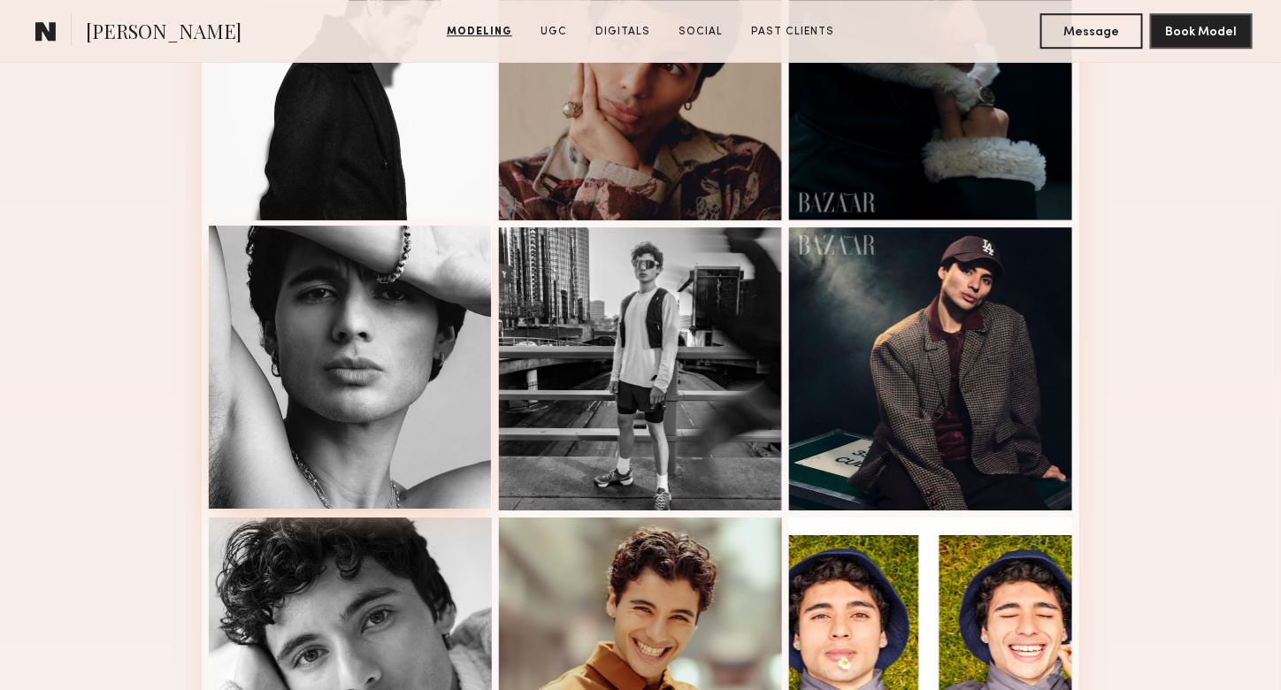
click at [351, 344] on div at bounding box center [350, 367] width 283 height 283
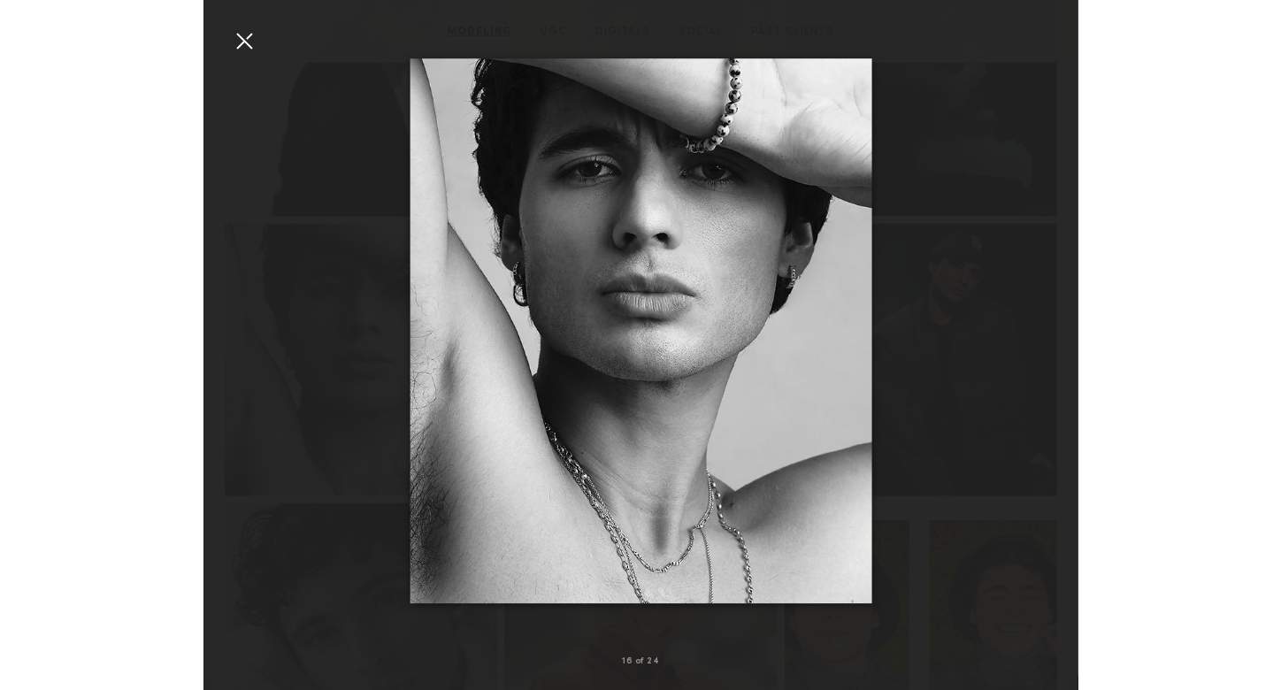
scroll to position [1736, 0]
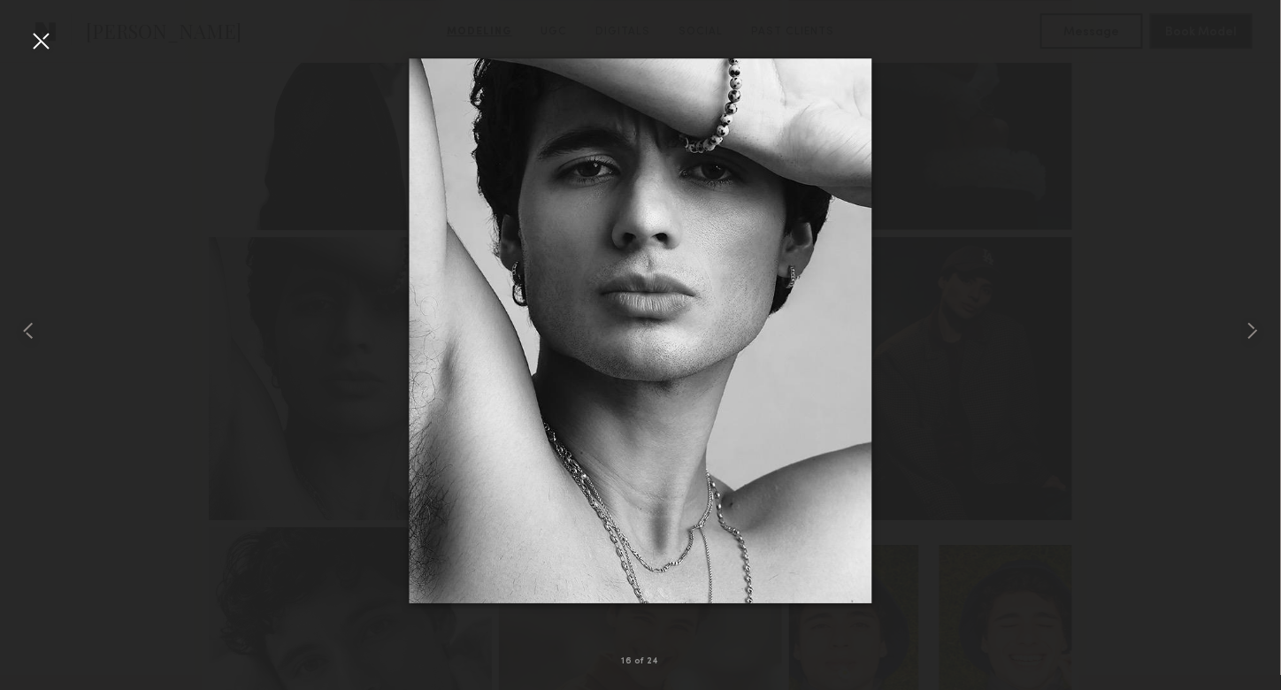
click at [50, 34] on div at bounding box center [41, 41] width 28 height 28
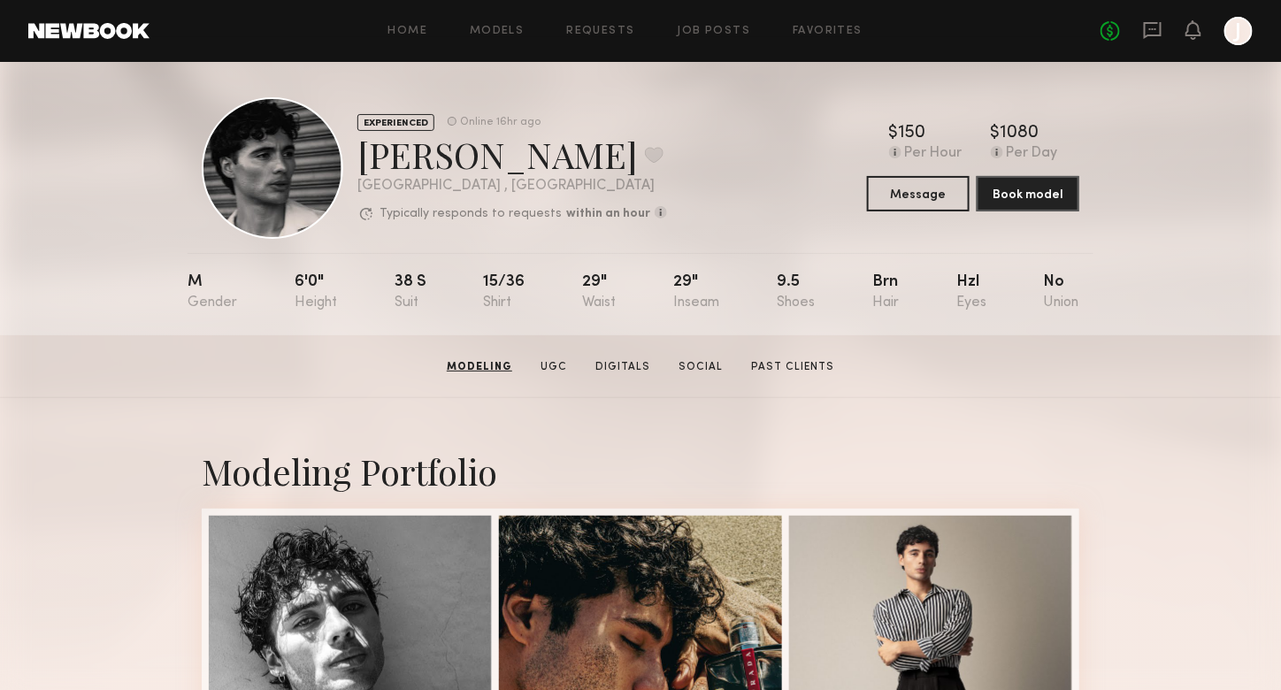
scroll to position [0, 0]
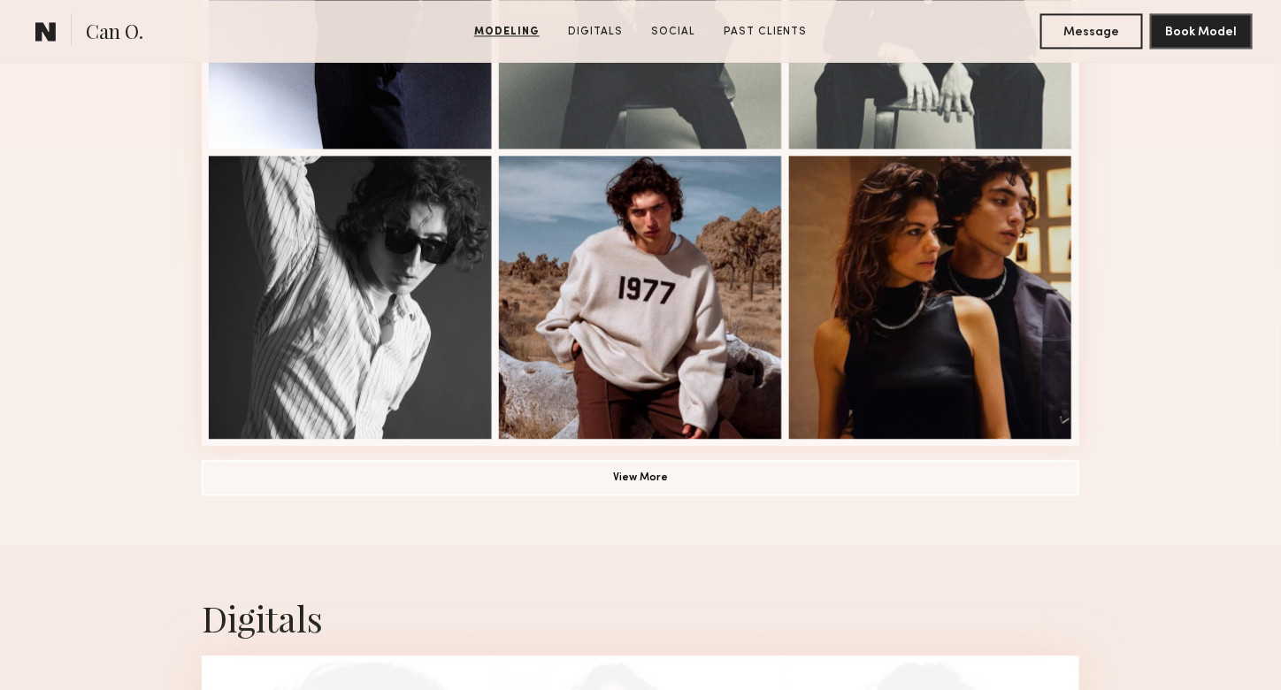
scroll to position [1238, 0]
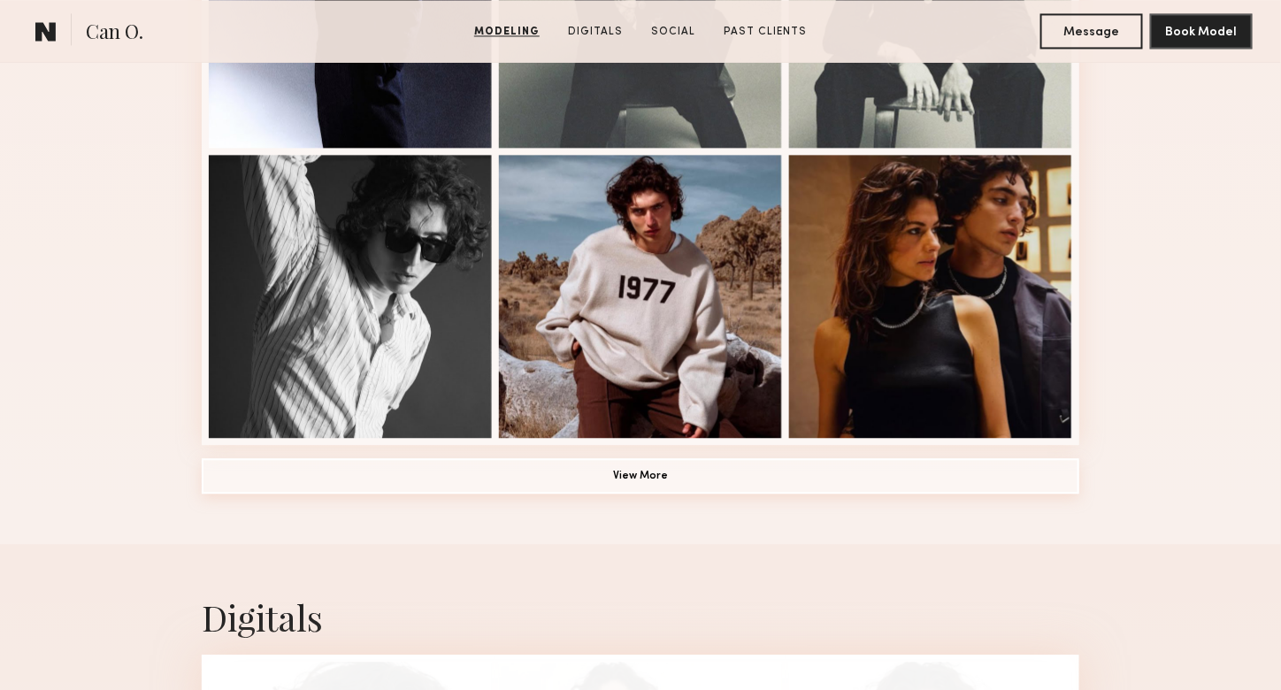
click at [274, 478] on button "View More" at bounding box center [641, 475] width 878 height 35
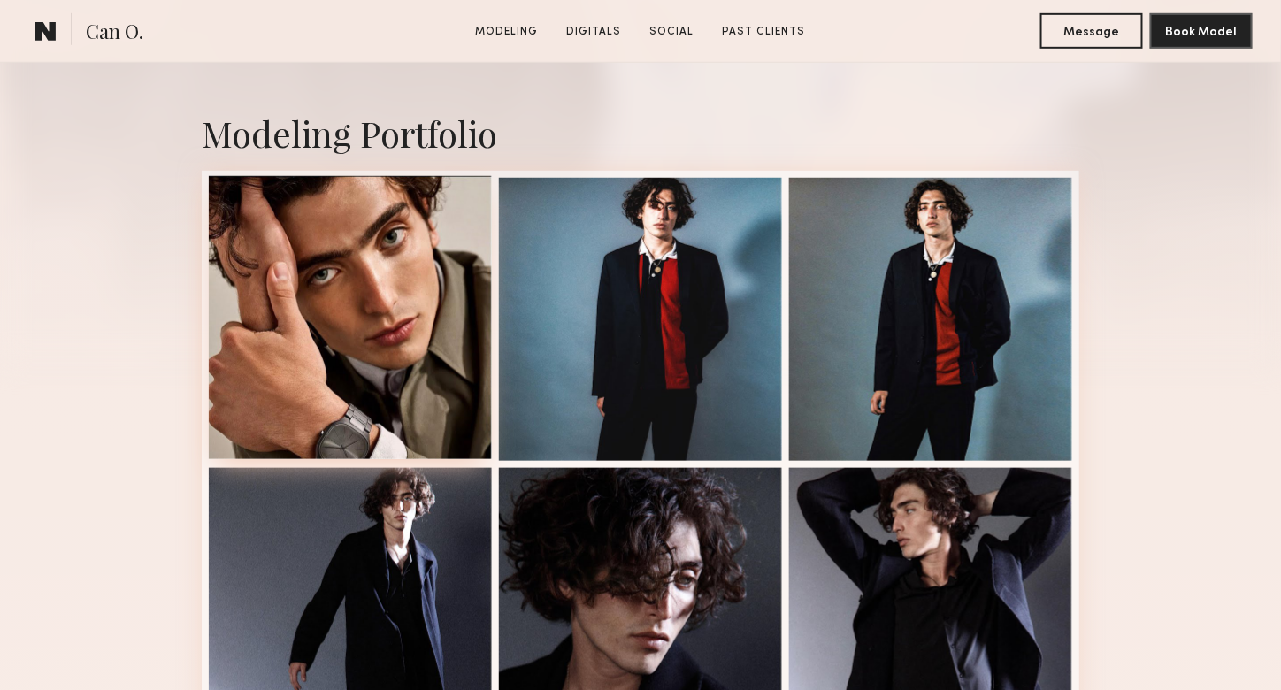
scroll to position [354, 0]
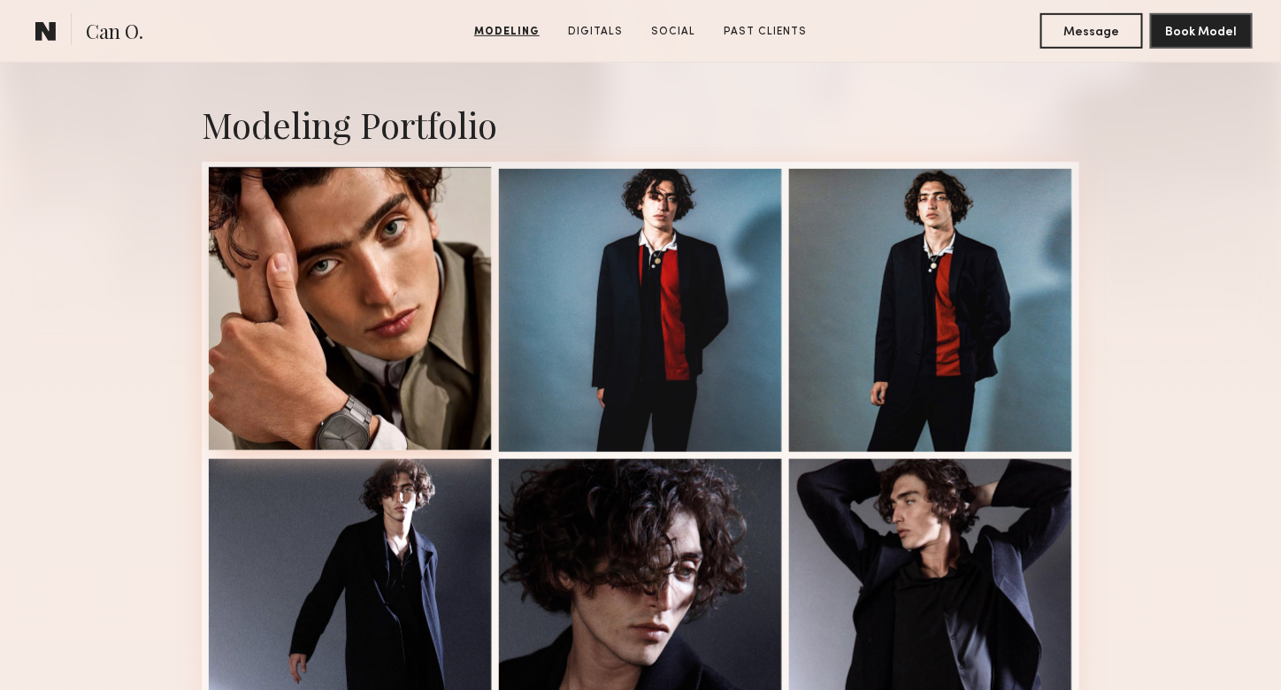
click at [373, 321] on div at bounding box center [350, 308] width 283 height 283
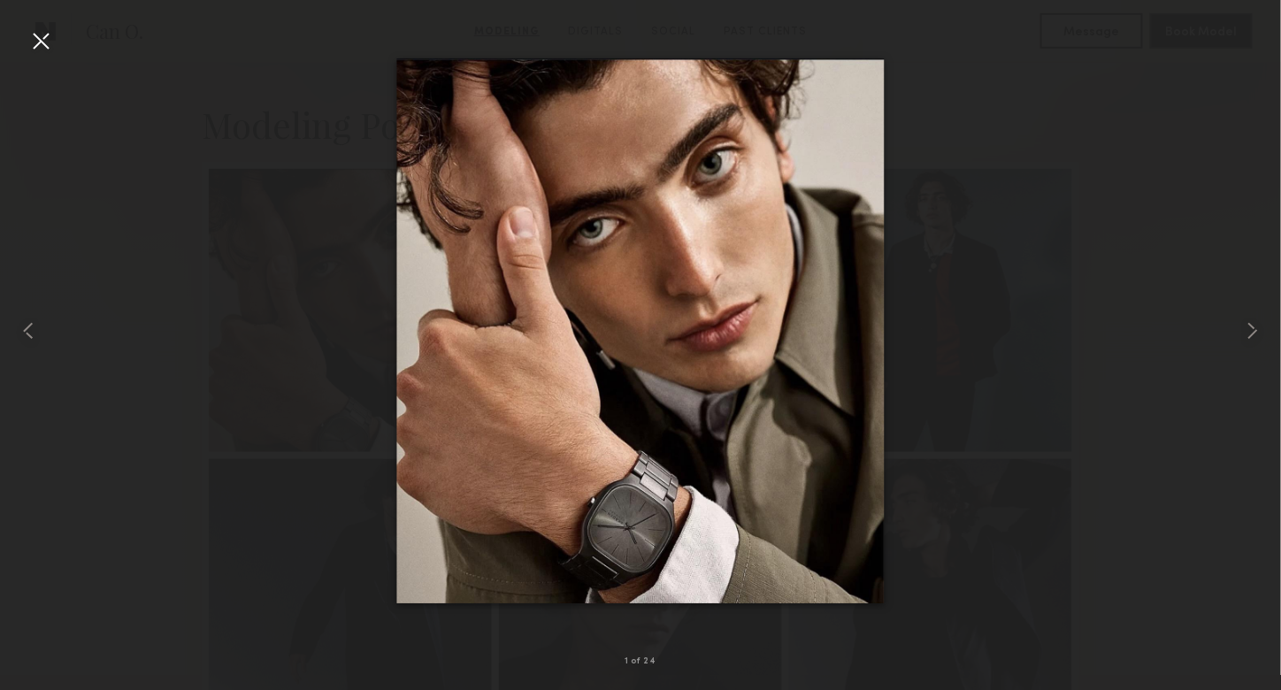
click at [280, 343] on div at bounding box center [640, 330] width 1281 height 605
click at [42, 42] on div at bounding box center [41, 41] width 28 height 28
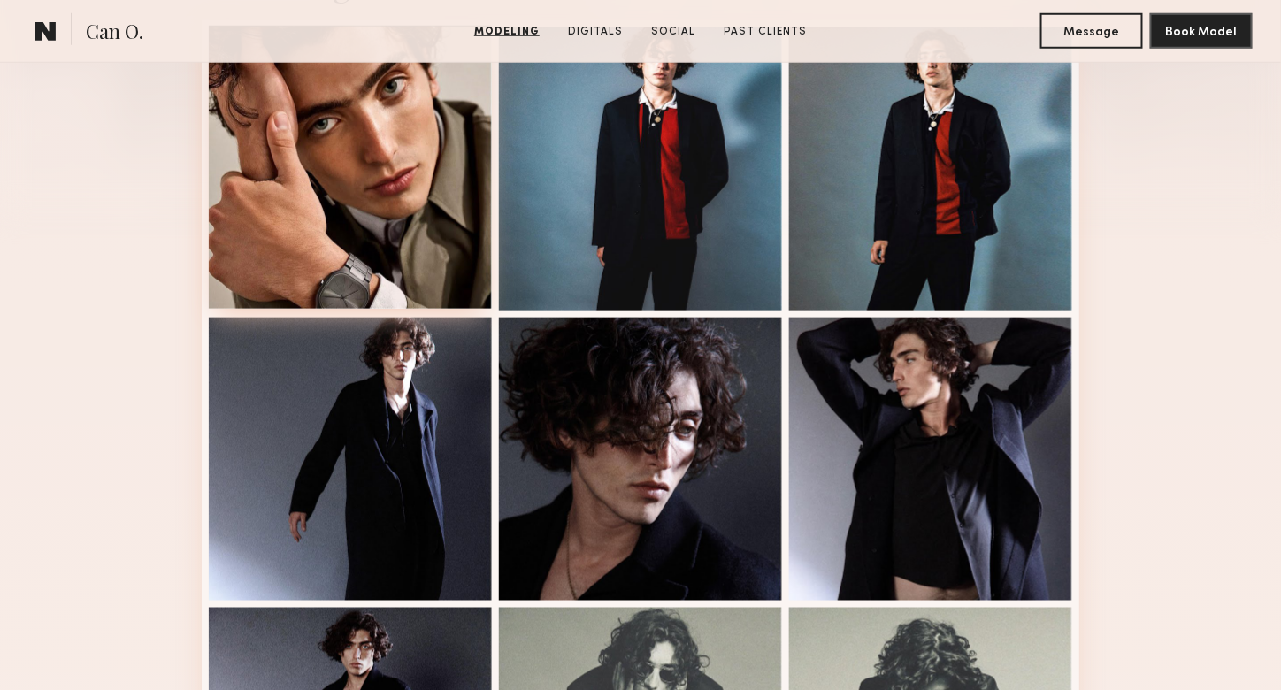
scroll to position [531, 0]
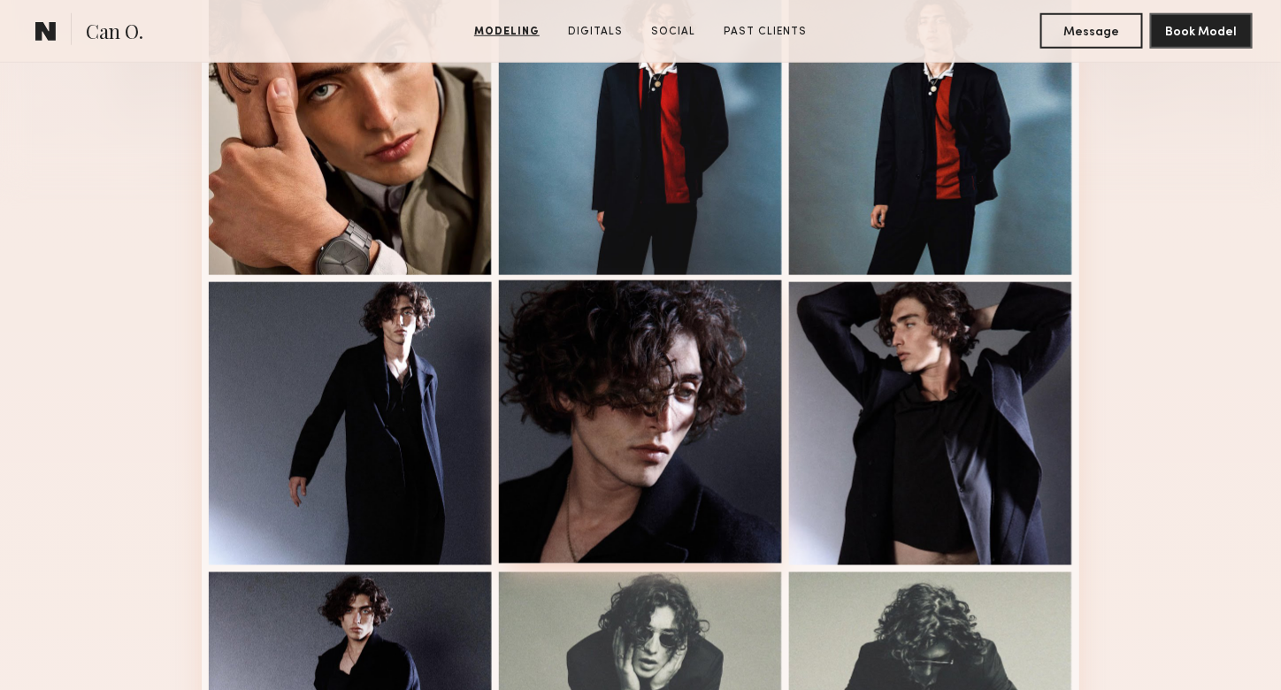
click at [660, 444] on div at bounding box center [640, 421] width 283 height 283
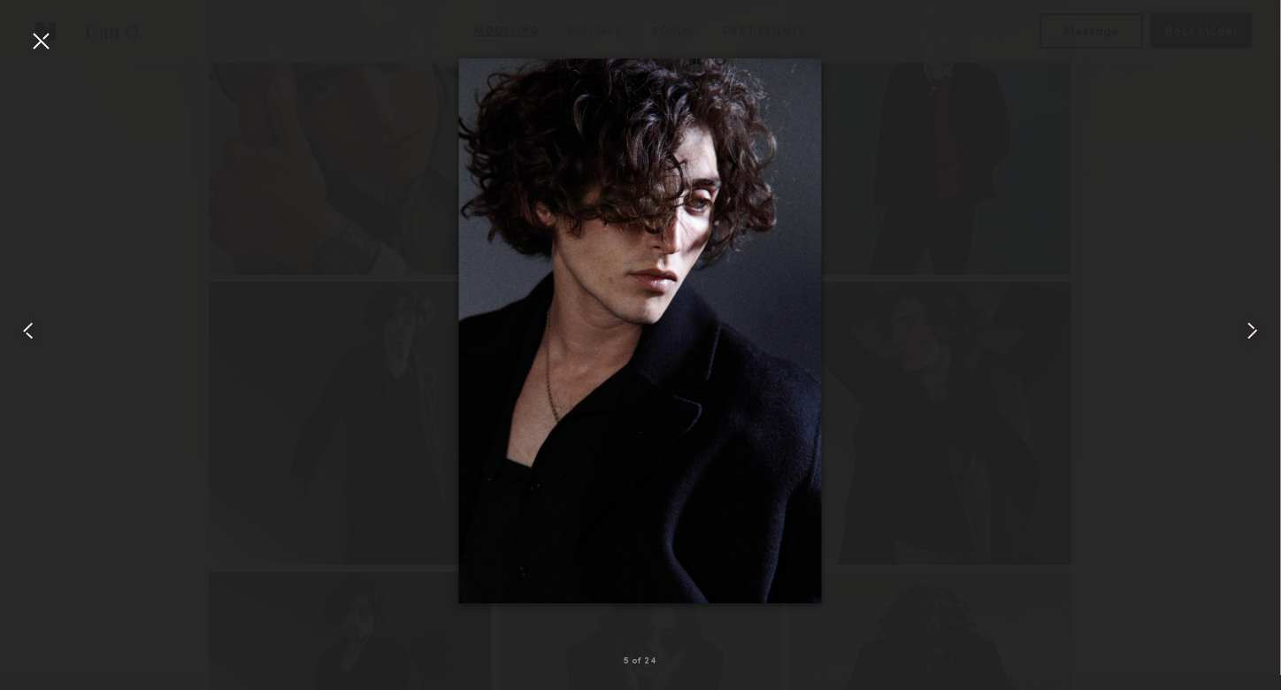
click at [30, 38] on div at bounding box center [41, 41] width 28 height 28
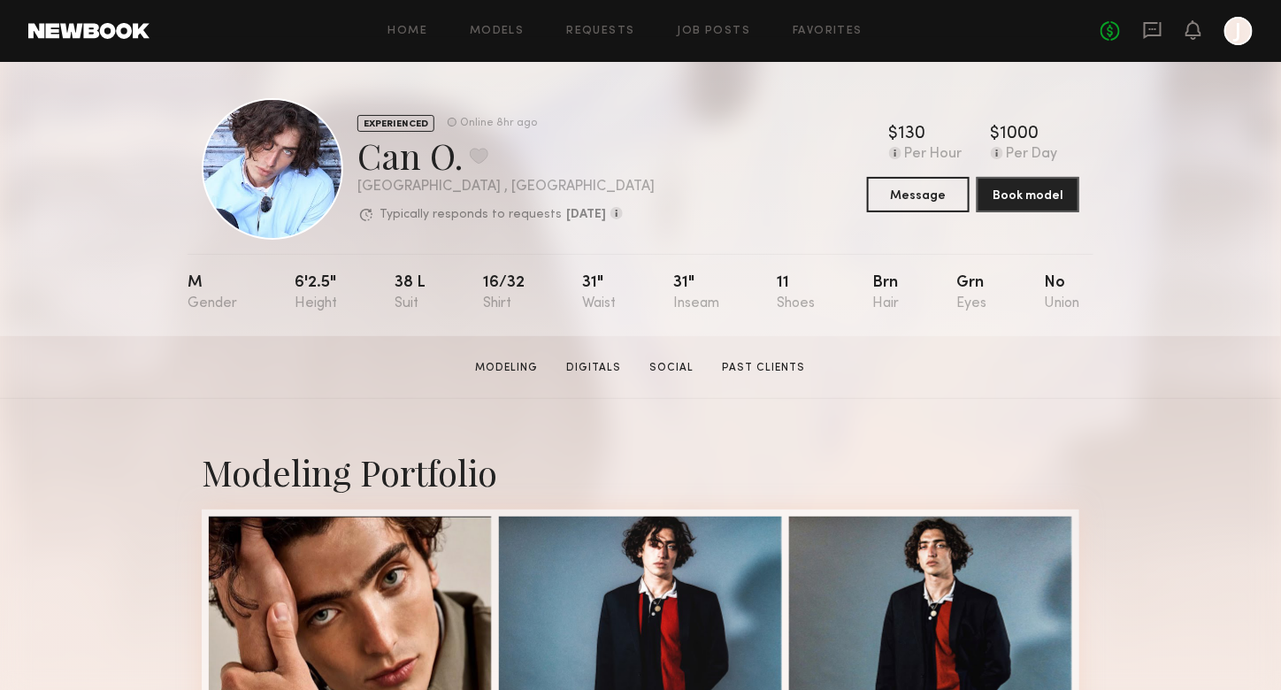
scroll to position [0, 0]
